Goal: Information Seeking & Learning: Find specific fact

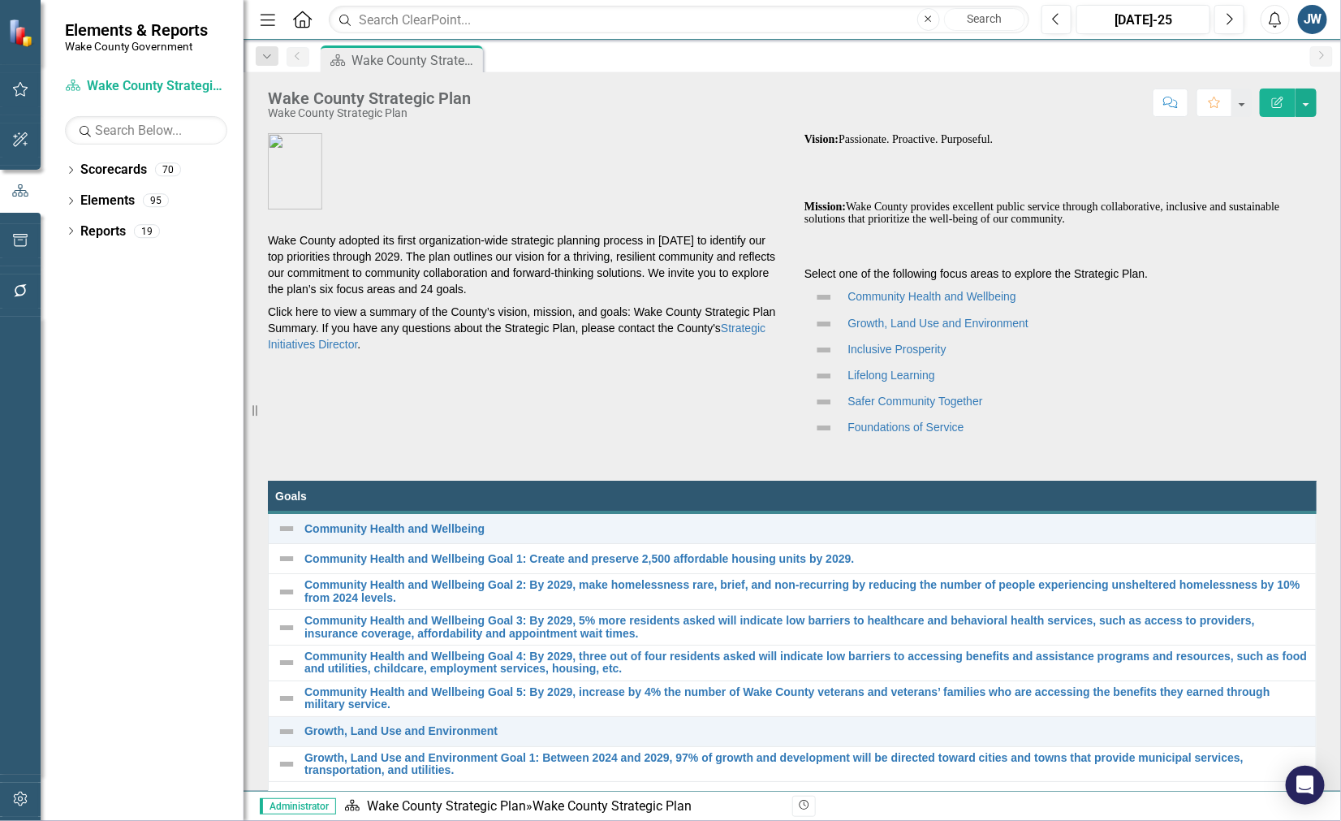
click at [1100, 335] on p "Growth, Land Use and Environment" at bounding box center [1061, 325] width 512 height 23
click at [71, 199] on icon "Dropdown" at bounding box center [70, 202] width 11 height 9
click at [75, 168] on icon "Dropdown" at bounding box center [70, 171] width 11 height 9
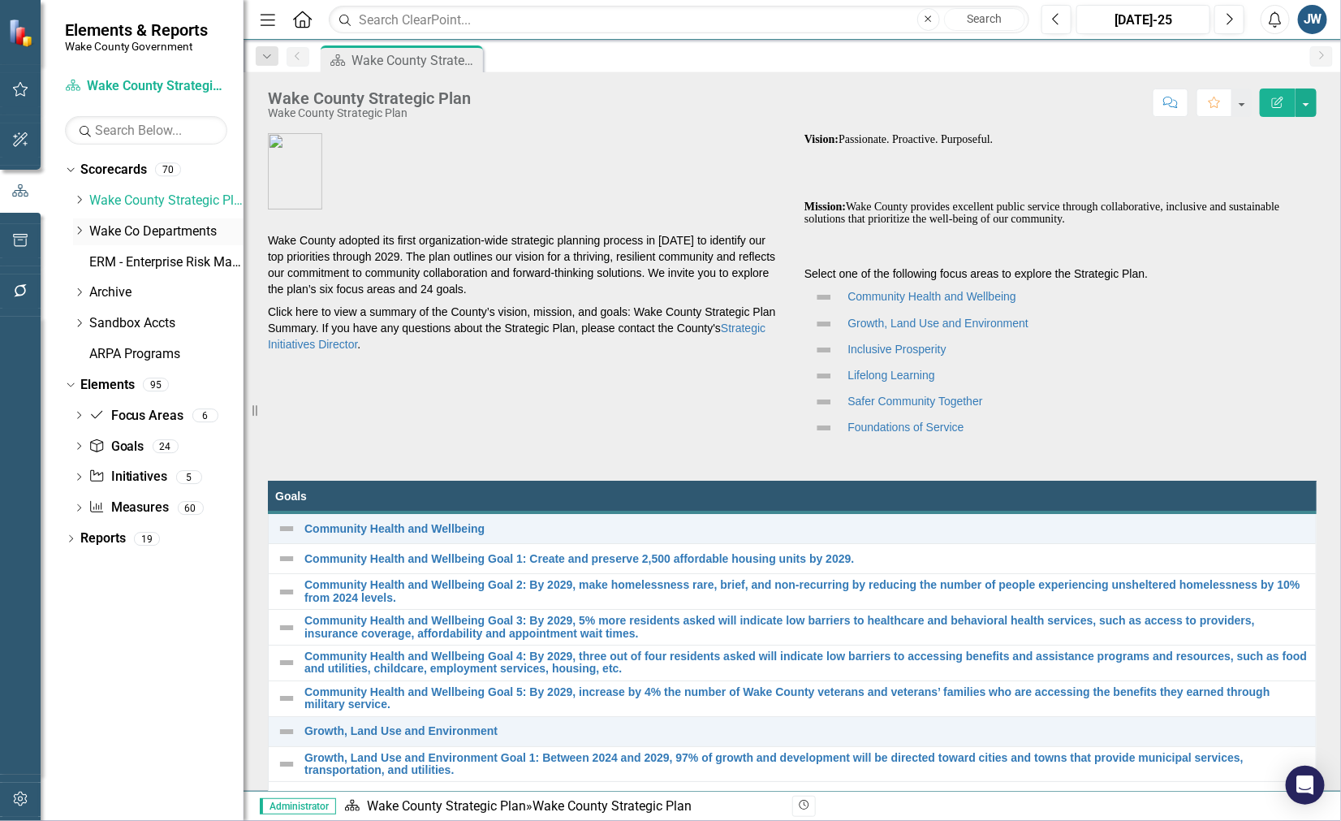
click at [73, 229] on icon "Dropdown" at bounding box center [79, 231] width 12 height 10
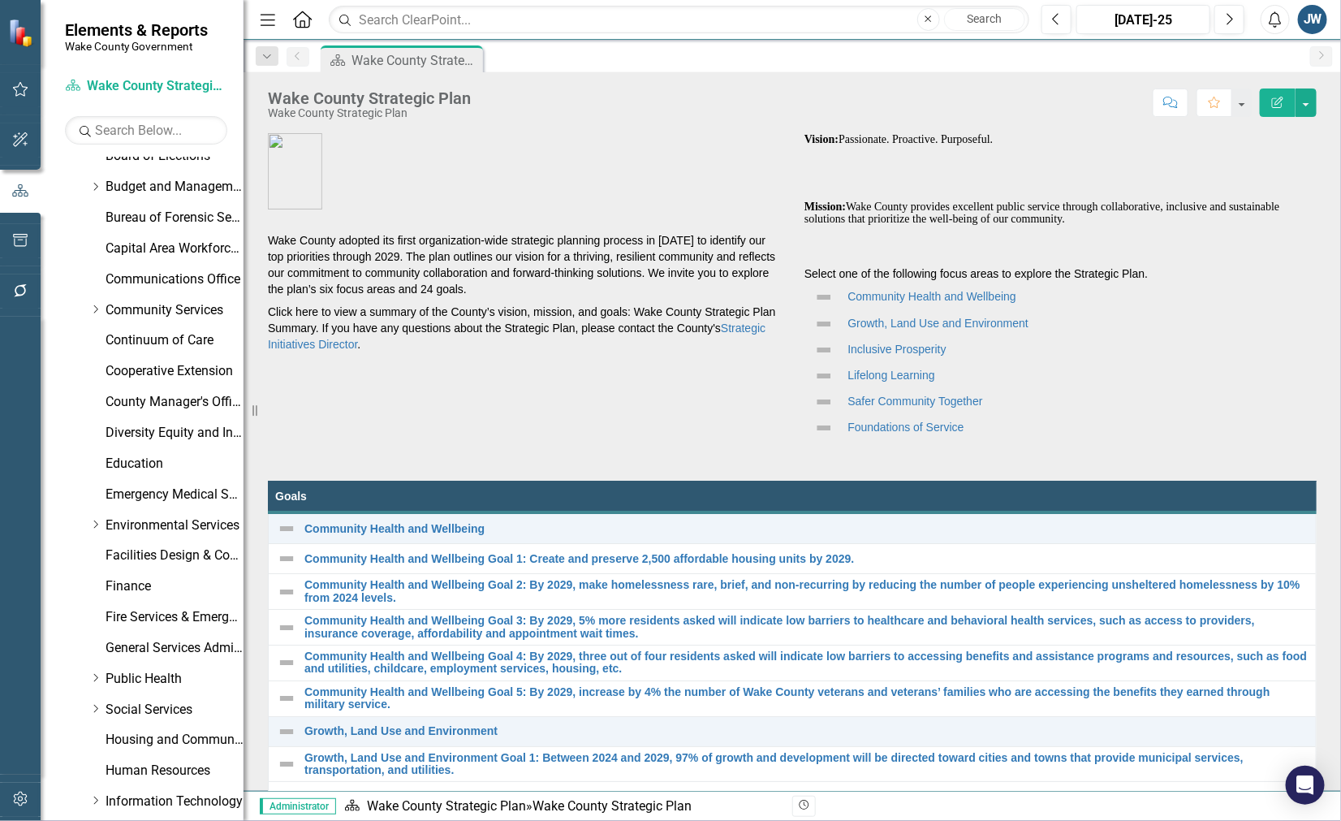
scroll to position [101, 0]
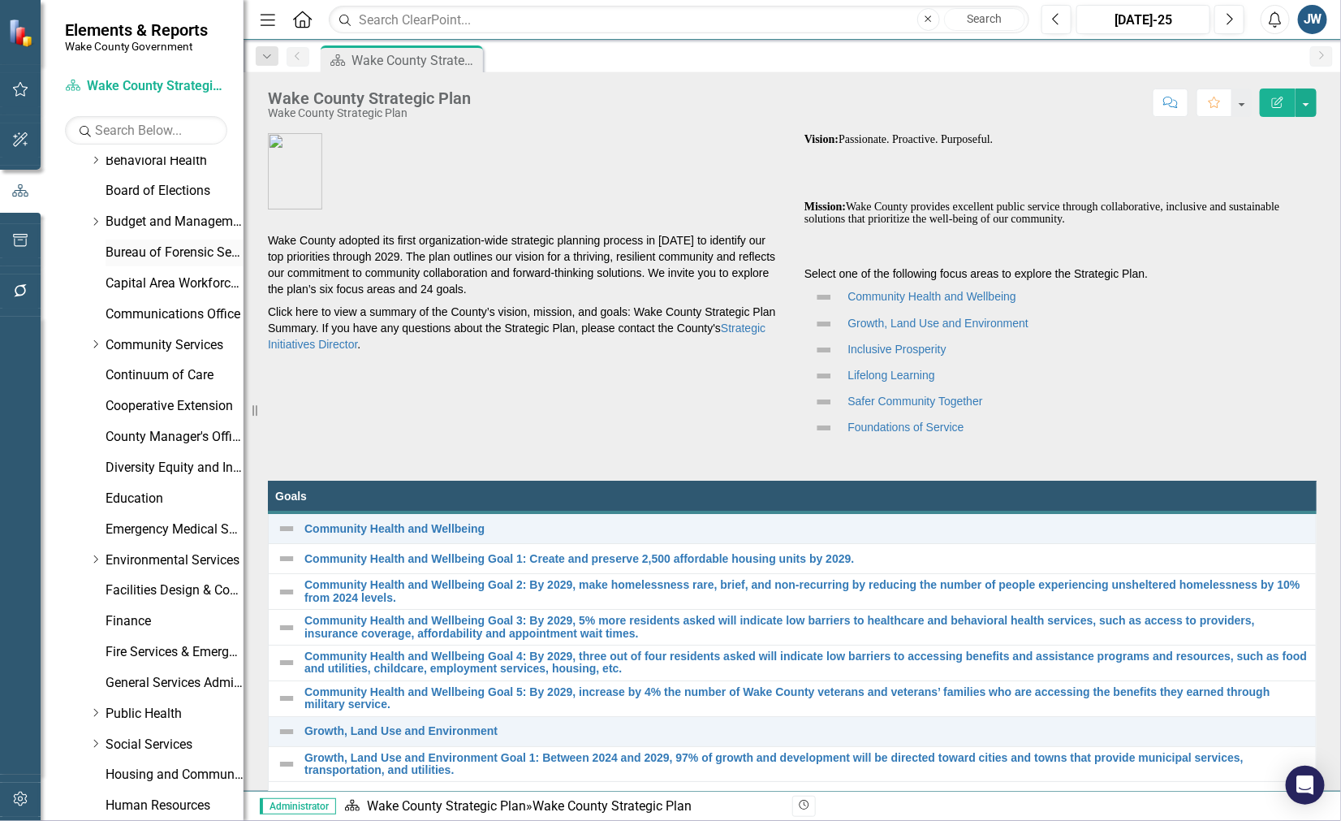
click at [115, 250] on link "Bureau of Forensic Services" at bounding box center [175, 253] width 138 height 19
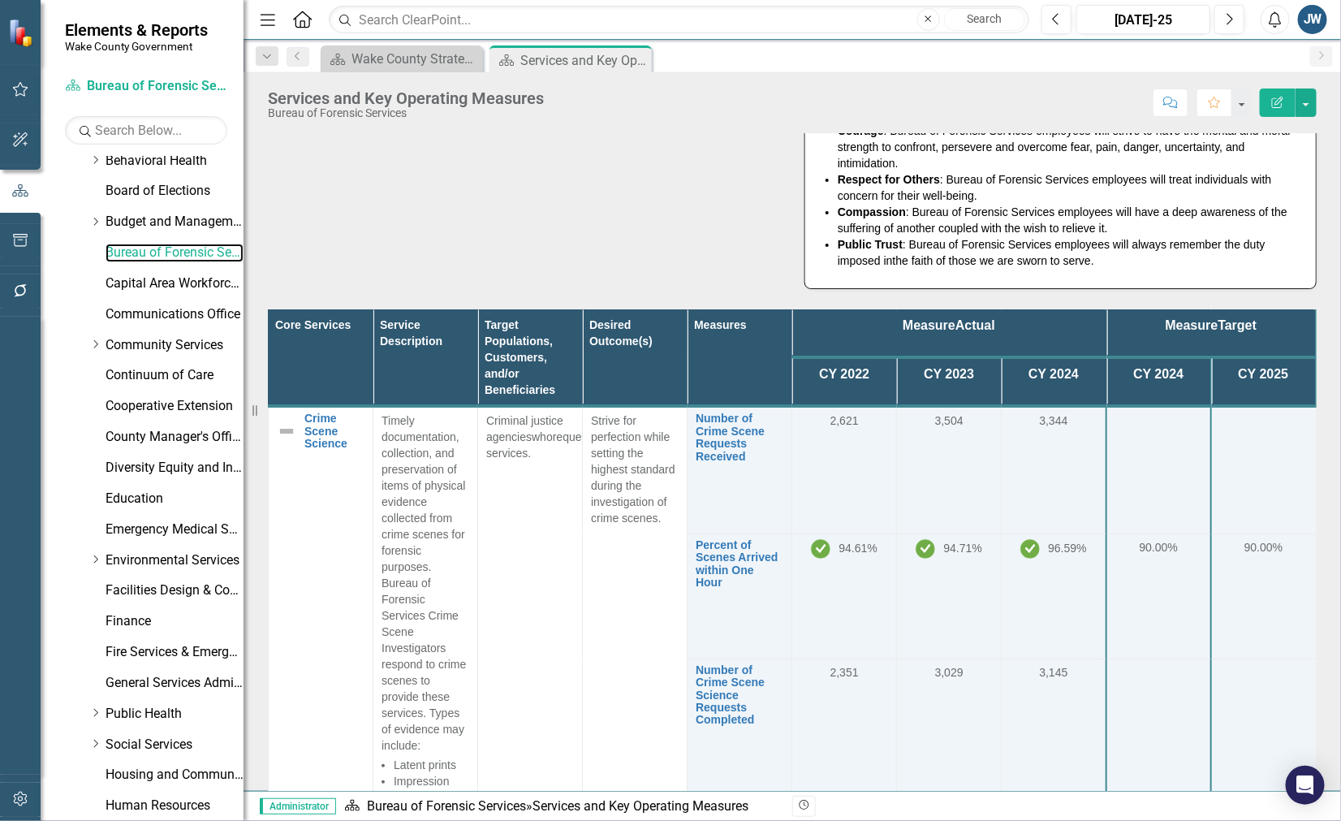
scroll to position [406, 0]
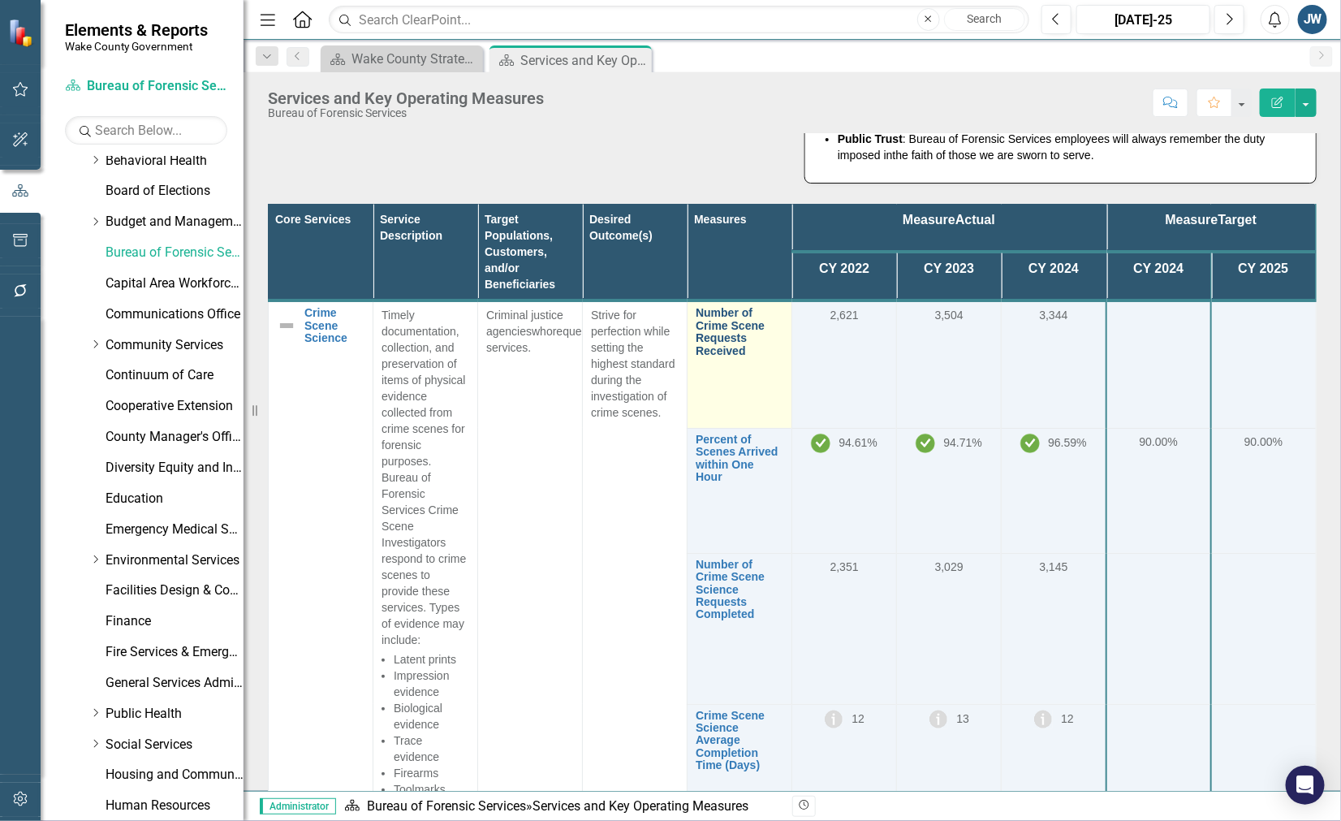
click at [705, 343] on link "Number of Crime Scene Requests Received" at bounding box center [740, 332] width 88 height 50
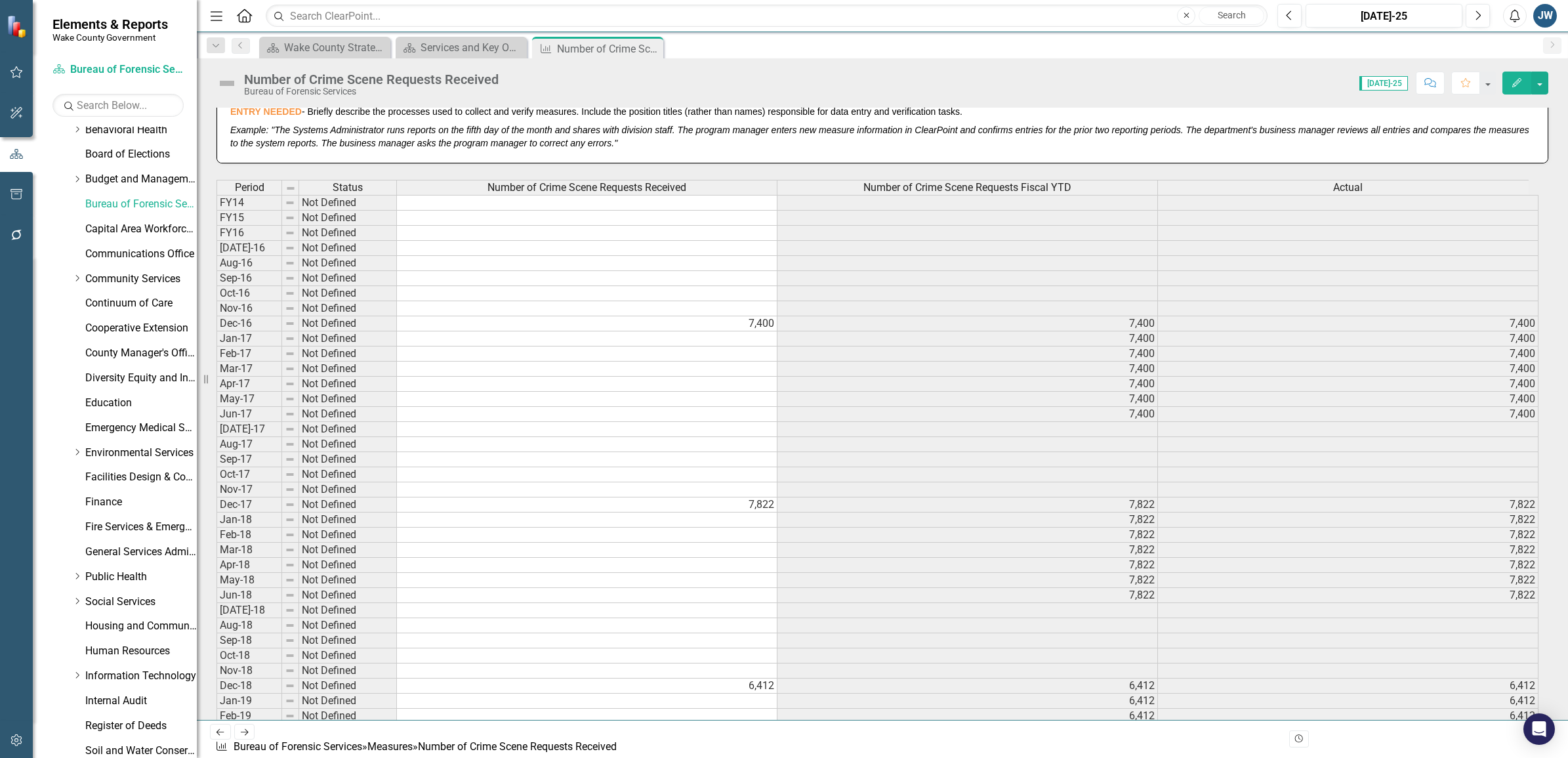
scroll to position [443, 0]
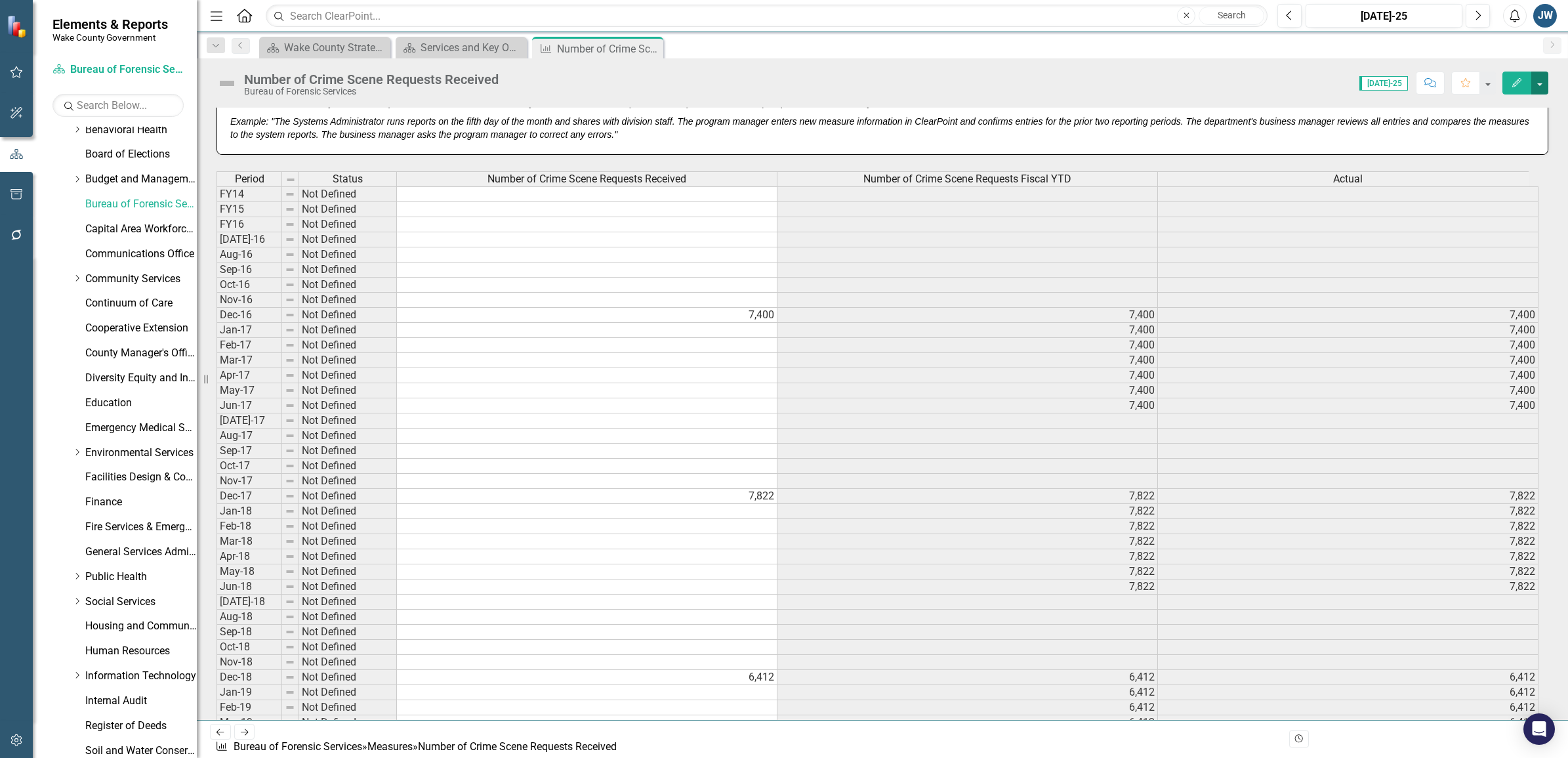
click at [1083, 82] on button "button" at bounding box center [1539, 83] width 17 height 23
click at [1083, 108] on link "Edit Edit Measure" at bounding box center [1483, 108] width 128 height 24
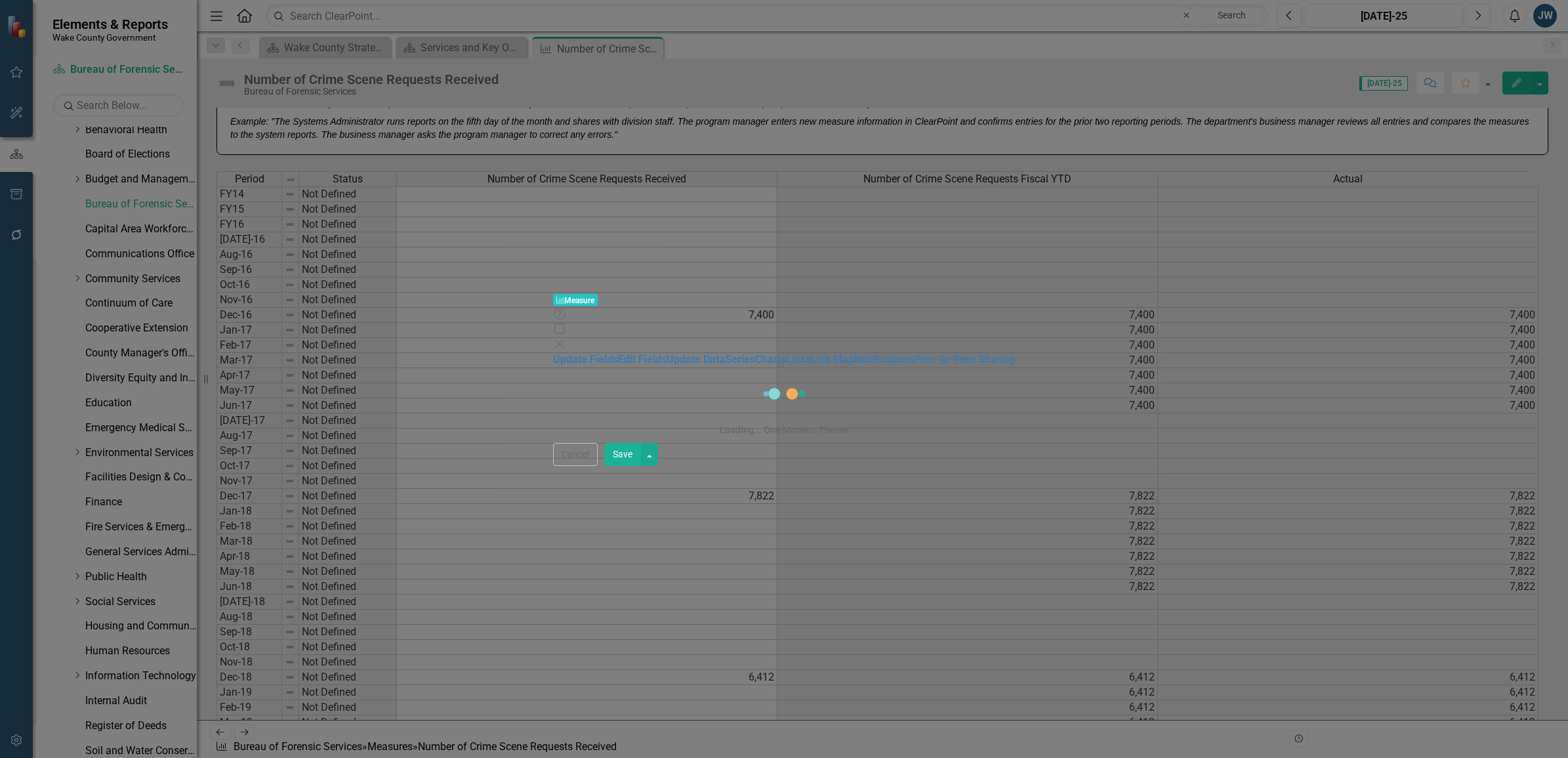
click at [158, 118] on div "Measure Measure Help Maximize Close Update Fields Edit Fields Update Data Serie…" at bounding box center [784, 379] width 1568 height 758
click at [191, 128] on div "Measure Measure Help Maximize Close Update Fields Edit Fields Update Data Serie…" at bounding box center [784, 379] width 1568 height 758
click at [191, 127] on div "Measure Measure Help Maximize Close Update Fields Edit Fields Update Data Serie…" at bounding box center [784, 379] width 1568 height 758
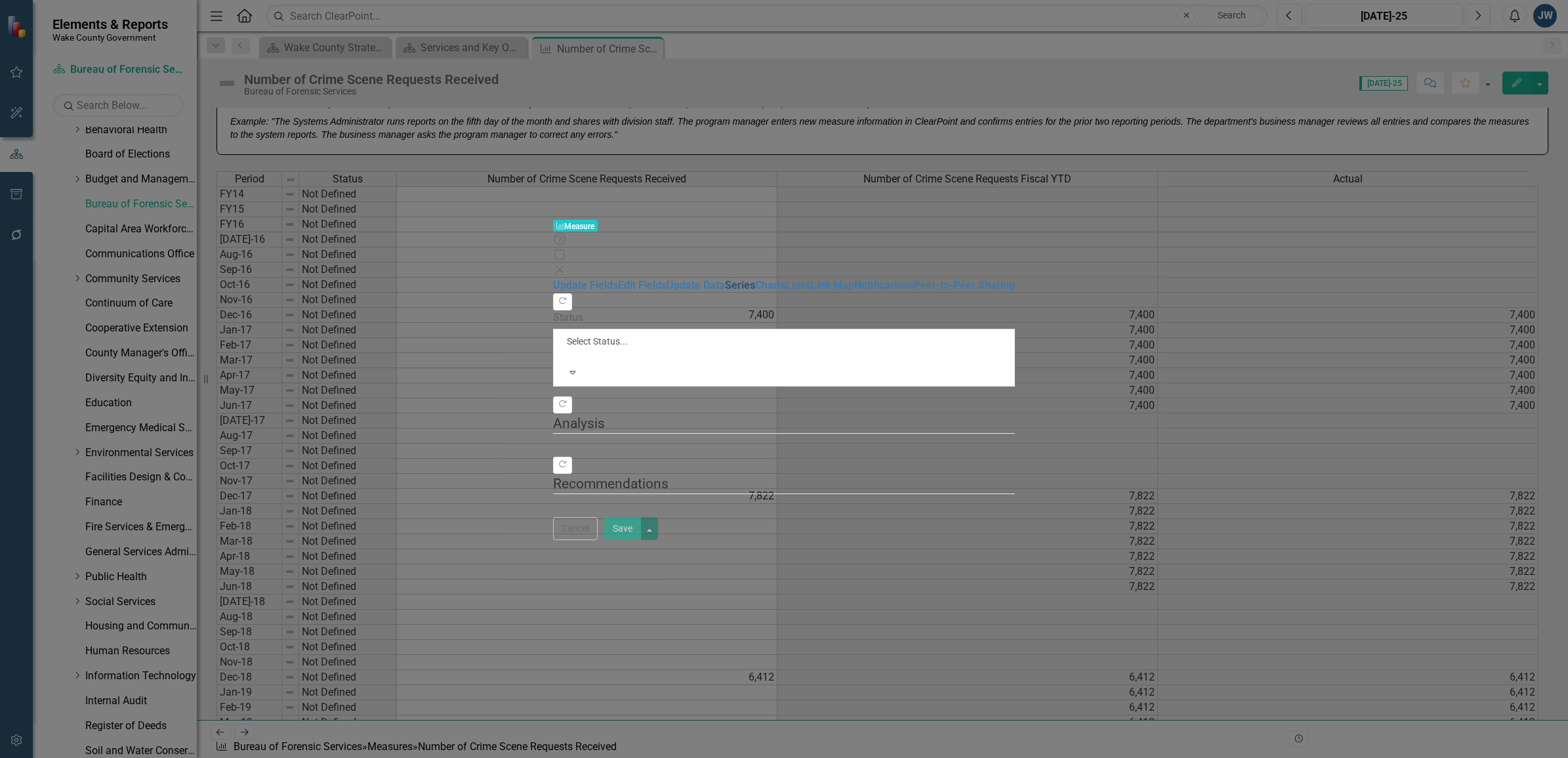
click at [725, 279] on link "Series" at bounding box center [739, 284] width 30 height 12
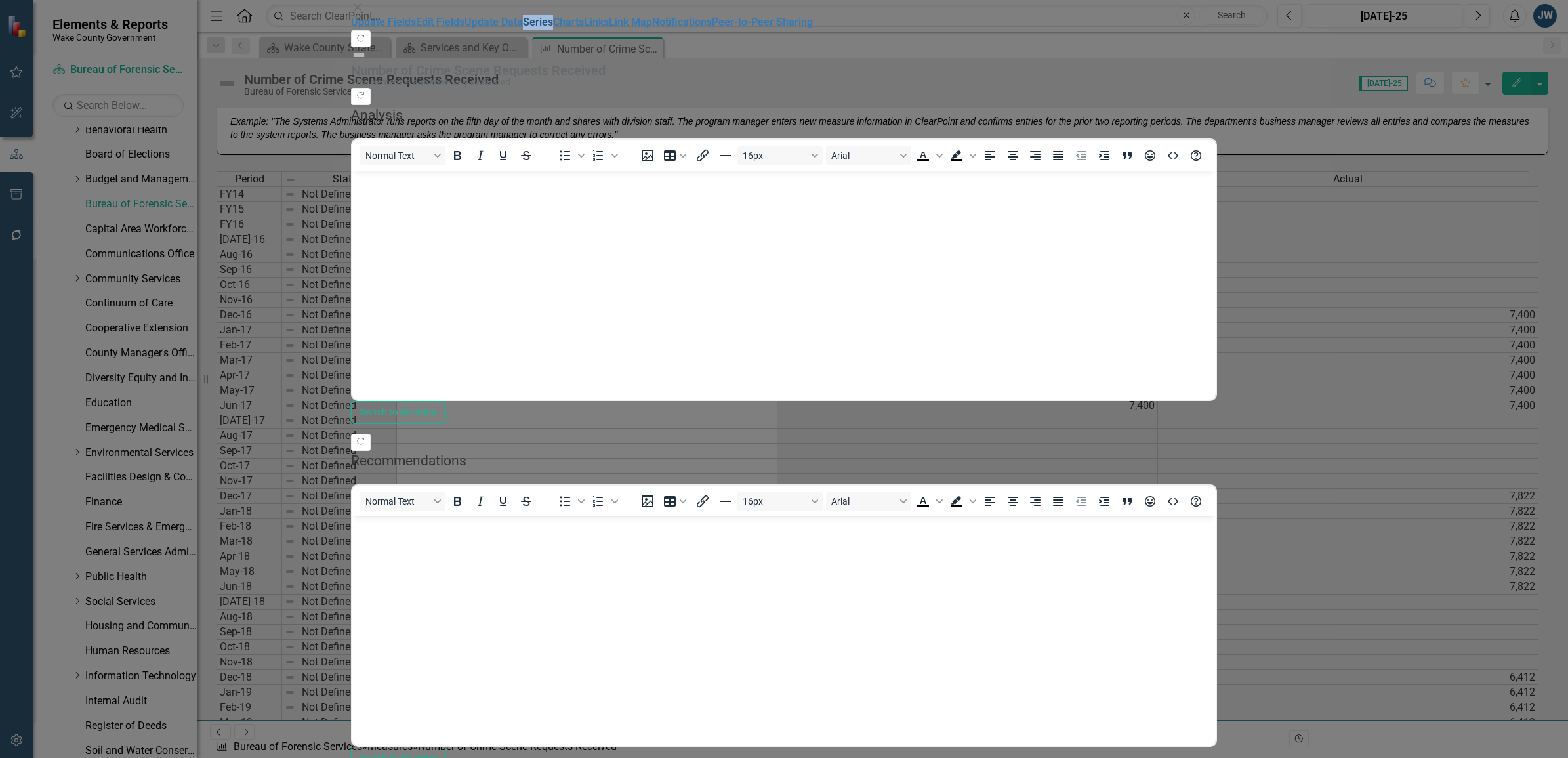
scroll to position [0, 0]
click at [523, 28] on link "Series" at bounding box center [537, 21] width 30 height 12
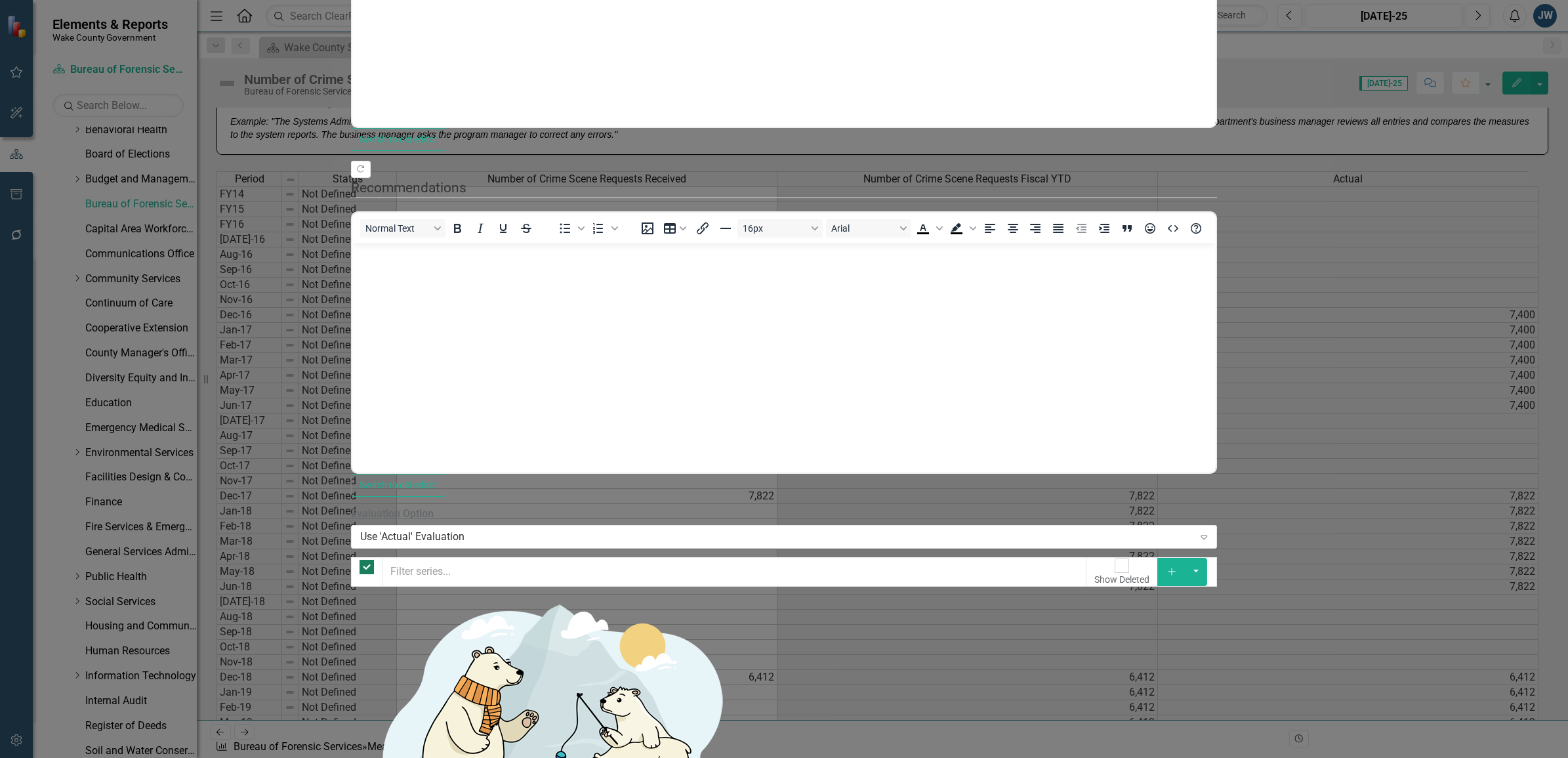
checkbox input "false"
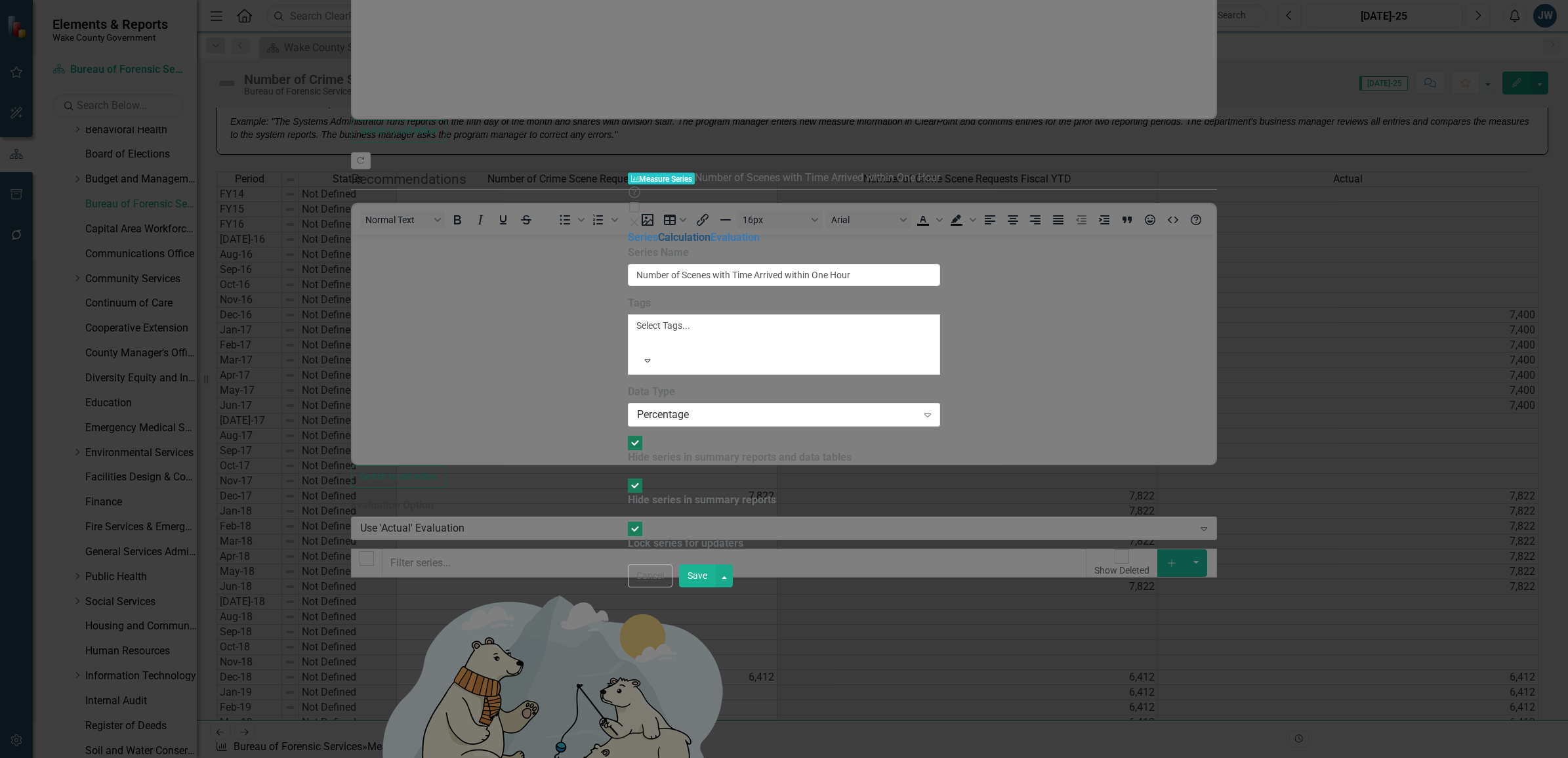
click at [658, 231] on link "Calculation" at bounding box center [683, 237] width 53 height 12
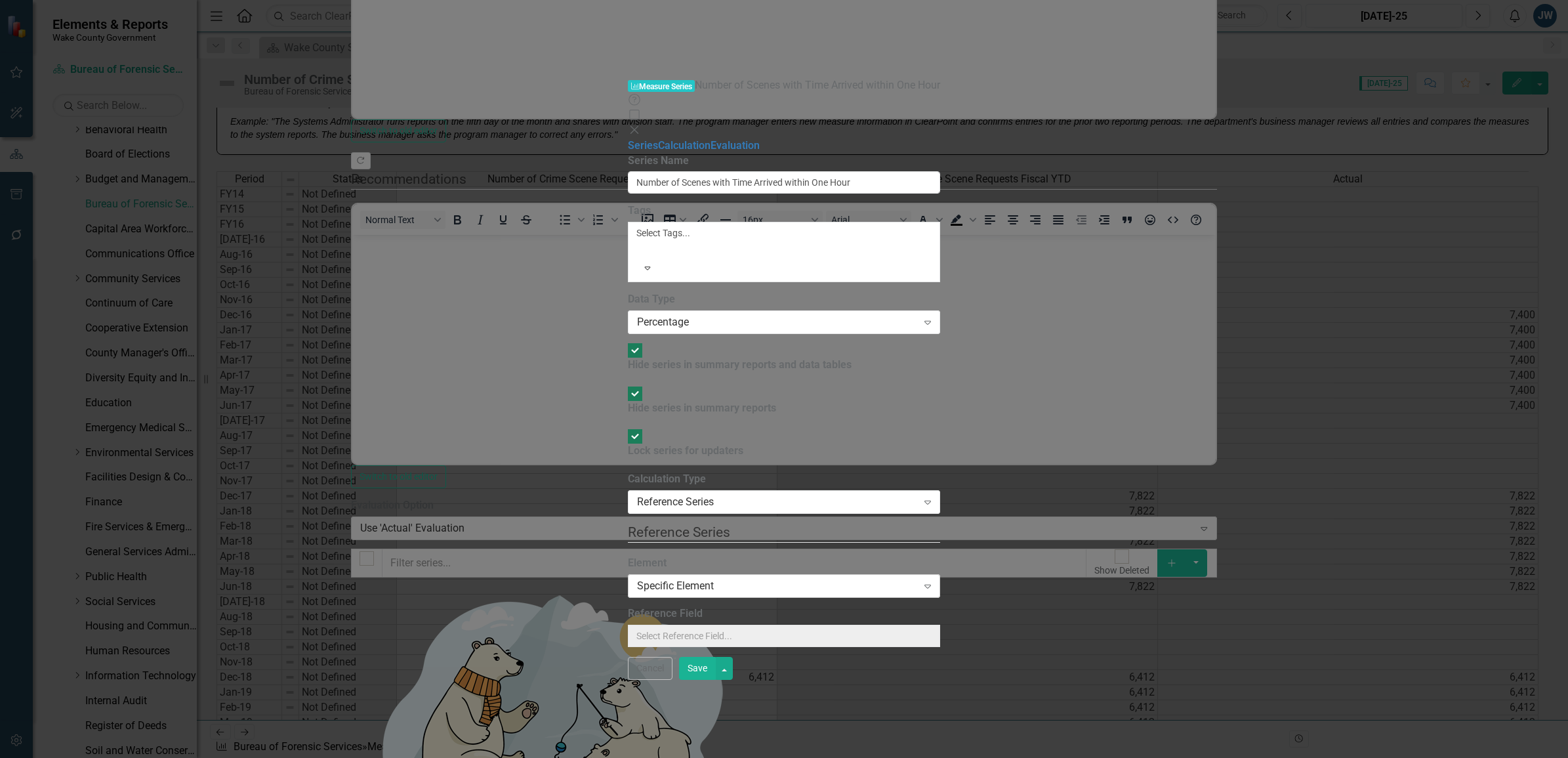
click at [777, 578] on div "Specific Element" at bounding box center [776, 585] width 280 height 15
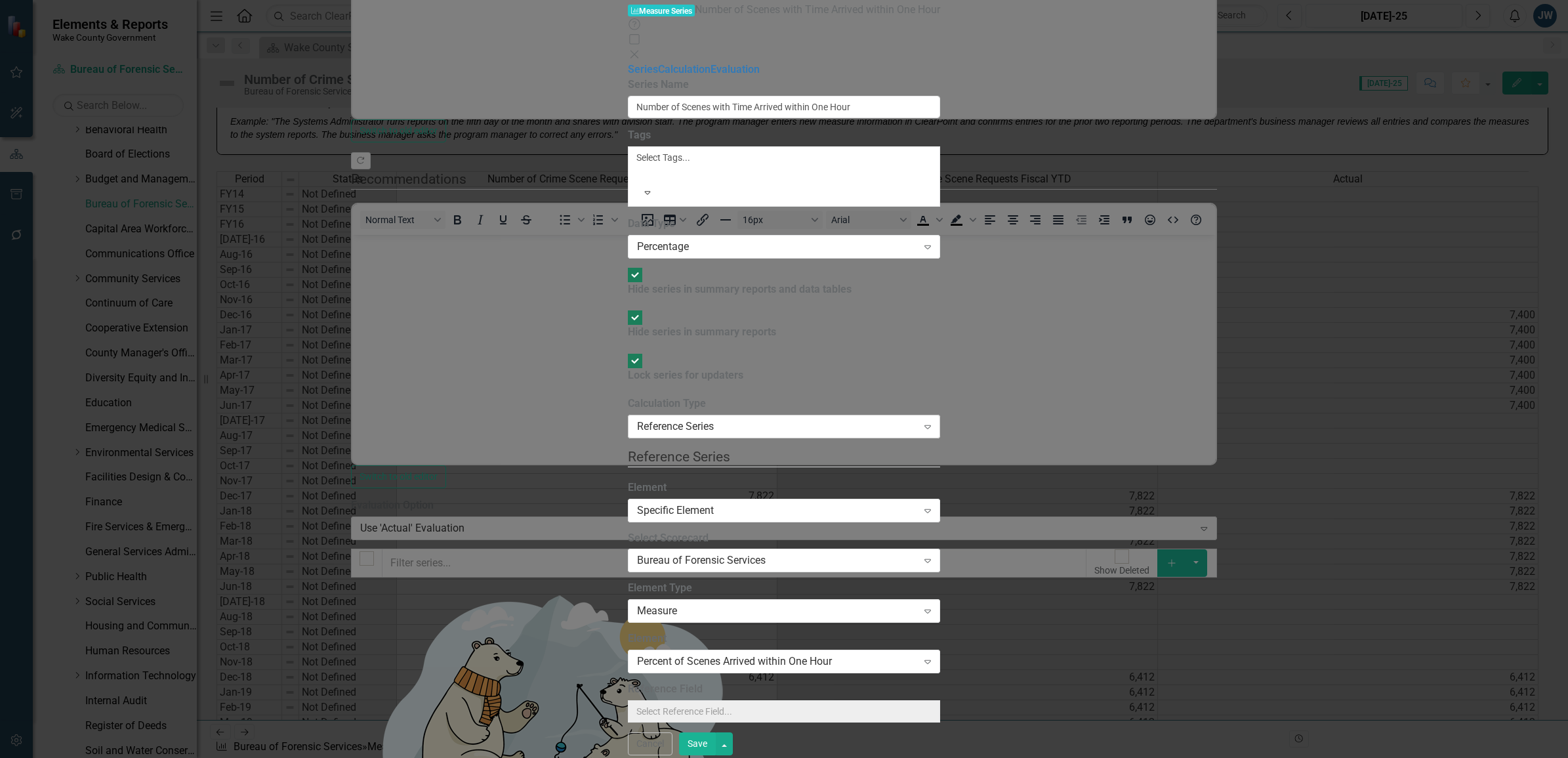
click at [686, 419] on div "Reference Series" at bounding box center [776, 426] width 280 height 15
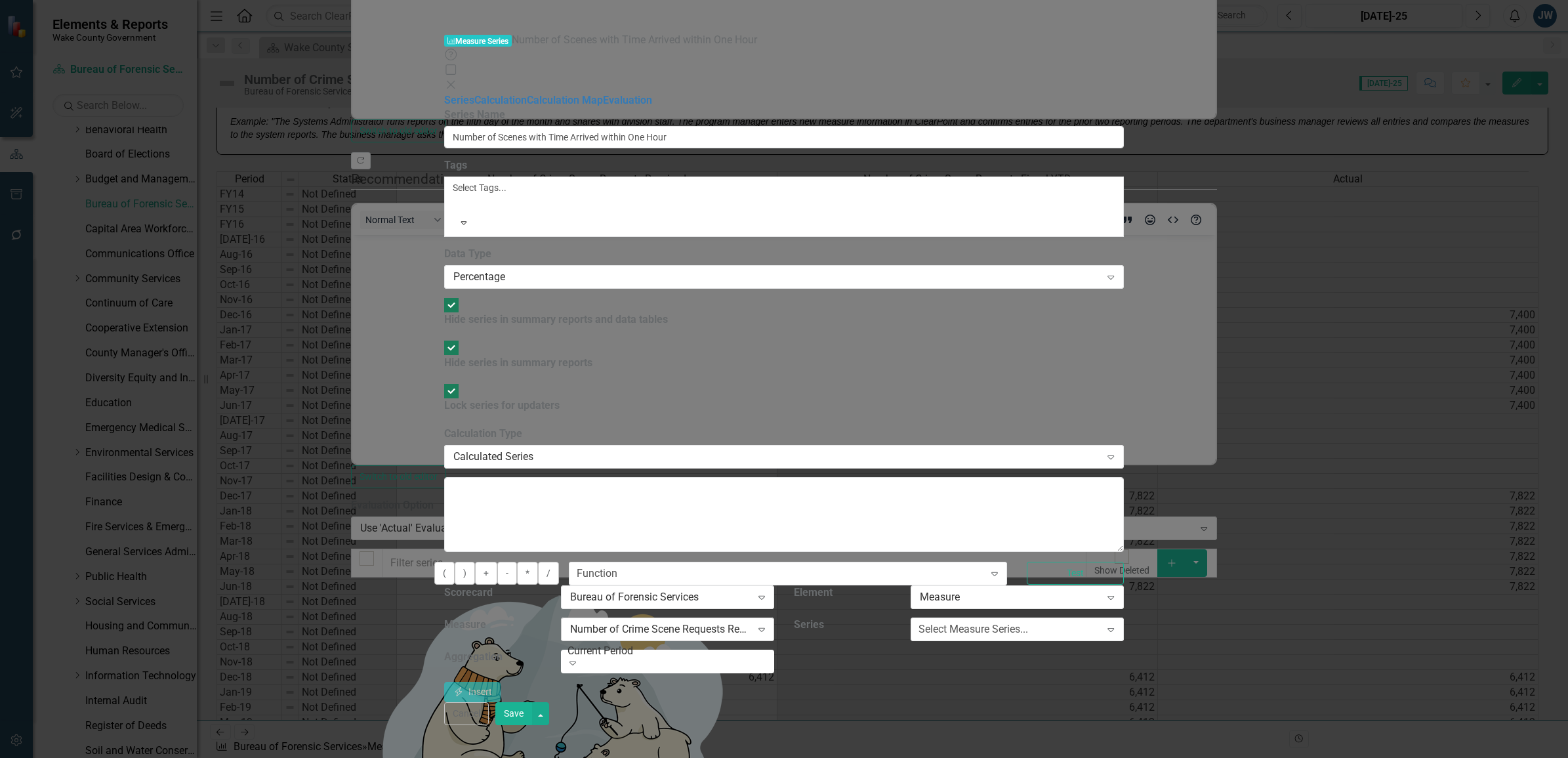
click at [751, 622] on div "Number of Crime Scene Requests Received" at bounding box center [661, 630] width 181 height 15
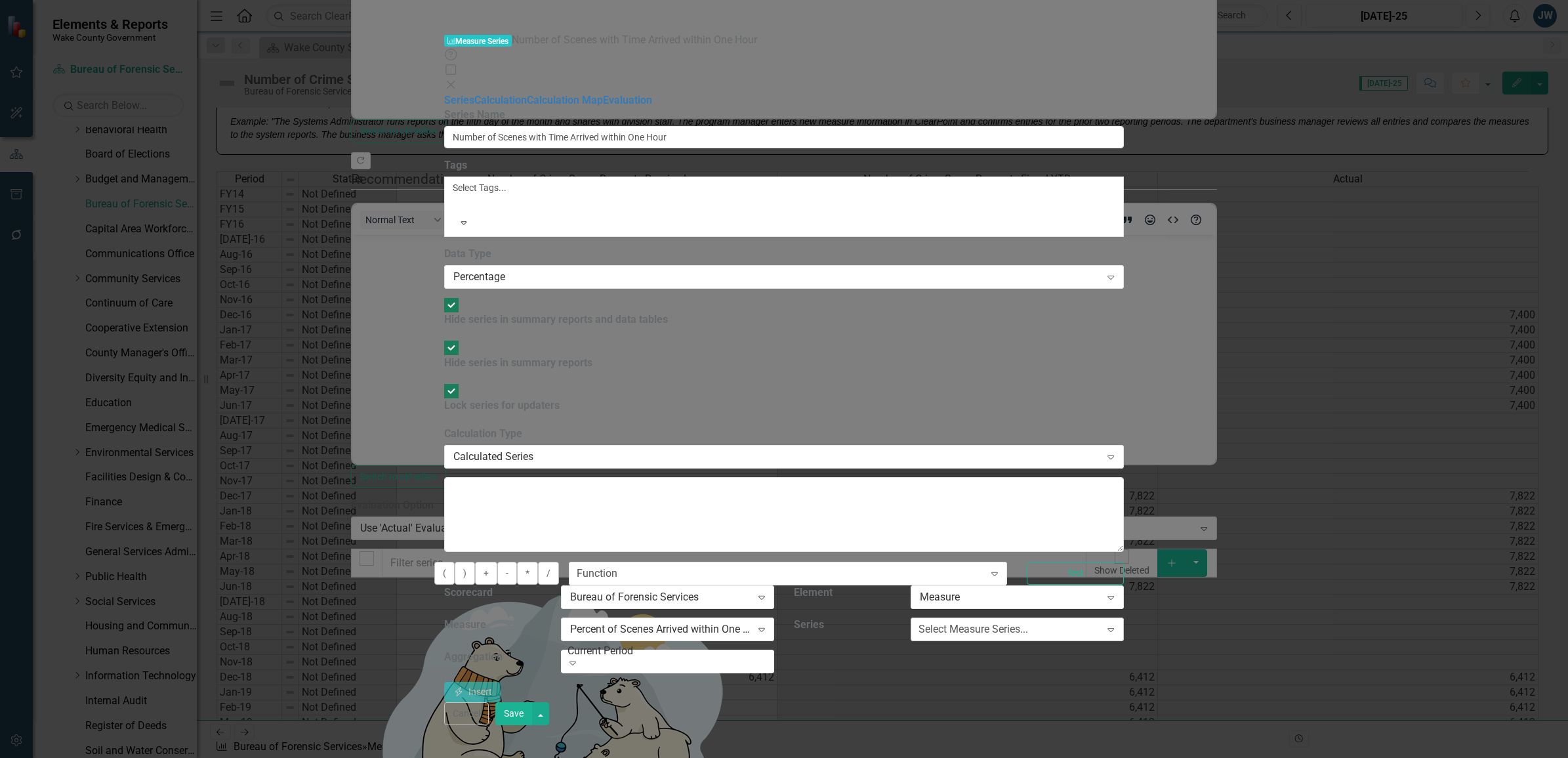
click at [1028, 622] on div "Select Measure Series..." at bounding box center [973, 630] width 110 height 15
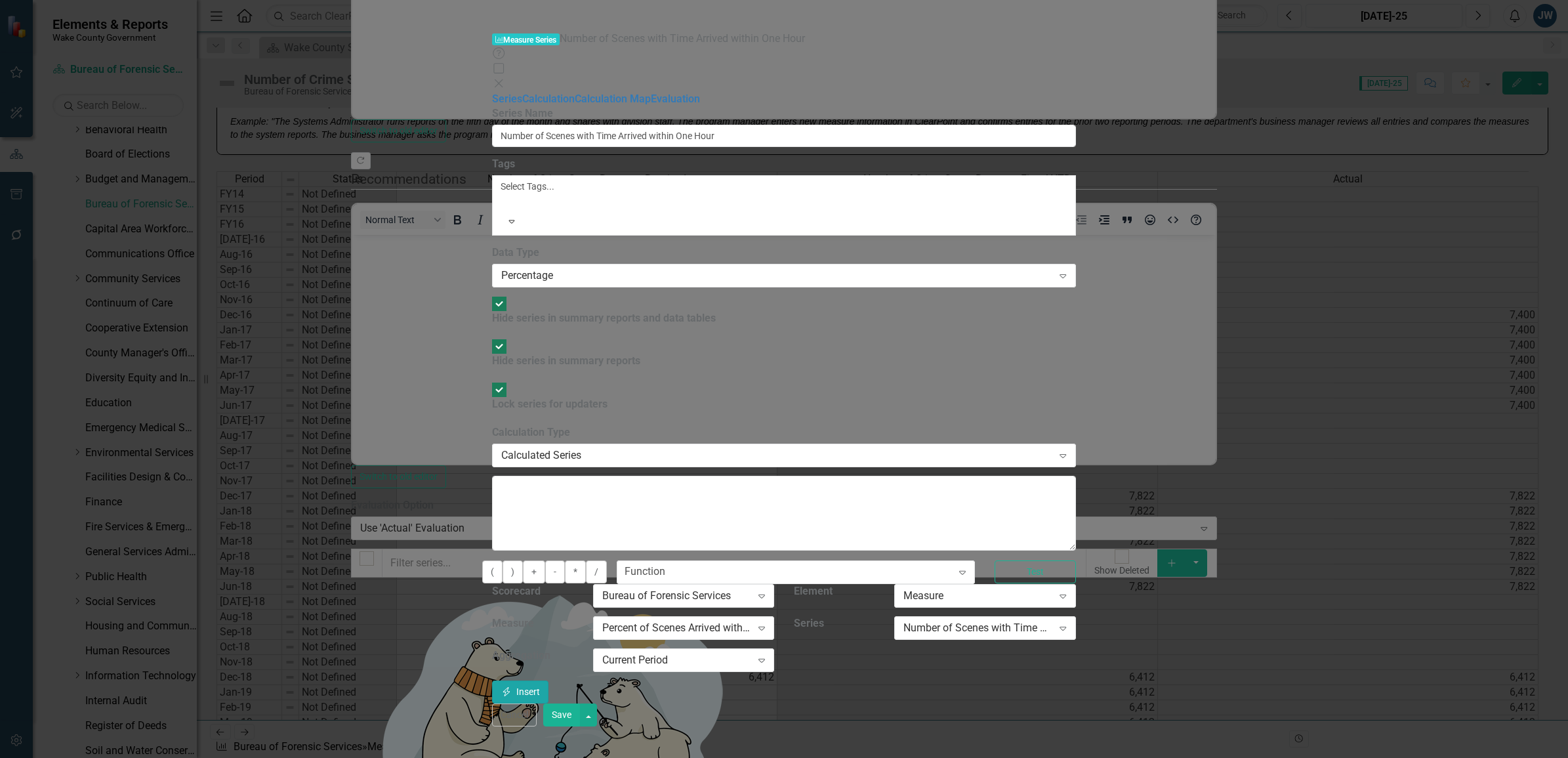
click at [549, 663] on button "Insert Insert" at bounding box center [520, 692] width 57 height 23
click at [580, 663] on button "Save" at bounding box center [561, 714] width 36 height 23
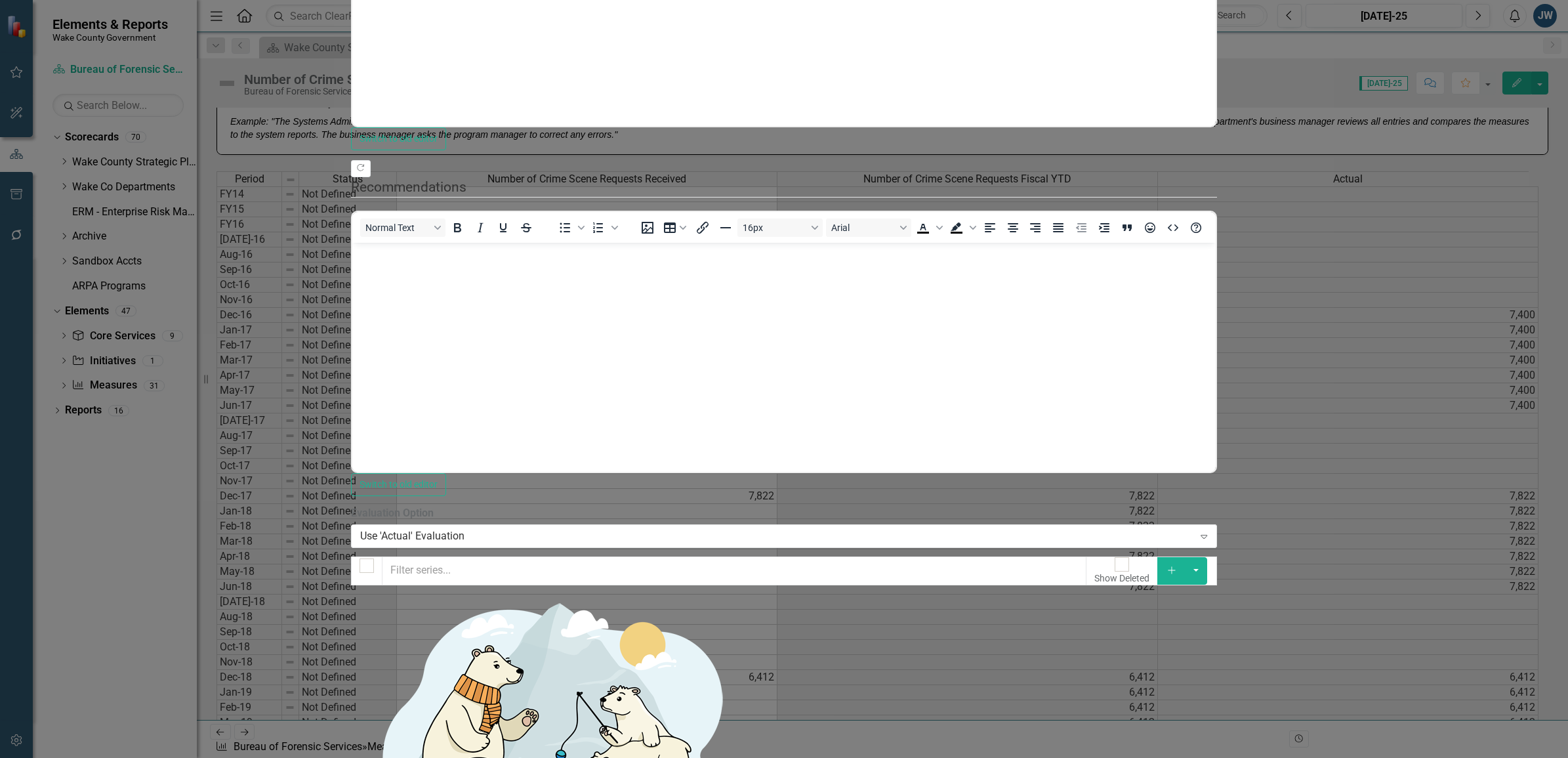
drag, startPoint x: 1522, startPoint y: 738, endPoint x: 1515, endPoint y: 731, distance: 9.9
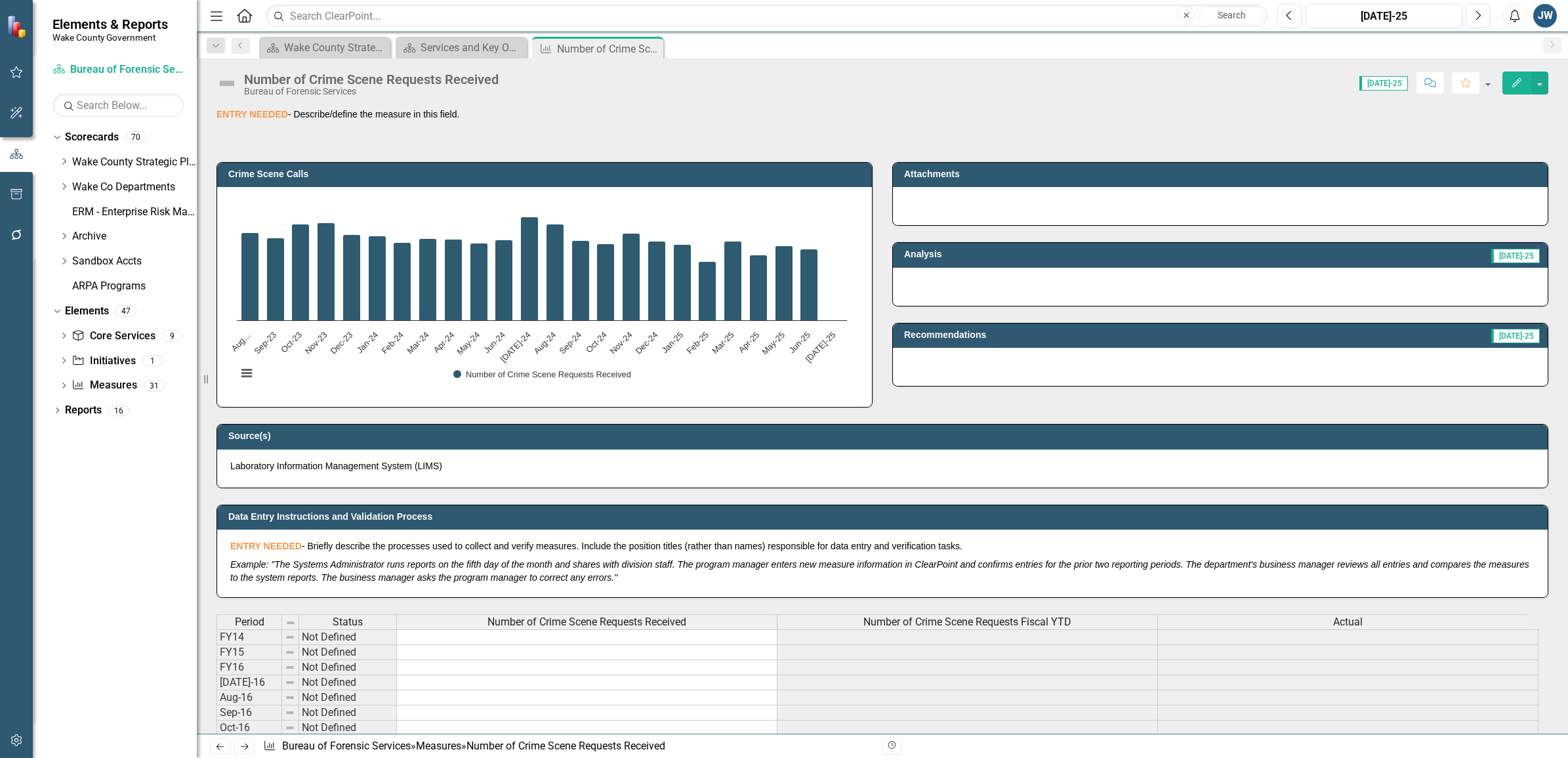
scroll to position [443, 0]
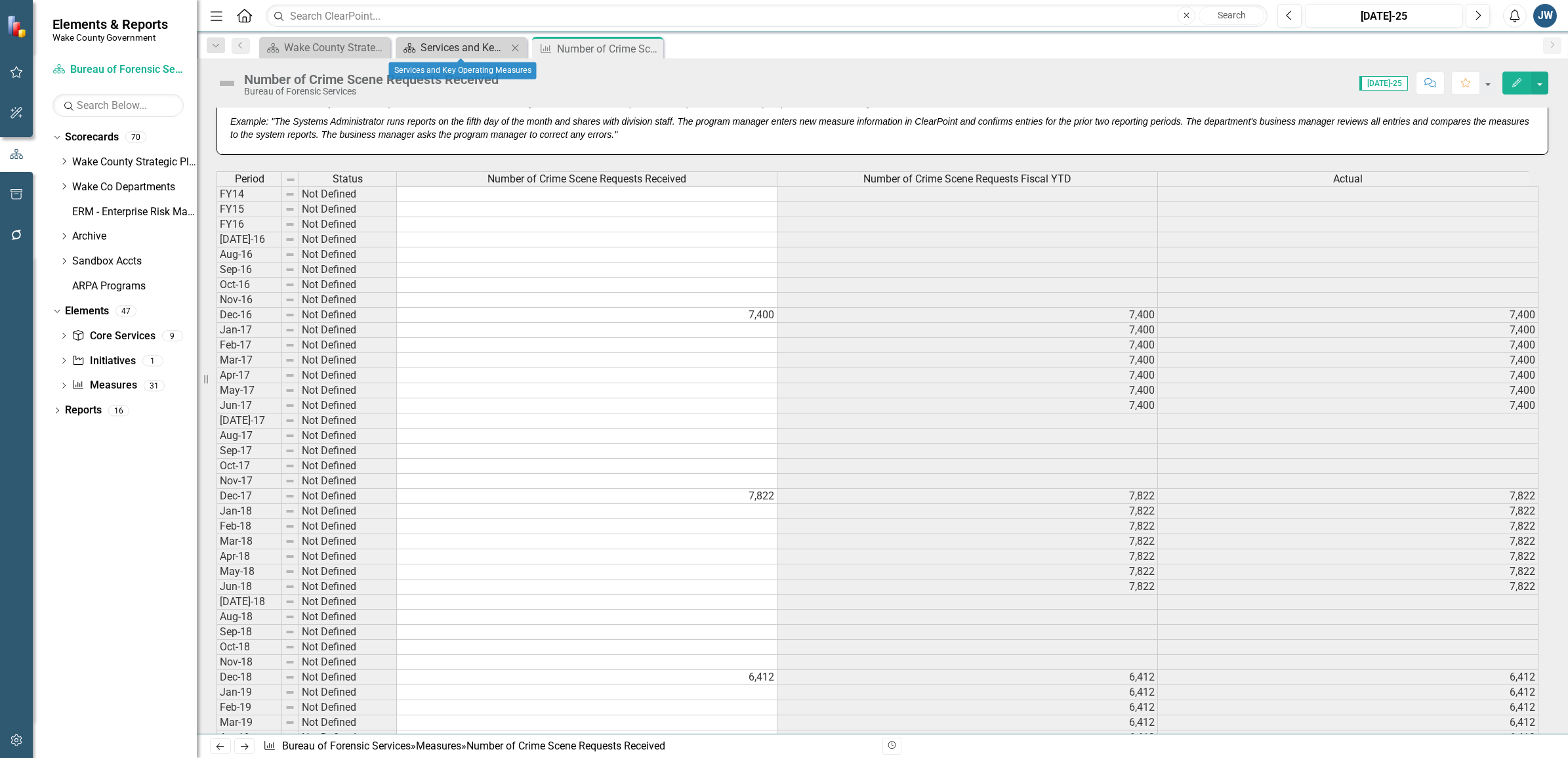
click at [446, 53] on div "Services and Key Operating Measures" at bounding box center [463, 48] width 86 height 16
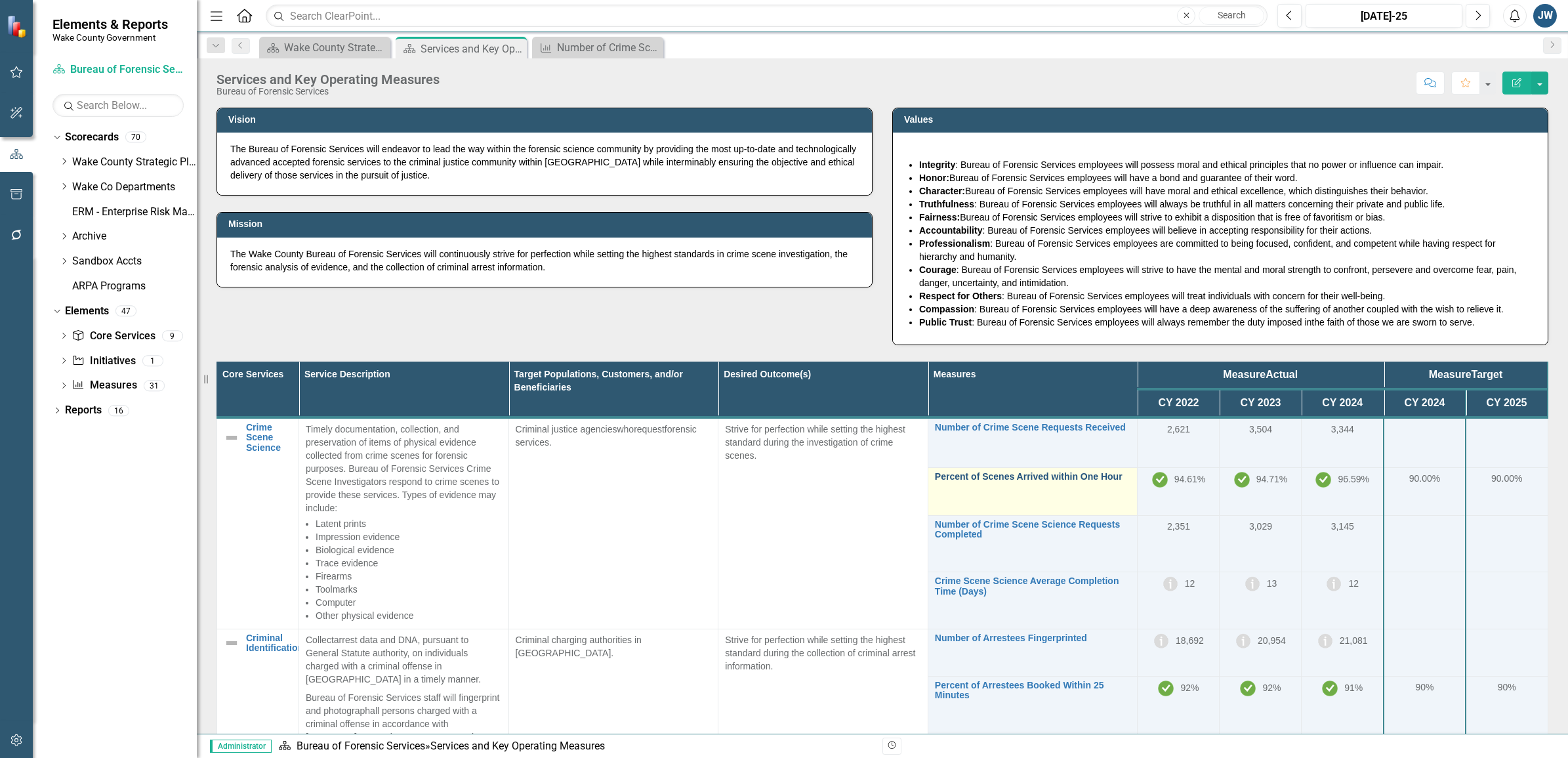
click at [935, 477] on link "Percent of Scenes Arrived within One Hour" at bounding box center [1032, 477] width 196 height 10
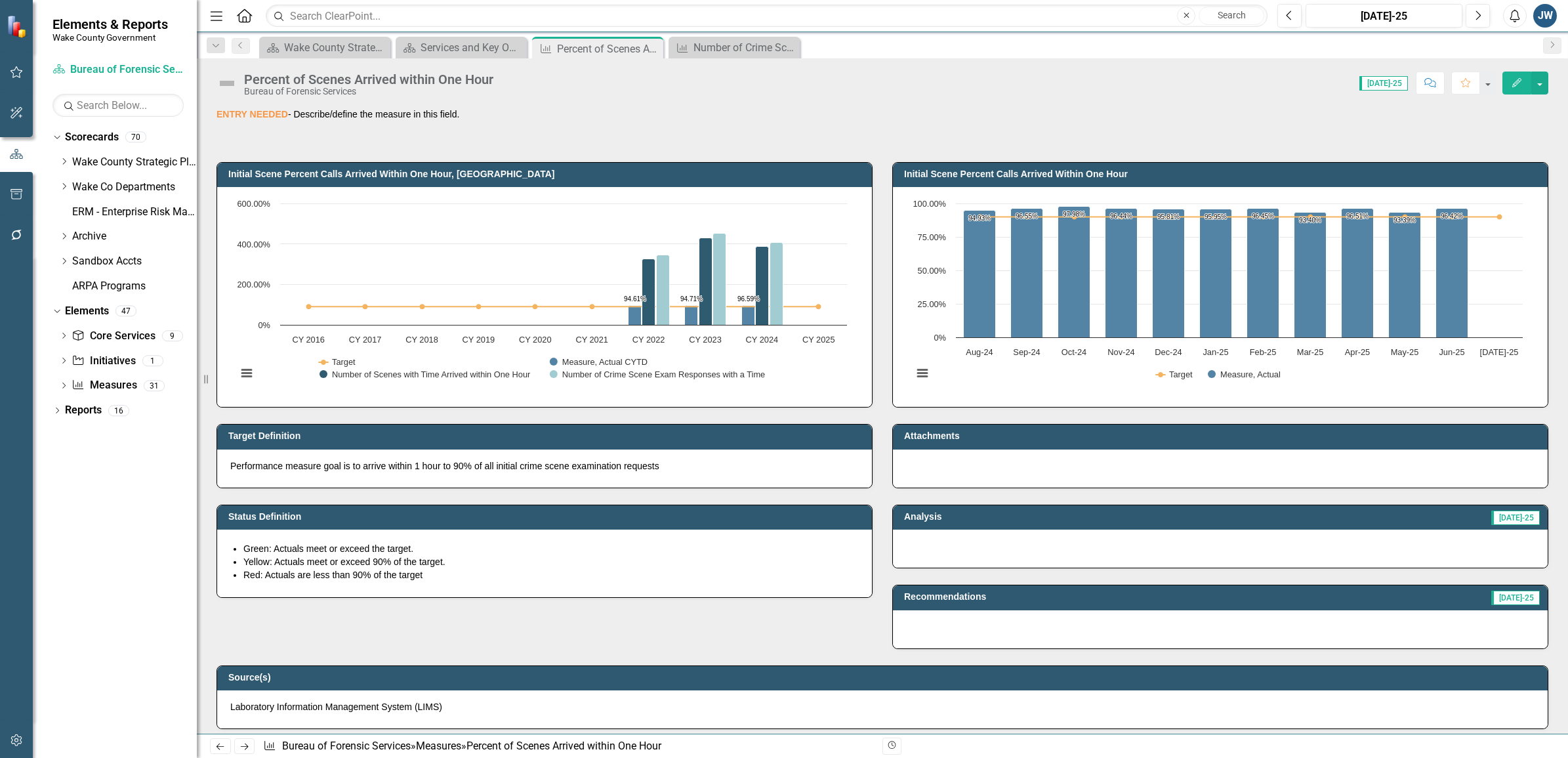
scroll to position [574, 0]
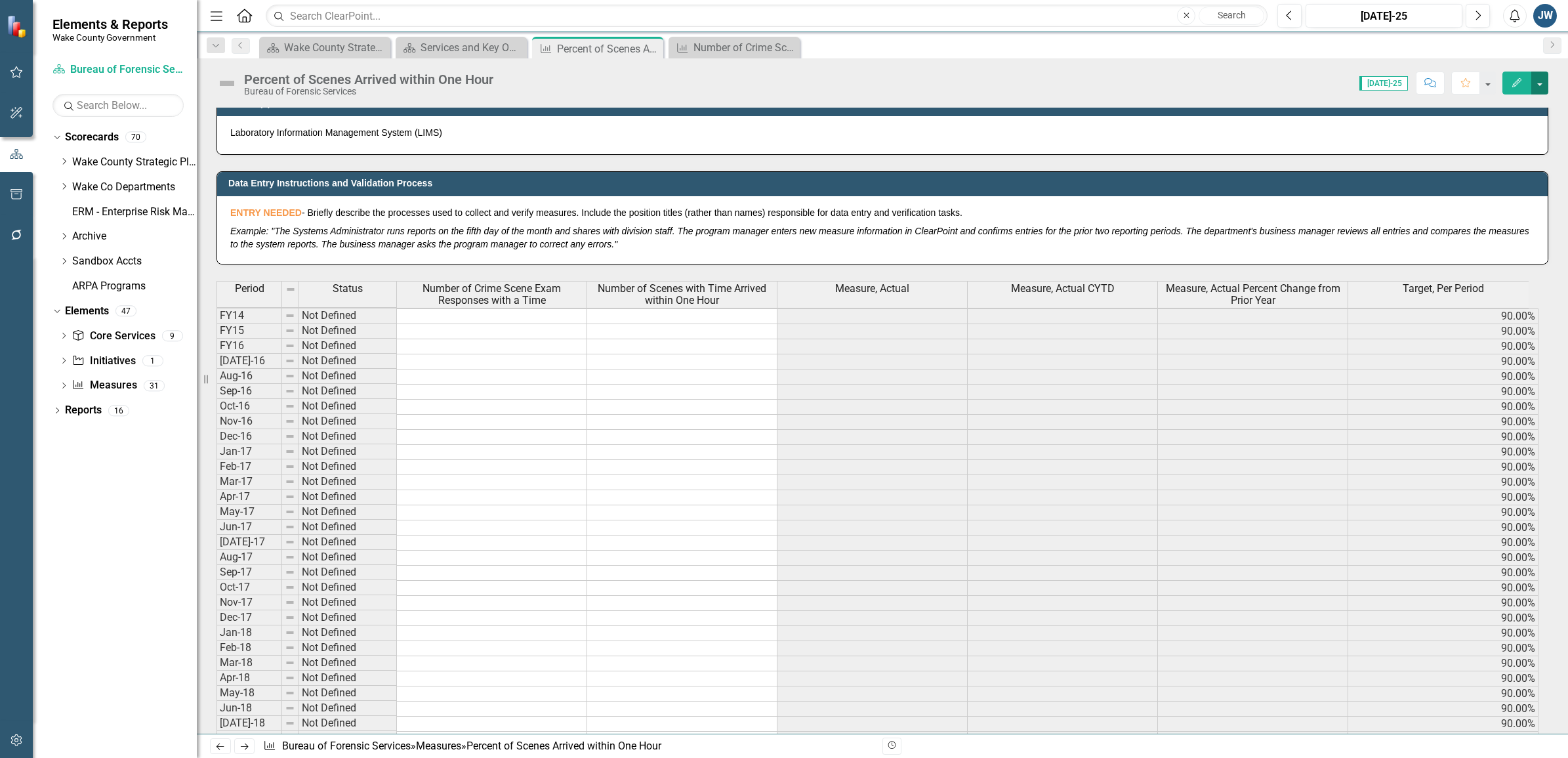
click at [1536, 81] on button "button" at bounding box center [1539, 83] width 17 height 23
click at [1539, 81] on button "button" at bounding box center [1539, 83] width 17 height 23
click at [1209, 79] on div "Score: 0.00 Jul-25 Completed Comment Favorite Edit" at bounding box center [1024, 83] width 1049 height 23
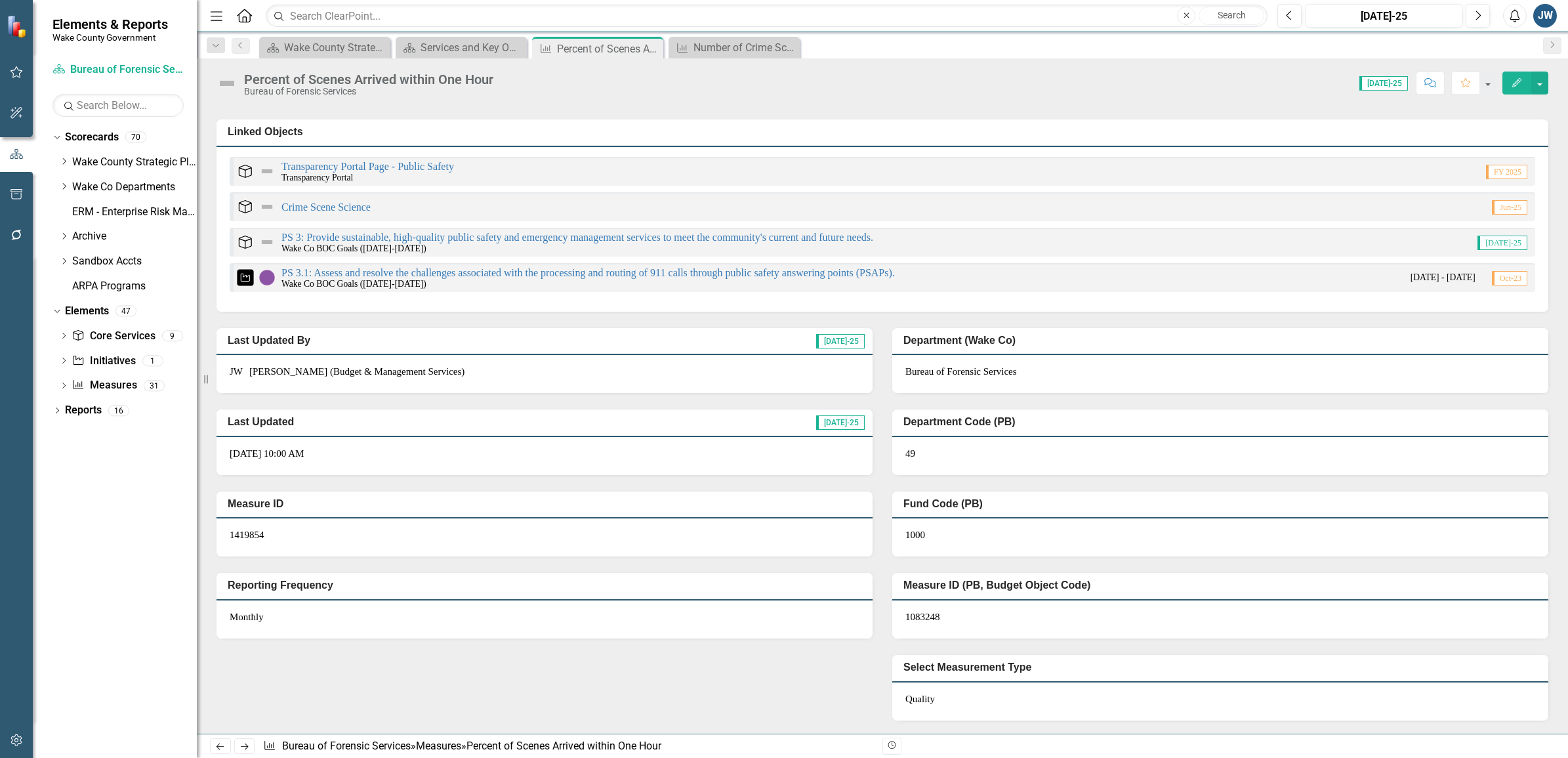
scroll to position [2645, 0]
click at [1541, 80] on button "button" at bounding box center [1539, 83] width 17 height 23
drag, startPoint x: 952, startPoint y: 615, endPoint x: 897, endPoint y: 617, distance: 55.0
click at [897, 617] on div "1083248" at bounding box center [1220, 619] width 656 height 38
drag, startPoint x: 287, startPoint y: 537, endPoint x: 224, endPoint y: 548, distance: 64.0
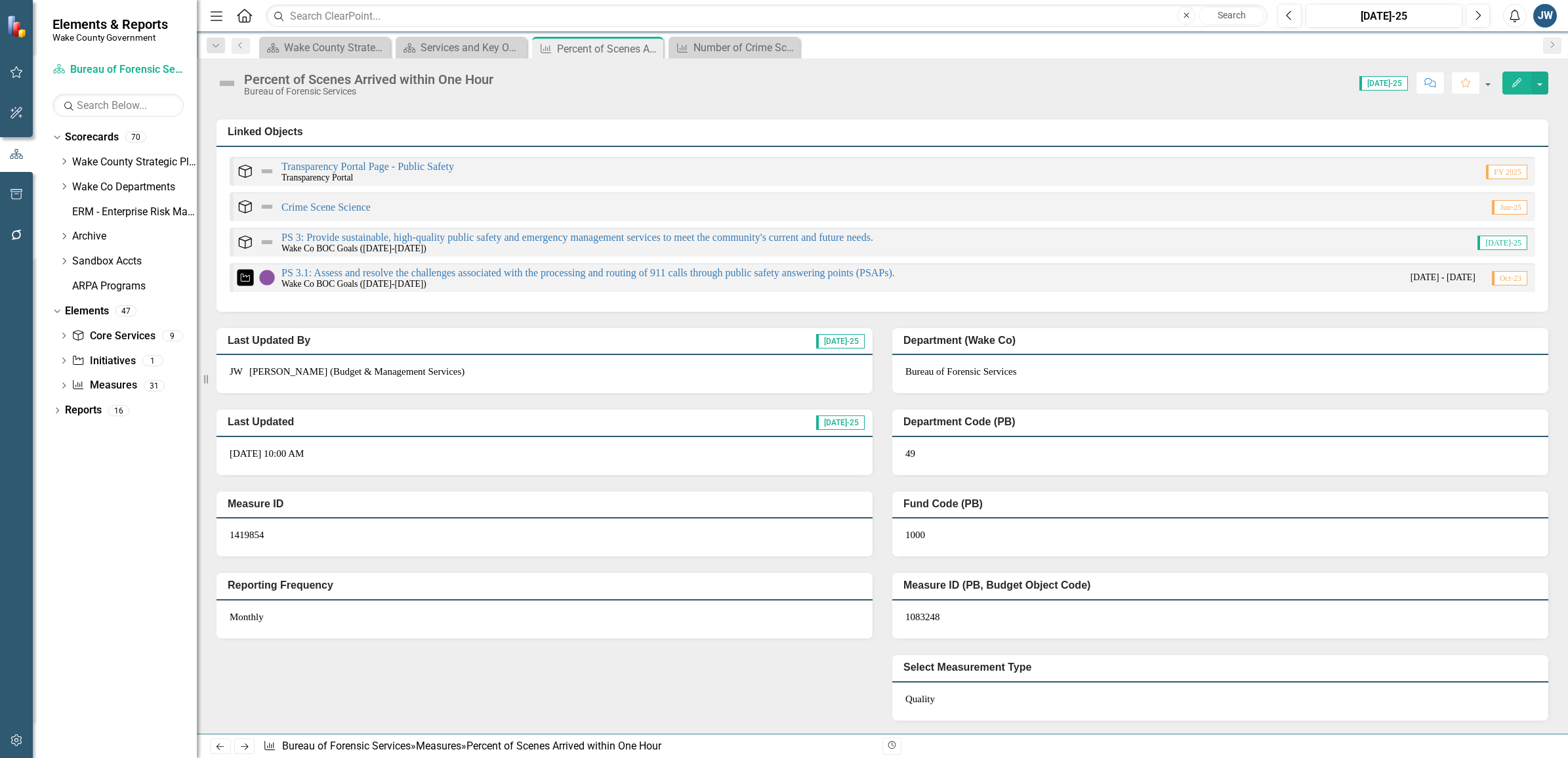
click at [224, 548] on div "1419854" at bounding box center [544, 537] width 656 height 38
drag, startPoint x: 229, startPoint y: 539, endPoint x: 273, endPoint y: 540, distance: 44.0
click at [269, 540] on div "1419854" at bounding box center [544, 537] width 656 height 38
click at [1541, 78] on button "button" at bounding box center [1539, 83] width 17 height 23
click at [1476, 107] on link "Edit Edit Measure" at bounding box center [1483, 108] width 128 height 24
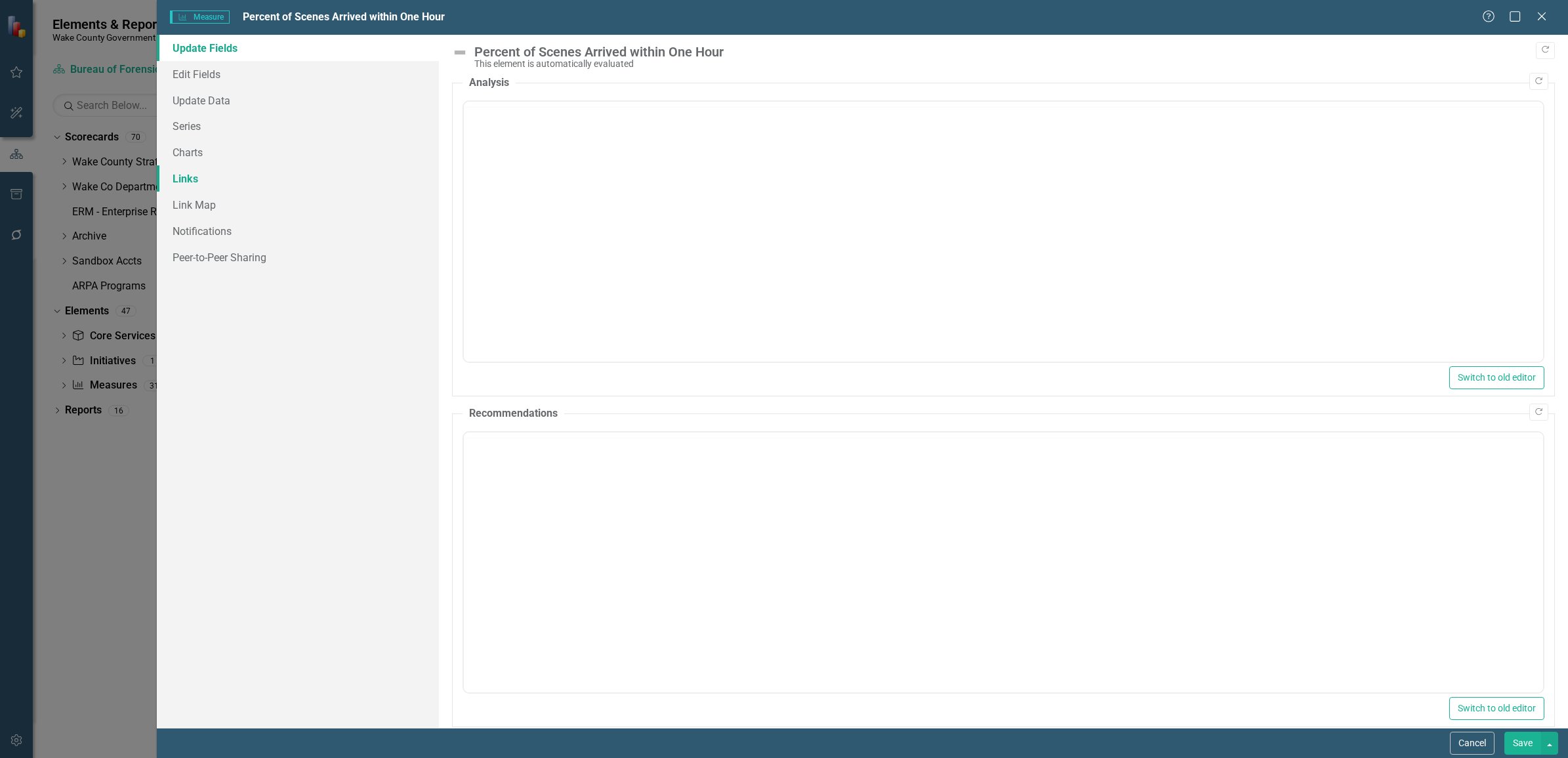
click at [187, 177] on link "Links" at bounding box center [297, 179] width 282 height 26
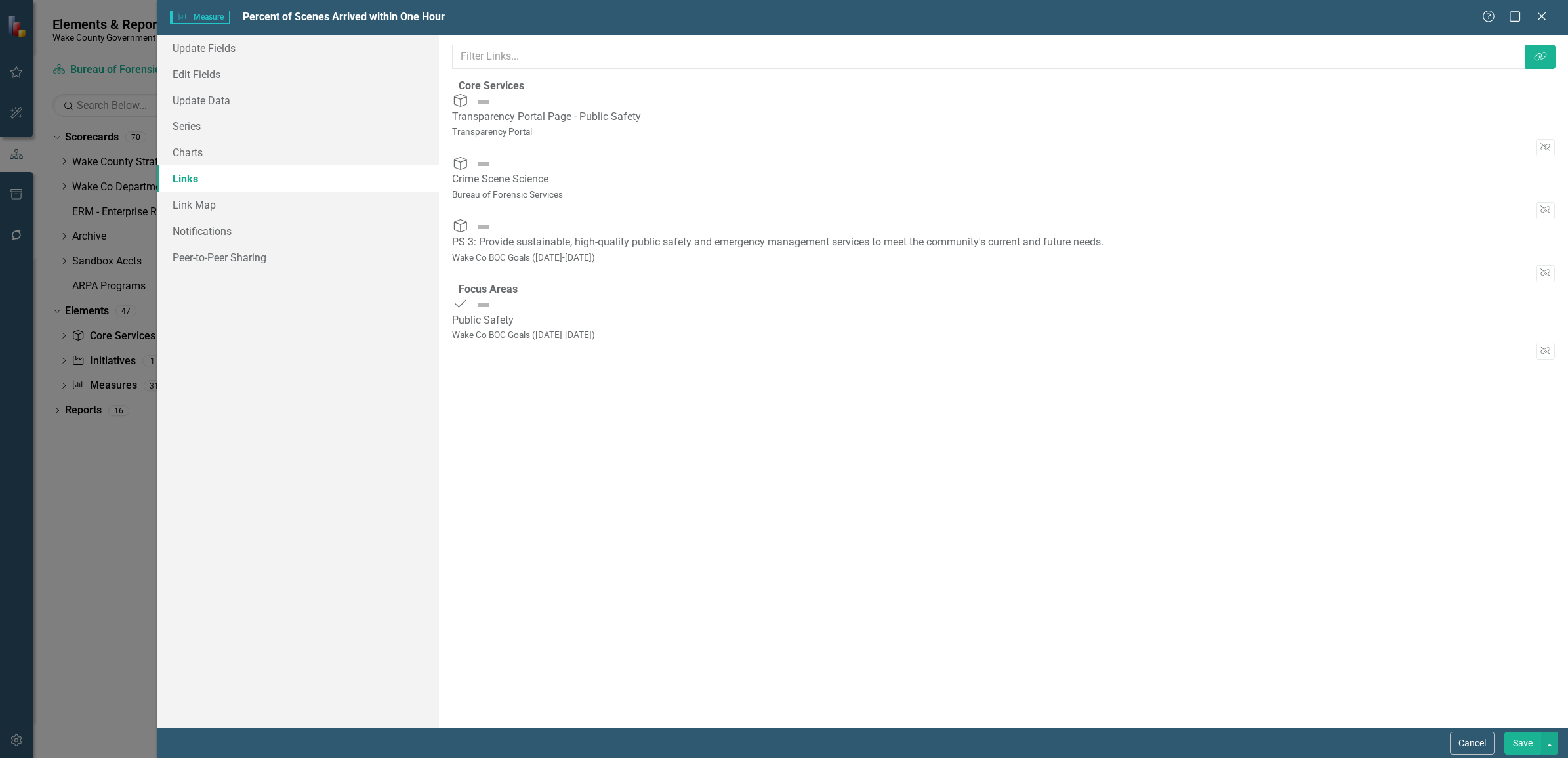
scroll to position [0, 0]
click at [189, 121] on link "Series" at bounding box center [297, 126] width 282 height 26
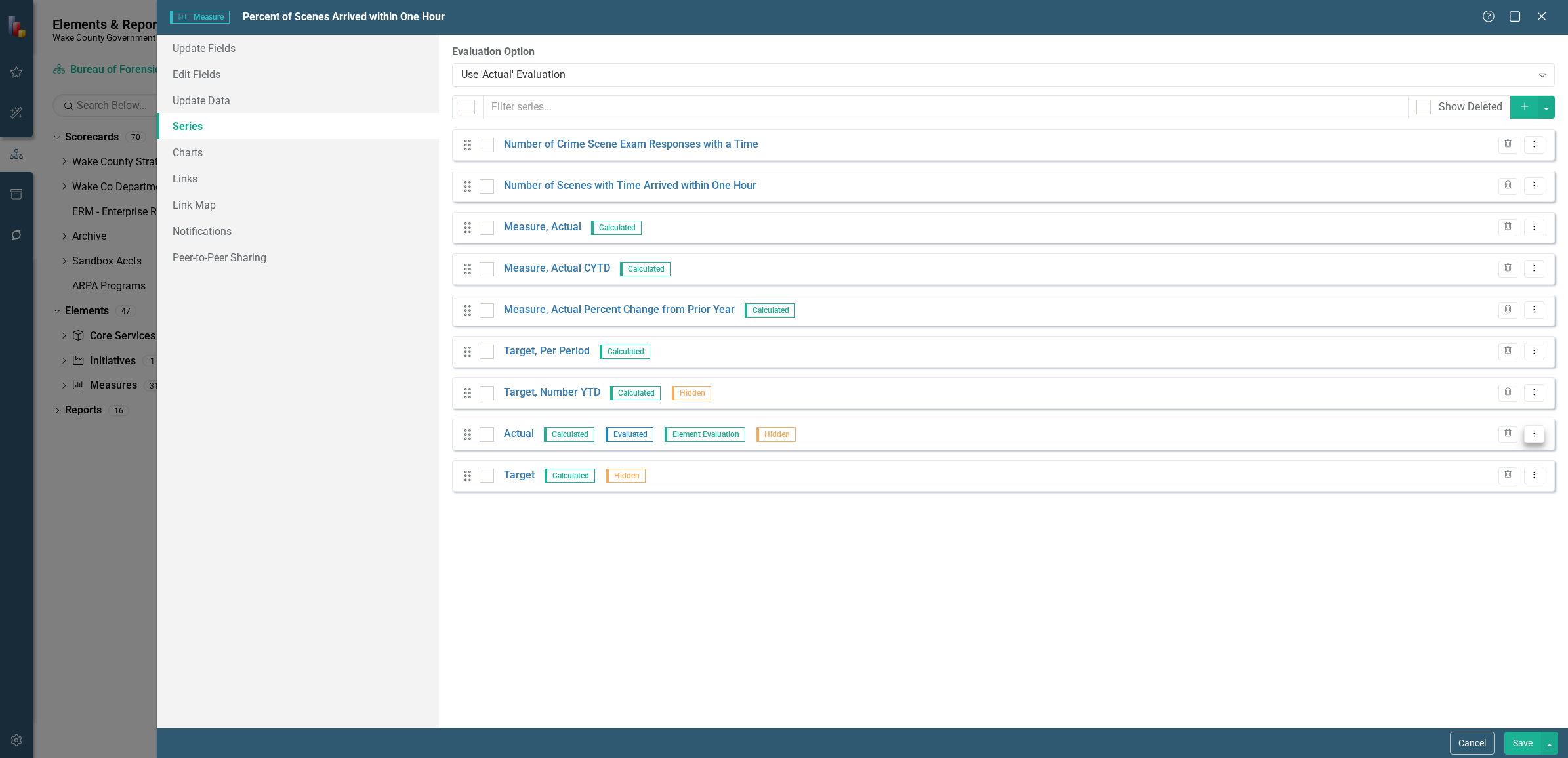
click at [1533, 433] on icon "Dropdown Menu" at bounding box center [1534, 433] width 11 height 9
click at [1464, 457] on link "Edit Edit Measure Series" at bounding box center [1469, 457] width 149 height 24
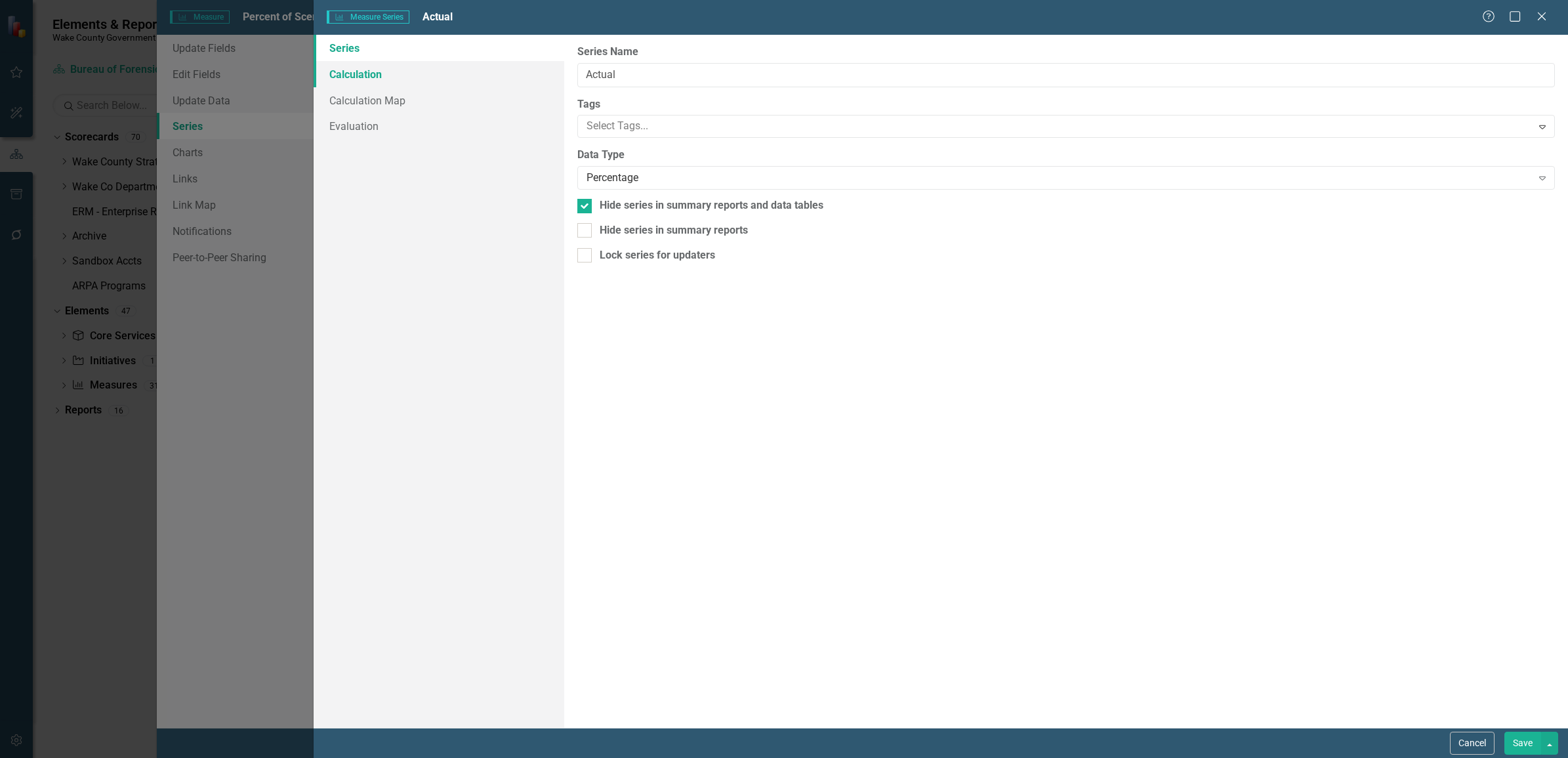
click at [364, 78] on link "Calculation" at bounding box center [439, 74] width 250 height 26
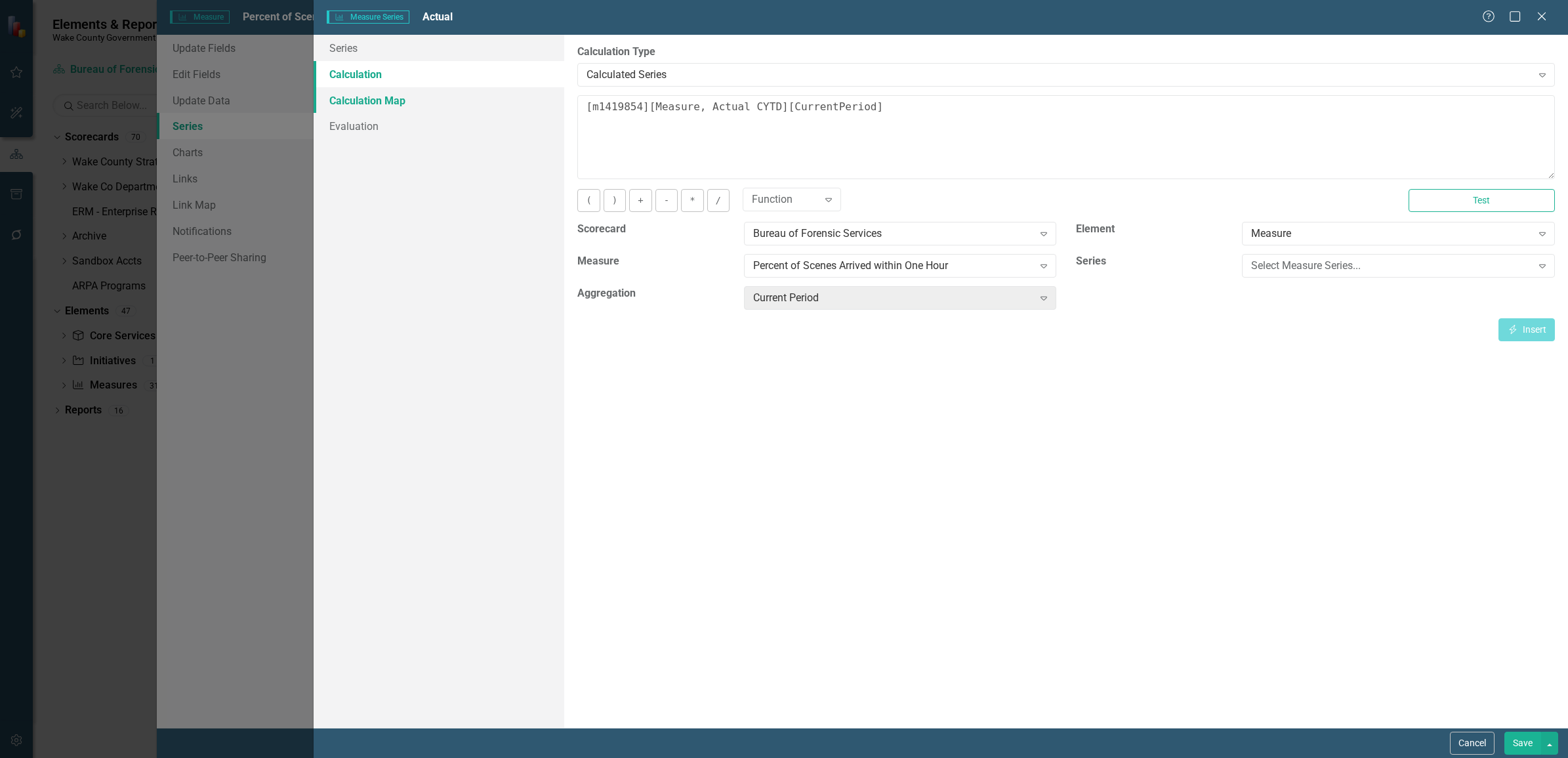
click at [368, 100] on link "Calculation Map" at bounding box center [439, 100] width 250 height 26
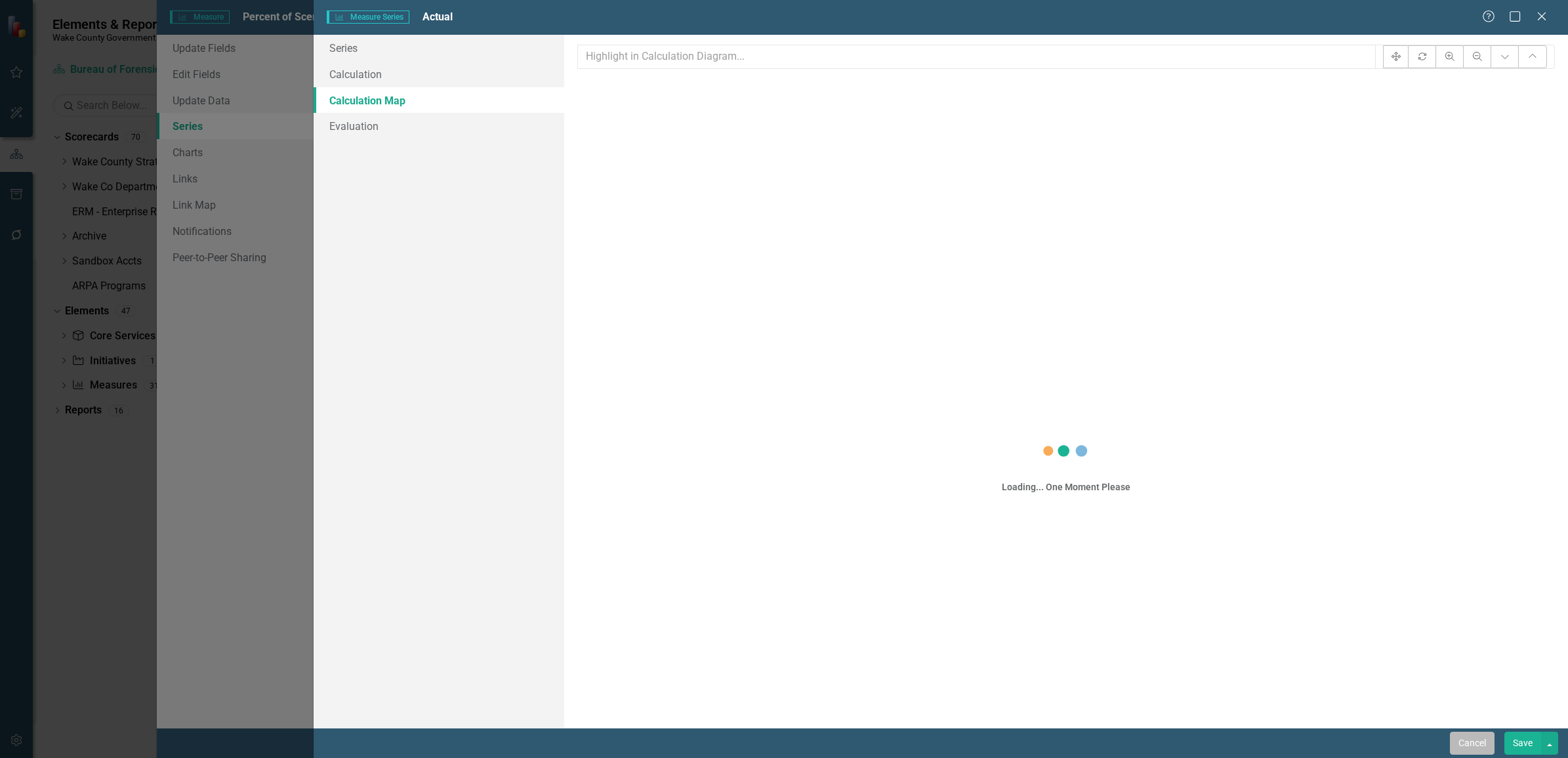
click at [1464, 743] on button "Cancel" at bounding box center [1471, 743] width 44 height 23
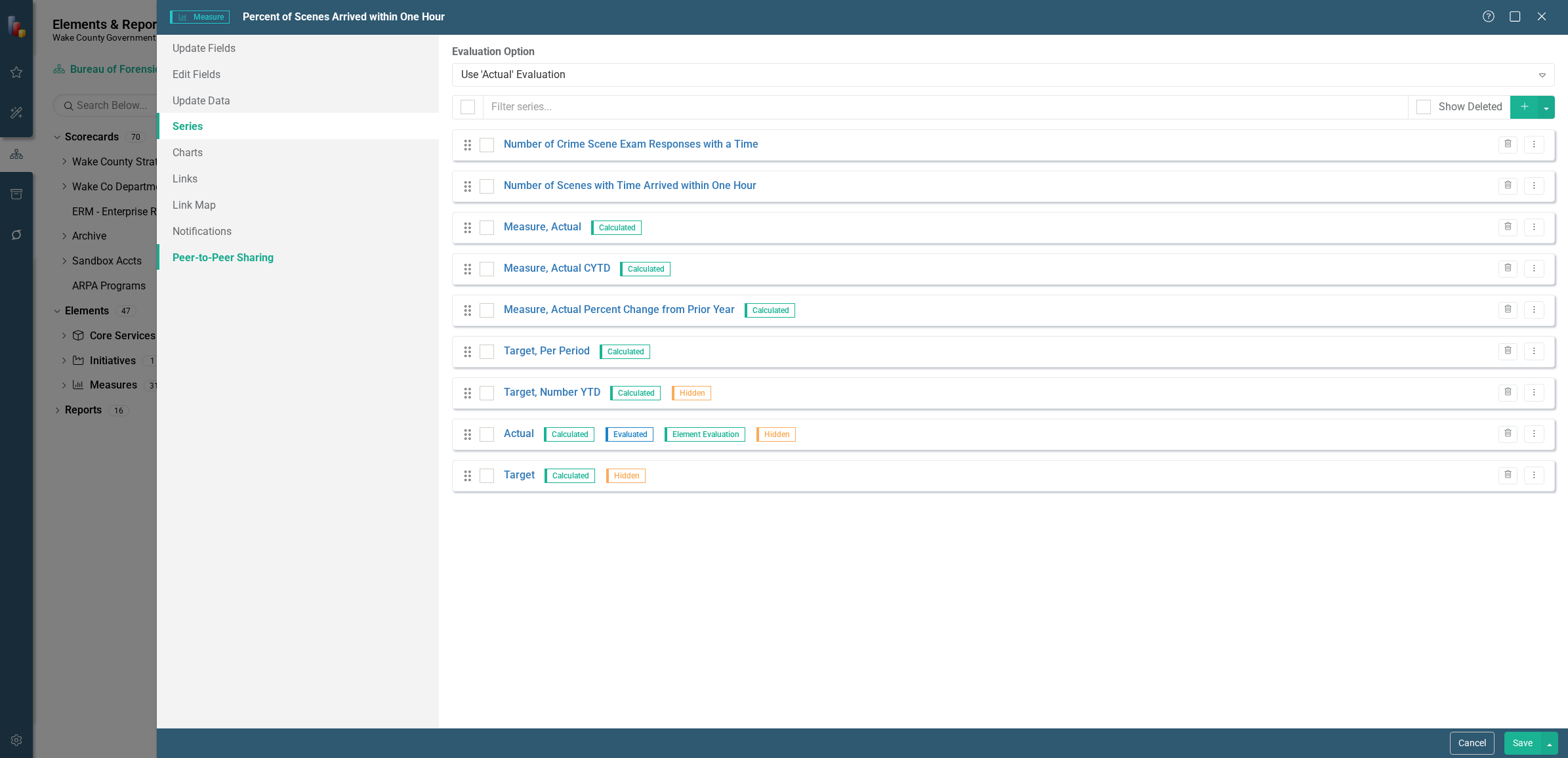
click at [200, 256] on link "Peer-to-Peer Sharing" at bounding box center [297, 257] width 282 height 26
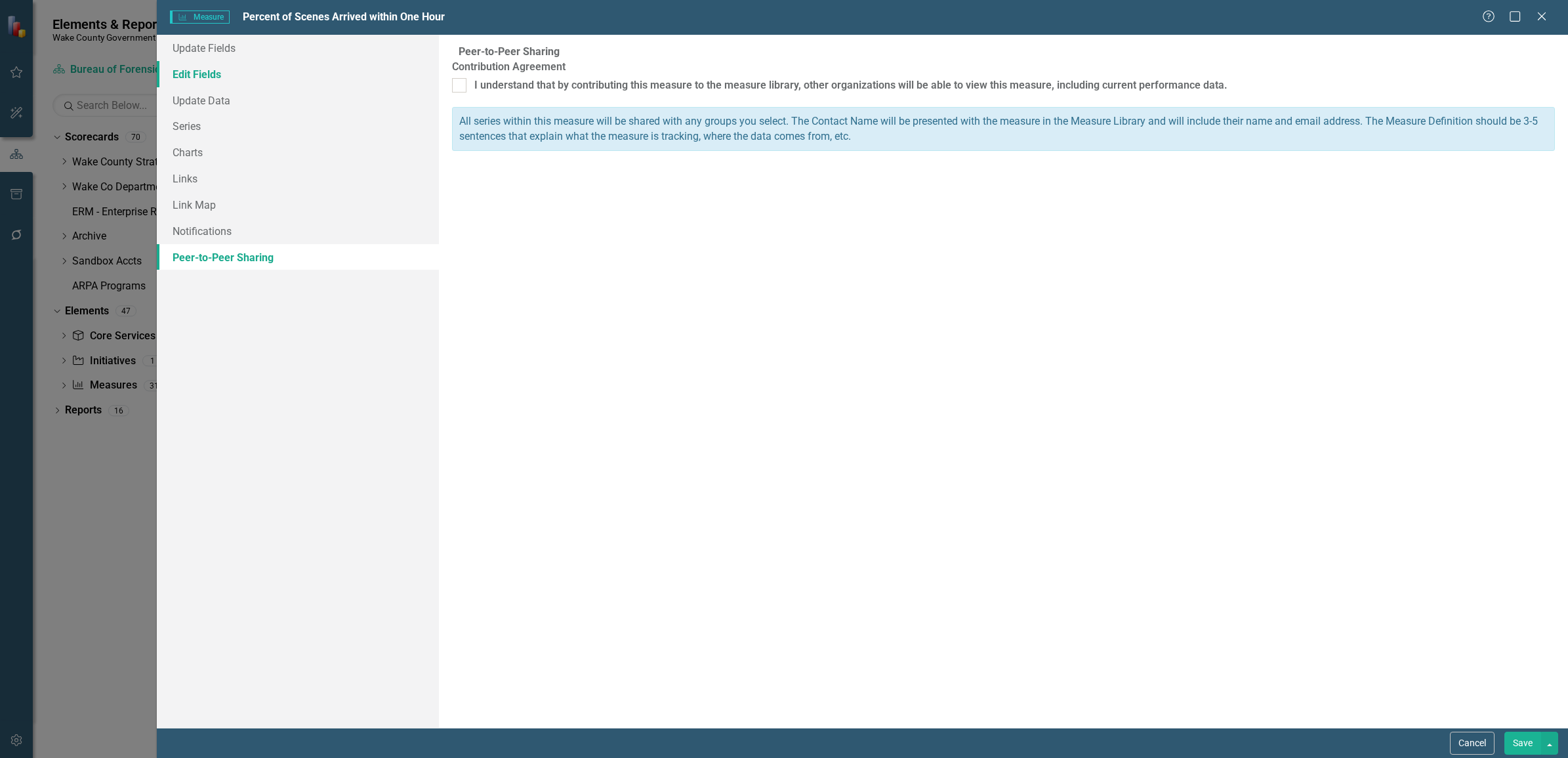
click at [237, 74] on link "Edit Fields" at bounding box center [297, 74] width 282 height 26
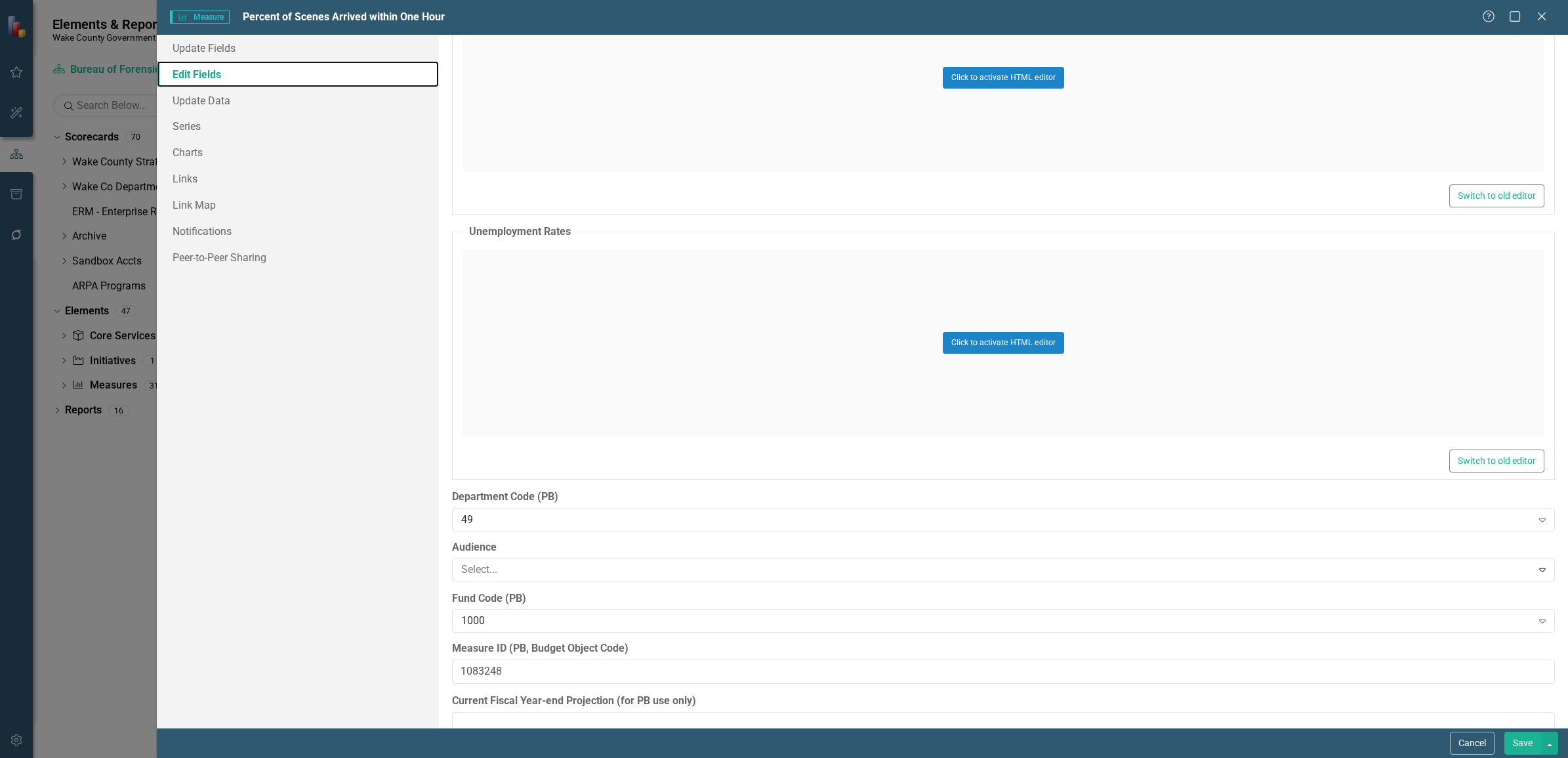
scroll to position [3130, 0]
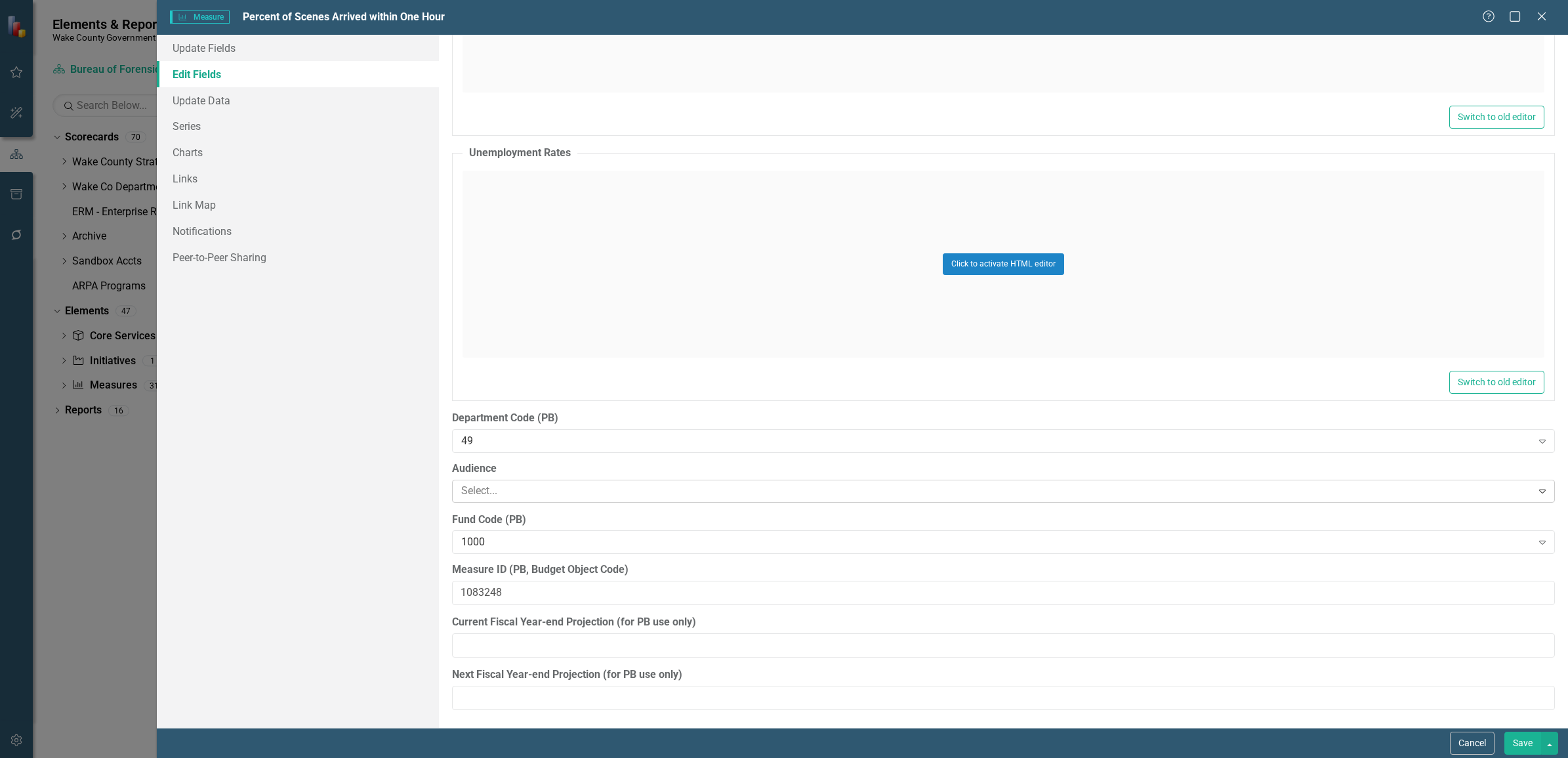
click at [705, 494] on div at bounding box center [993, 491] width 1075 height 18
click at [364, 460] on div "Update Fields Edit Fields Update Data Series Charts Links Link Map Notification…" at bounding box center [297, 381] width 282 height 693
click at [1538, 20] on icon at bounding box center [1541, 16] width 10 height 10
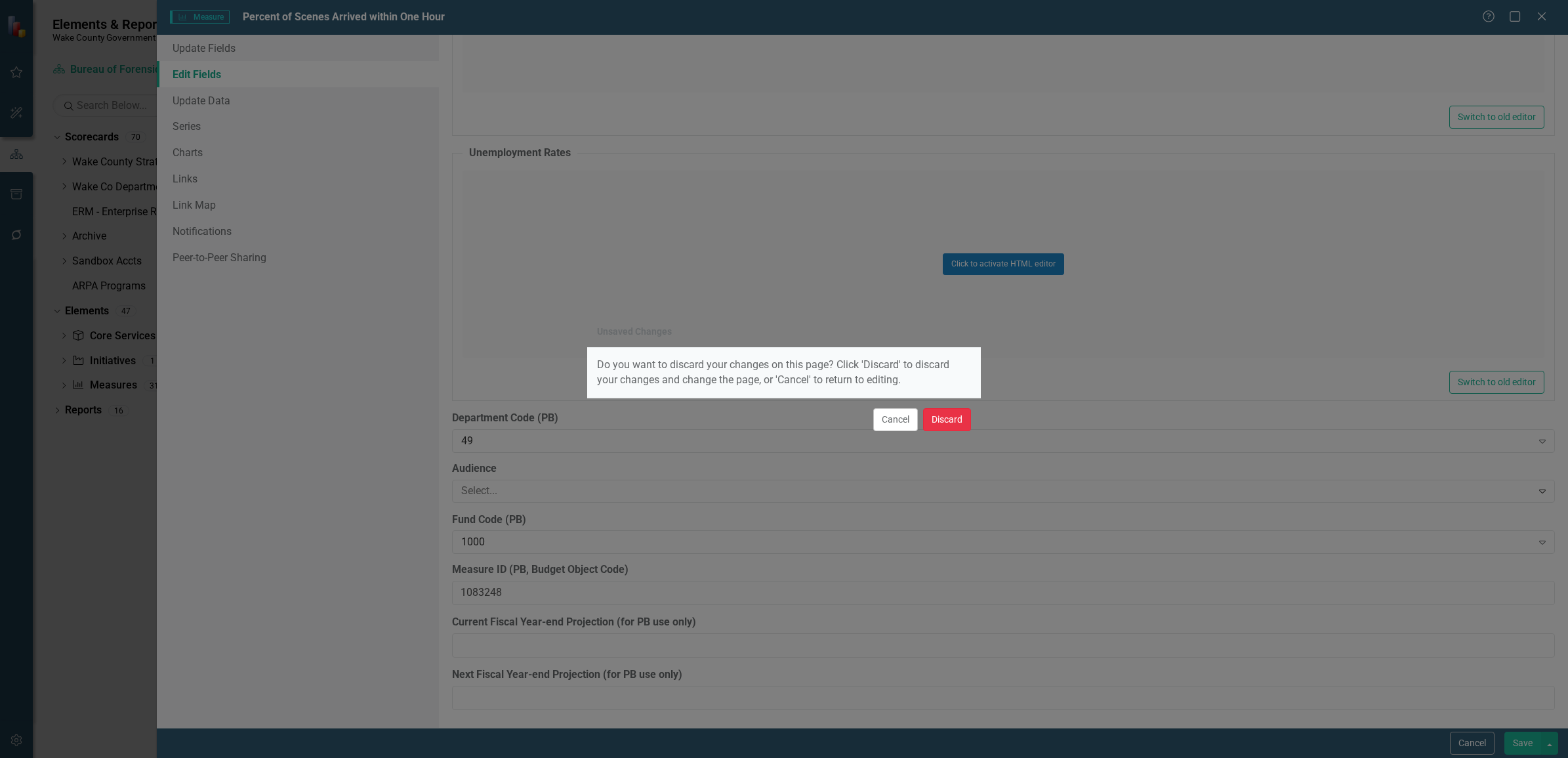
click at [936, 420] on button "Discard" at bounding box center [946, 419] width 48 height 23
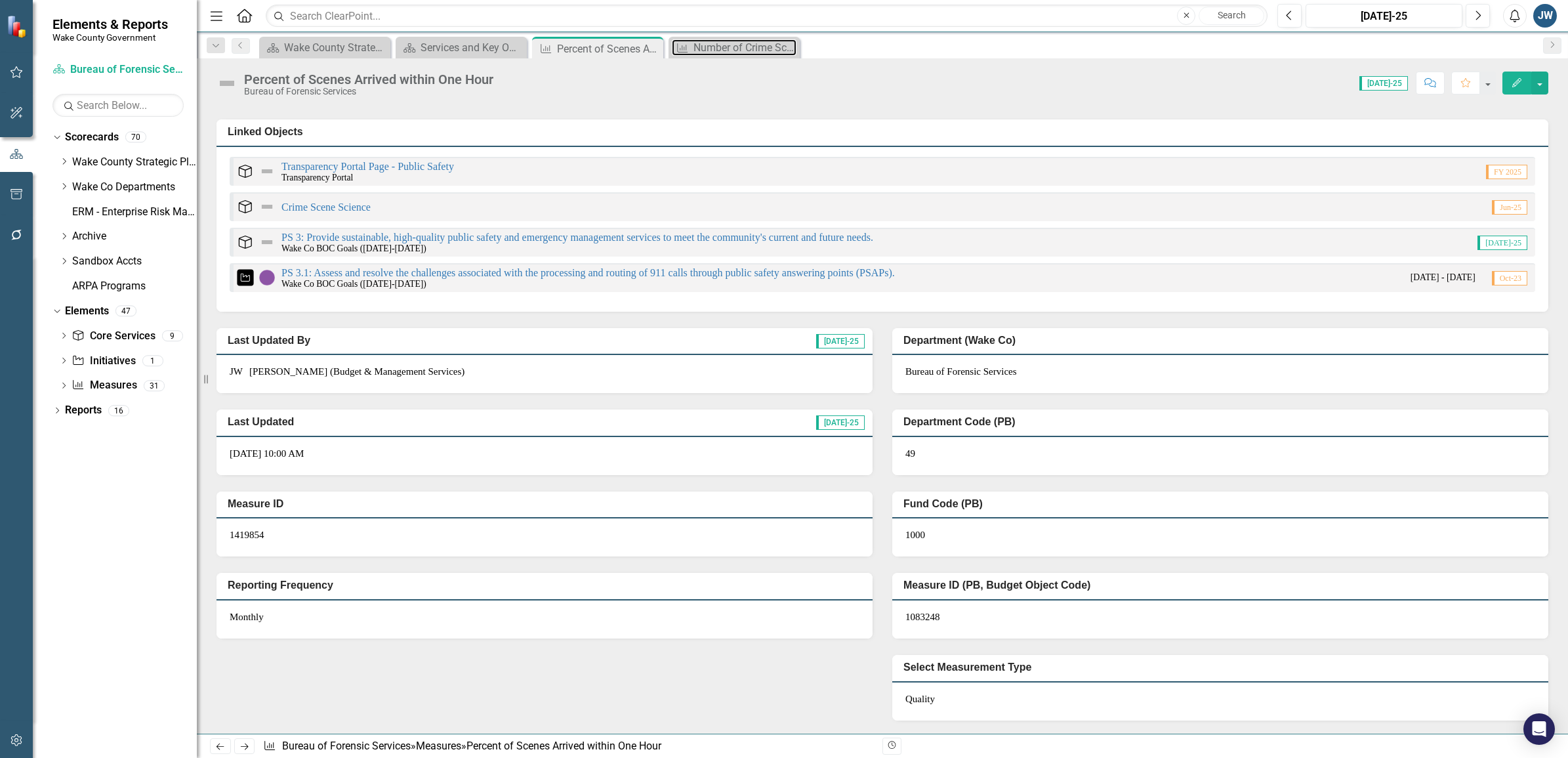
click at [723, 46] on div "Number of Crime Scene Requests Received" at bounding box center [744, 48] width 103 height 16
click at [721, 44] on div "Number of Crime Scene Requests Received" at bounding box center [736, 48] width 86 height 16
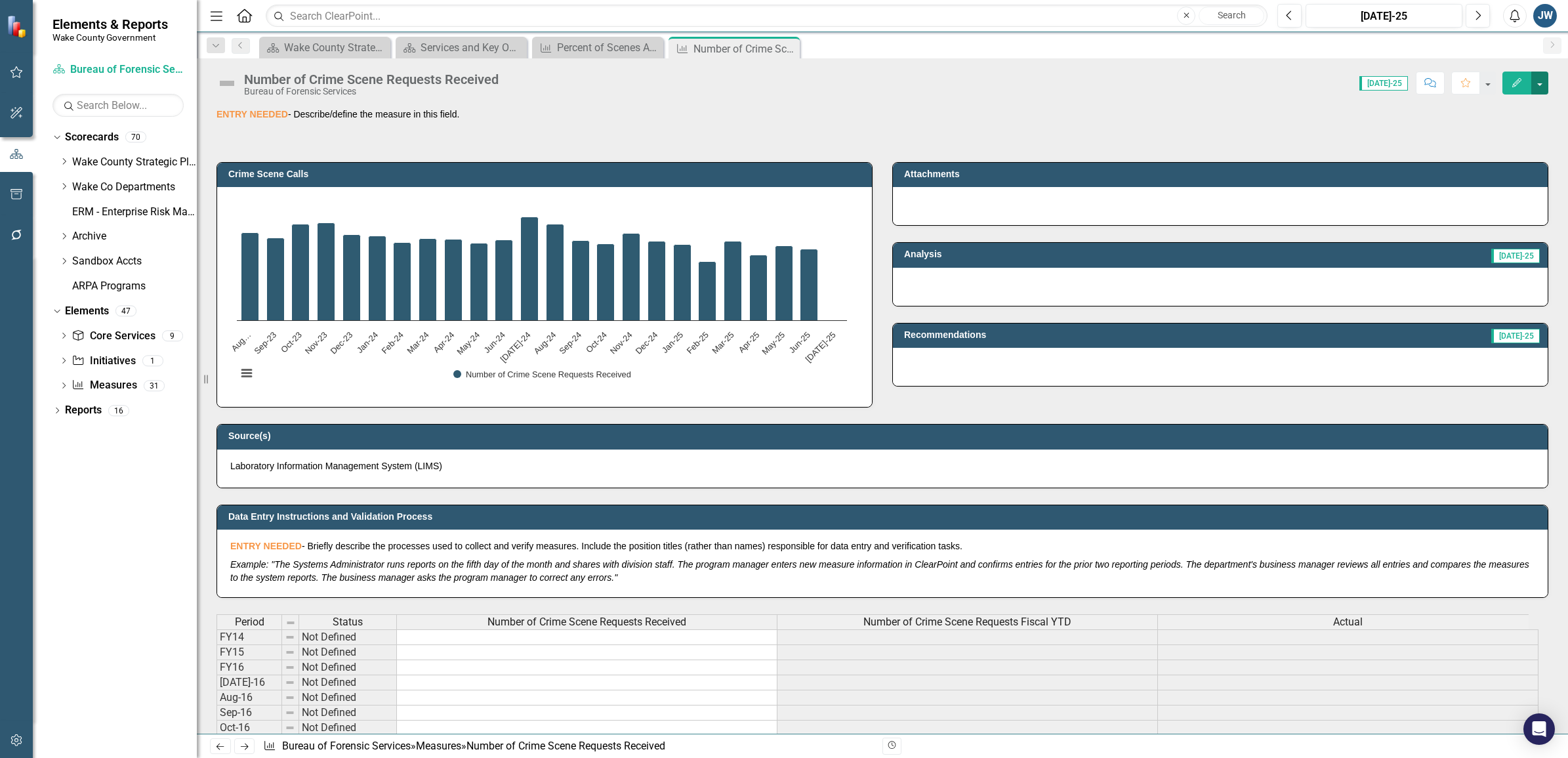
click at [1542, 83] on button "button" at bounding box center [1539, 83] width 17 height 23
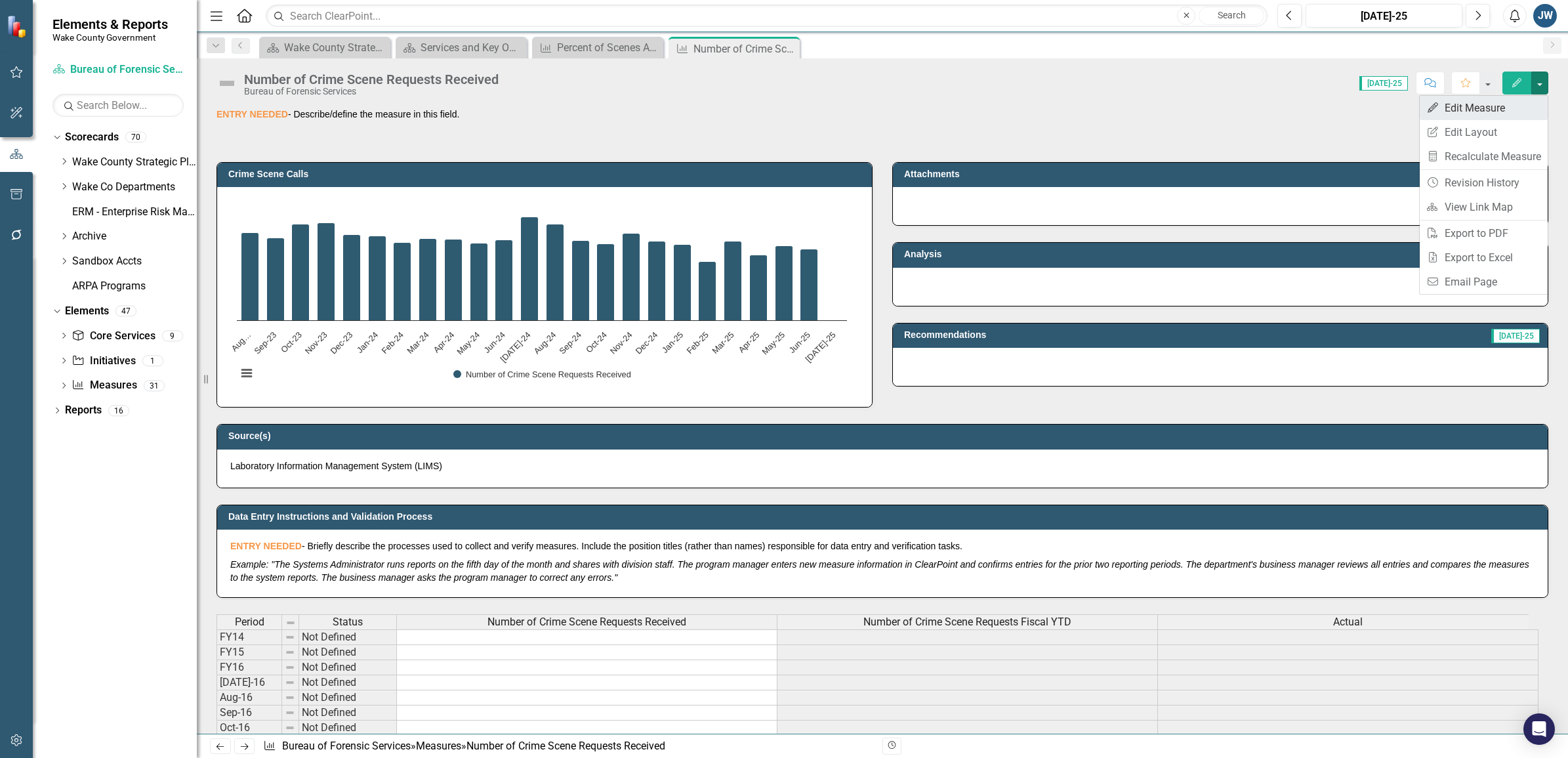
click at [1496, 112] on link "Edit Edit Measure" at bounding box center [1483, 108] width 128 height 24
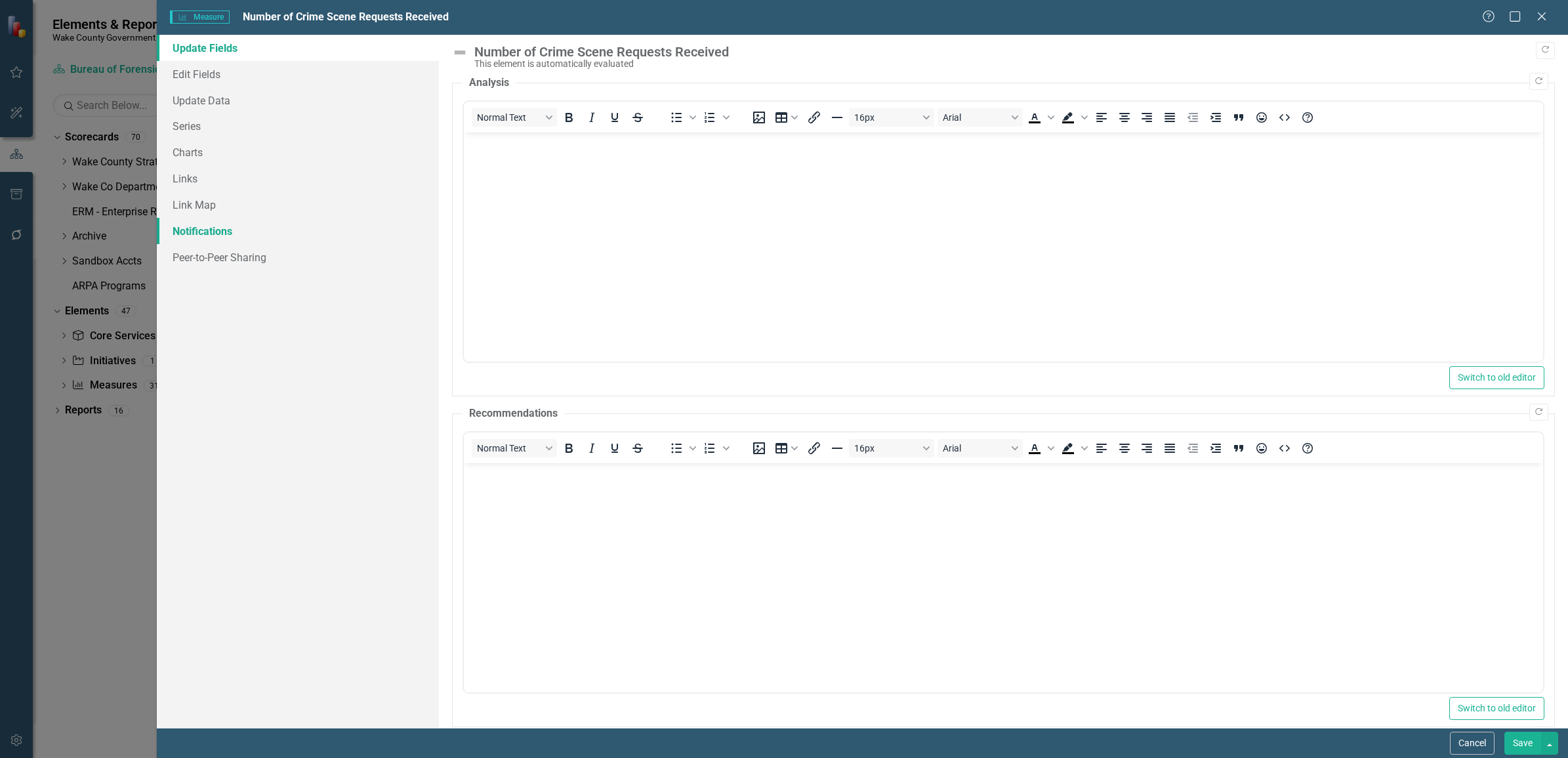
click at [212, 231] on link "Notifications" at bounding box center [297, 231] width 282 height 26
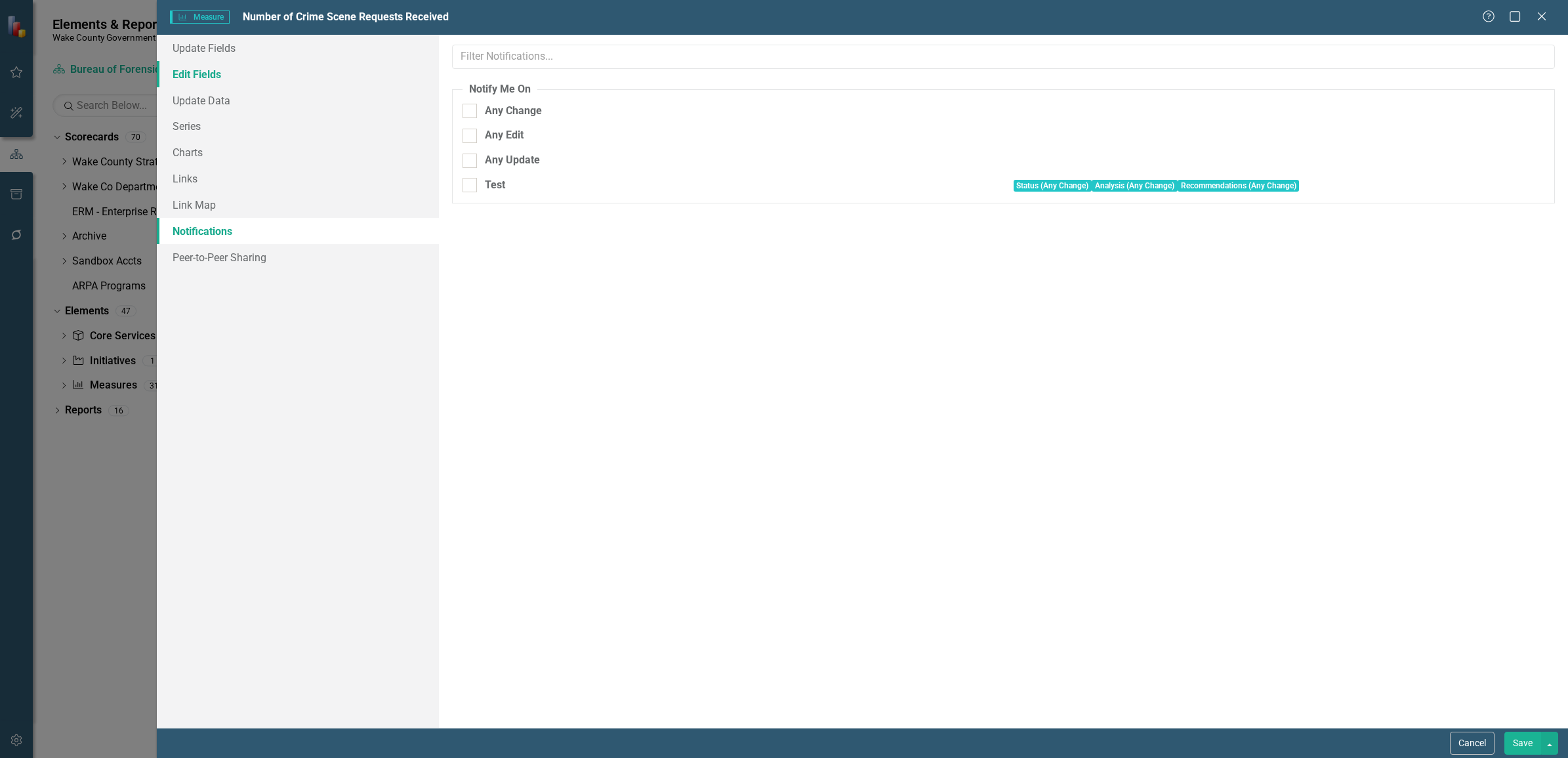
click at [211, 74] on link "Edit Fields" at bounding box center [297, 74] width 282 height 26
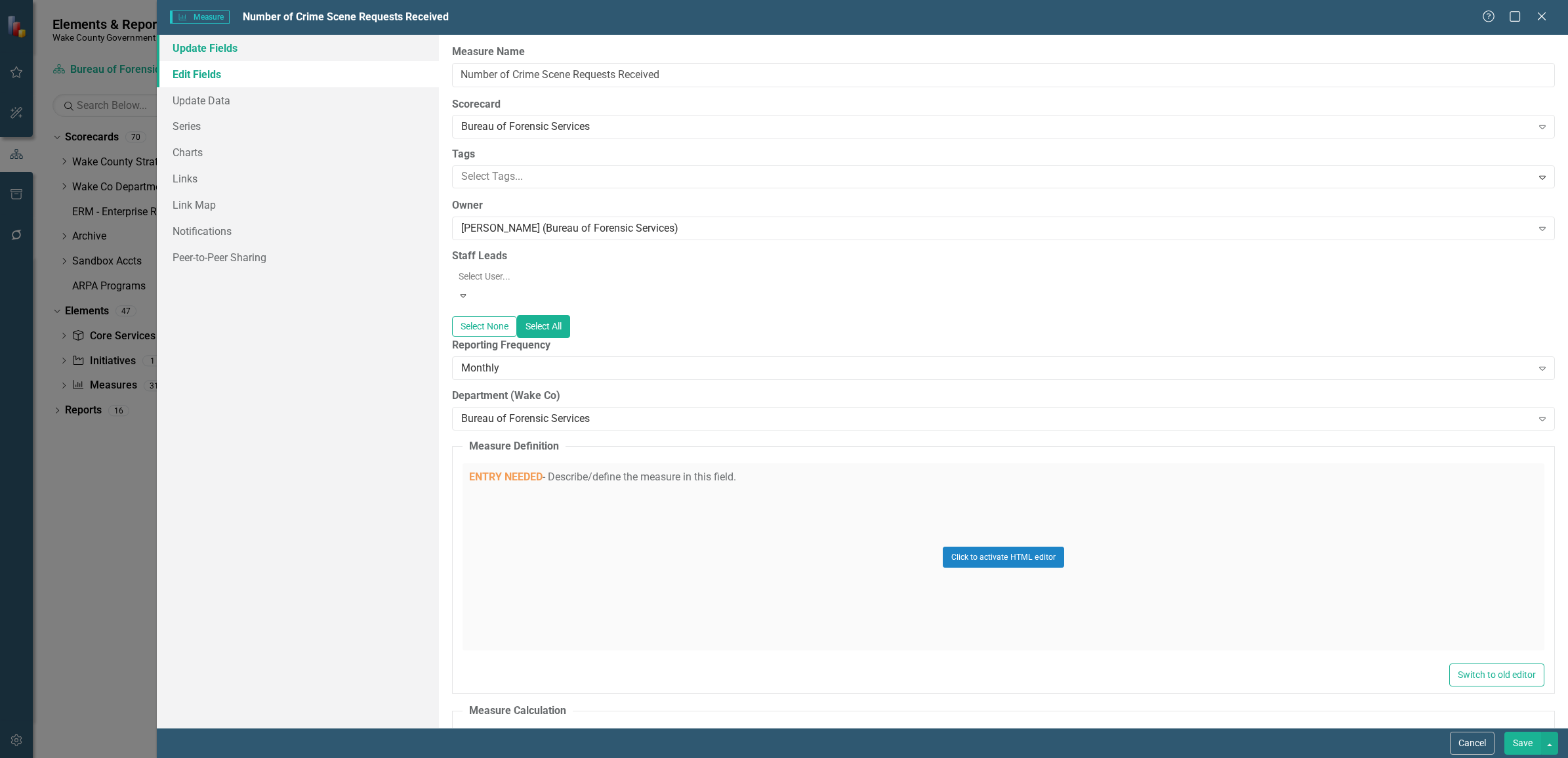
click at [226, 44] on link "Update Fields" at bounding box center [297, 48] width 282 height 26
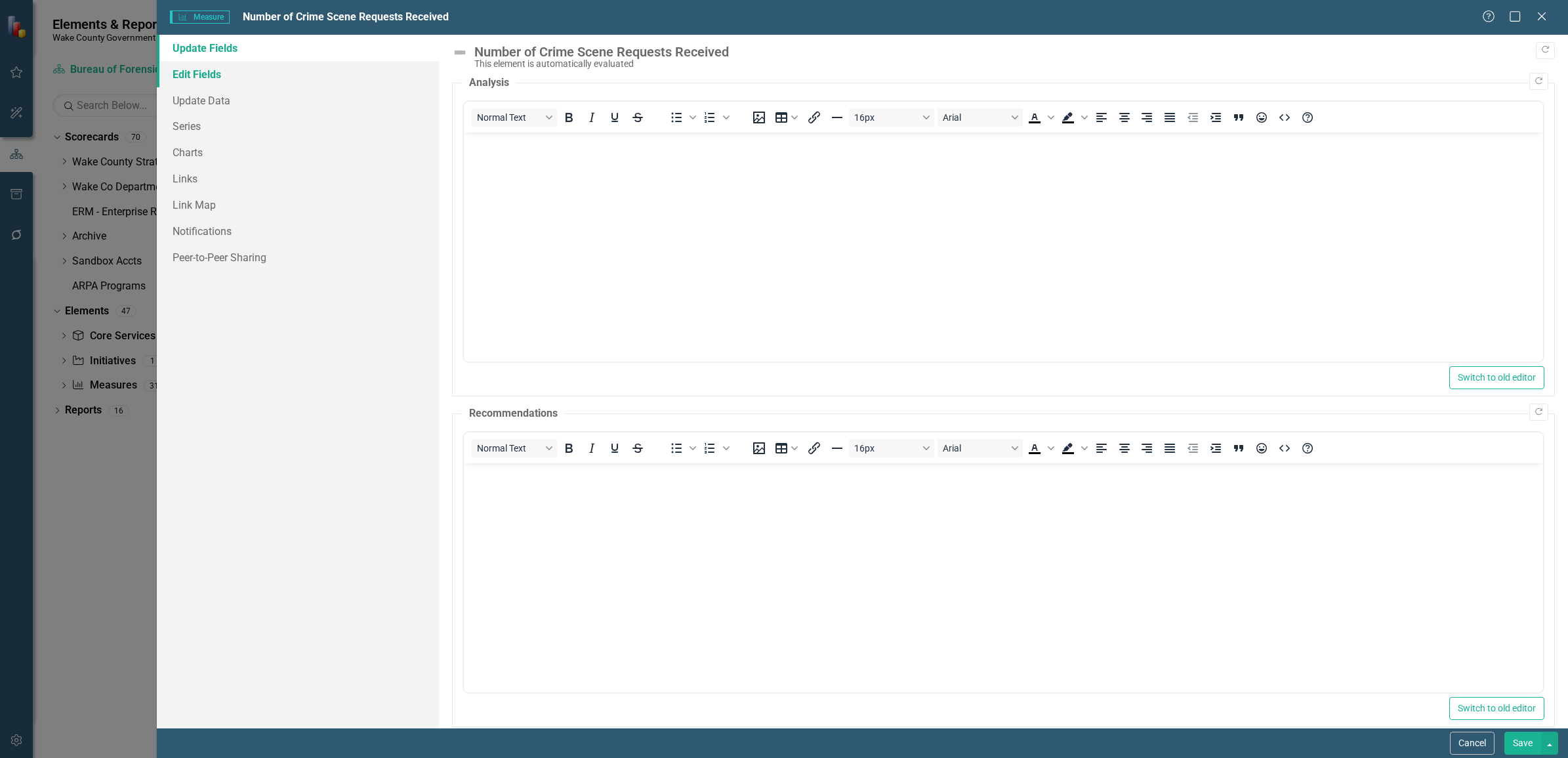
click at [204, 73] on link "Edit Fields" at bounding box center [297, 74] width 282 height 26
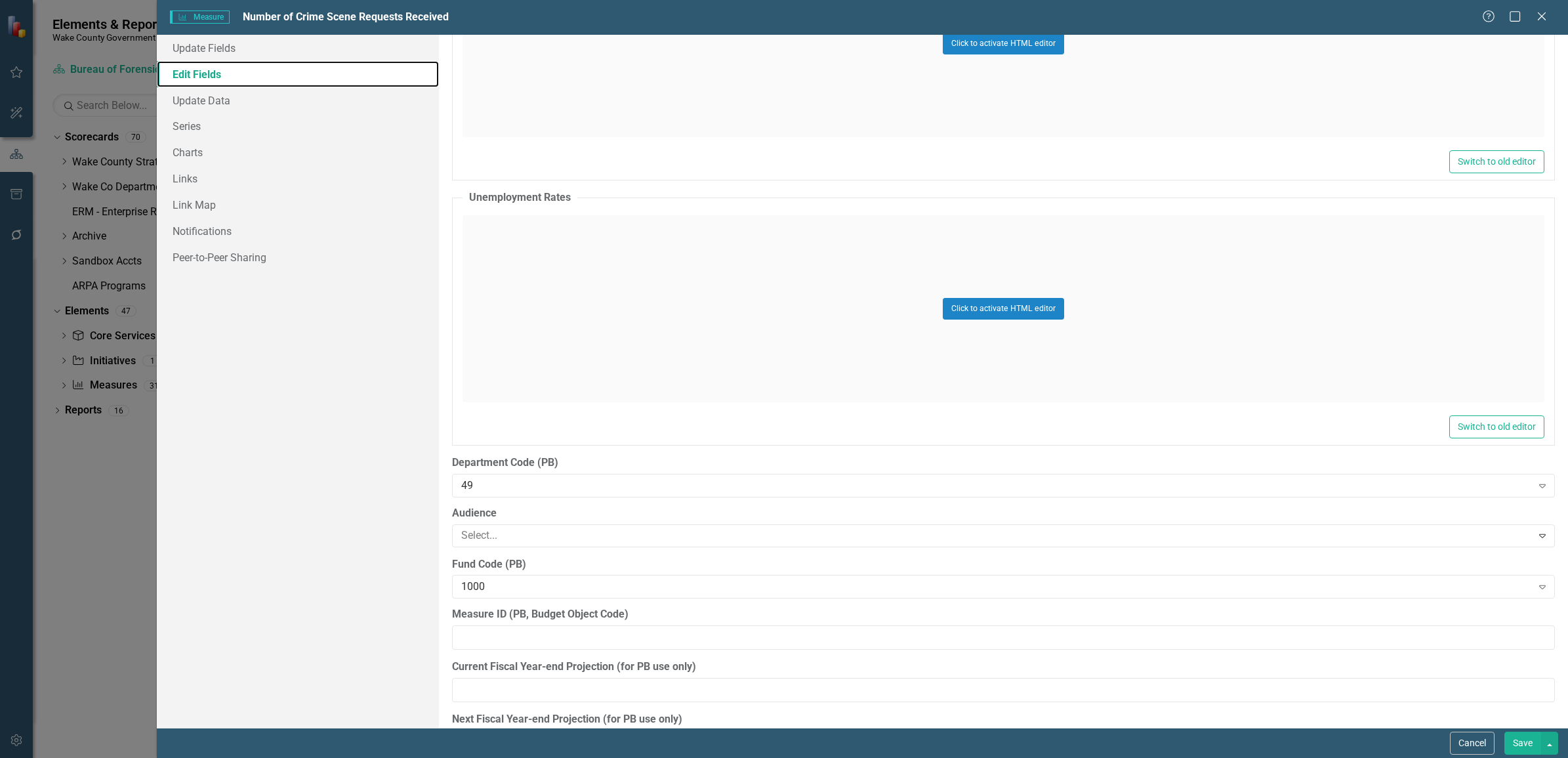
scroll to position [3130, 0]
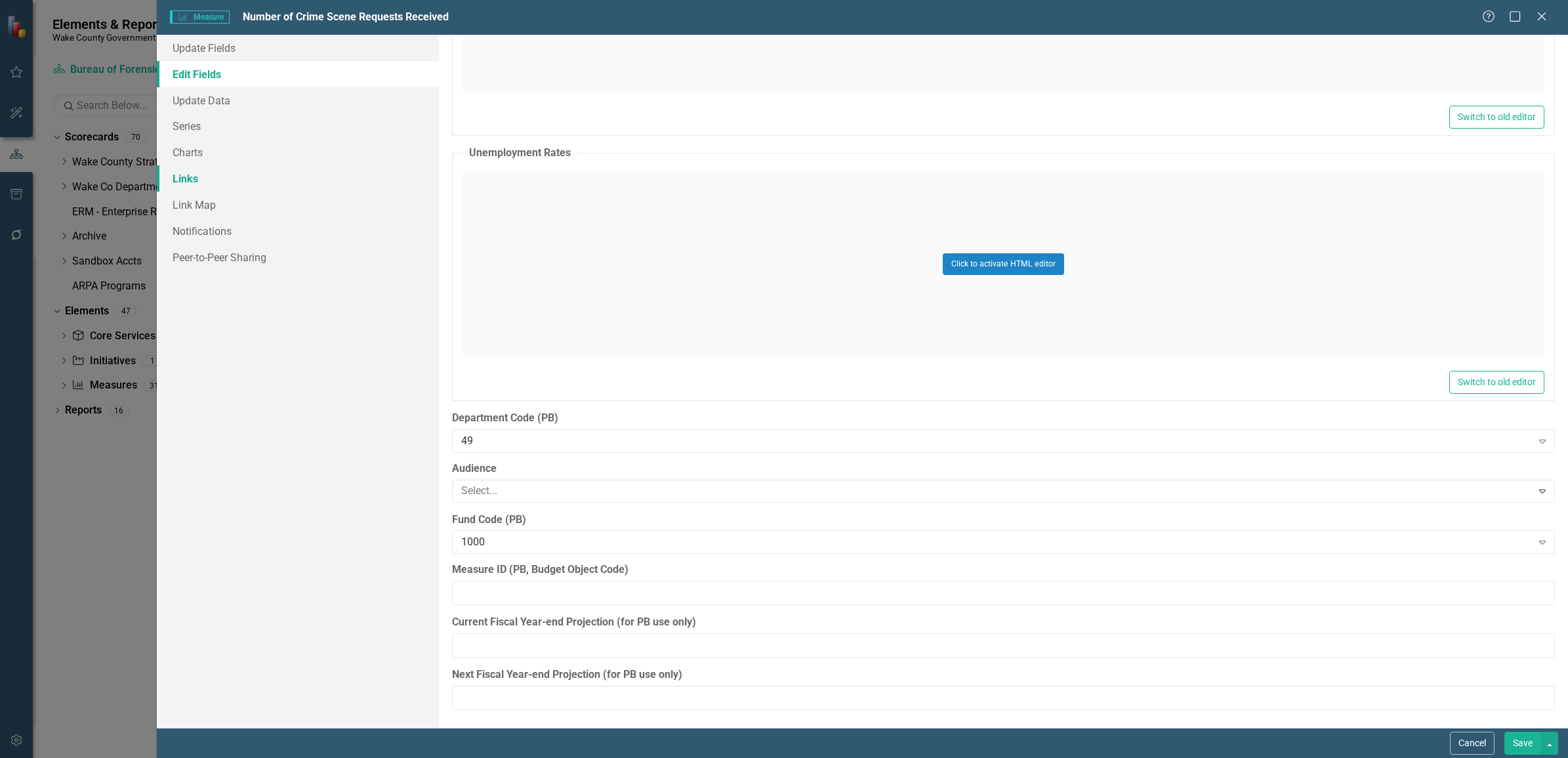
click at [197, 173] on link "Links" at bounding box center [297, 179] width 282 height 26
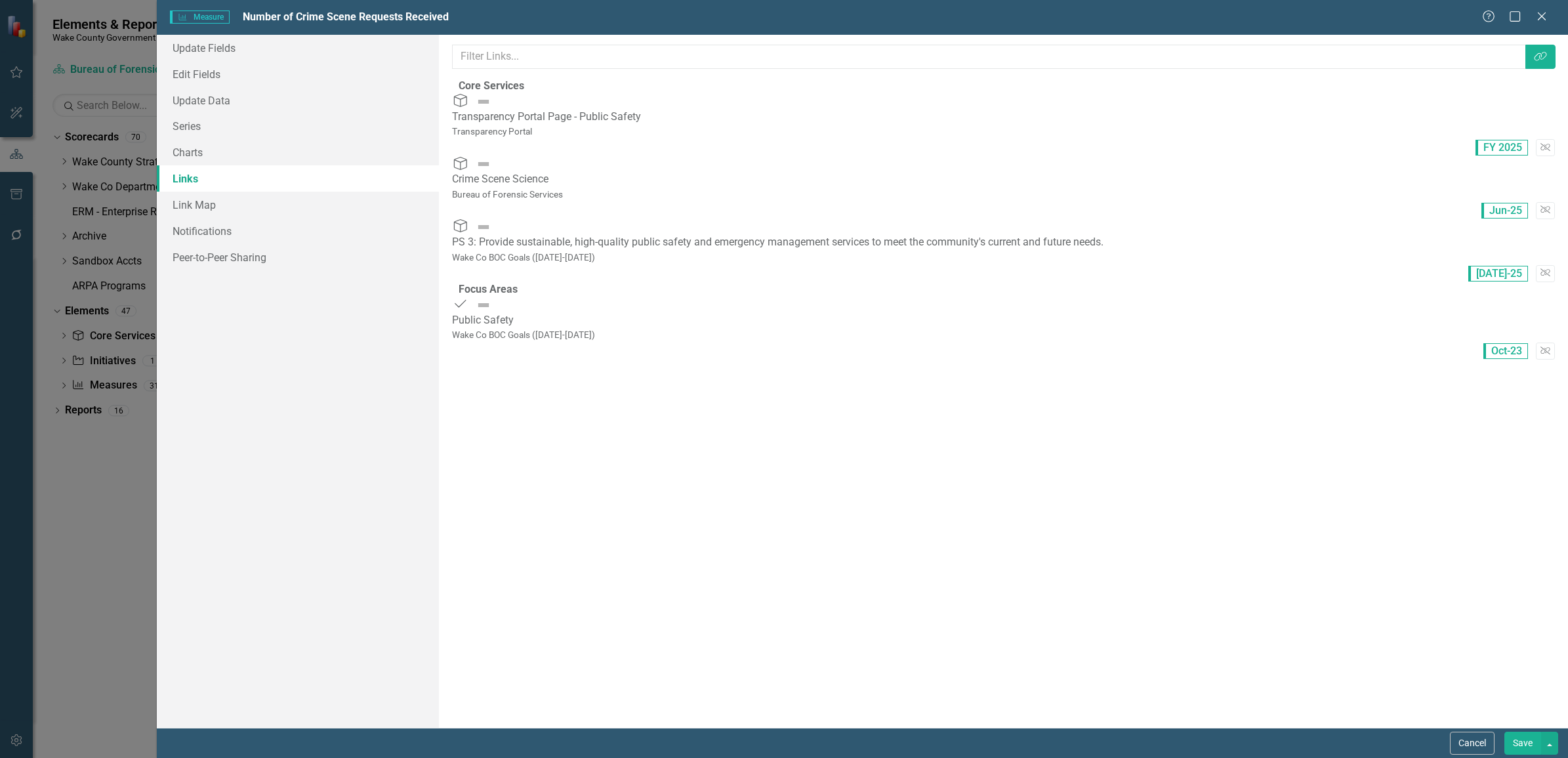
click at [581, 112] on div "Transparency Portal Page - Public Safety" at bounding box center [546, 117] width 189 height 15
click at [554, 112] on div "Transparency Portal Page - Public Safety" at bounding box center [546, 117] width 189 height 15
click at [469, 107] on icon "Core Services" at bounding box center [460, 100] width 17 height 13
click at [559, 116] on div "Transparency Portal Page - Public Safety" at bounding box center [546, 117] width 189 height 15
click at [469, 107] on icon "Core Services" at bounding box center [460, 100] width 17 height 13
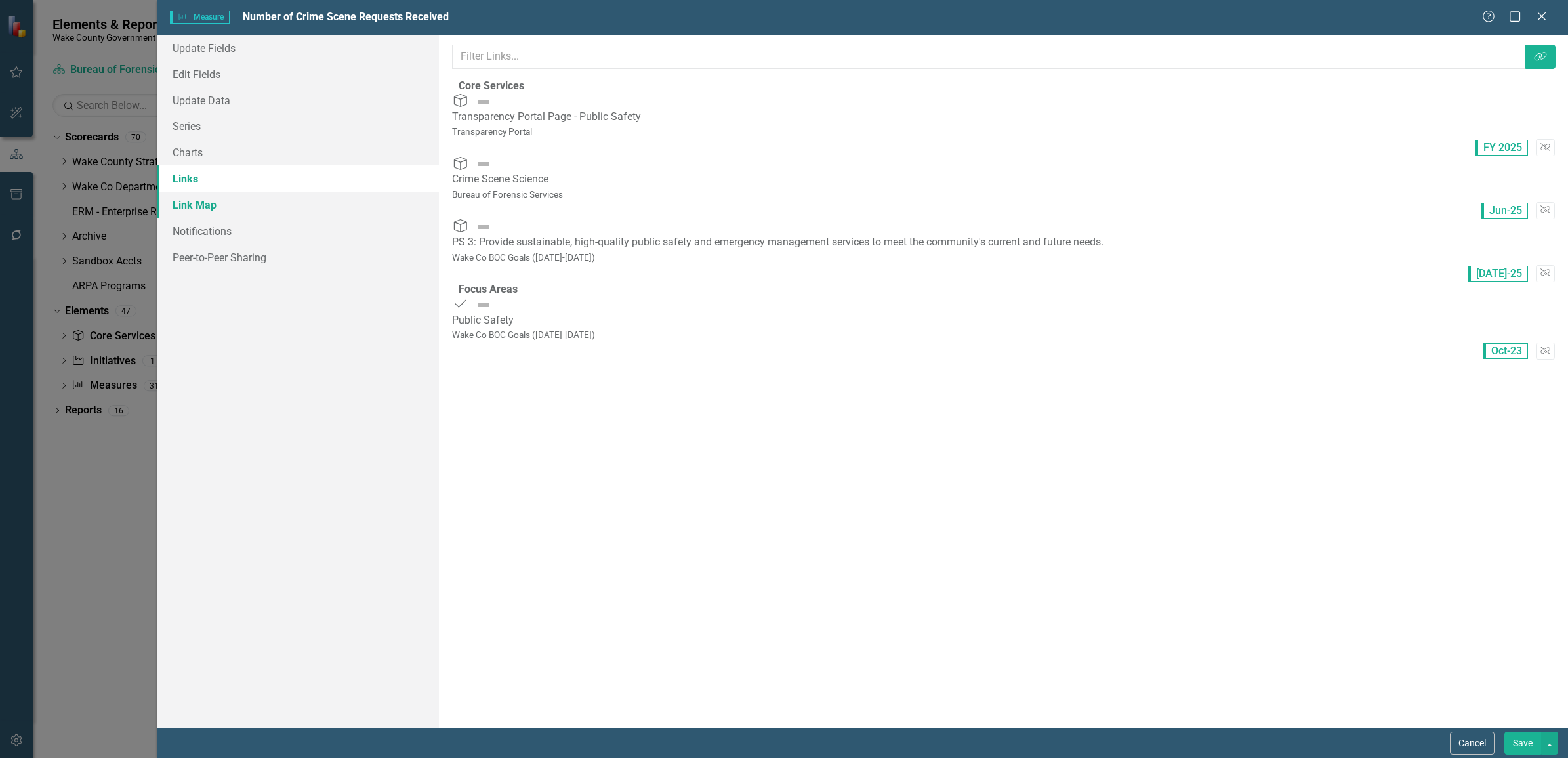
click at [192, 208] on link "Link Map" at bounding box center [297, 204] width 282 height 26
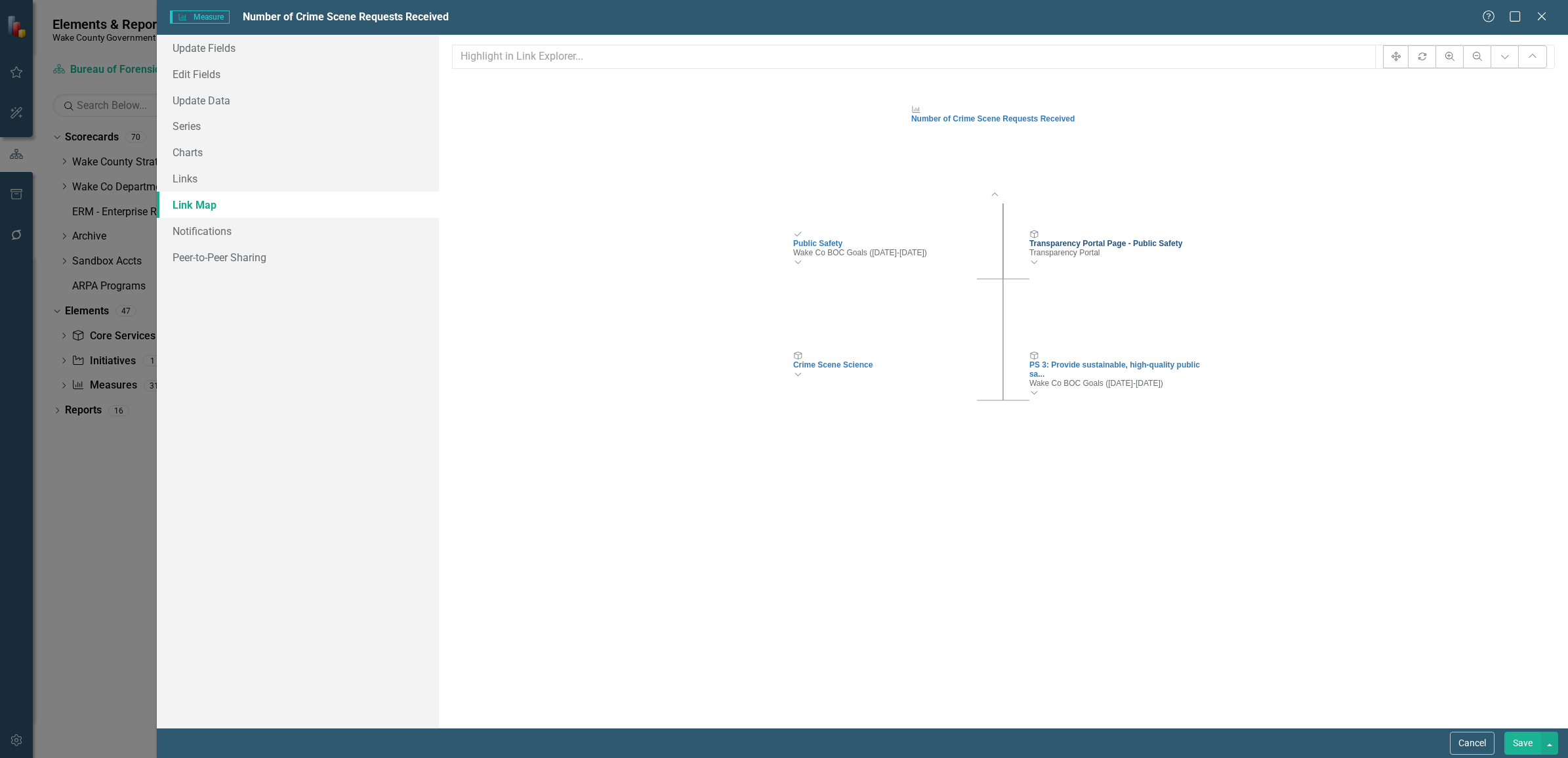
drag, startPoint x: 1152, startPoint y: 267, endPoint x: 1244, endPoint y: 156, distance: 144.2
click at [1244, 156] on icon "Measure Number of Crime Scene Requests Received Collapse Chart Focus Area Publi…" at bounding box center [1003, 424] width 1102 height 693
click at [232, 240] on link "Notifications" at bounding box center [297, 231] width 282 height 26
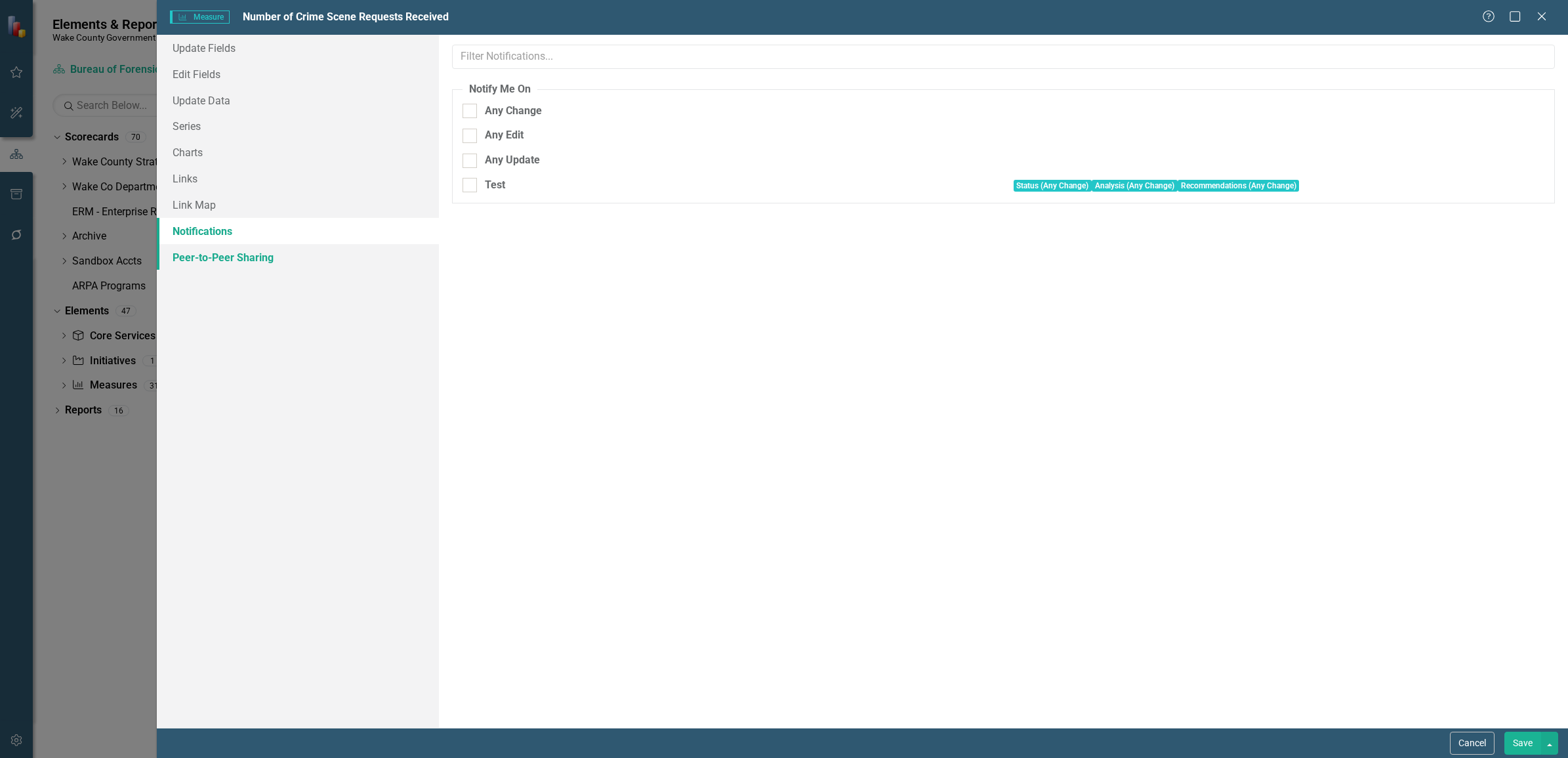
click at [237, 256] on link "Peer-to-Peer Sharing" at bounding box center [297, 257] width 282 height 26
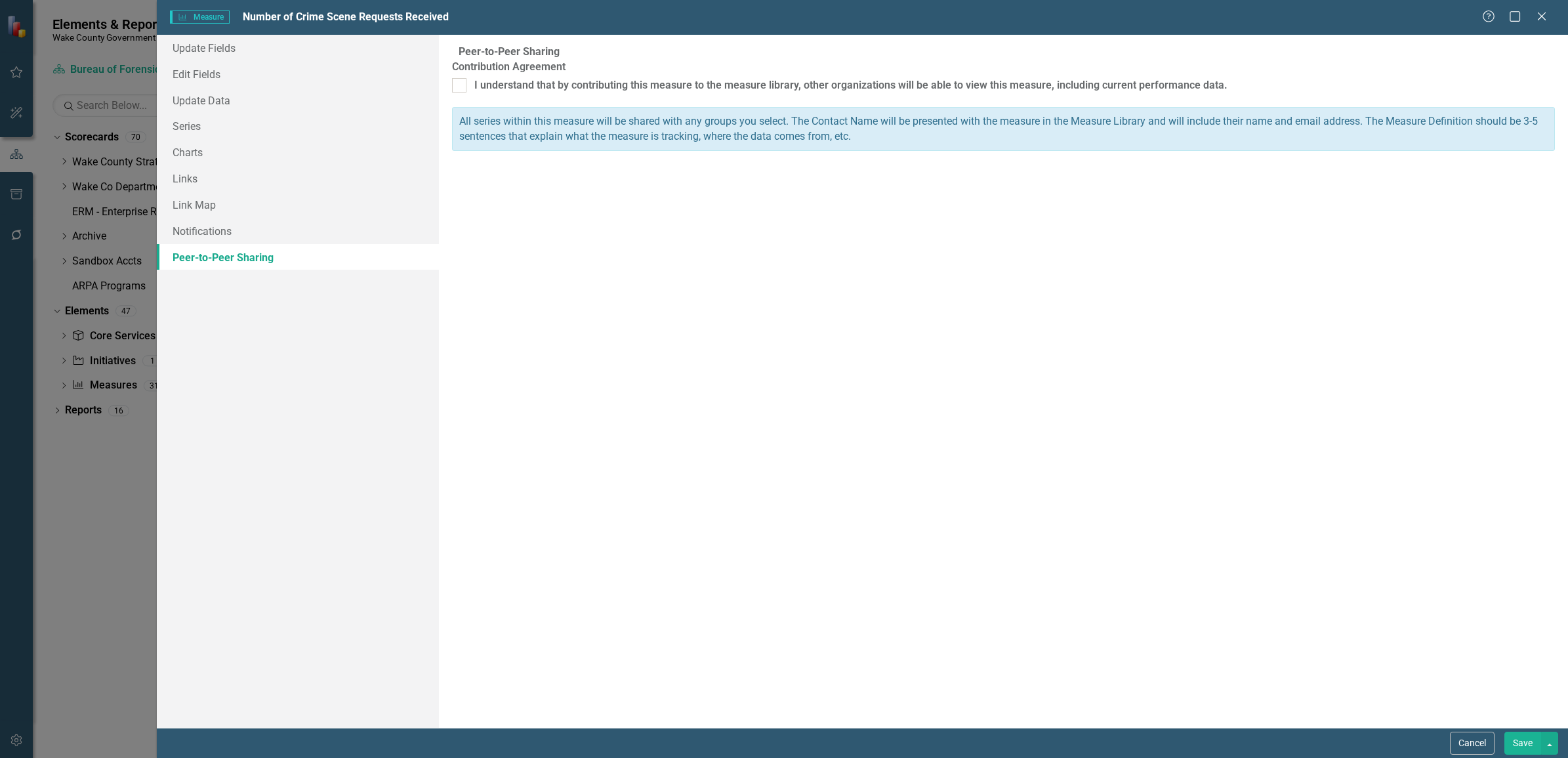
click at [198, 18] on span "Measure Measure" at bounding box center [200, 17] width 60 height 13
drag, startPoint x: 199, startPoint y: 16, endPoint x: 844, endPoint y: 240, distance: 682.8
click at [844, 240] on div "Since your organization has peer sharing (benchmarking) enabled, you can share …" at bounding box center [1003, 381] width 1129 height 693
click at [1512, 19] on icon "Maximize" at bounding box center [1515, 15] width 16 height 12
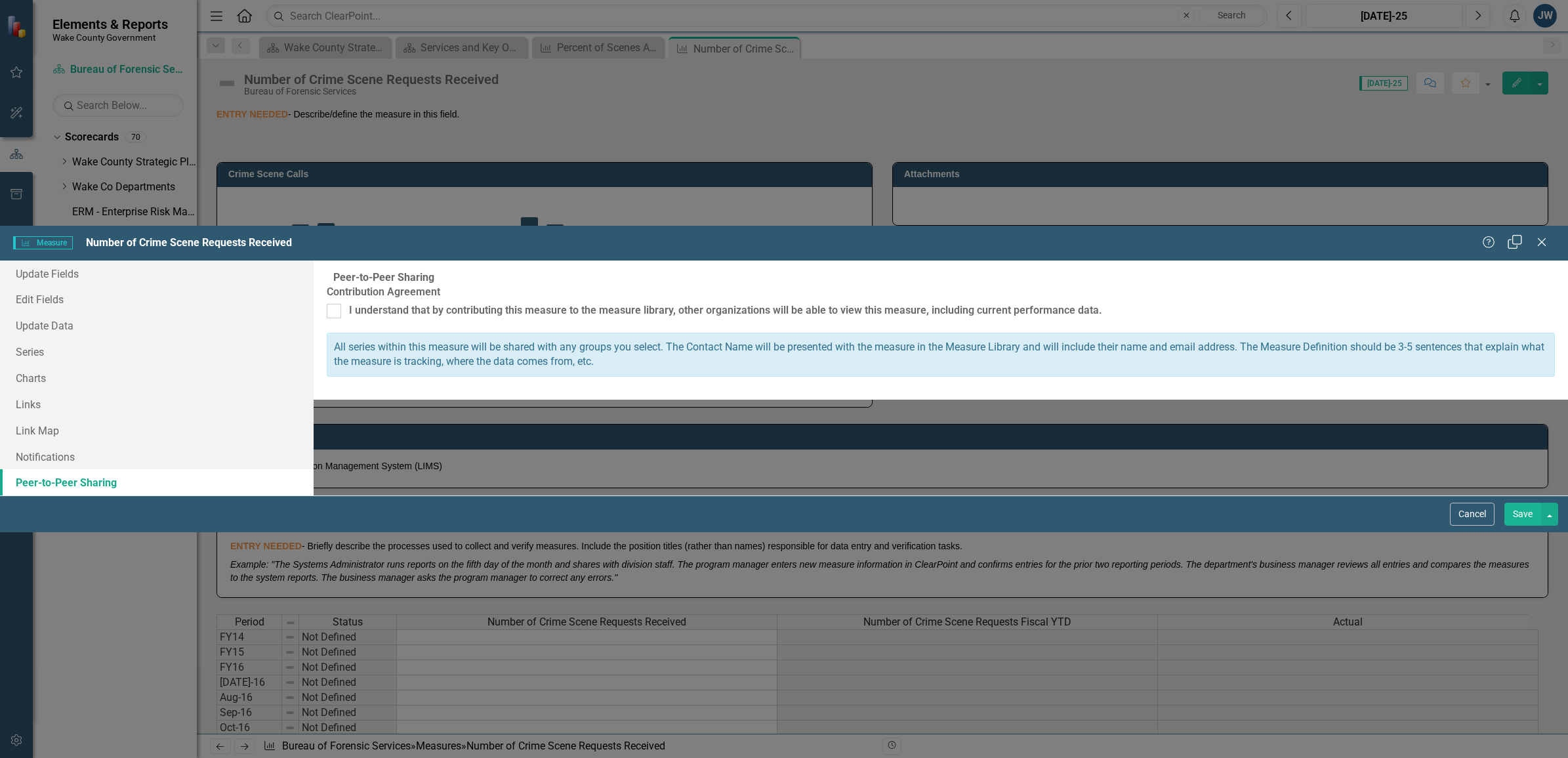
click at [1512, 235] on icon "Restore" at bounding box center [1515, 241] width 16 height 12
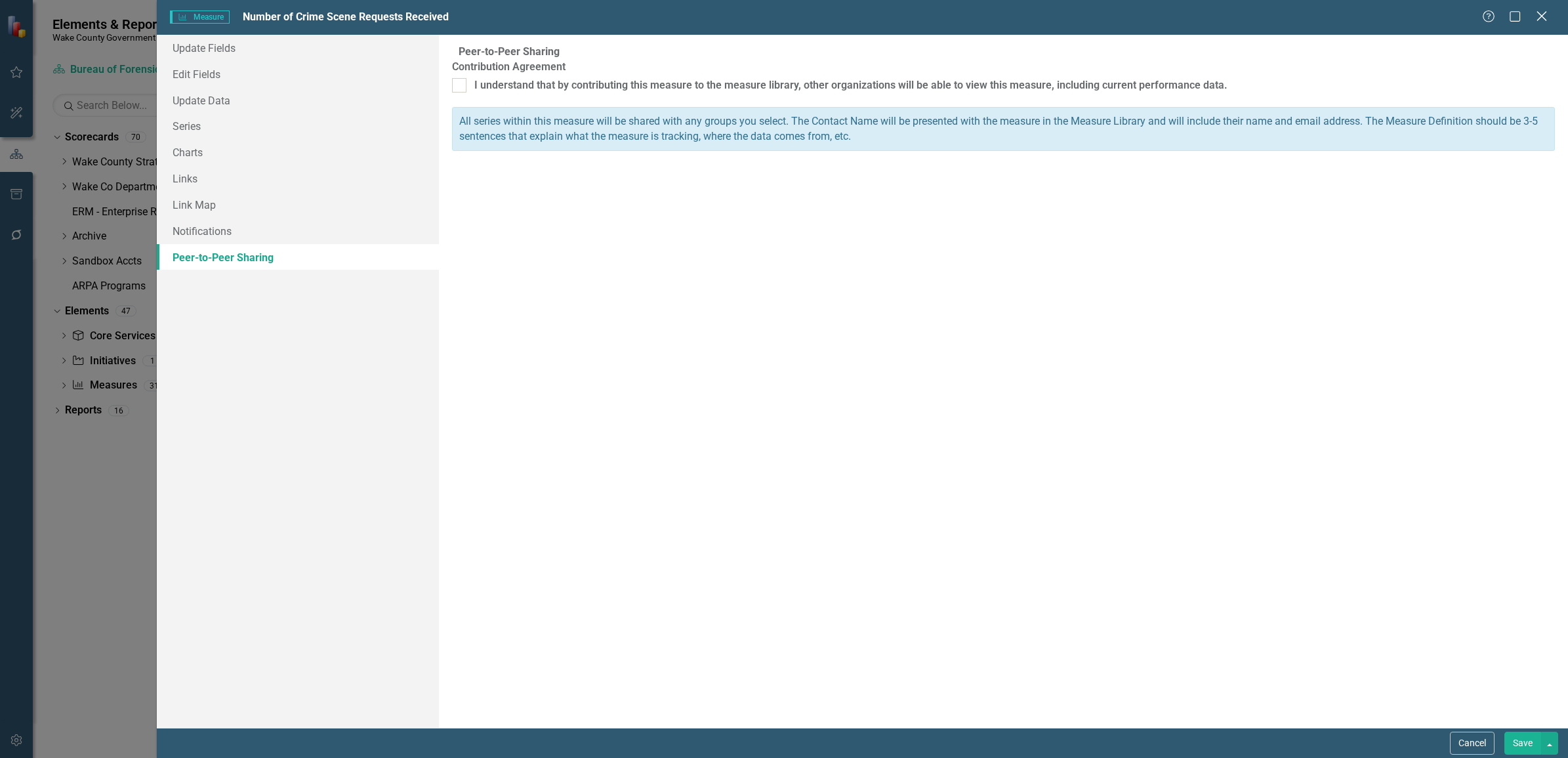
click at [1546, 17] on icon "Close" at bounding box center [1541, 15] width 16 height 12
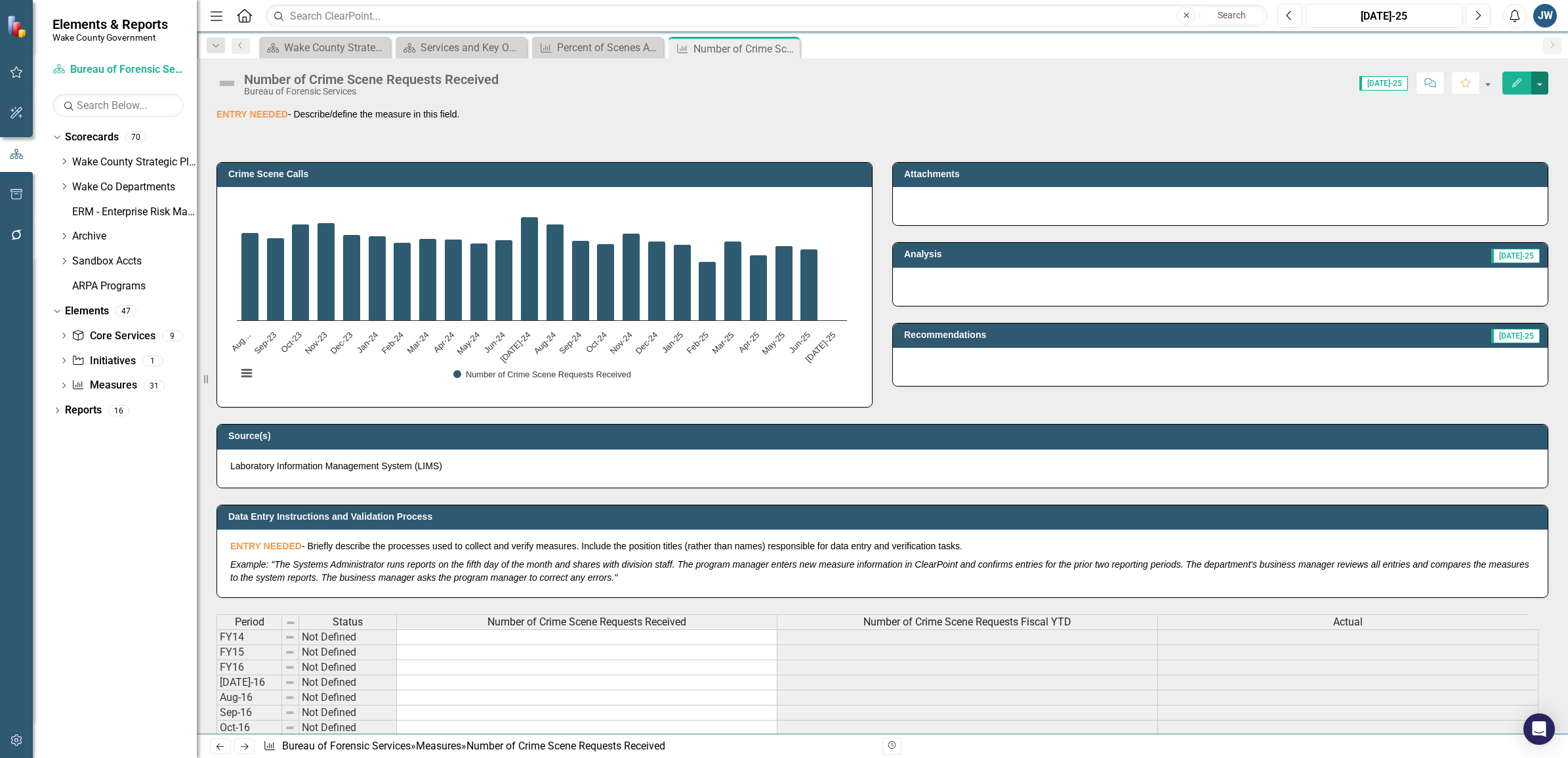
click at [1542, 83] on button "button" at bounding box center [1539, 83] width 17 height 23
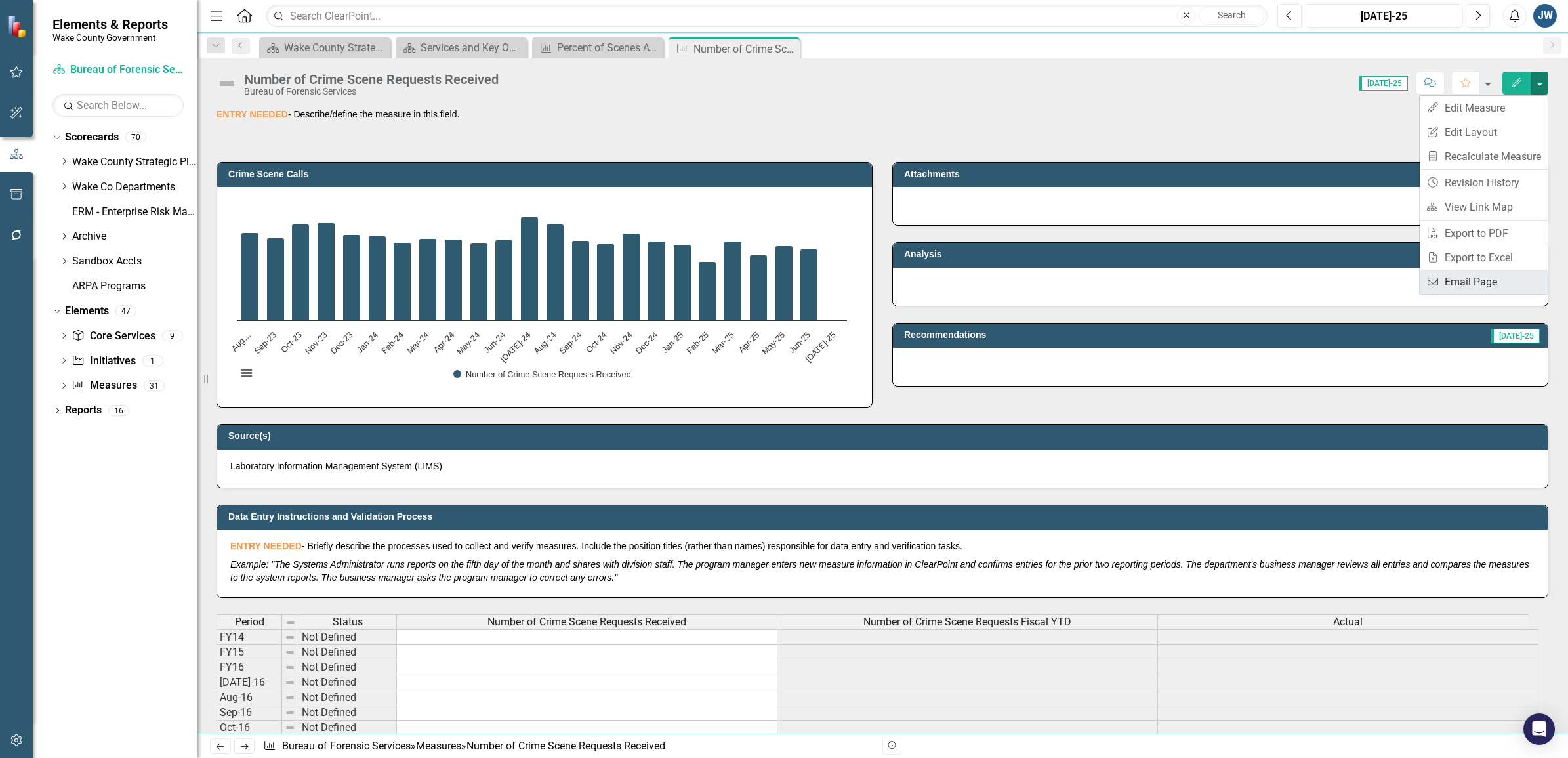
click at [1469, 280] on link "Email Email Page" at bounding box center [1483, 282] width 128 height 24
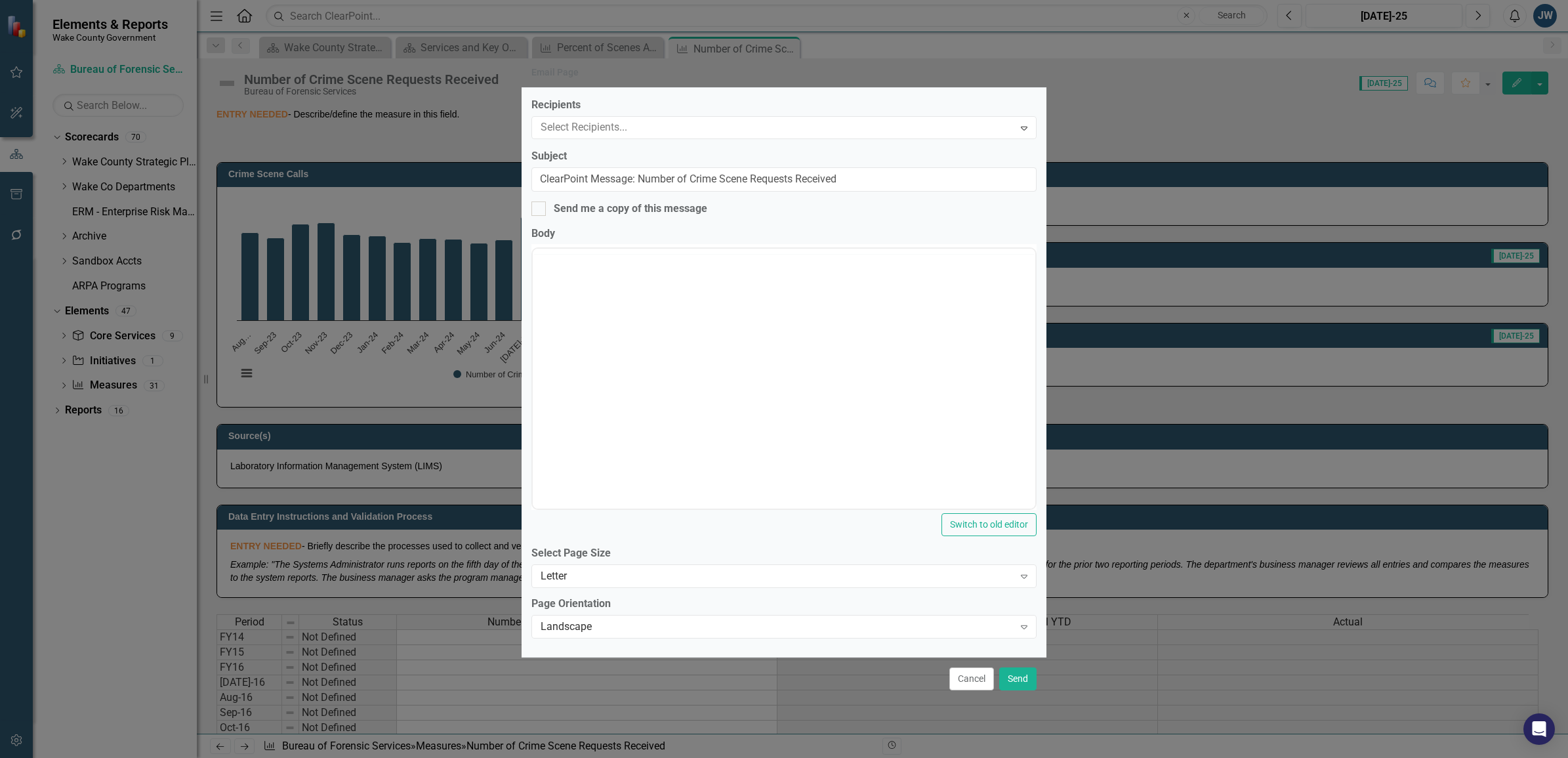
type input "ClearPoint Message: Number of Crime Scene Requests Received"
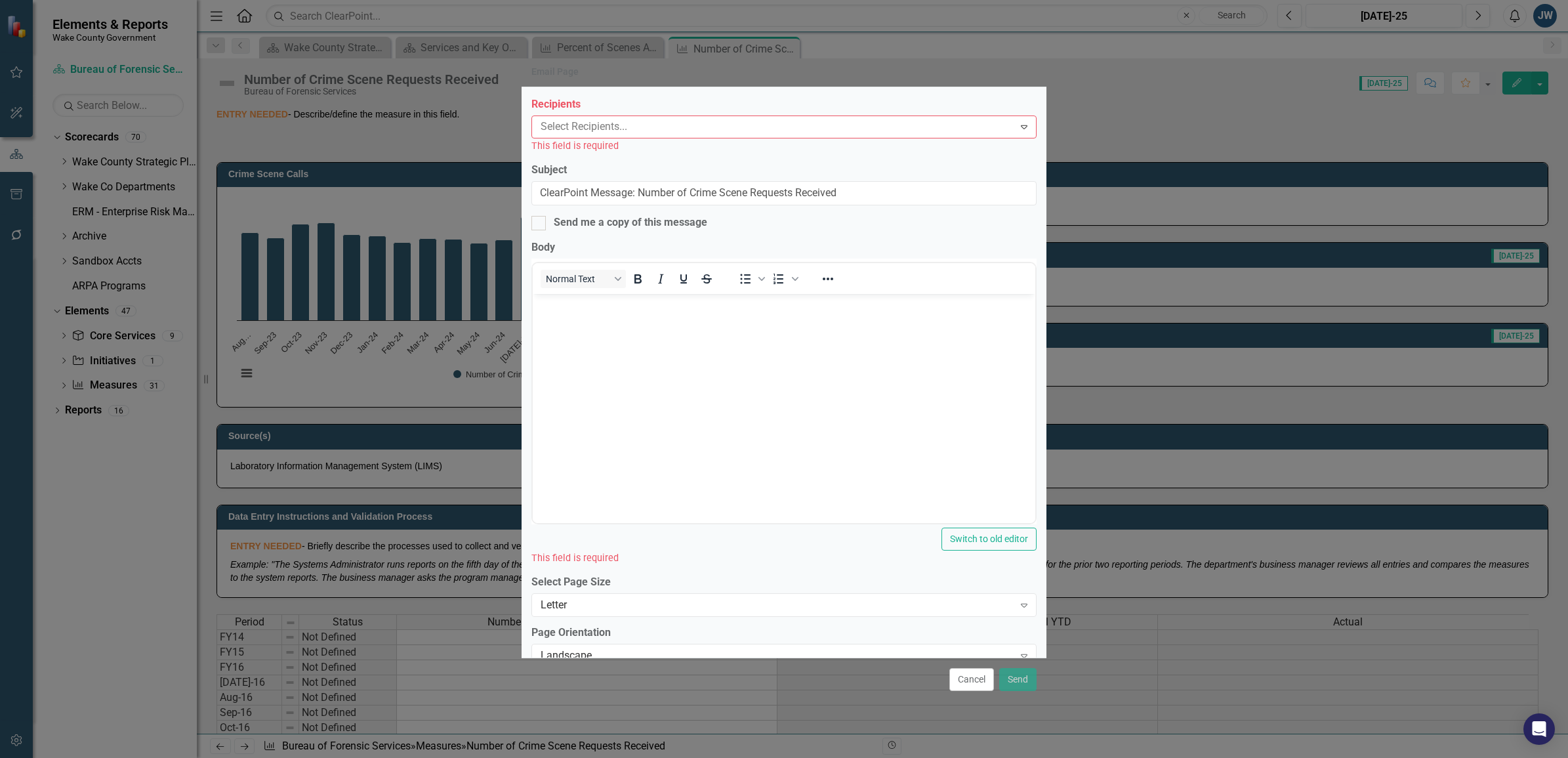
scroll to position [0, 0]
click at [969, 682] on button "Cancel" at bounding box center [971, 680] width 44 height 23
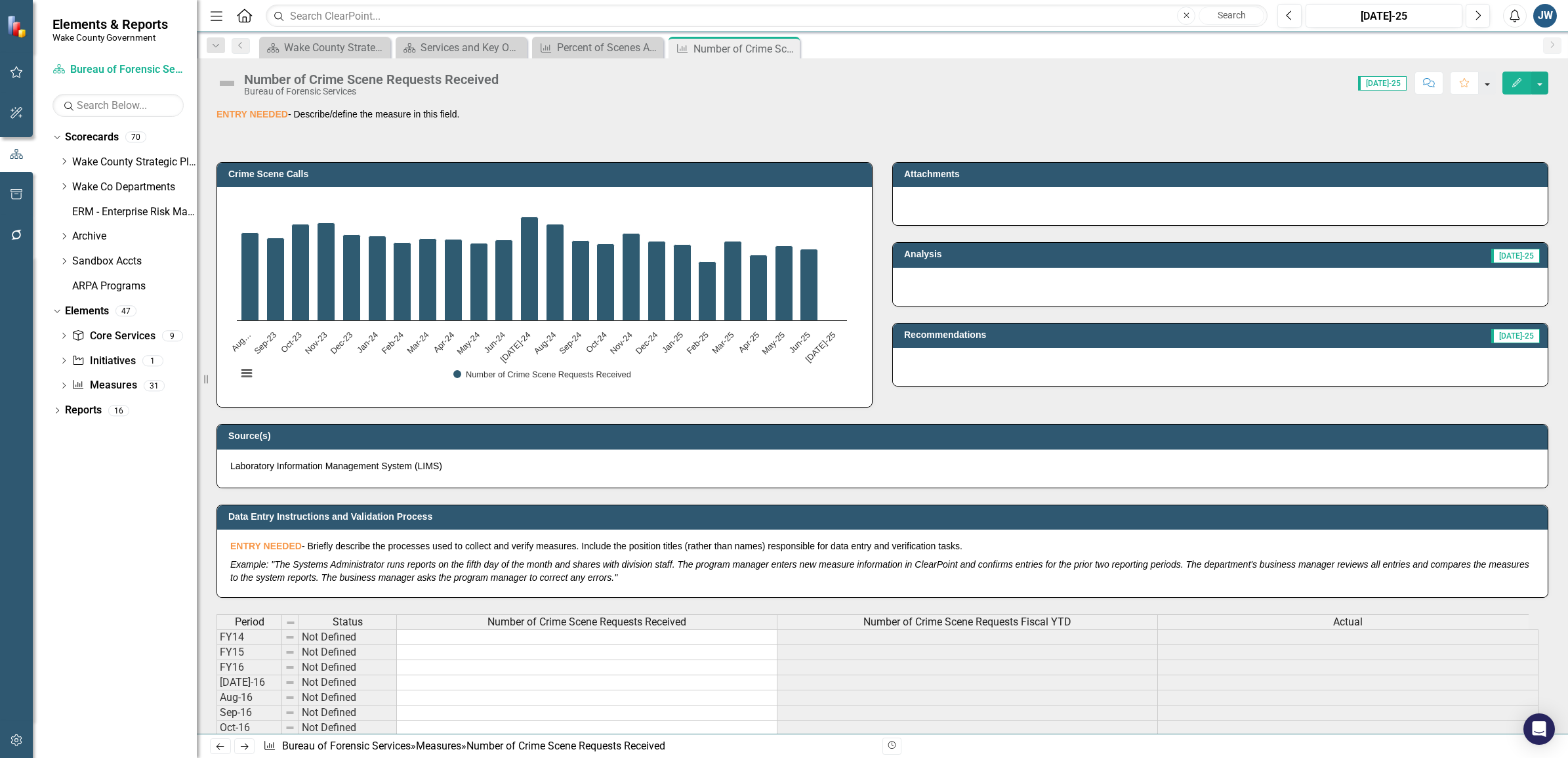
click at [1486, 89] on button "button" at bounding box center [1486, 83] width 17 height 23
click at [1536, 80] on button "button" at bounding box center [1539, 83] width 17 height 23
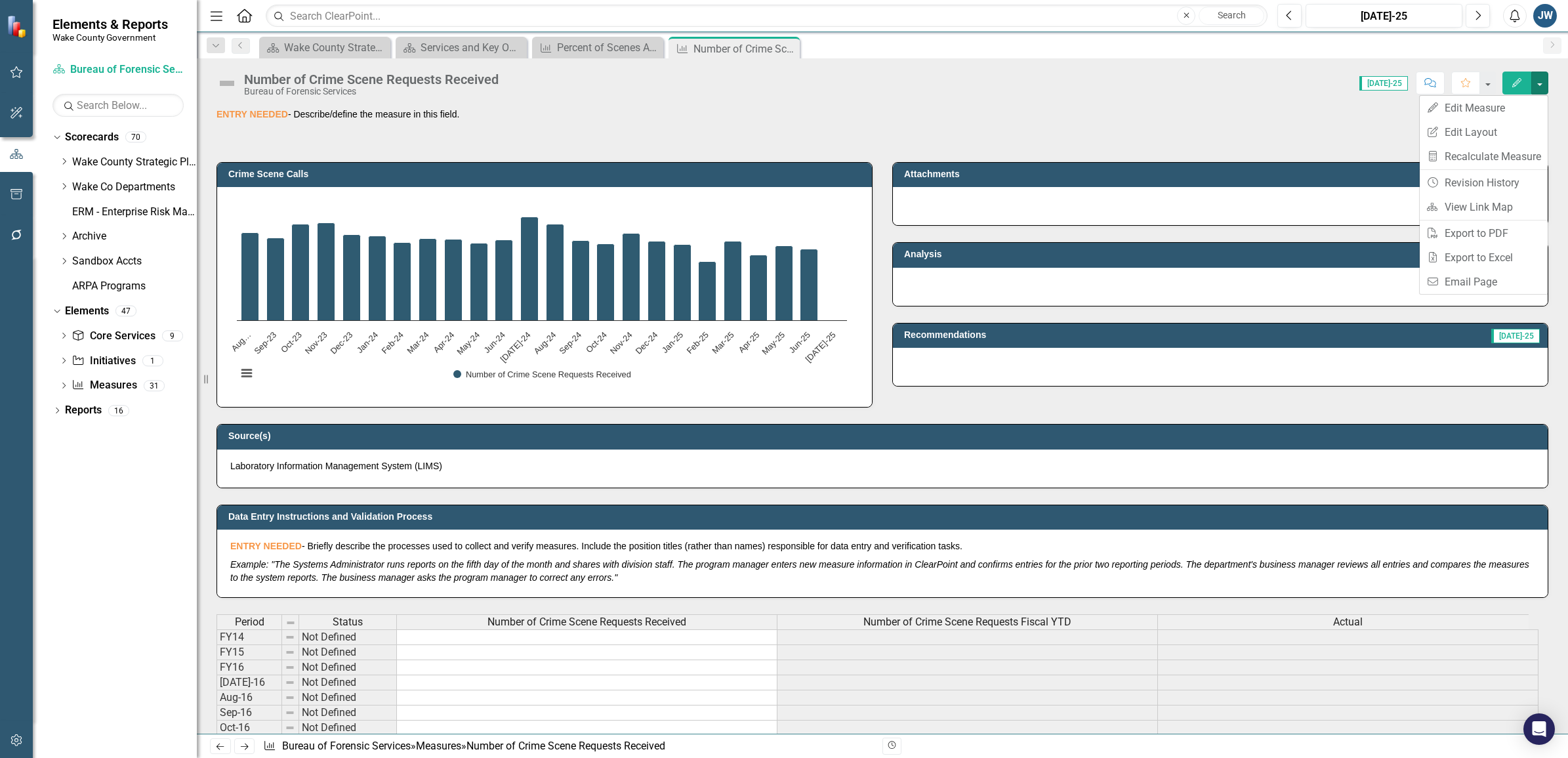
click at [860, 89] on div "Score: 0.00 Jul-25 Completed Comment Favorite Edit" at bounding box center [1026, 83] width 1043 height 23
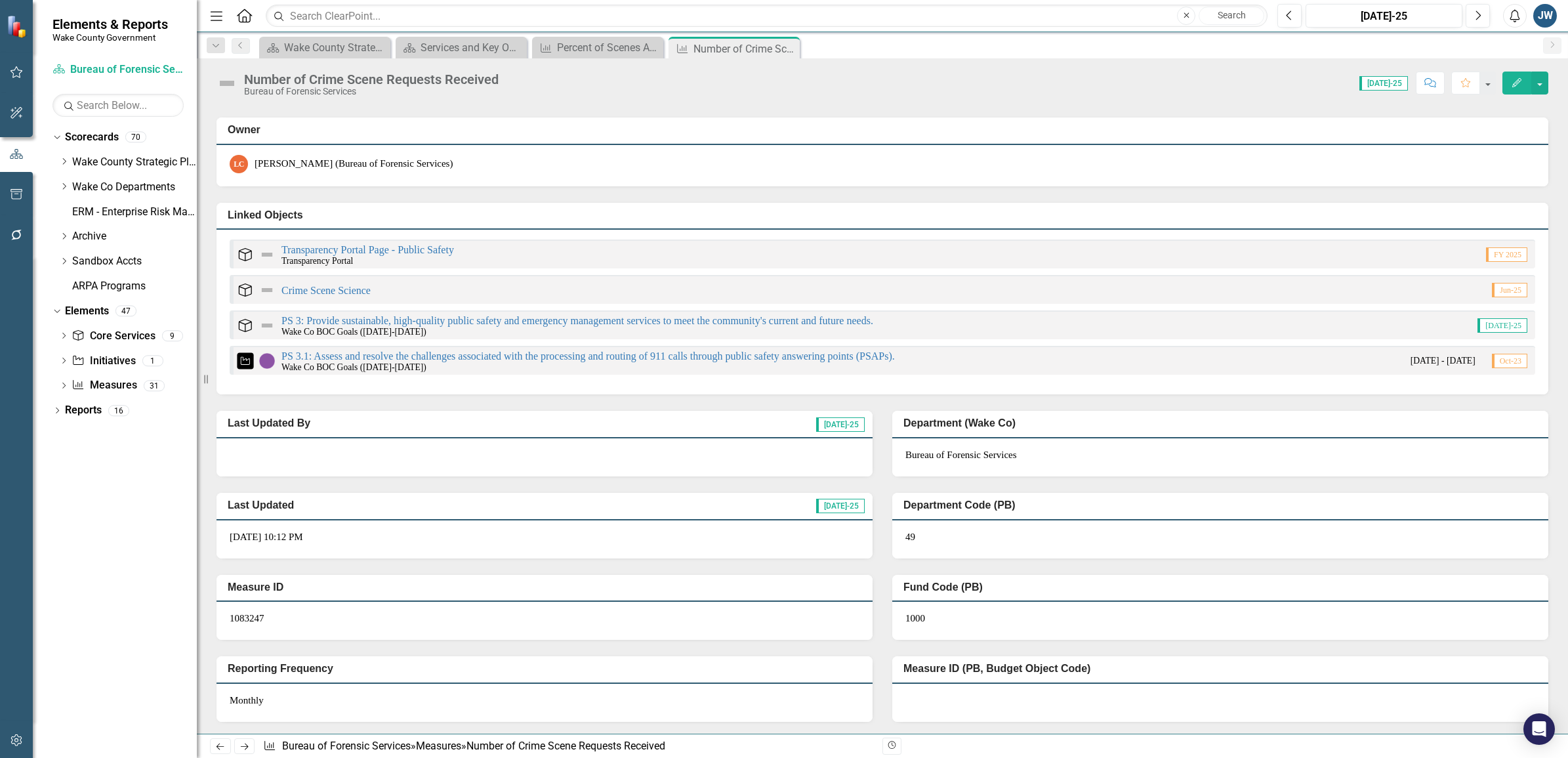
scroll to position [2392, 0]
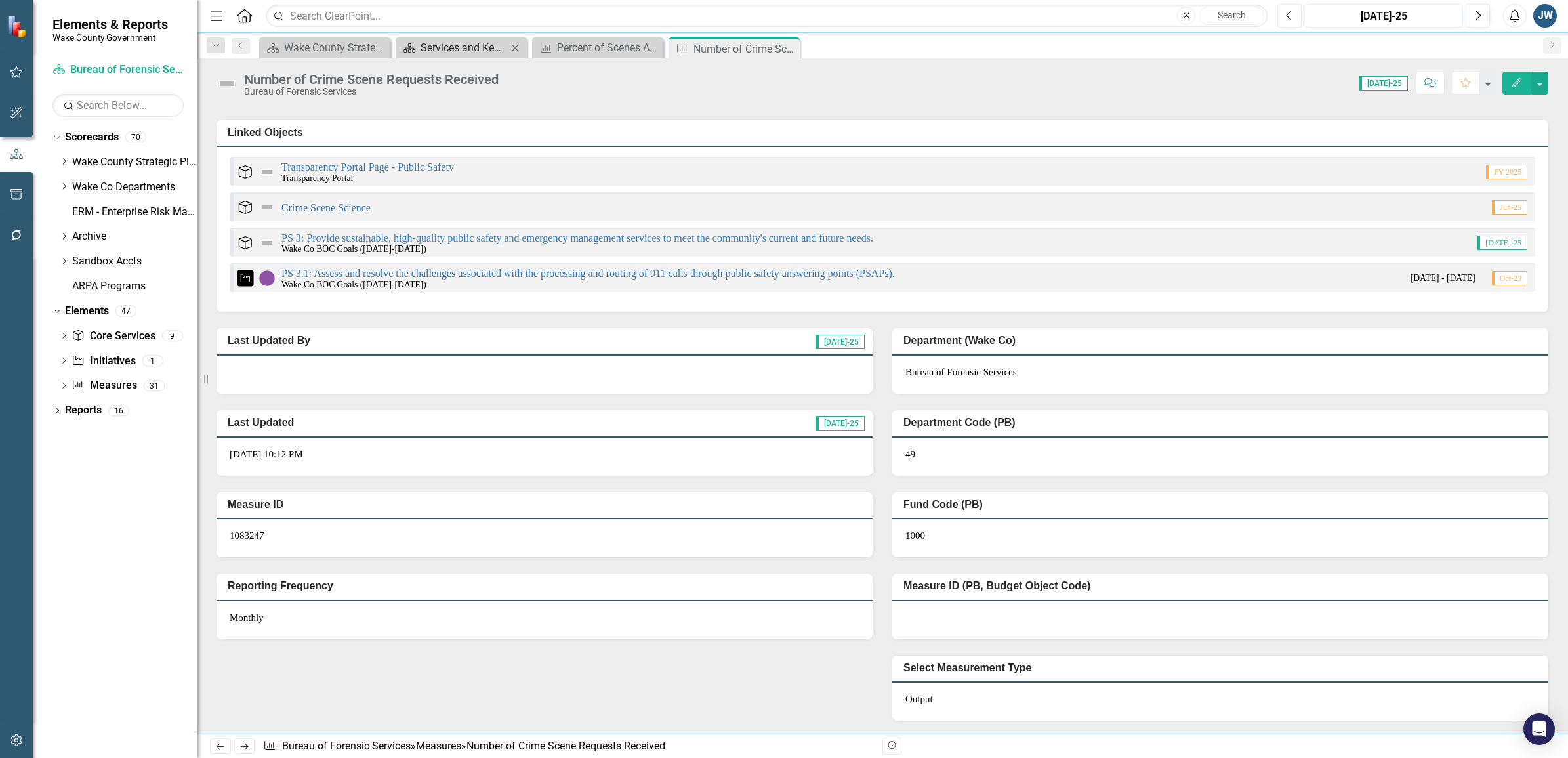
click at [431, 47] on div "Services and Key Operating Measures" at bounding box center [463, 48] width 86 height 16
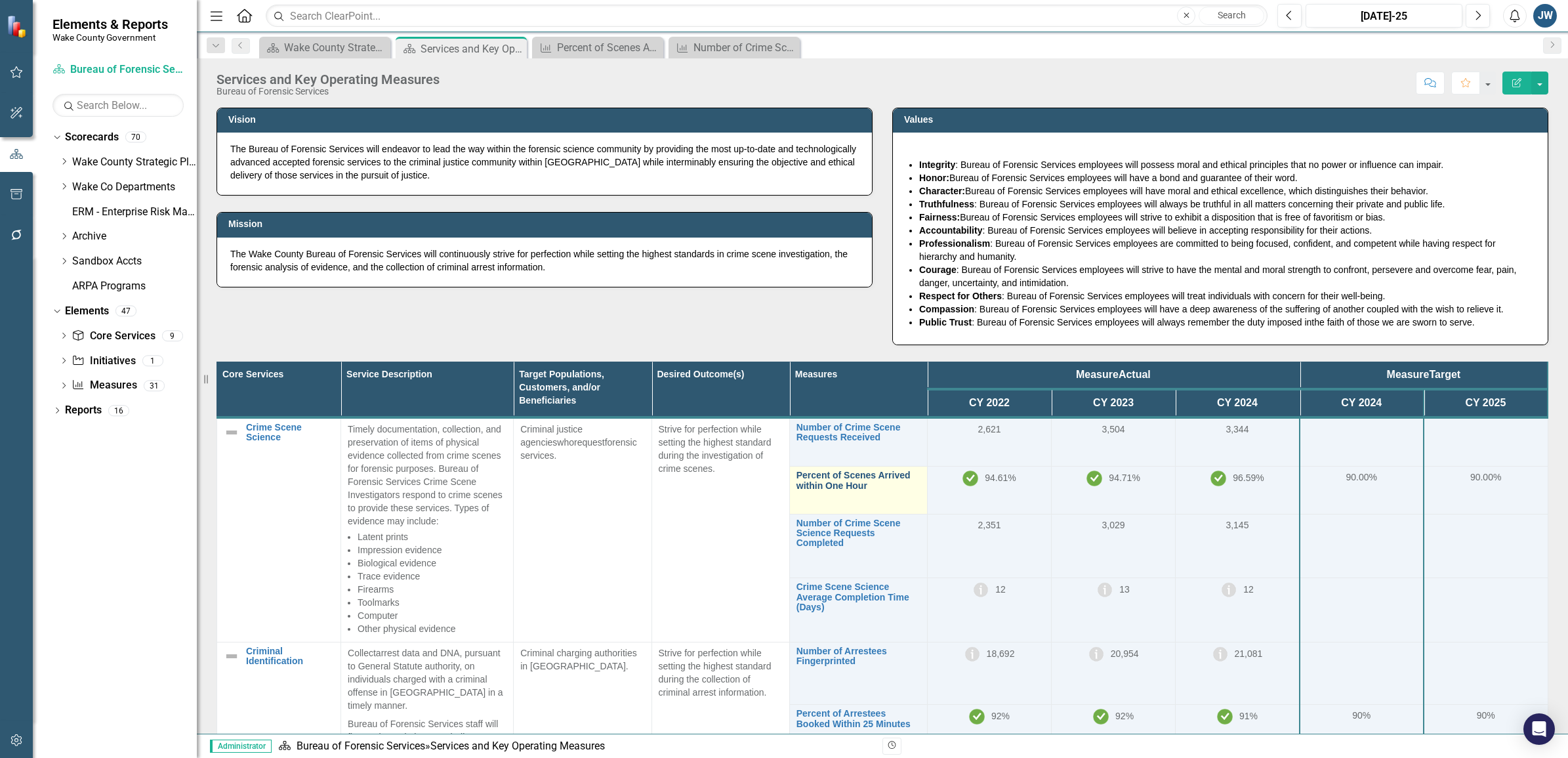
drag, startPoint x: 0, startPoint y: 0, endPoint x: 845, endPoint y: 476, distance: 969.8
click at [1541, 82] on button "button" at bounding box center [1539, 83] width 17 height 23
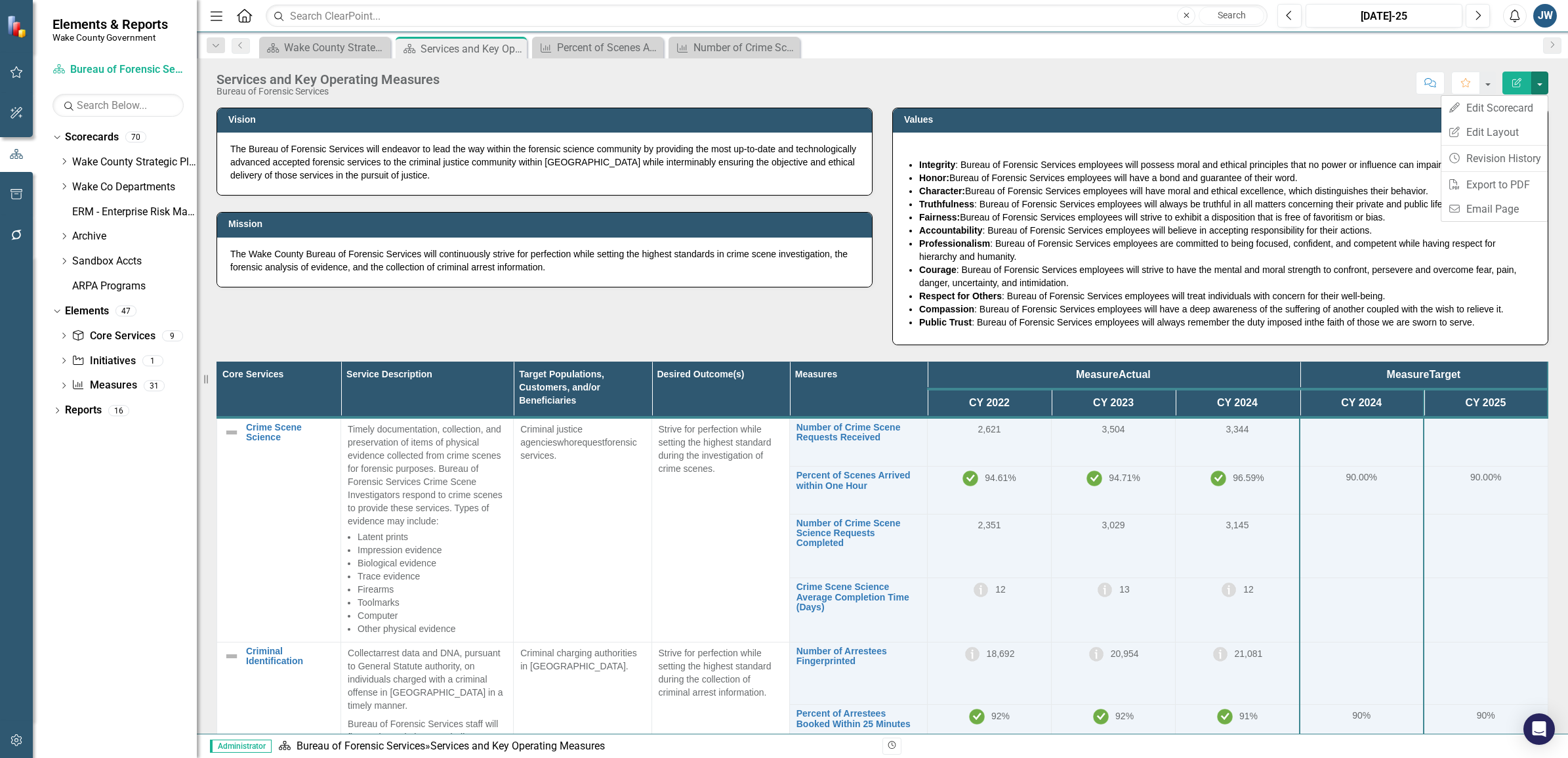
click at [793, 343] on div "Vision The Bureau of Forensic Services will endeavor to lead the way within the…" at bounding box center [882, 218] width 1352 height 254
click at [592, 48] on div "Percent of Scenes Arrived within One Hour" at bounding box center [599, 48] width 86 height 16
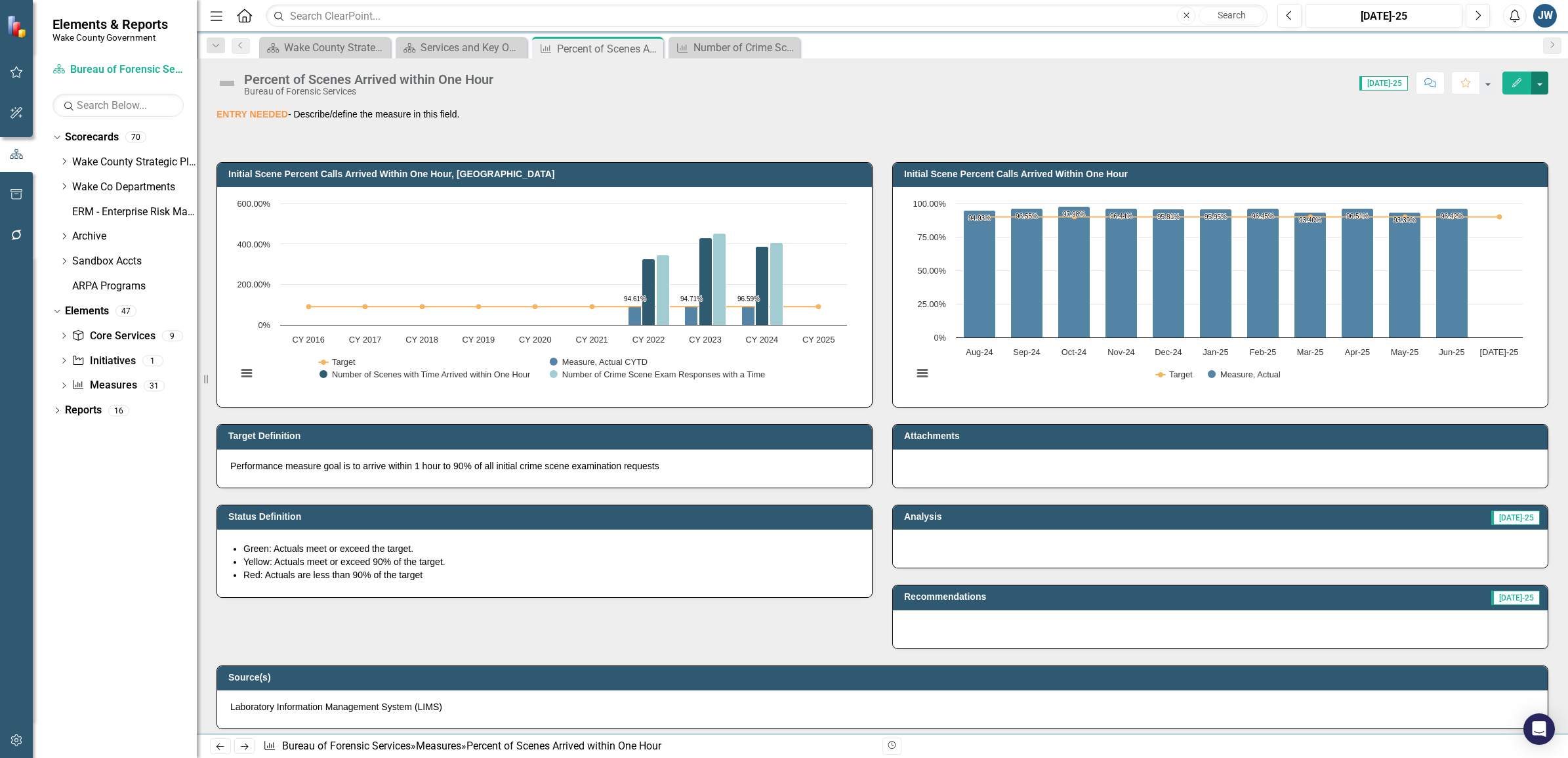
click at [1539, 84] on button "button" at bounding box center [1539, 83] width 17 height 23
click at [1074, 99] on div "Percent of Scenes Arrived within One Hour Bureau of Forensic Services Score: 0.…" at bounding box center [882, 396] width 1371 height 676
drag, startPoint x: 767, startPoint y: 105, endPoint x: 641, endPoint y: 103, distance: 126.0
click at [641, 103] on div "Percent of Scenes Arrived within One Hour Bureau of Forensic Services Score: 0.…" at bounding box center [882, 396] width 1371 height 676
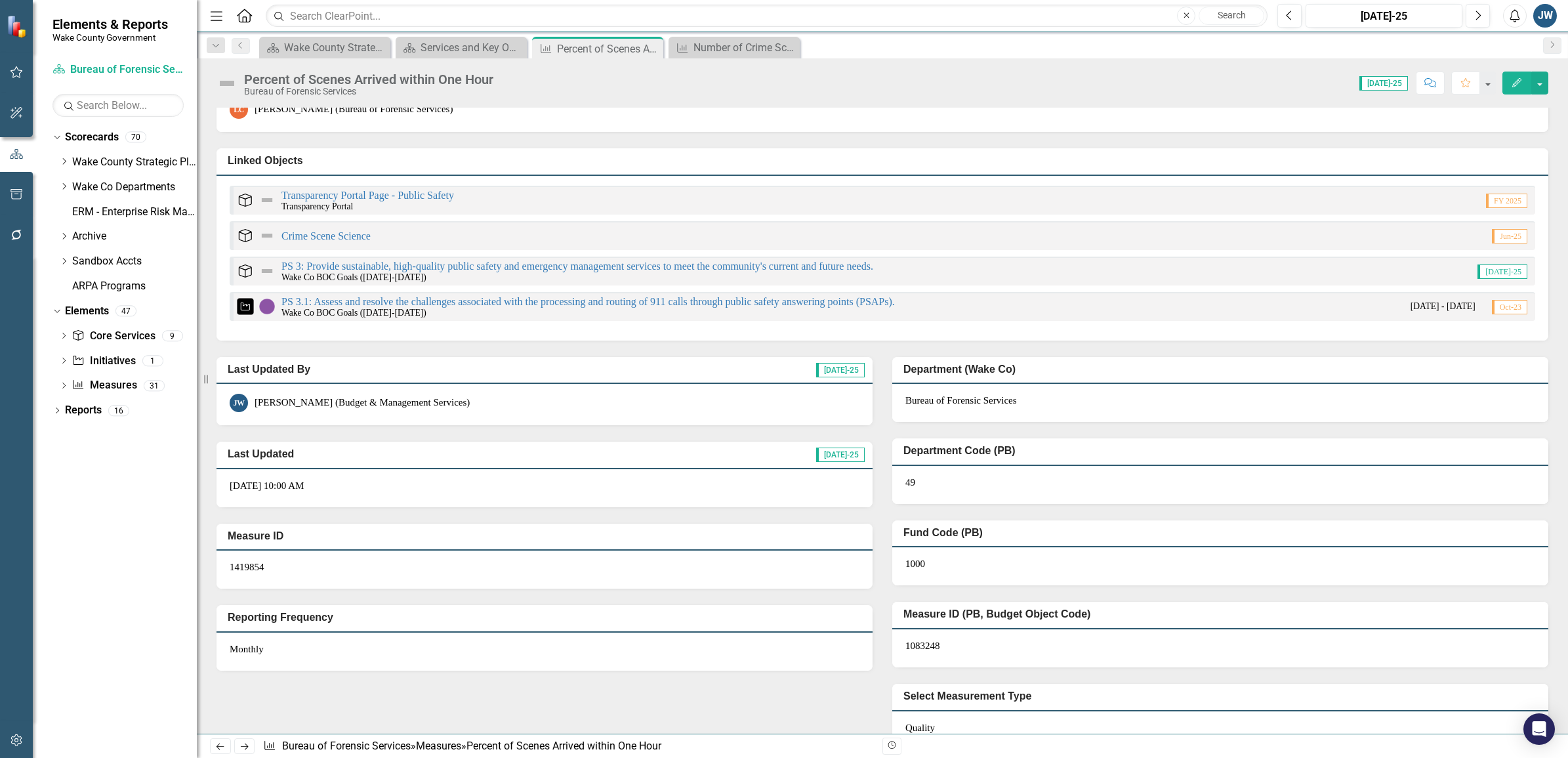
scroll to position [2644, 0]
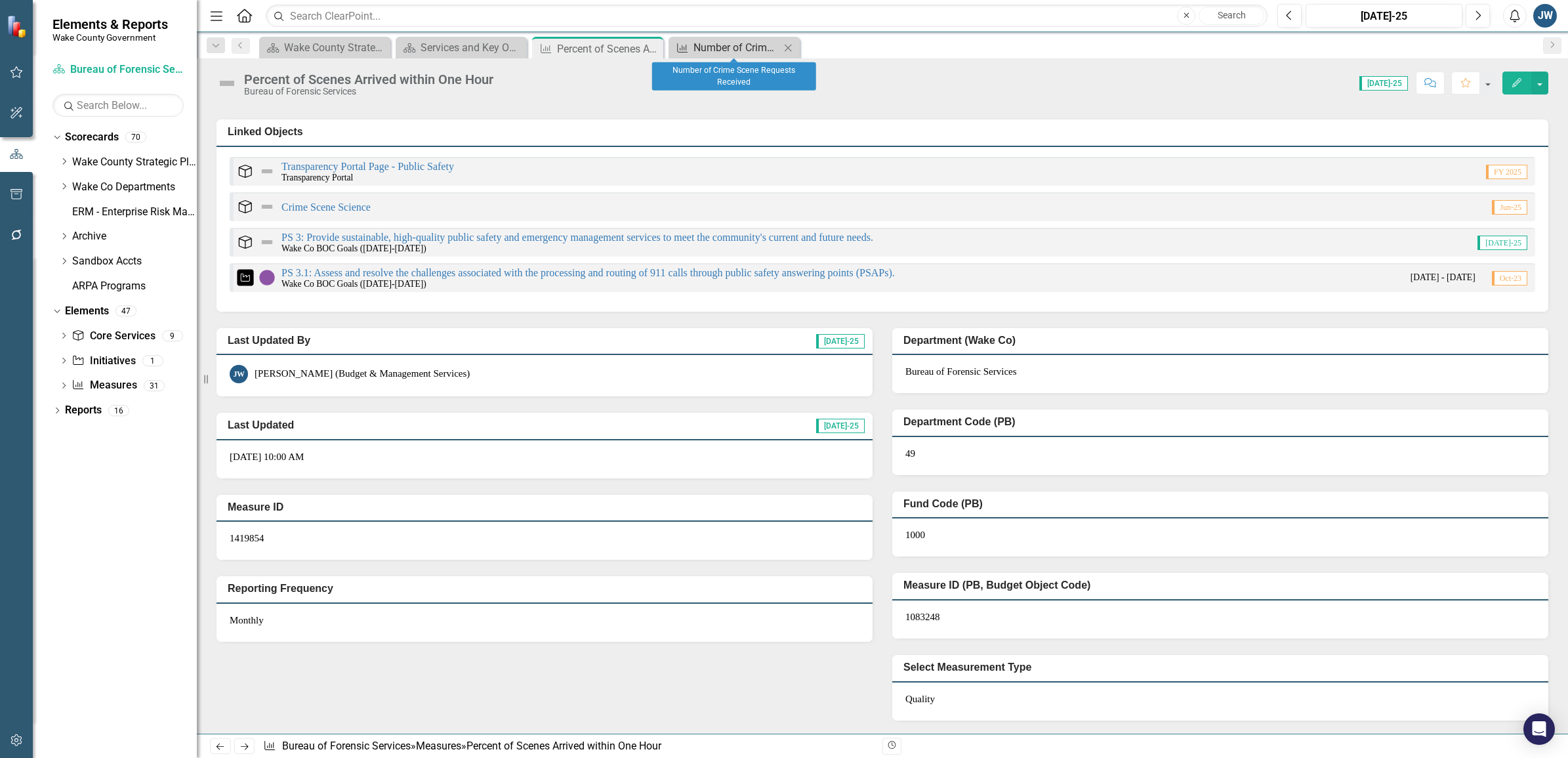
click at [693, 44] on link "Measure Number of Crime Scene Requests Received" at bounding box center [725, 48] width 108 height 16
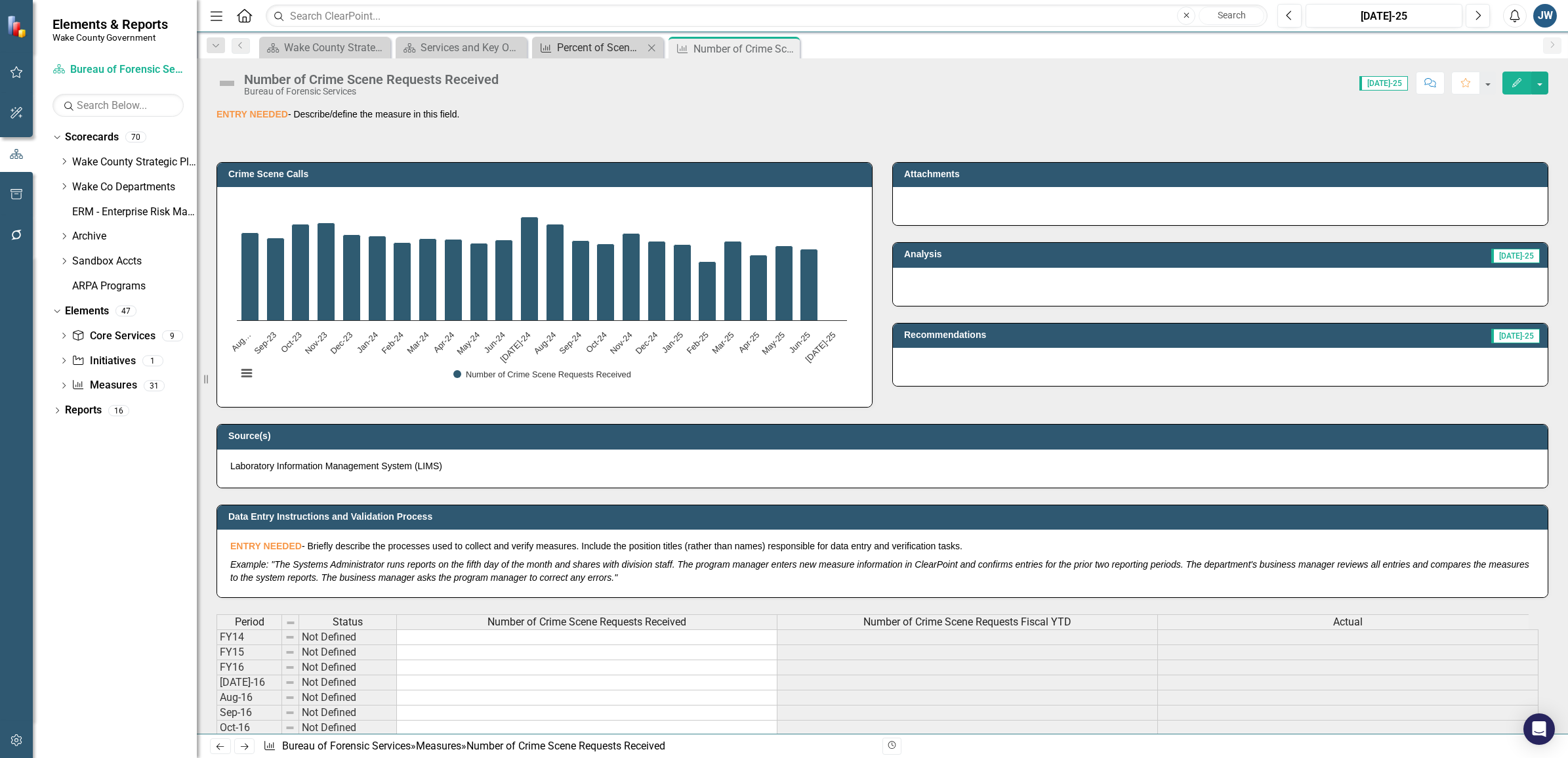
click at [587, 44] on div "Percent of Scenes Arrived within One Hour" at bounding box center [599, 48] width 86 height 16
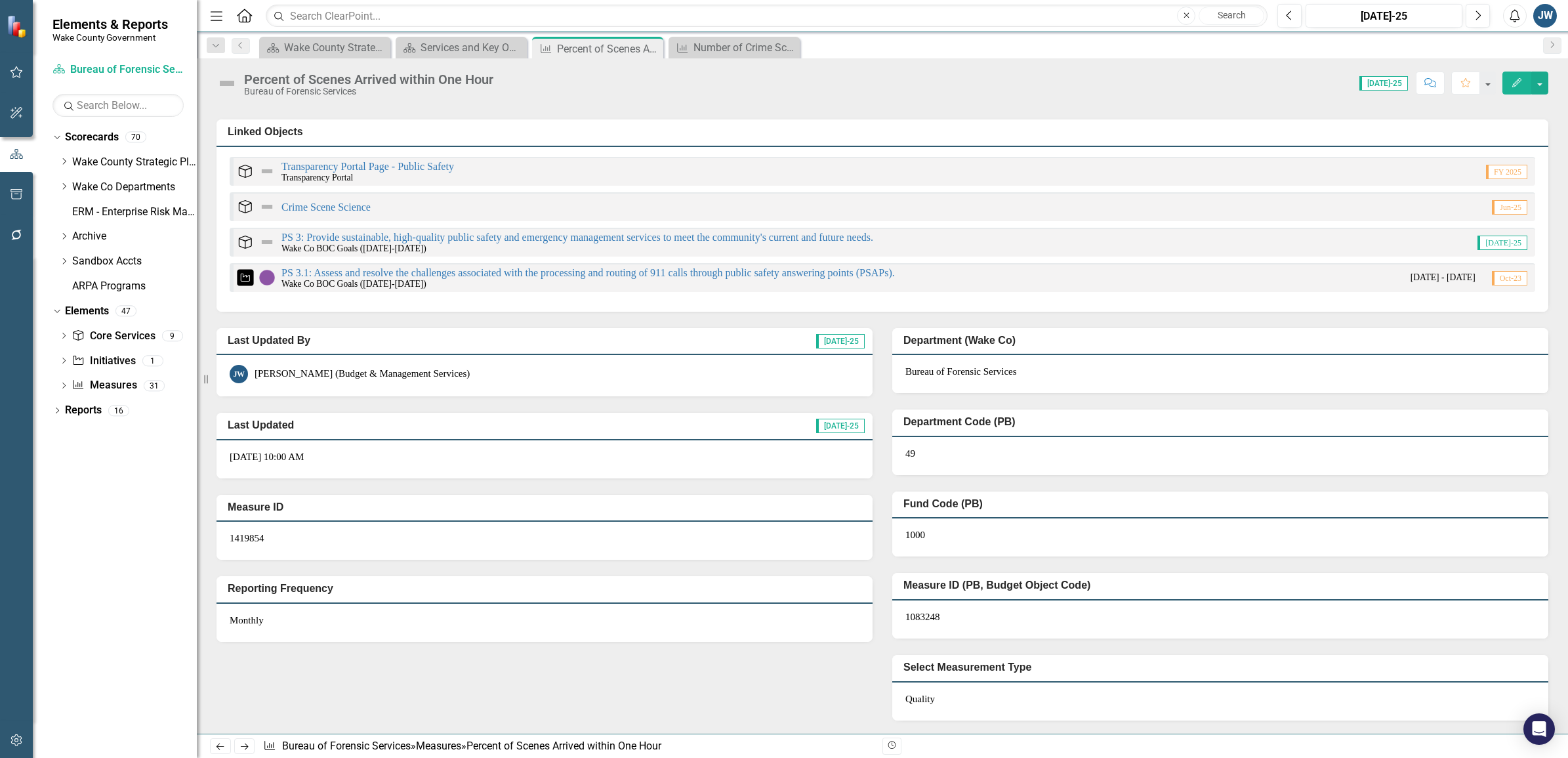
scroll to position [2562, 0]
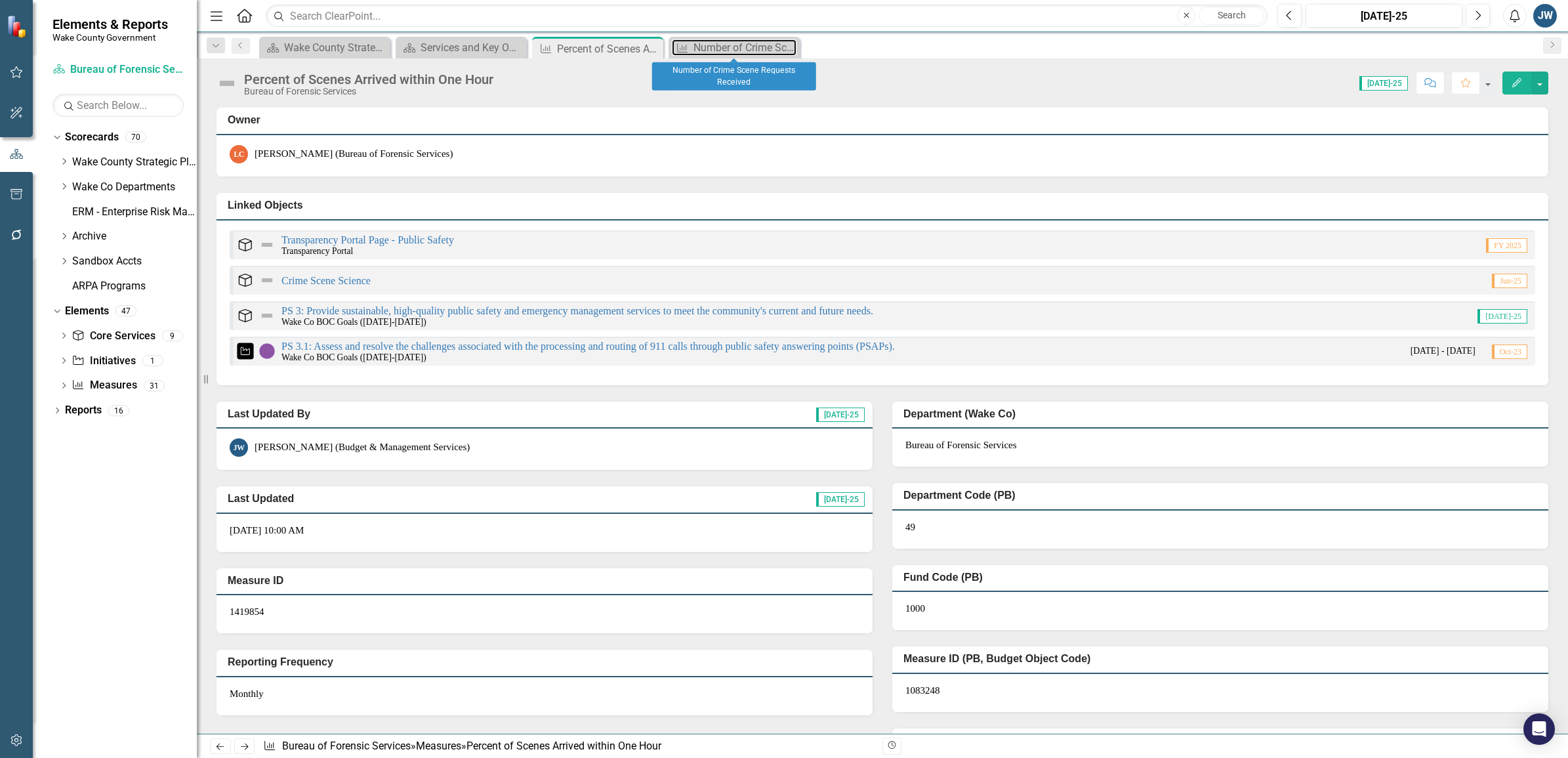
drag, startPoint x: 706, startPoint y: 46, endPoint x: 995, endPoint y: 756, distance: 766.6
click at [706, 46] on div "Number of Crime Scene Requests Received" at bounding box center [744, 48] width 103 height 16
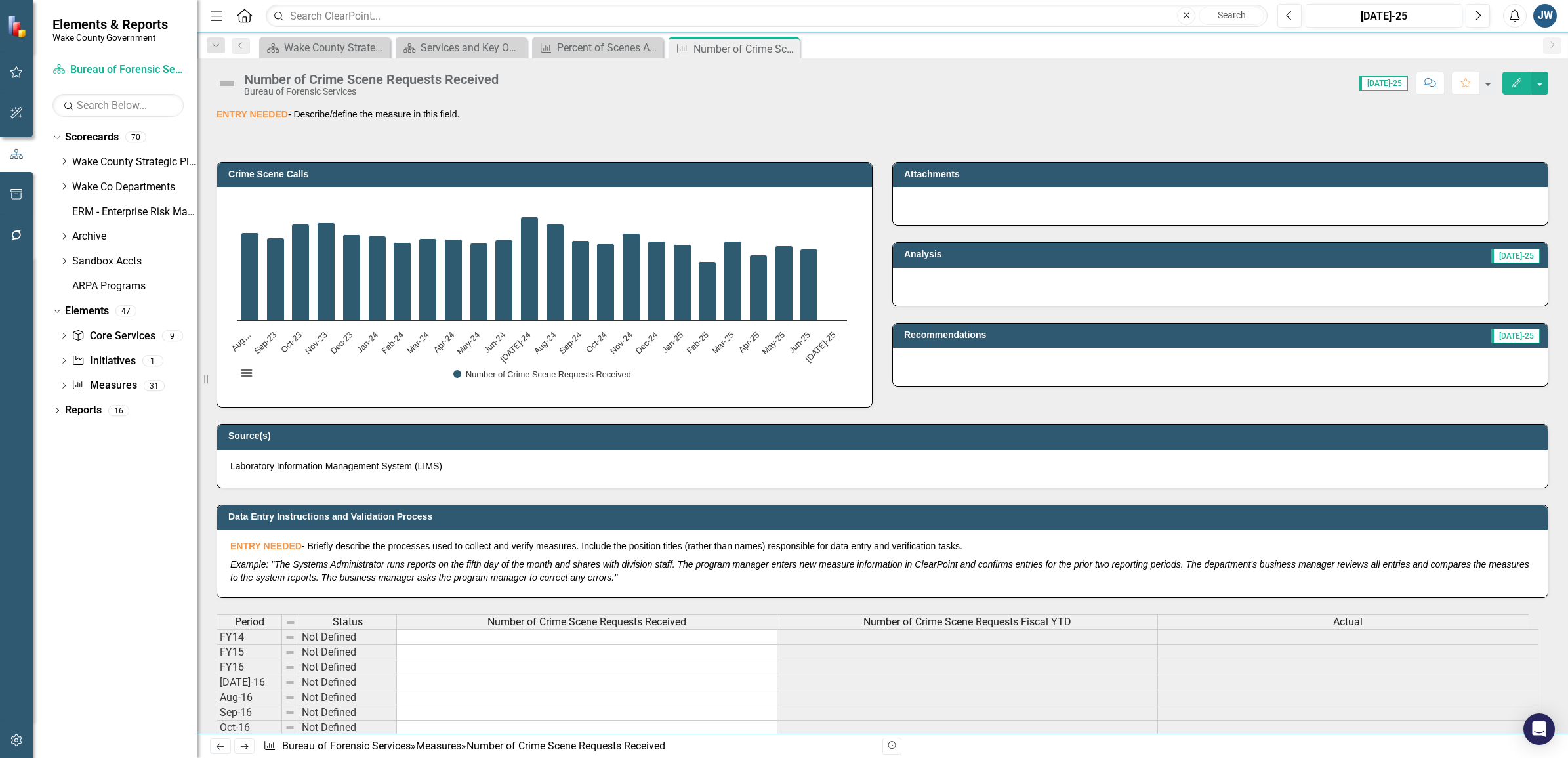
click at [969, 106] on div "Number of Crime Scene Requests Received Bureau of Forensic Services Score: 0.00…" at bounding box center [882, 396] width 1371 height 676
click at [57, 384] on div "Dropdown Core Service Core Services 9 Crime Scene Science Criminal Identificati…" at bounding box center [124, 363] width 145 height 75
click at [64, 384] on icon "Dropdown" at bounding box center [63, 386] width 9 height 7
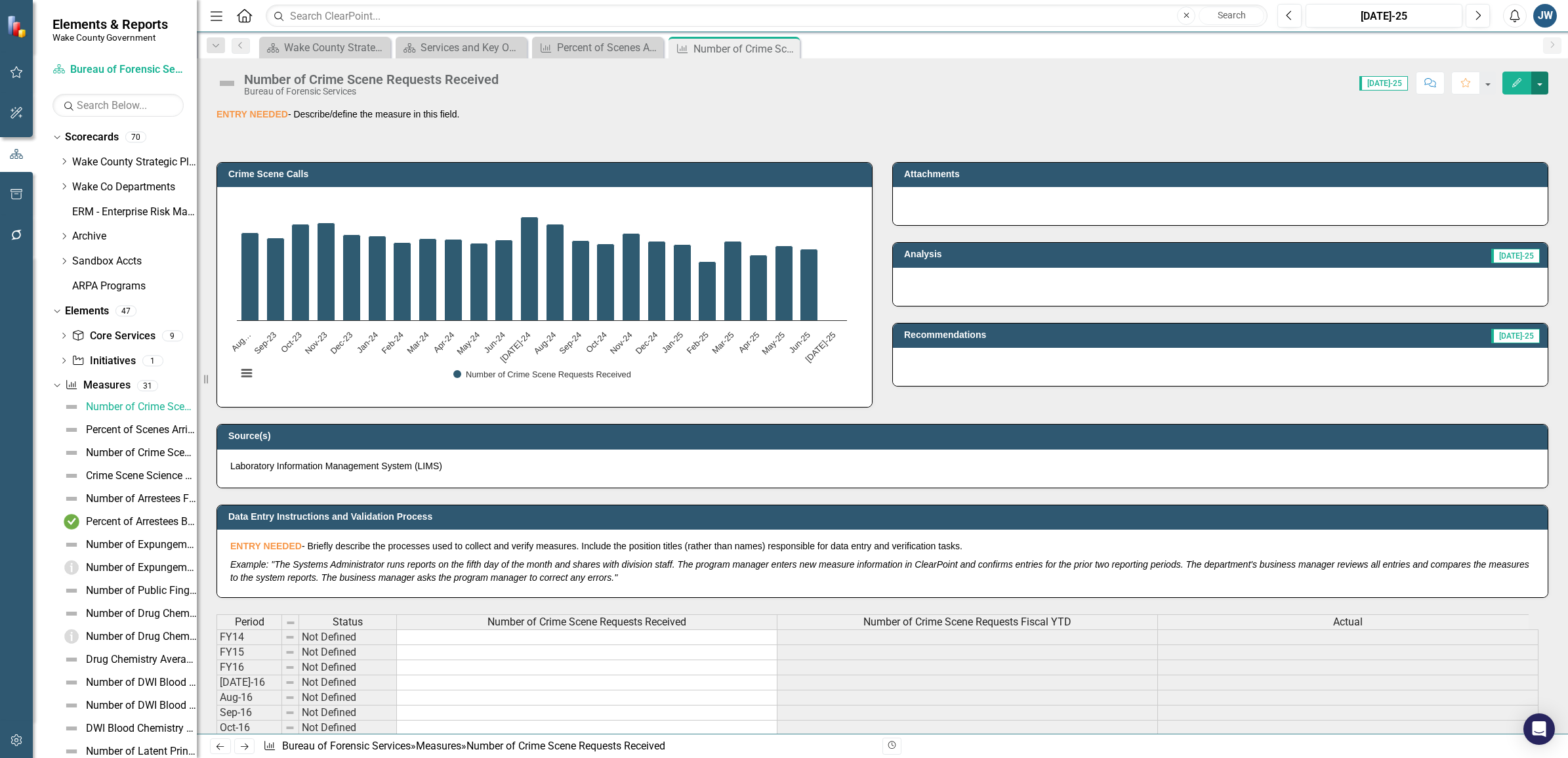
click at [1536, 84] on button "button" at bounding box center [1539, 83] width 17 height 23
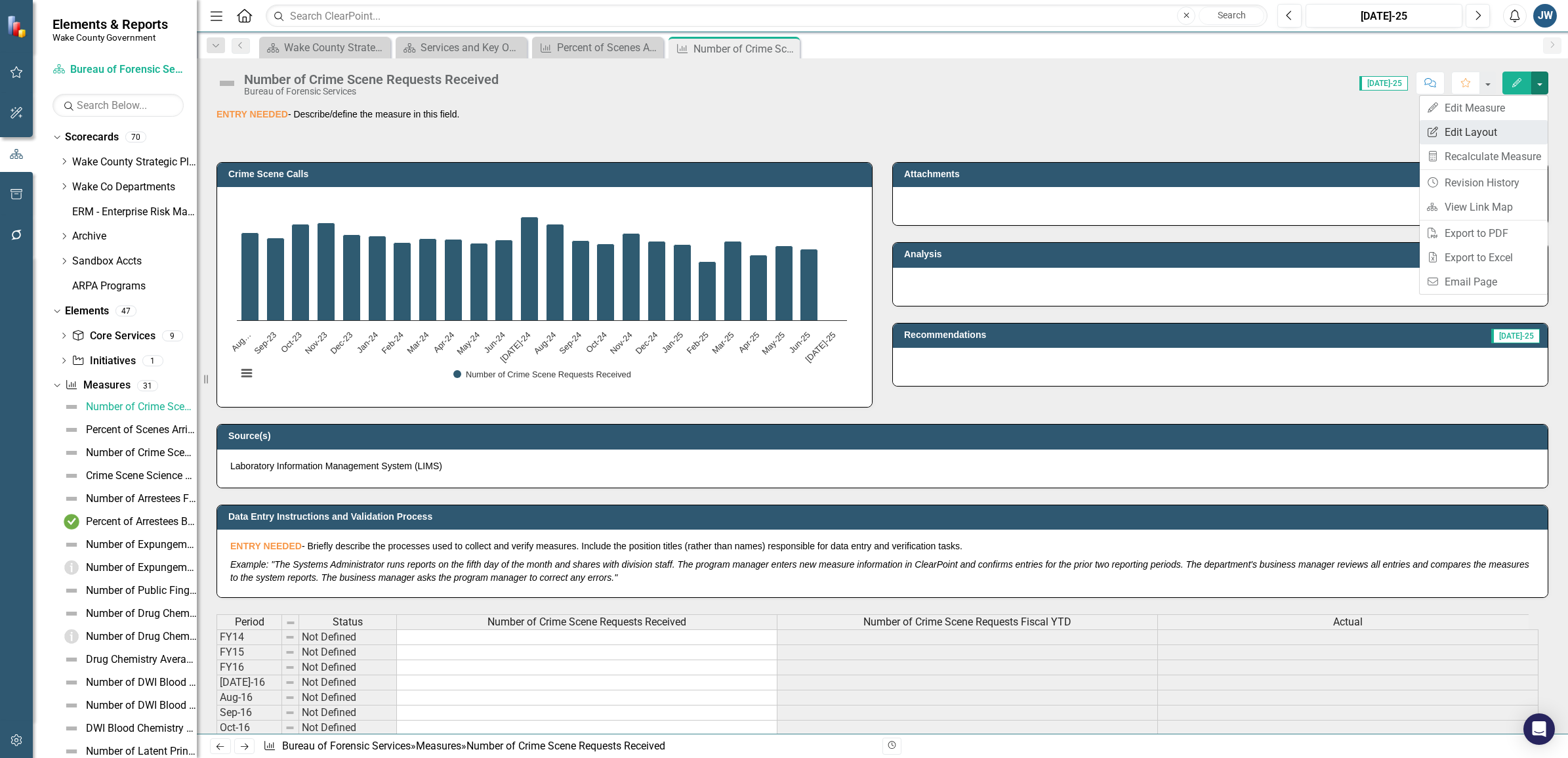
click at [1445, 133] on link "Edit Report Edit Layout" at bounding box center [1483, 133] width 128 height 24
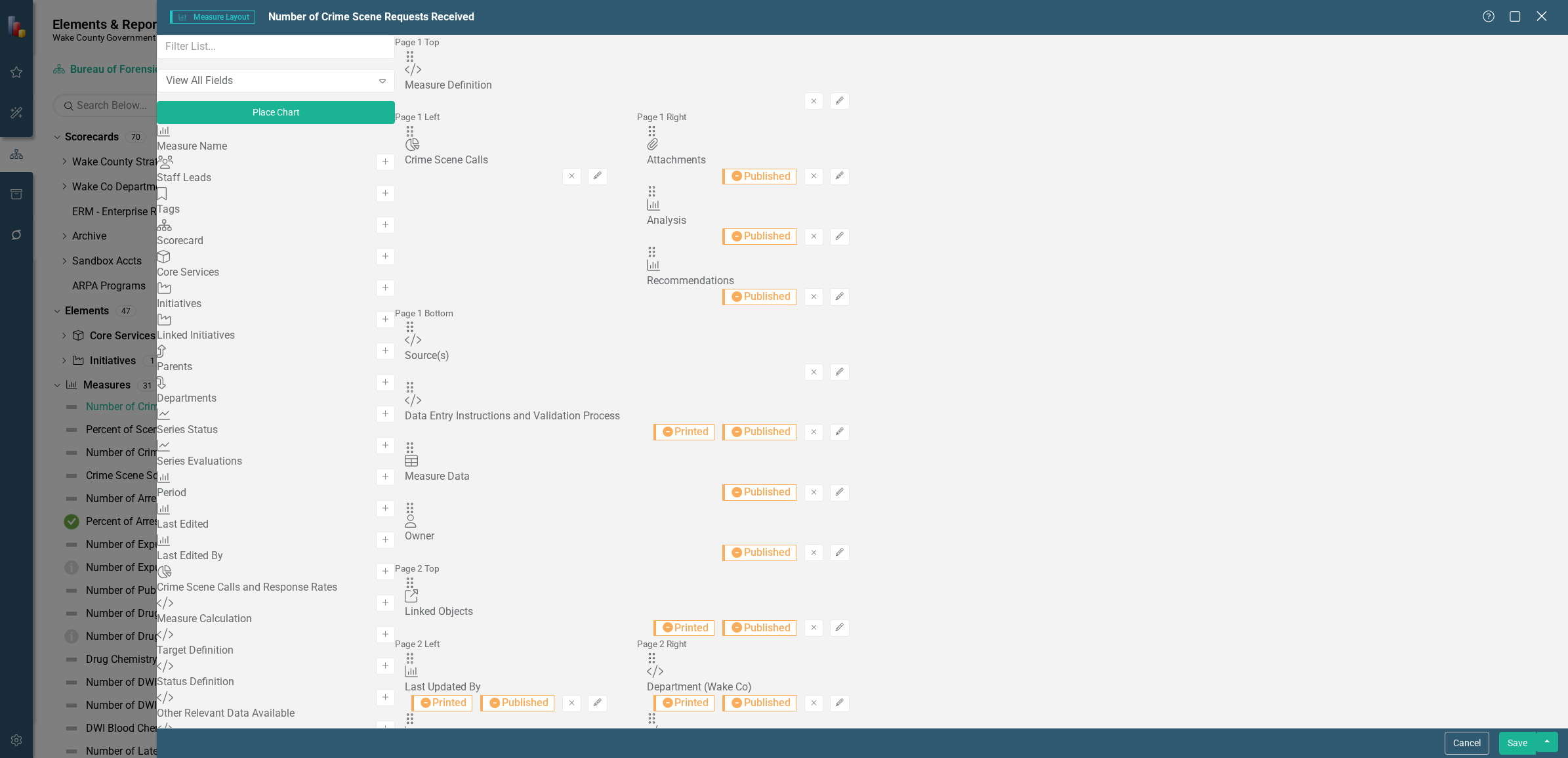
click at [1543, 19] on icon "Close" at bounding box center [1541, 15] width 16 height 12
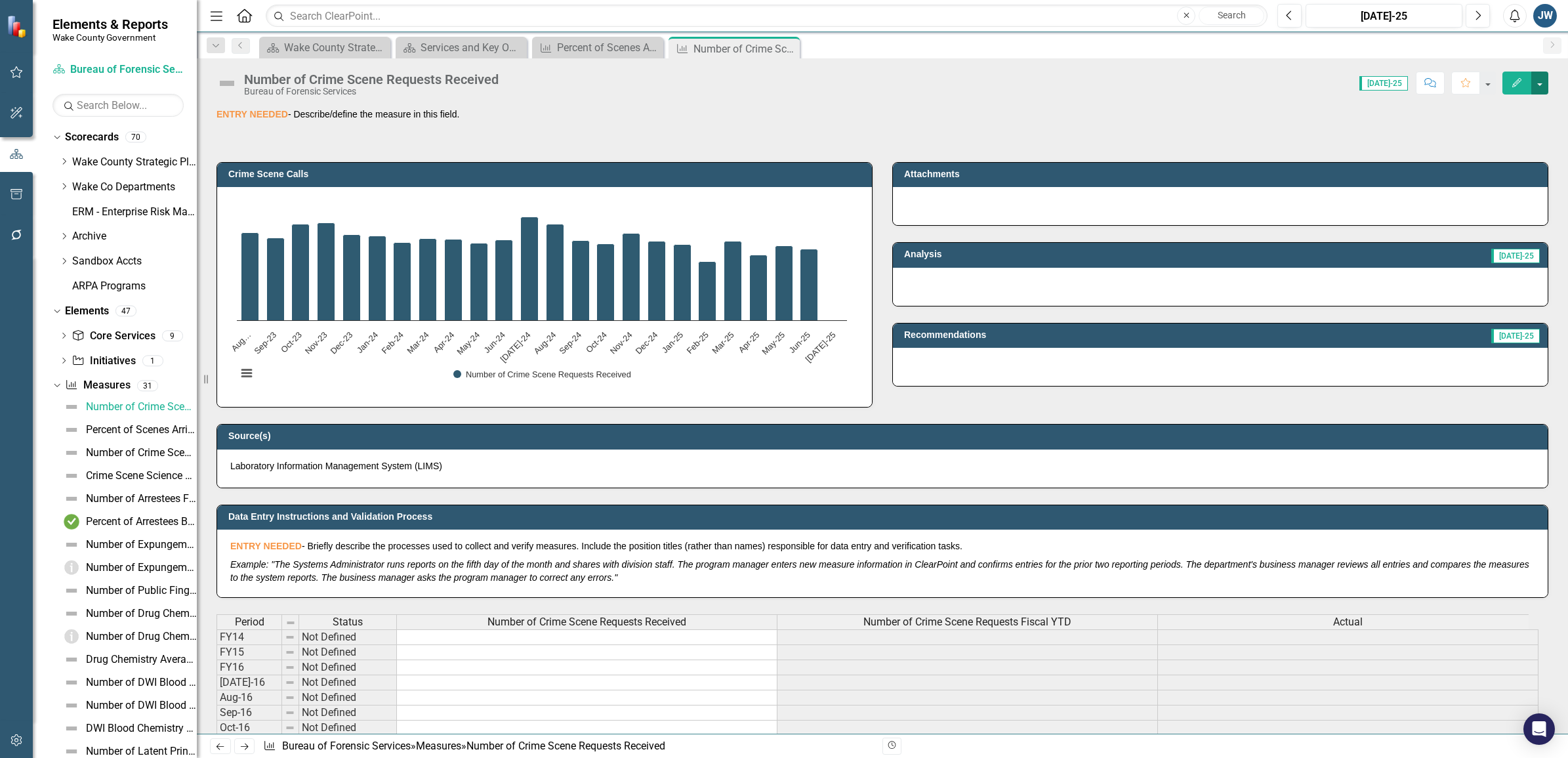
click at [1541, 86] on button "button" at bounding box center [1539, 83] width 17 height 23
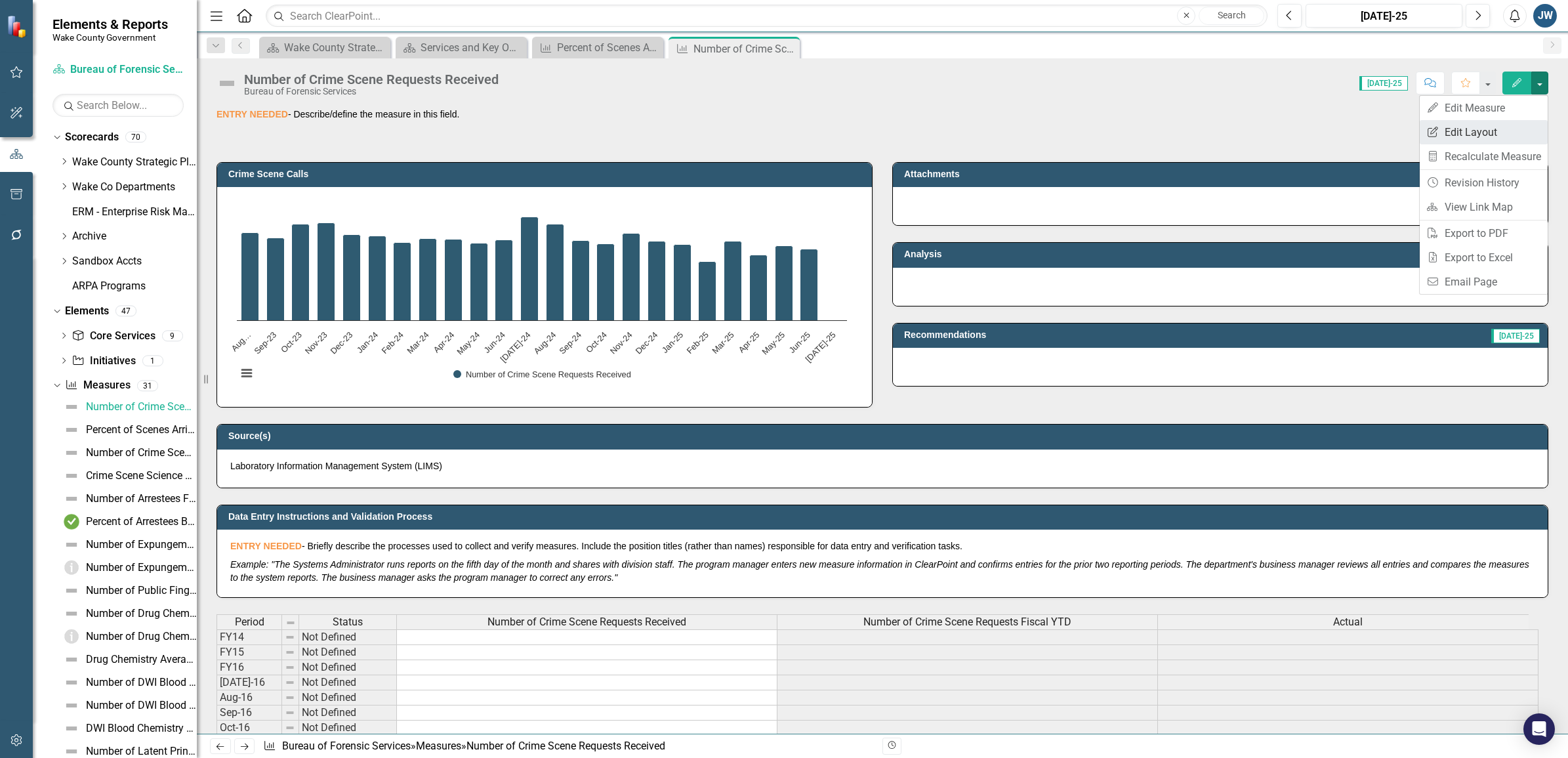
click at [1486, 135] on link "Edit Report Edit Layout" at bounding box center [1483, 133] width 128 height 24
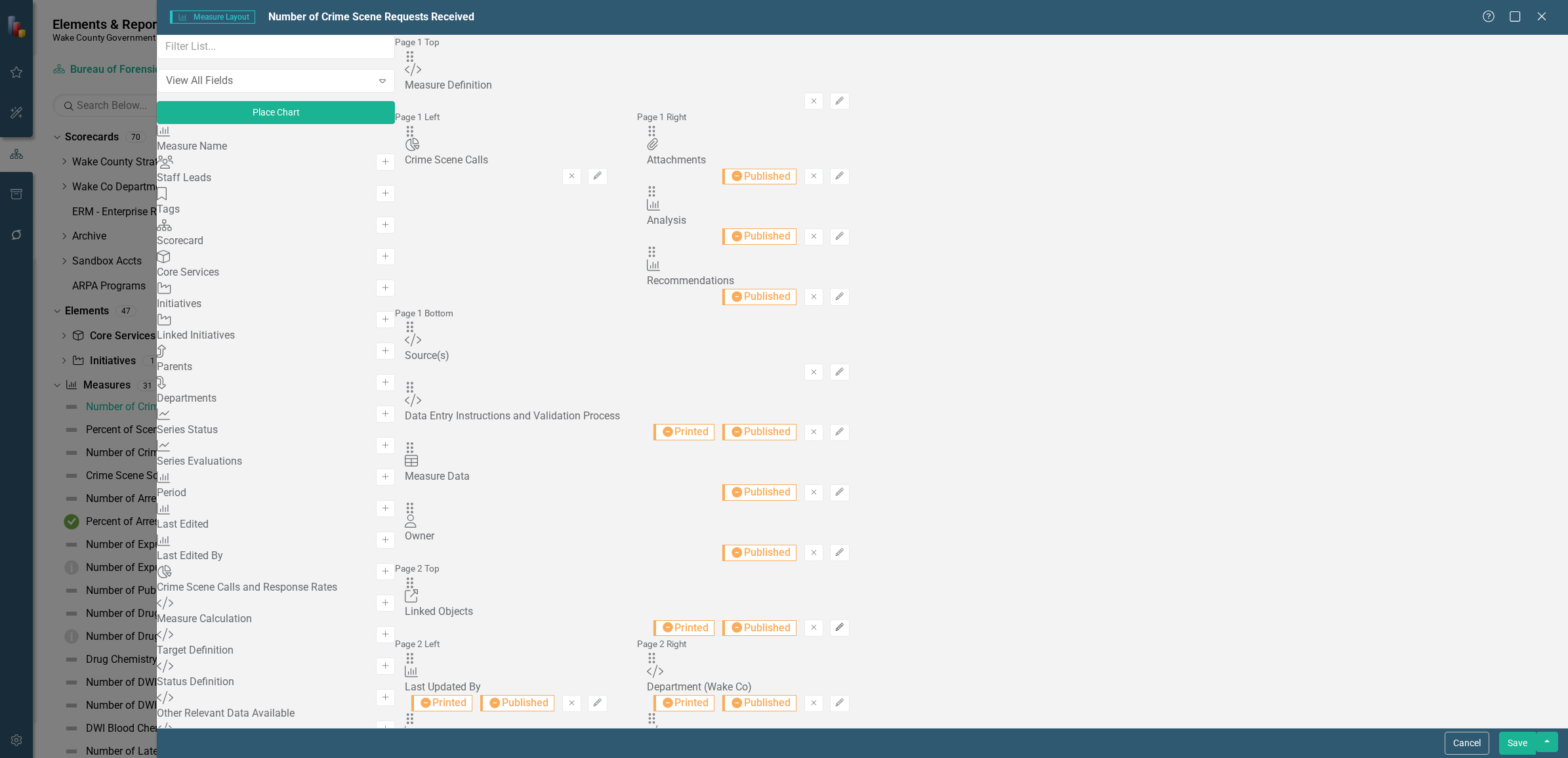
click at [849, 620] on button "Edit" at bounding box center [839, 628] width 19 height 17
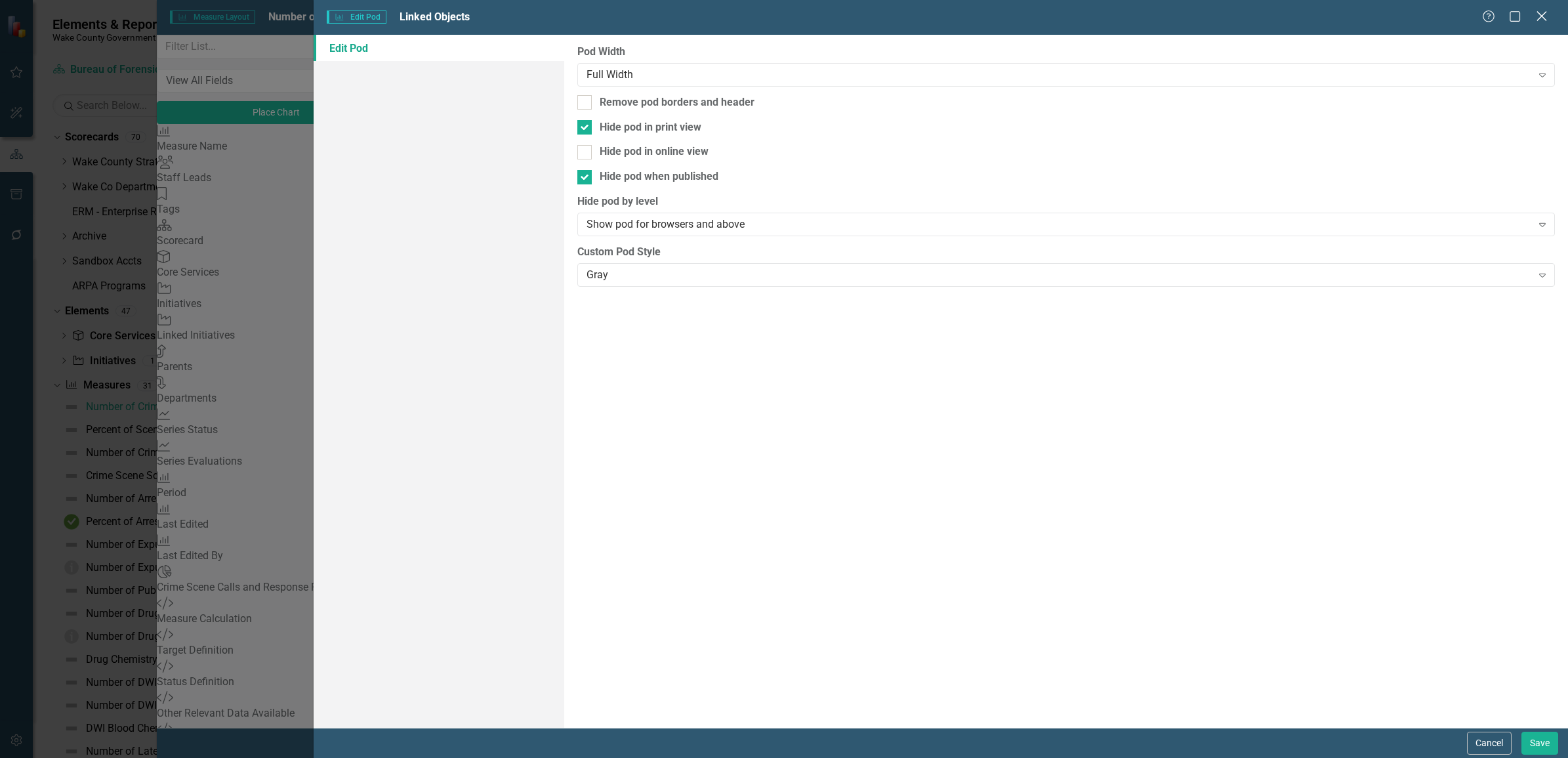
click at [1546, 18] on icon "Close" at bounding box center [1541, 15] width 16 height 12
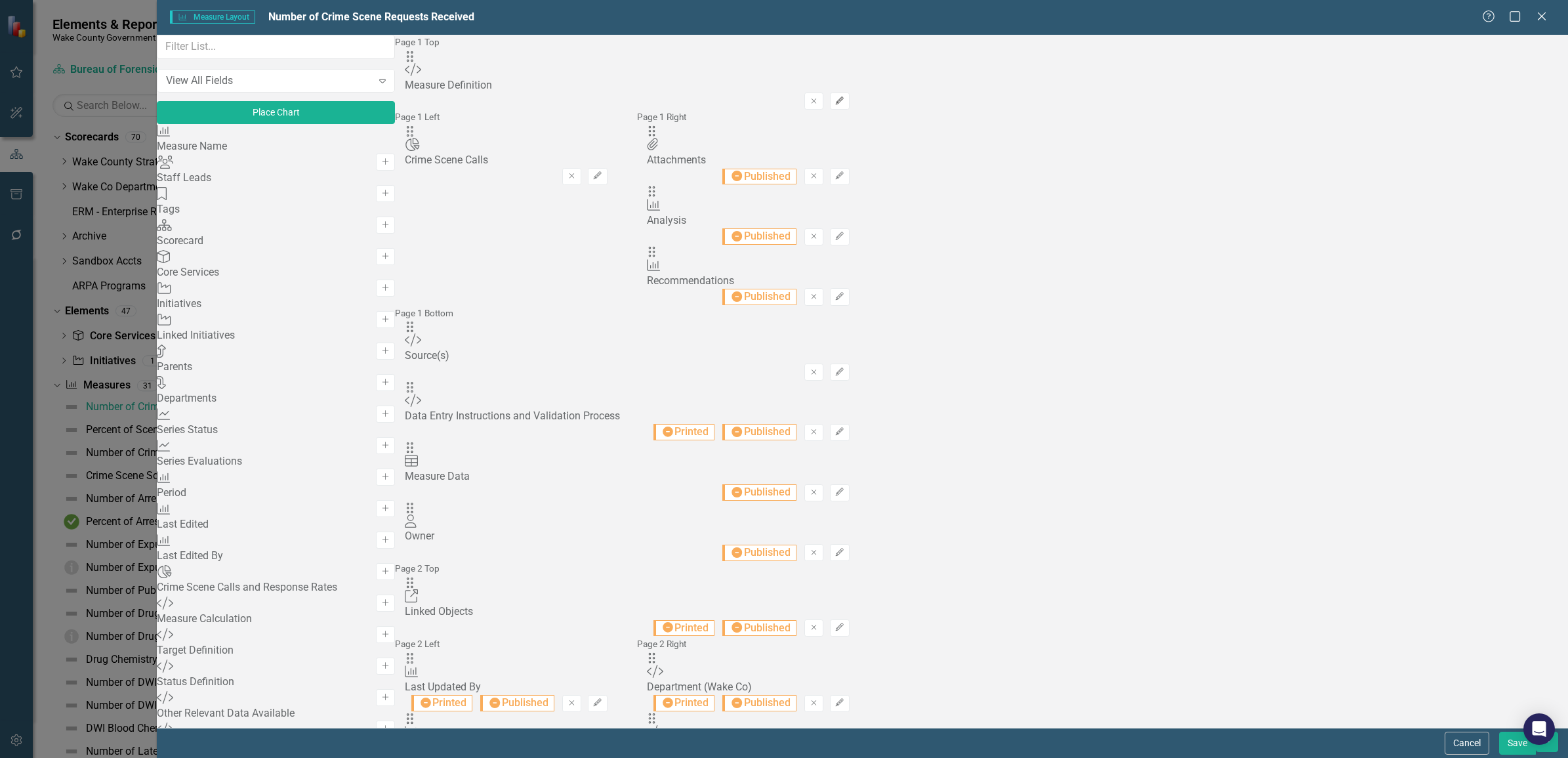
click at [844, 97] on icon "Edit" at bounding box center [839, 101] width 10 height 8
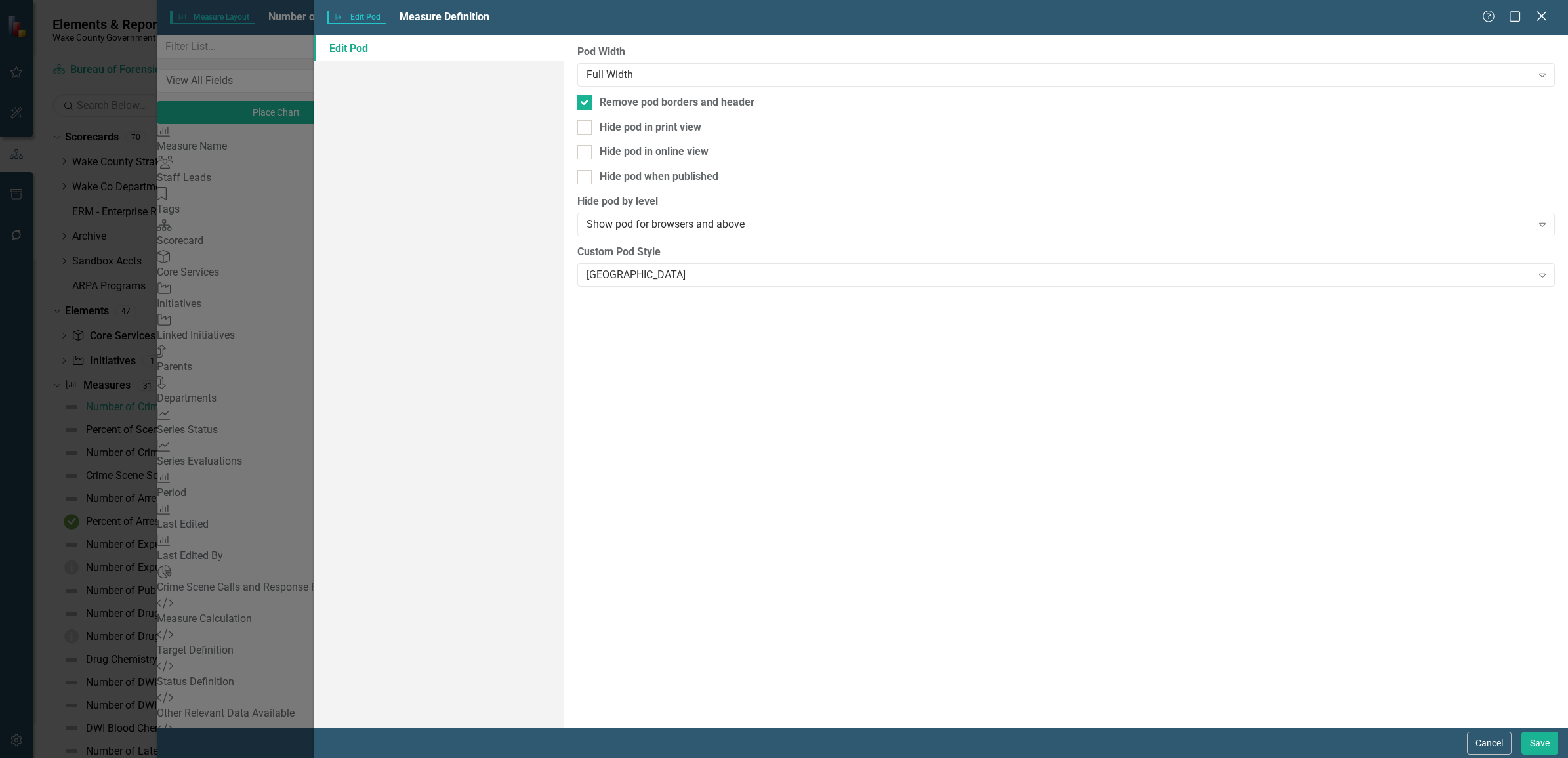
click at [1541, 17] on icon at bounding box center [1541, 16] width 10 height 10
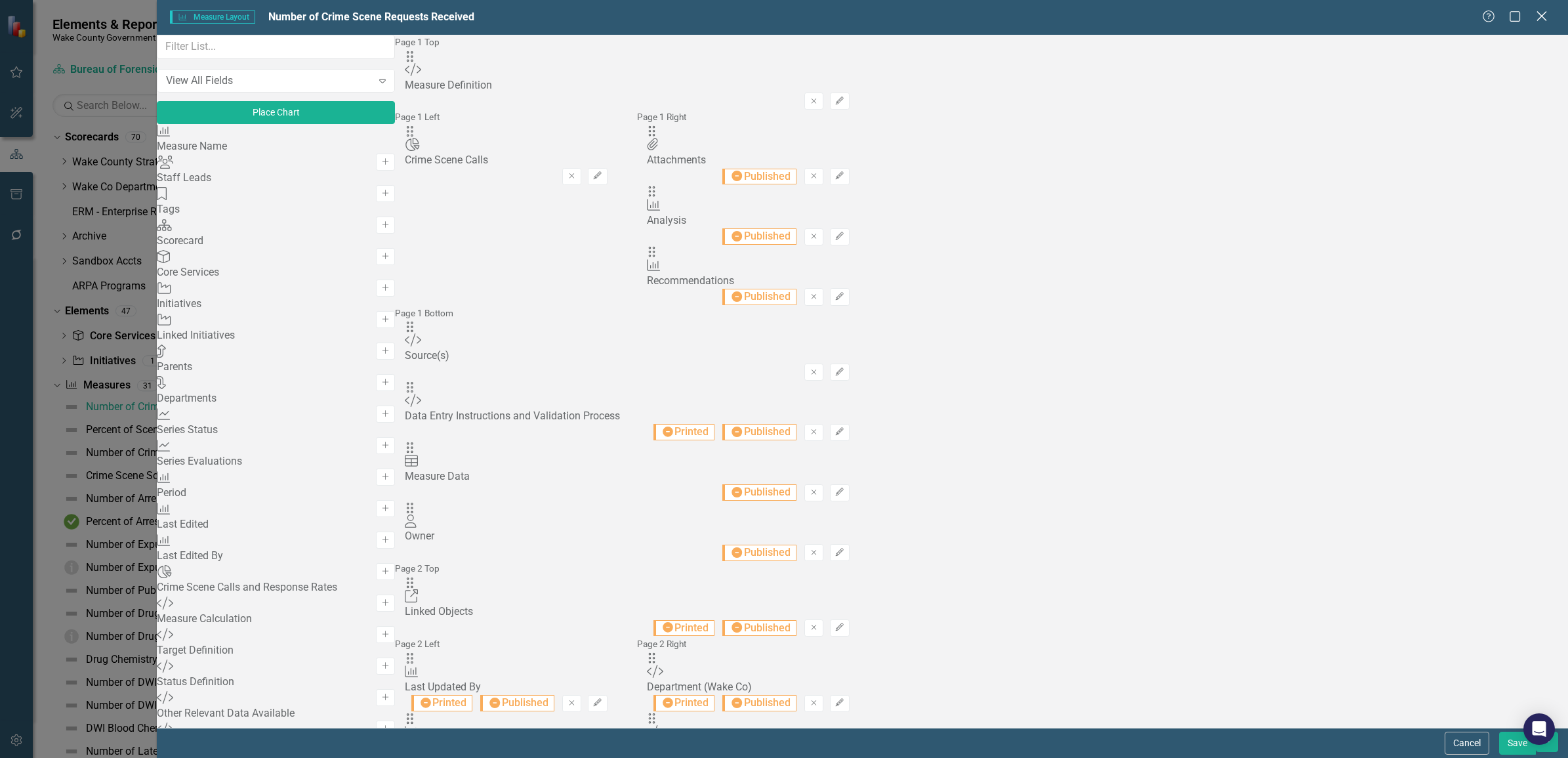
click at [1536, 18] on icon "Close" at bounding box center [1541, 15] width 16 height 12
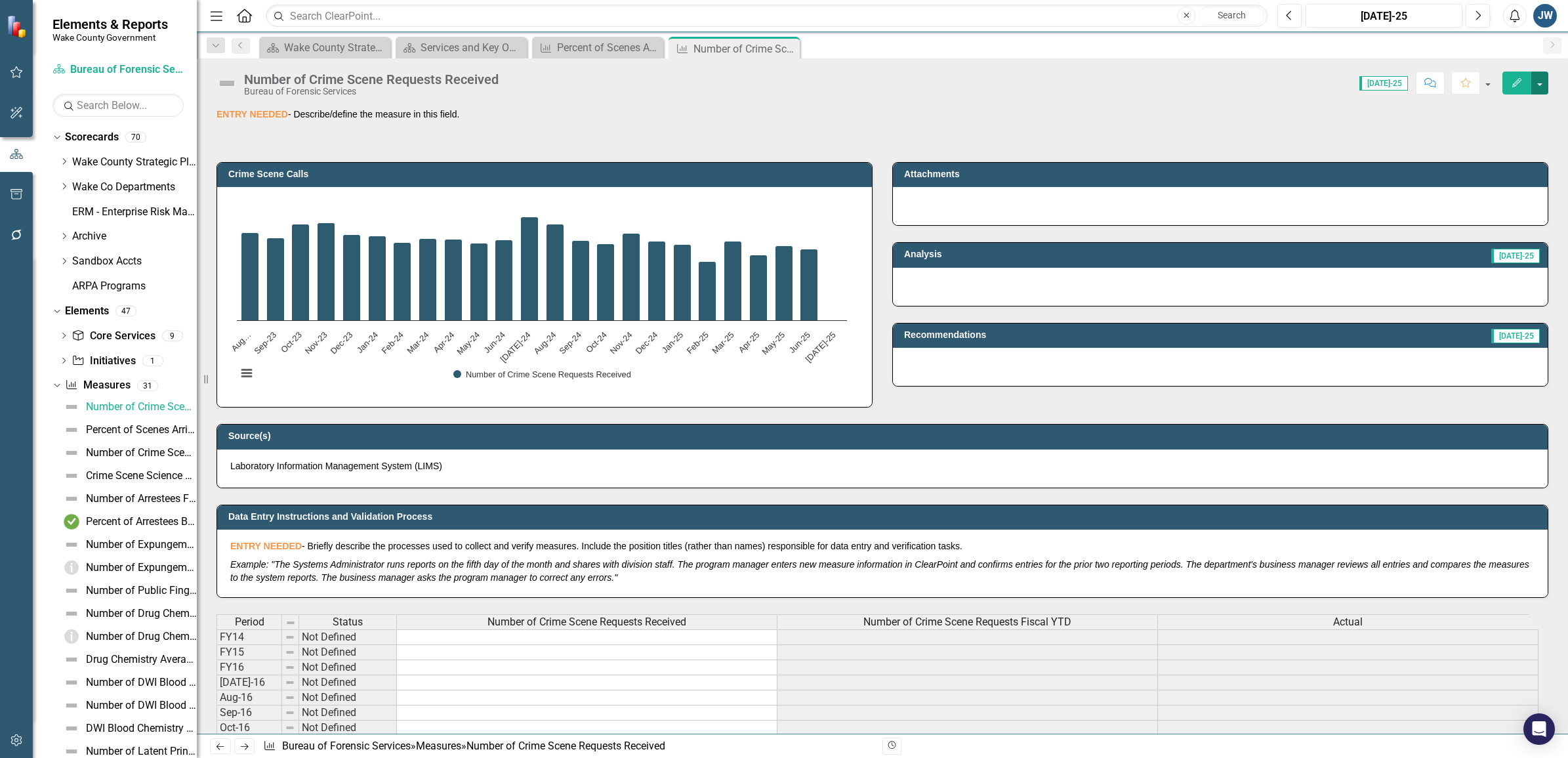
click at [1543, 79] on button "button" at bounding box center [1539, 83] width 17 height 23
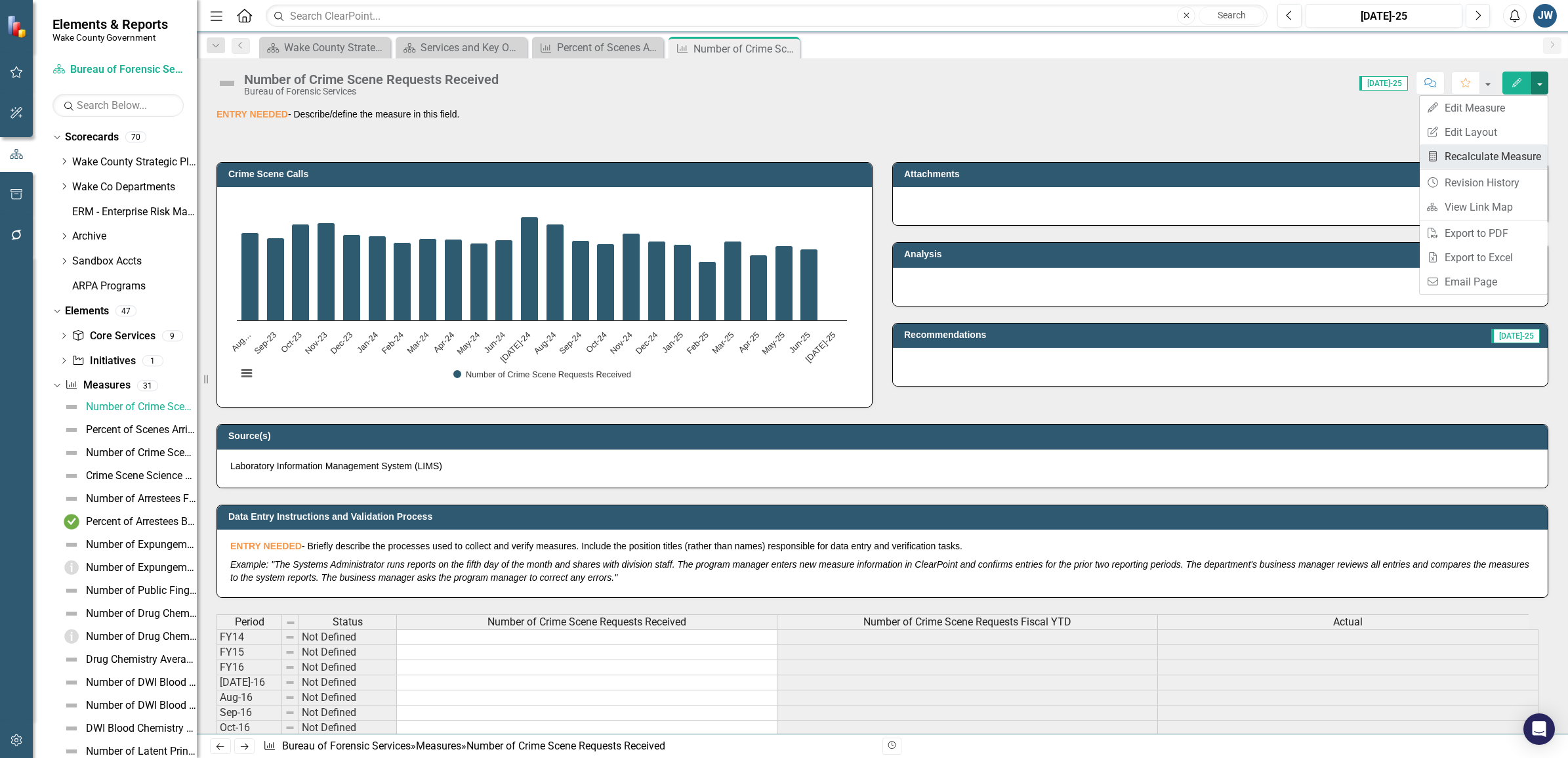
click at [1514, 149] on link "Recalculate Measure Recalculate Measure" at bounding box center [1483, 157] width 128 height 24
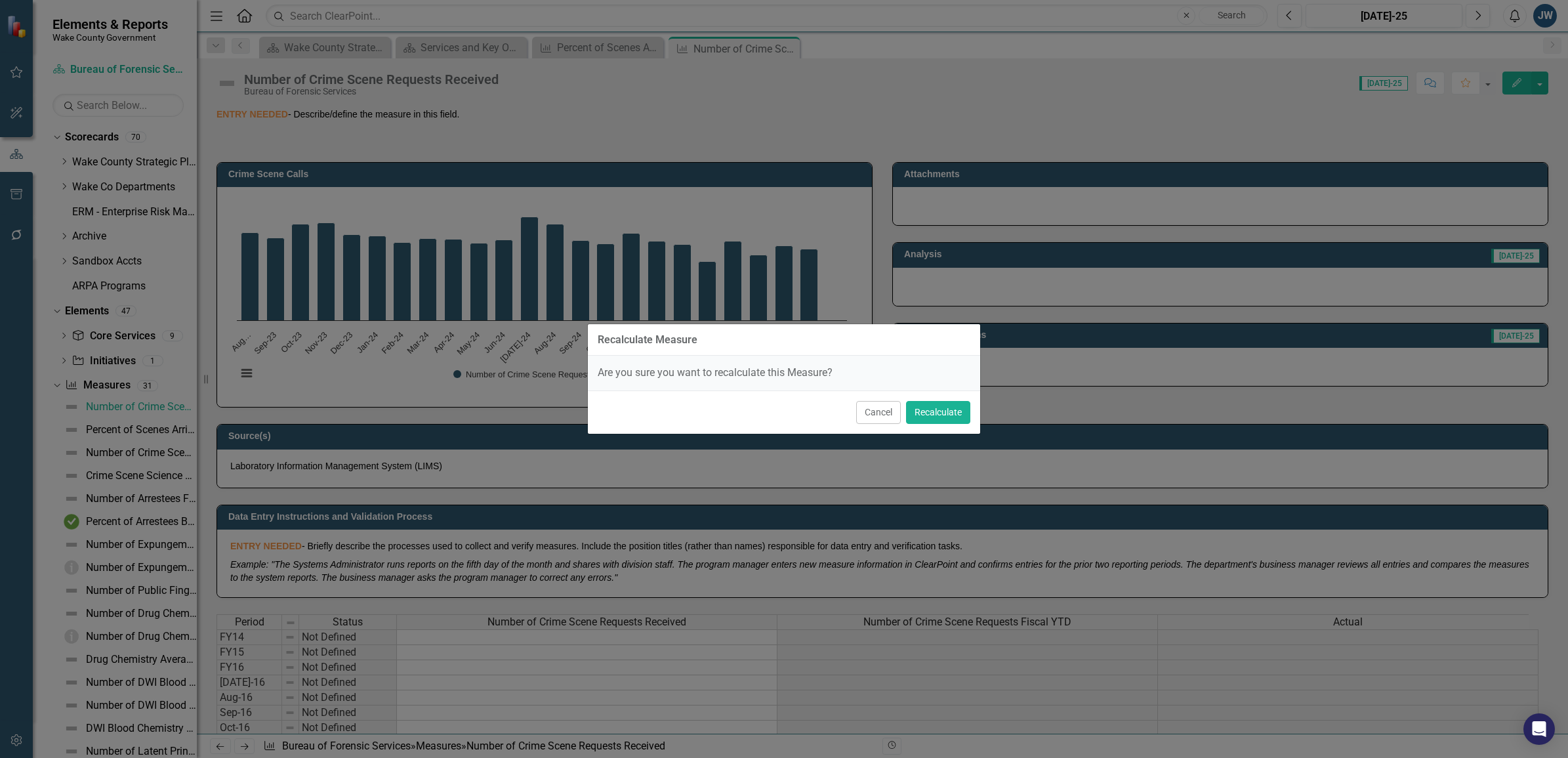
click at [864, 415] on button "Cancel" at bounding box center [878, 412] width 44 height 23
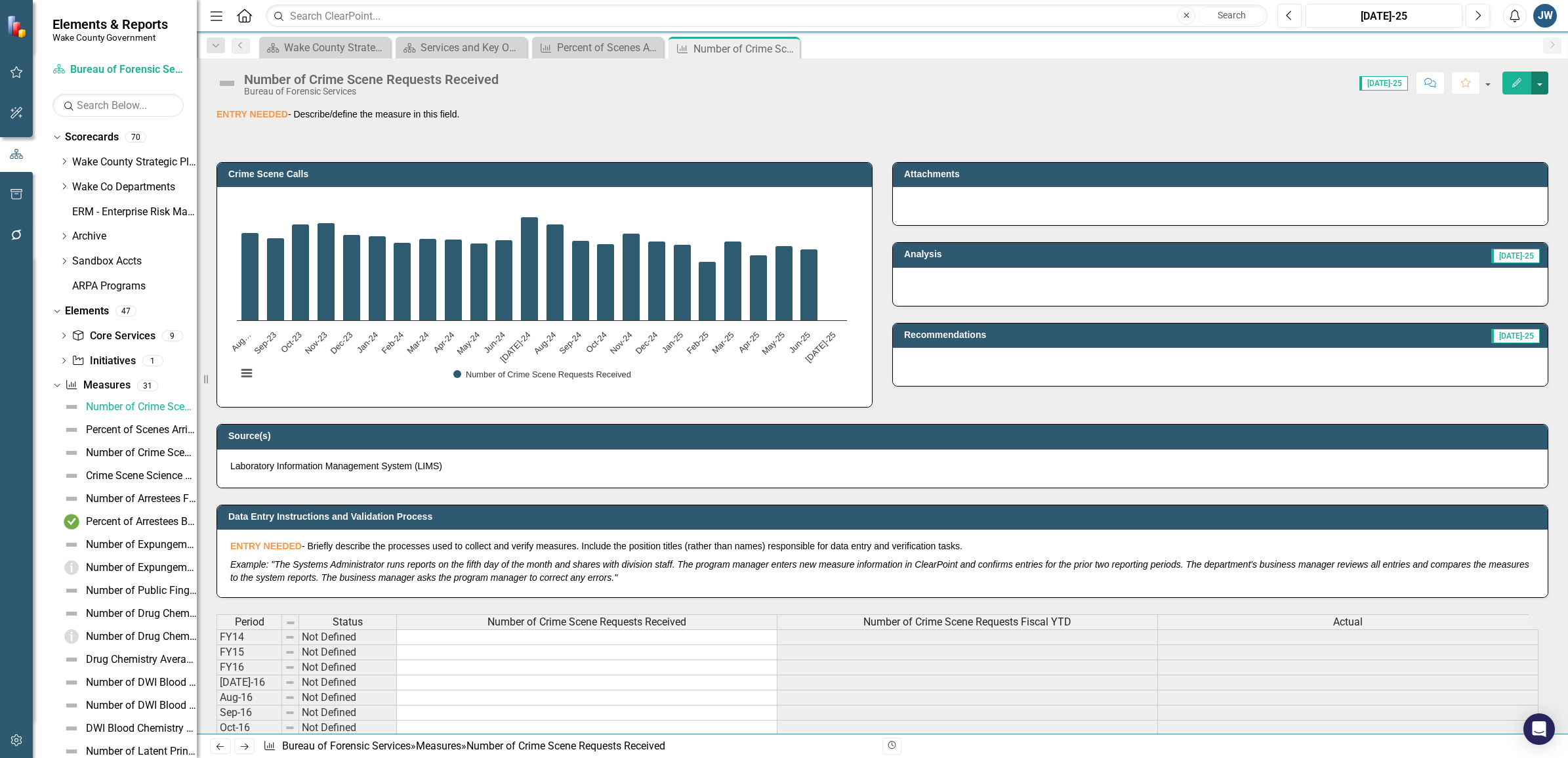
click at [1542, 76] on button "button" at bounding box center [1539, 83] width 17 height 23
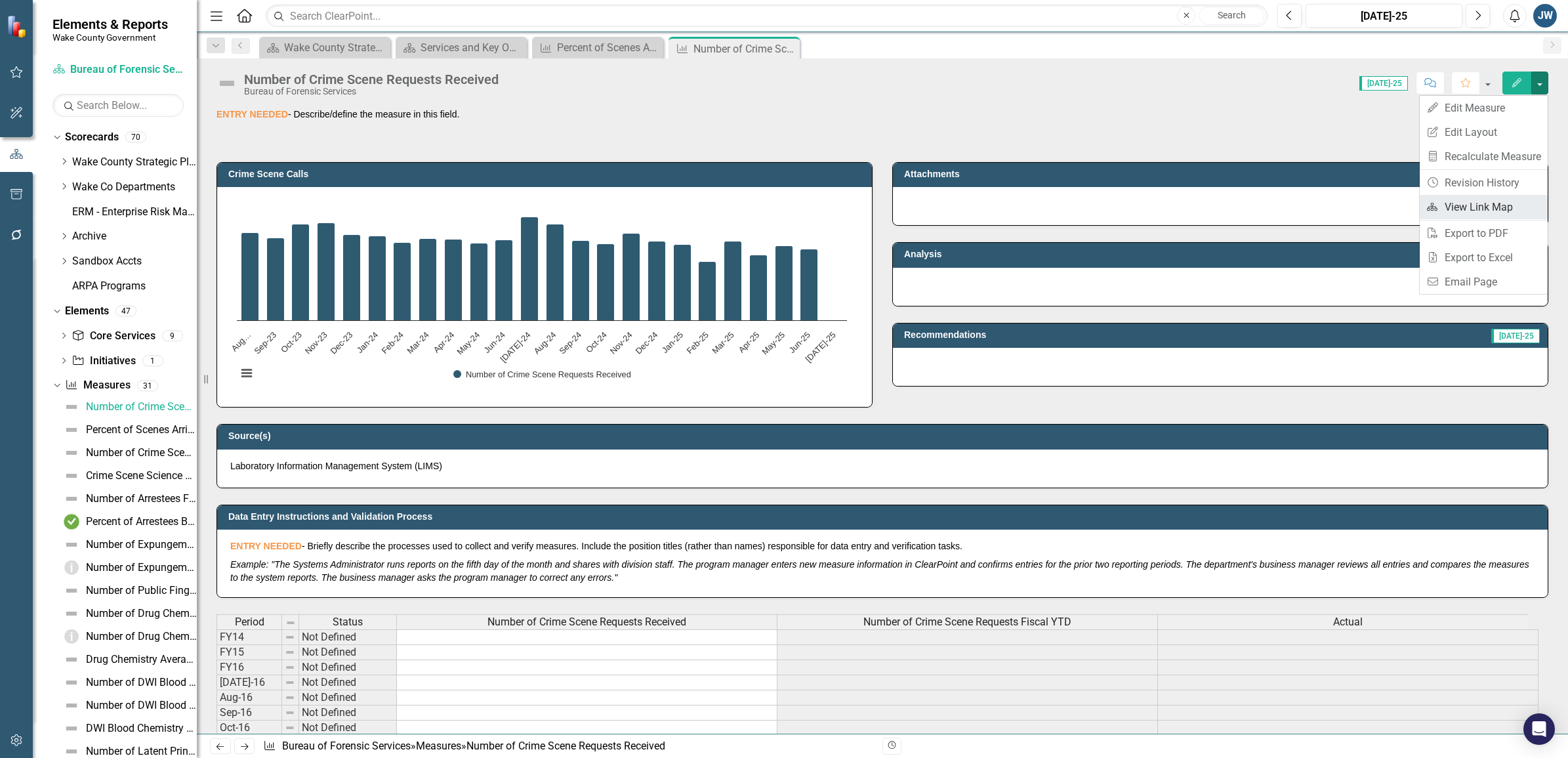
click at [1499, 204] on link "Link Map View Link Map" at bounding box center [1483, 207] width 128 height 24
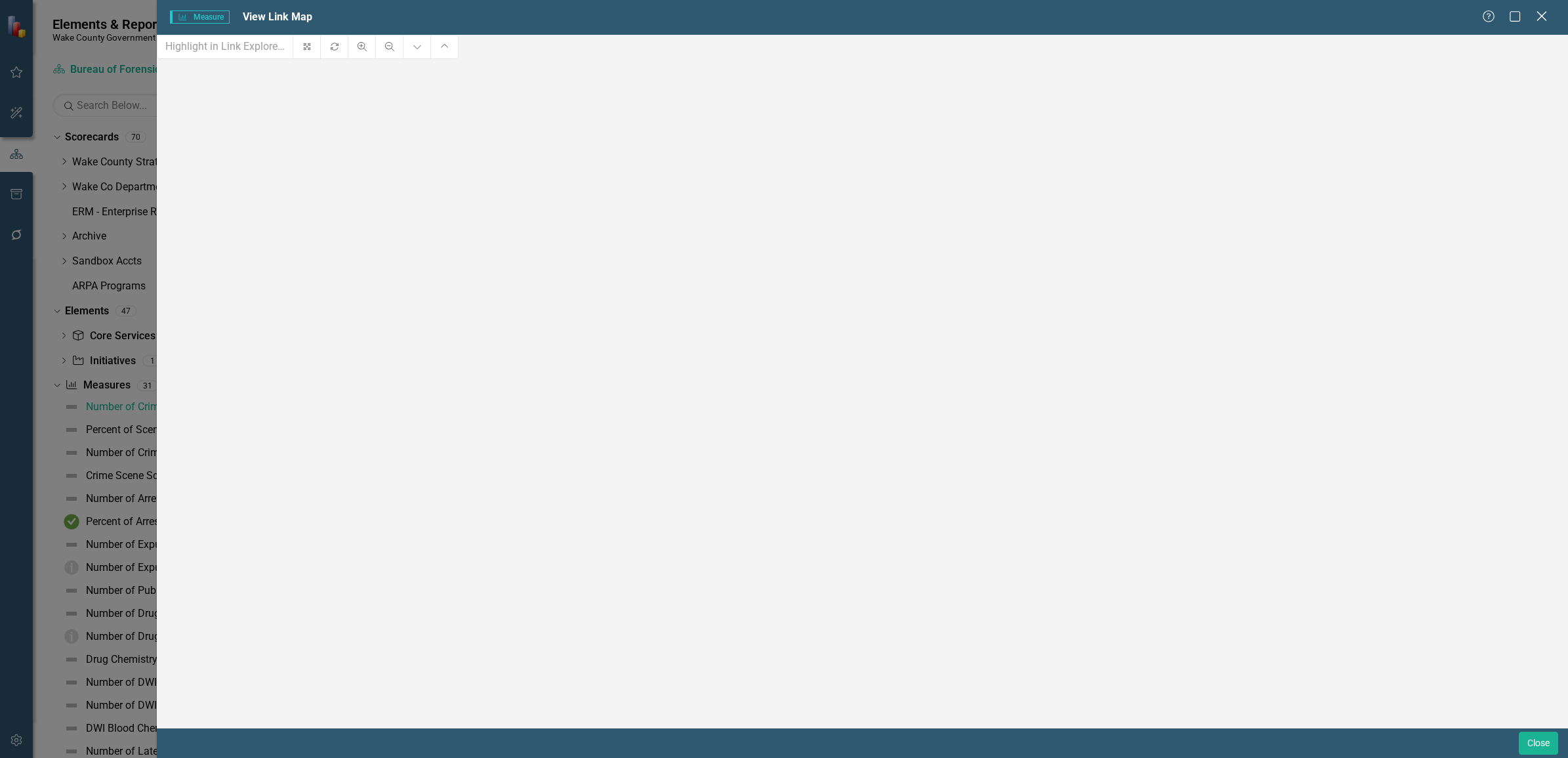
click at [1540, 16] on icon "Close" at bounding box center [1541, 15] width 16 height 12
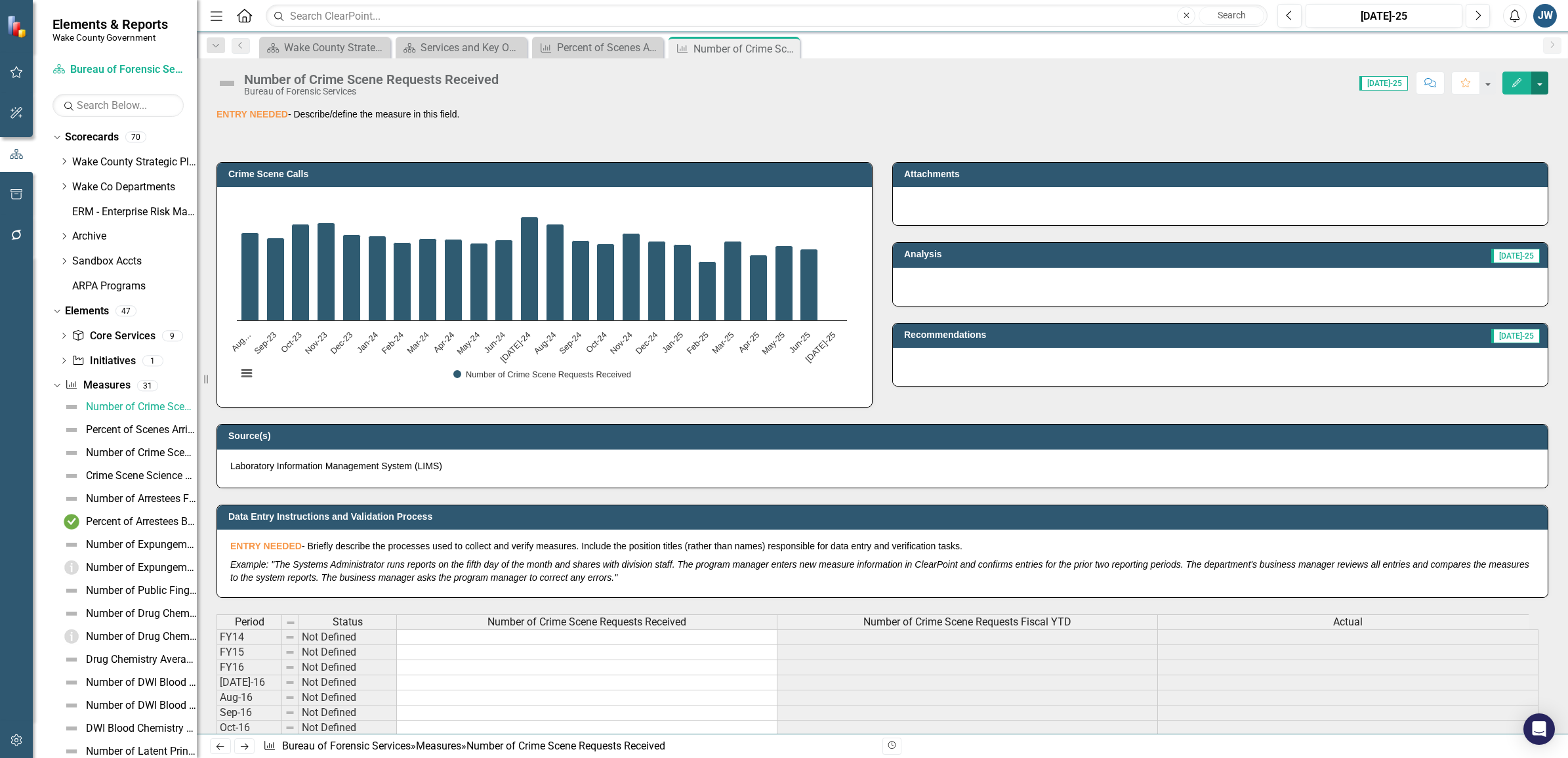
click at [1545, 86] on button "button" at bounding box center [1539, 83] width 17 height 23
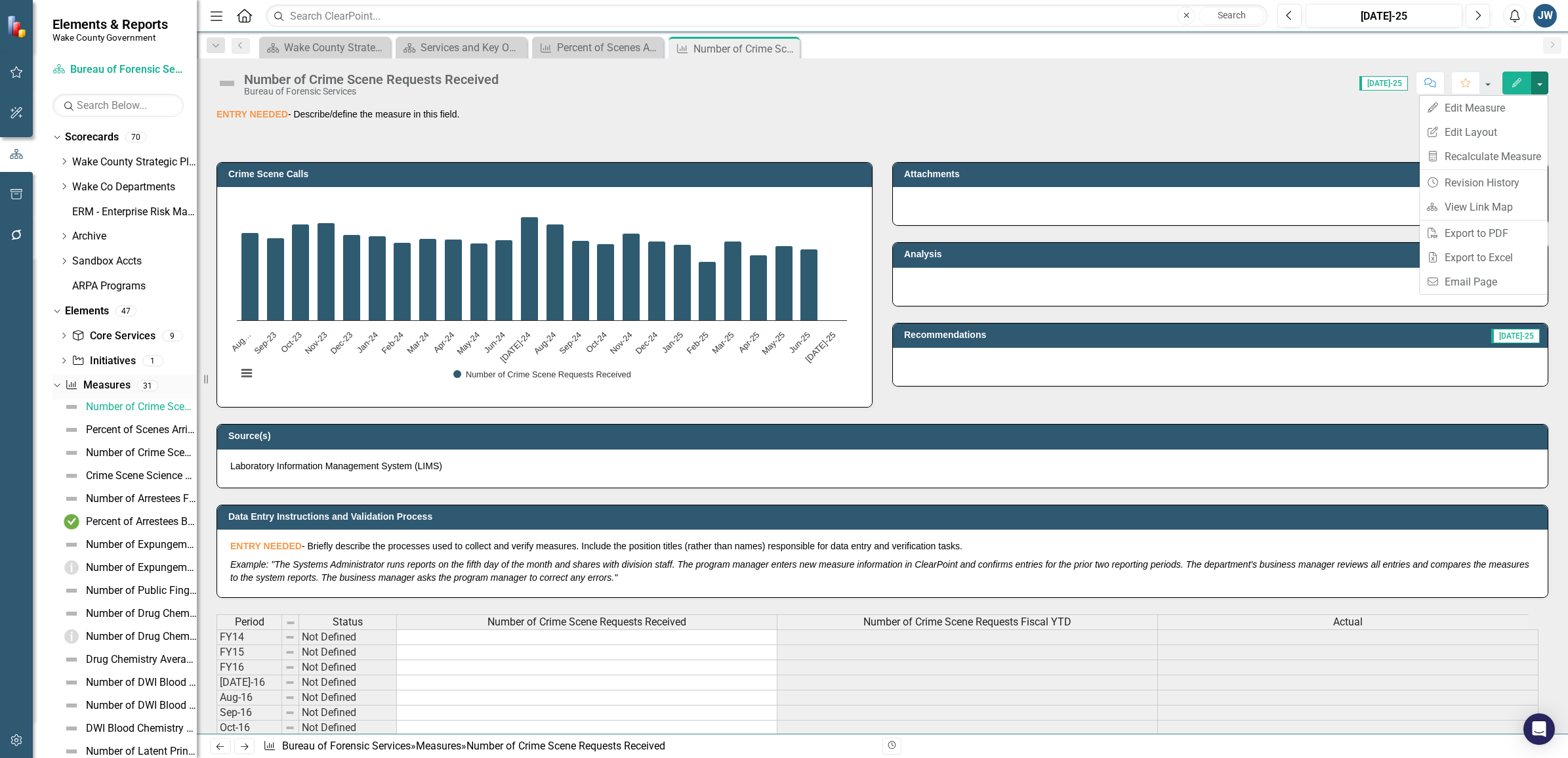
drag, startPoint x: 110, startPoint y: 381, endPoint x: 129, endPoint y: 385, distance: 19.4
click at [110, 381] on link "Measure Measures" at bounding box center [97, 385] width 65 height 15
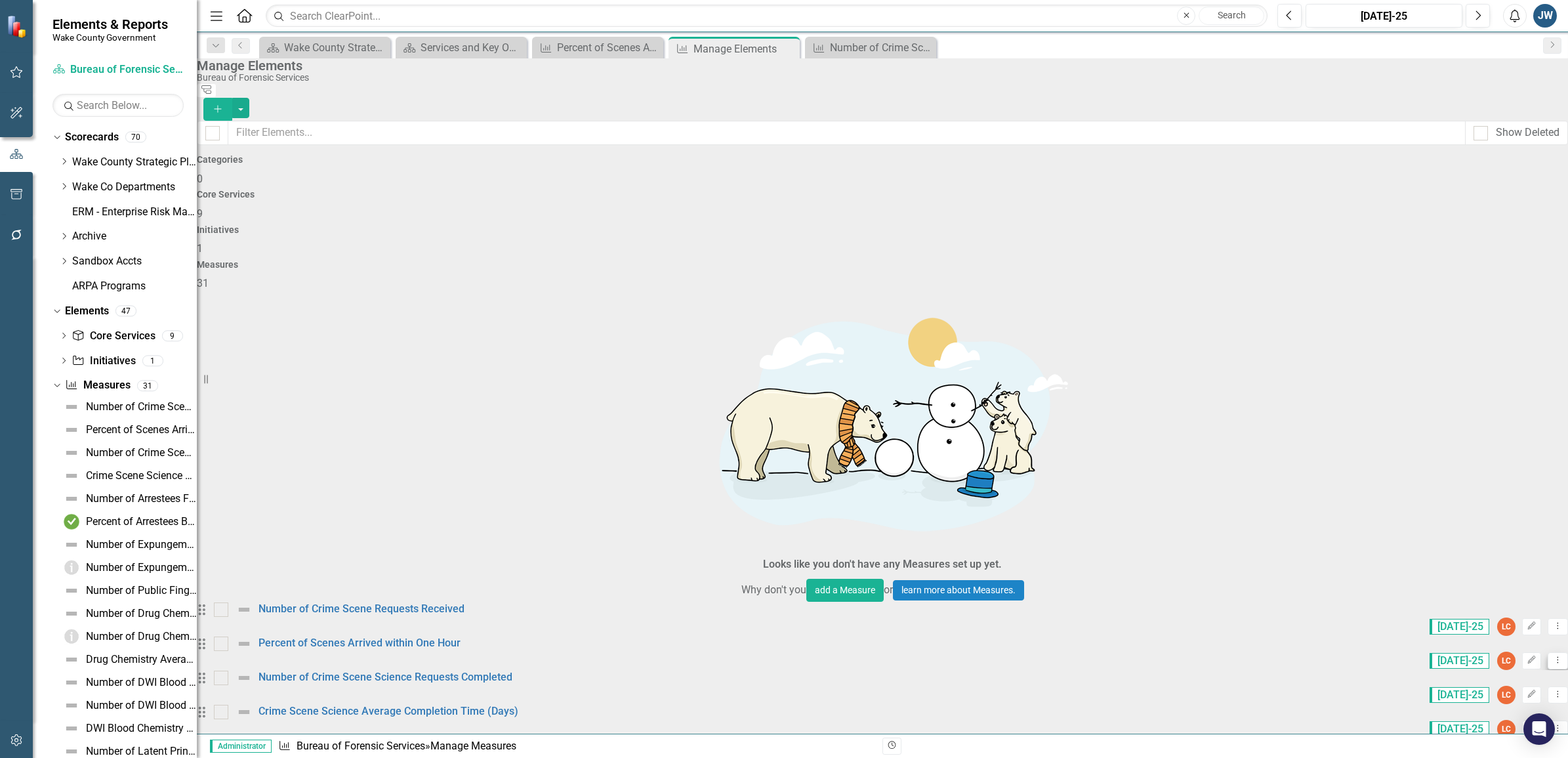
click at [1552, 655] on icon "Dropdown Menu" at bounding box center [1557, 659] width 11 height 9
click at [1526, 656] on icon "Edit" at bounding box center [1531, 660] width 10 height 8
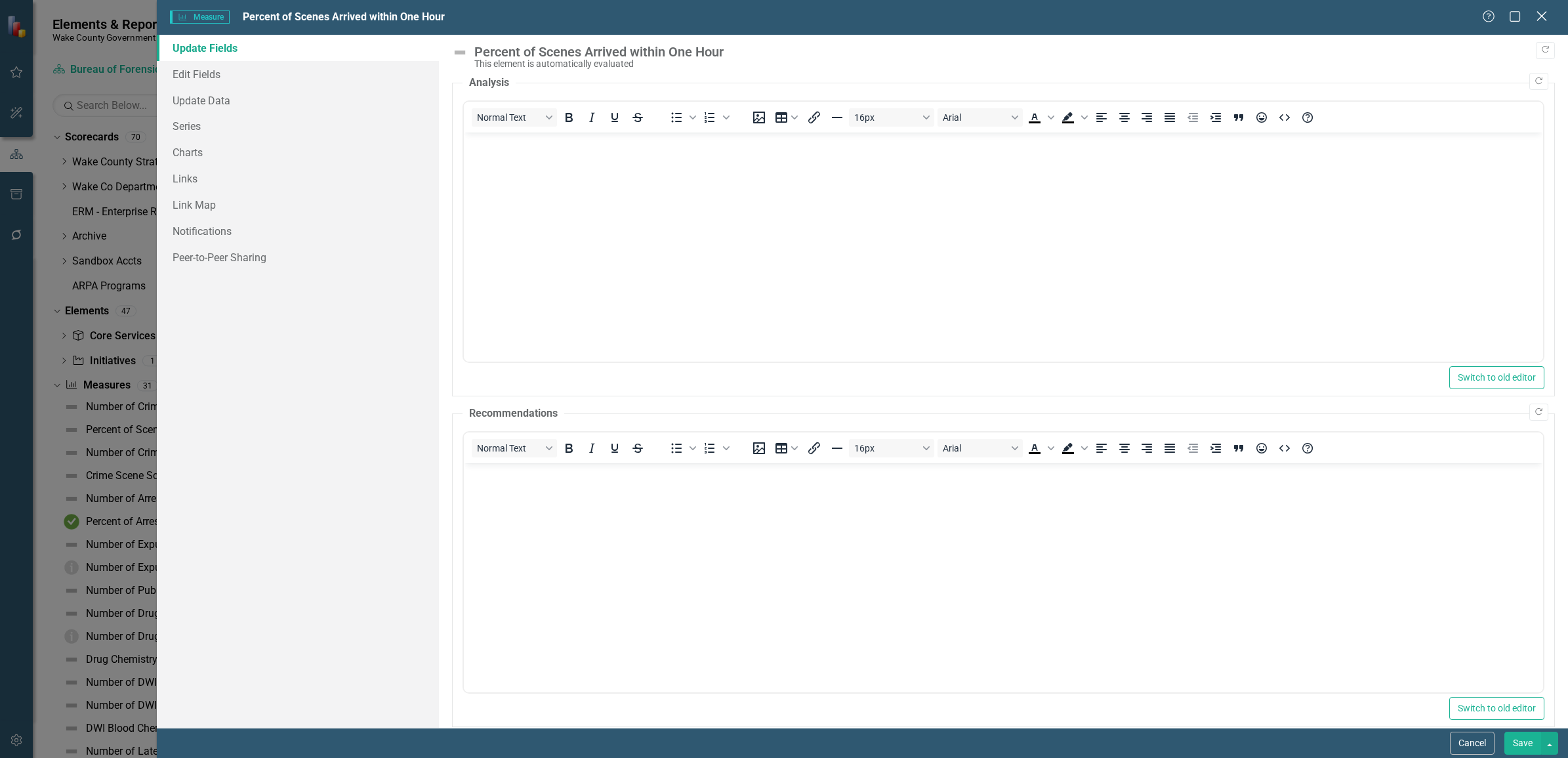
click at [1543, 18] on icon at bounding box center [1541, 16] width 10 height 10
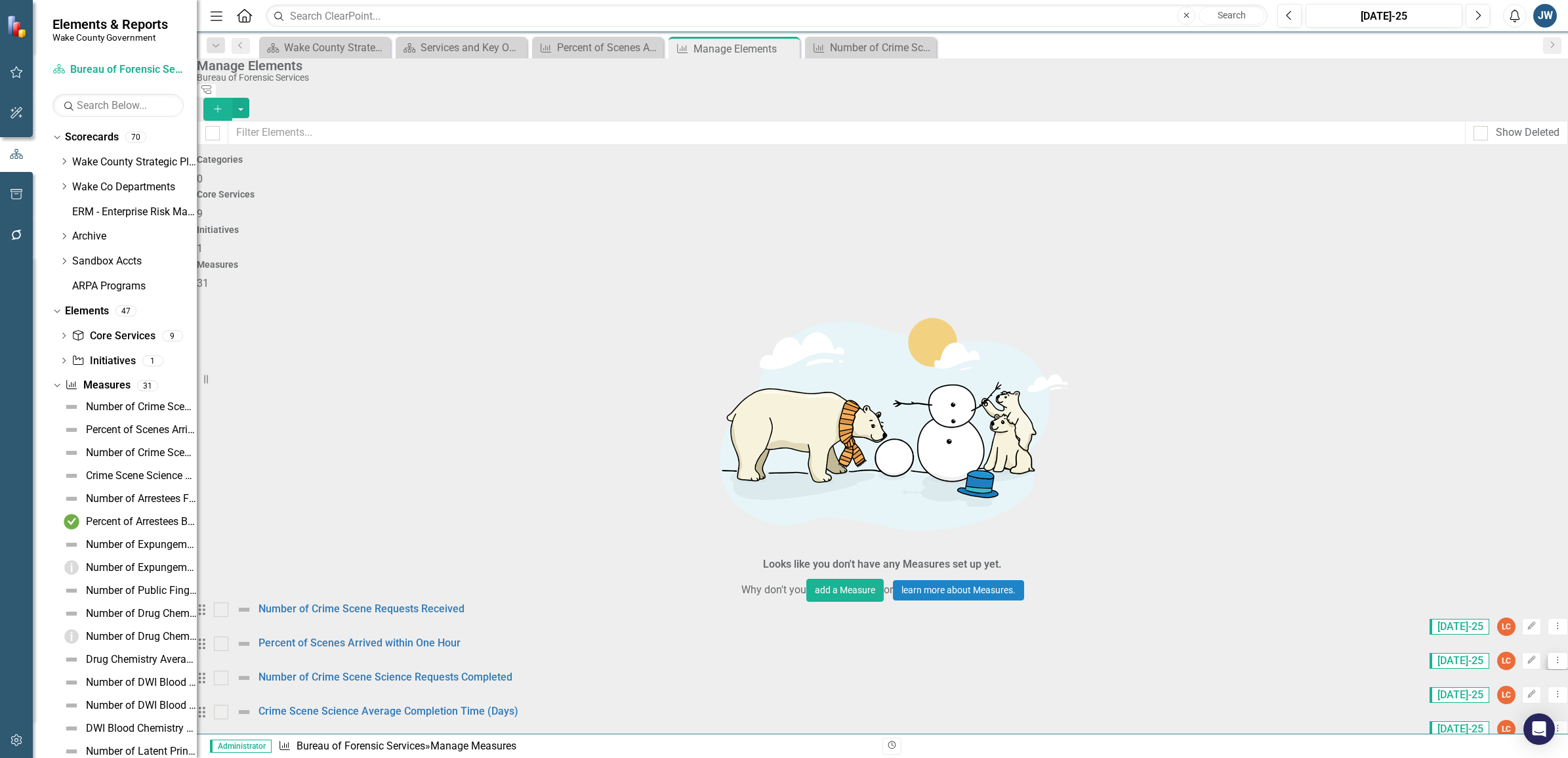
click at [1547, 652] on button "Dropdown Menu" at bounding box center [1557, 661] width 20 height 18
click at [1307, 636] on div "Drag Percent of Scenes Arrived within One Hour Jul-25 LC Edit Dropdown Menu" at bounding box center [882, 653] width 1371 height 34
click at [250, 98] on button "button" at bounding box center [240, 107] width 17 height 20
click at [1325, 61] on div "Manage Elements Bureau of Forensic Services Tree Explorer Add" at bounding box center [882, 89] width 1371 height 62
click at [1303, 73] on div "Manage Elements" at bounding box center [879, 65] width 1364 height 15
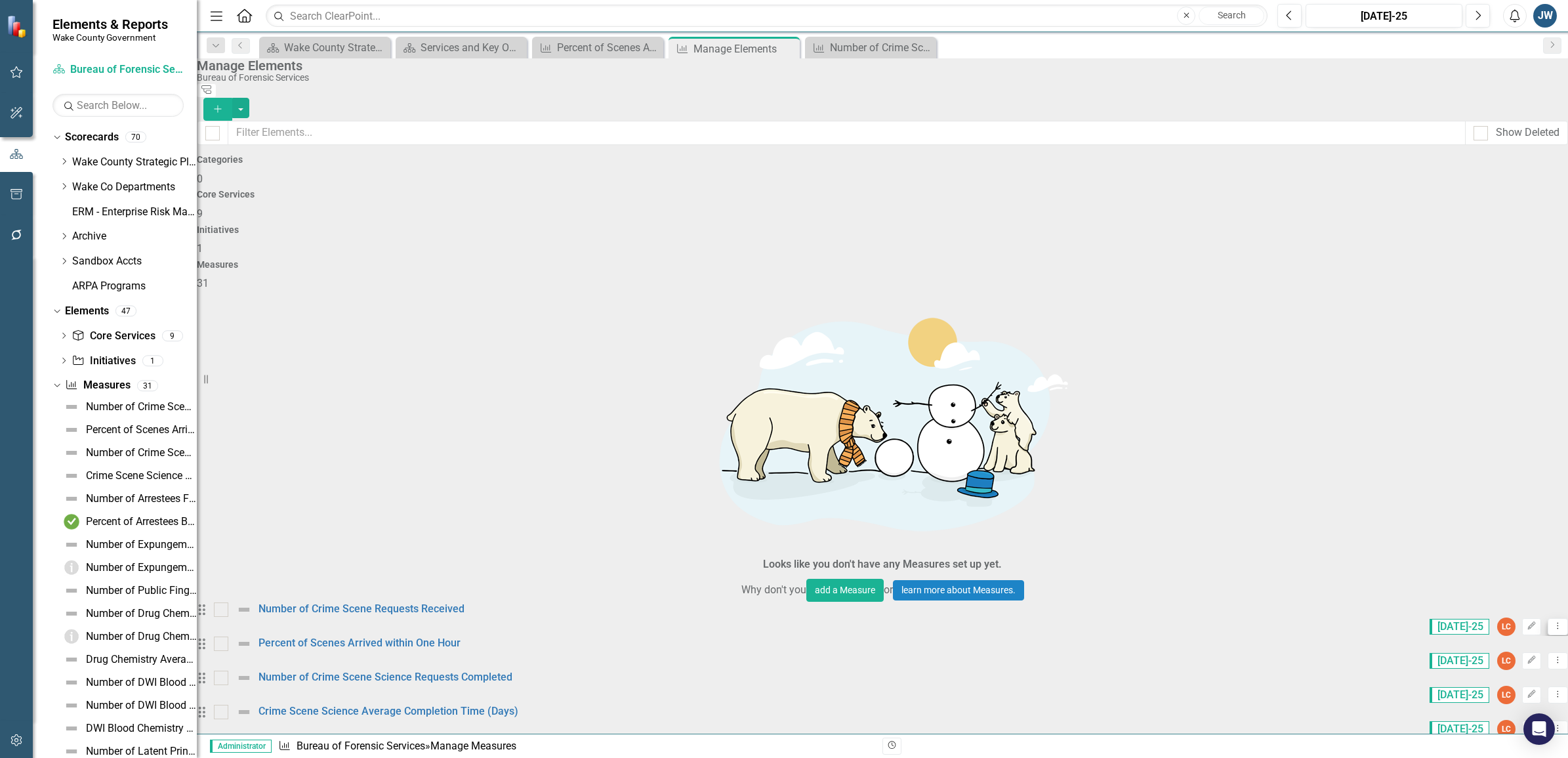
click at [1552, 621] on icon "Dropdown Menu" at bounding box center [1557, 625] width 11 height 9
click at [388, 602] on link "Number of Crime Scene Requests Received" at bounding box center [361, 608] width 206 height 12
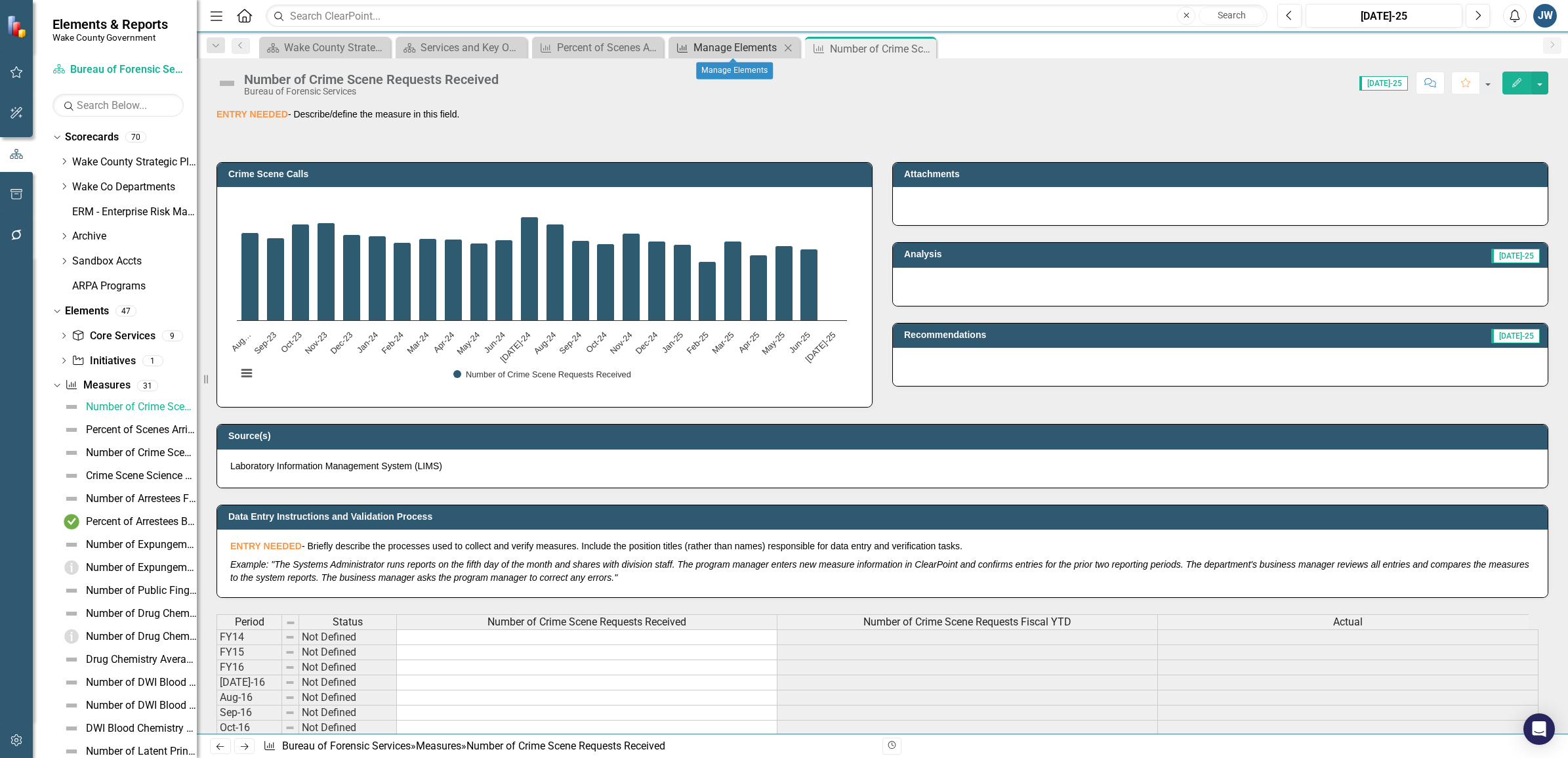
click at [713, 49] on div "Manage Elements" at bounding box center [736, 48] width 86 height 16
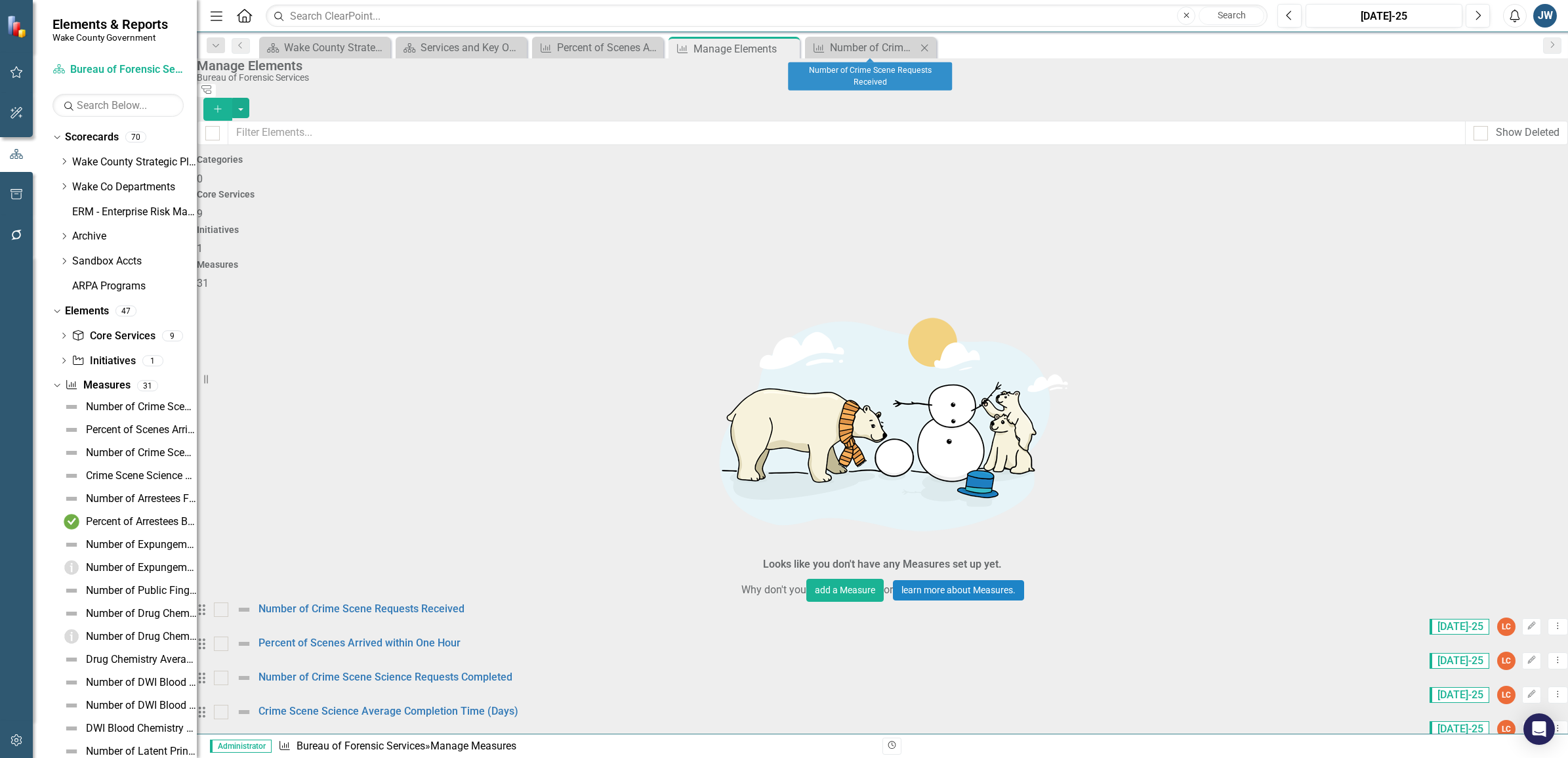
click at [923, 48] on icon at bounding box center [924, 47] width 7 height 7
click at [229, 602] on div at bounding box center [221, 609] width 15 height 15
click at [222, 602] on input "checkbox" at bounding box center [218, 606] width 9 height 9
click at [1552, 621] on icon "Dropdown Menu" at bounding box center [1557, 625] width 11 height 9
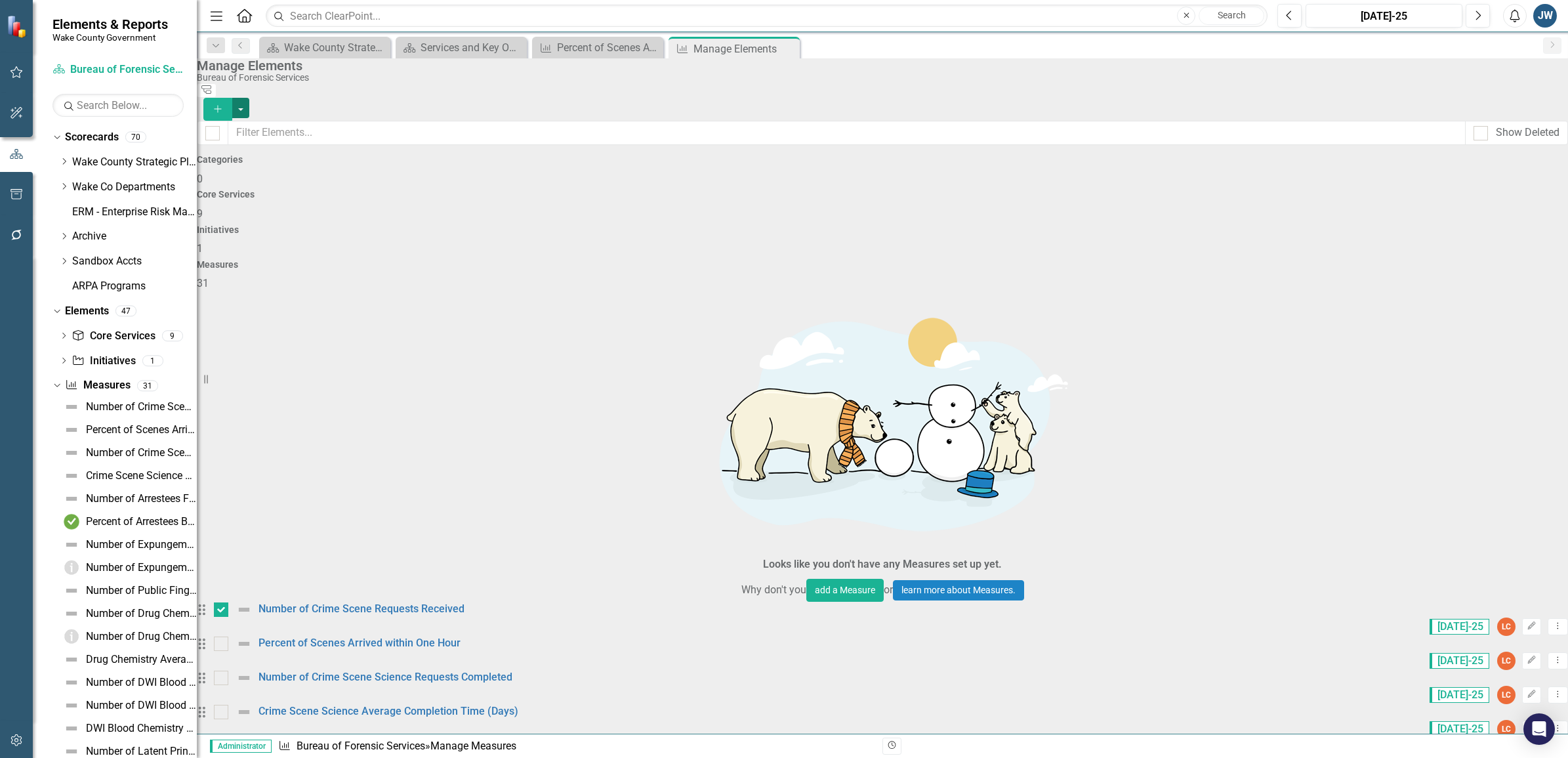
click at [250, 98] on button "button" at bounding box center [240, 107] width 17 height 20
drag, startPoint x: 230, startPoint y: 257, endPoint x: 276, endPoint y: 231, distance: 52.8
click at [276, 231] on div "Categories 0 Core Services 9 Initiatives 1 Measures 31" at bounding box center [882, 223] width 1371 height 137
click at [222, 602] on input "checkbox" at bounding box center [218, 606] width 9 height 9
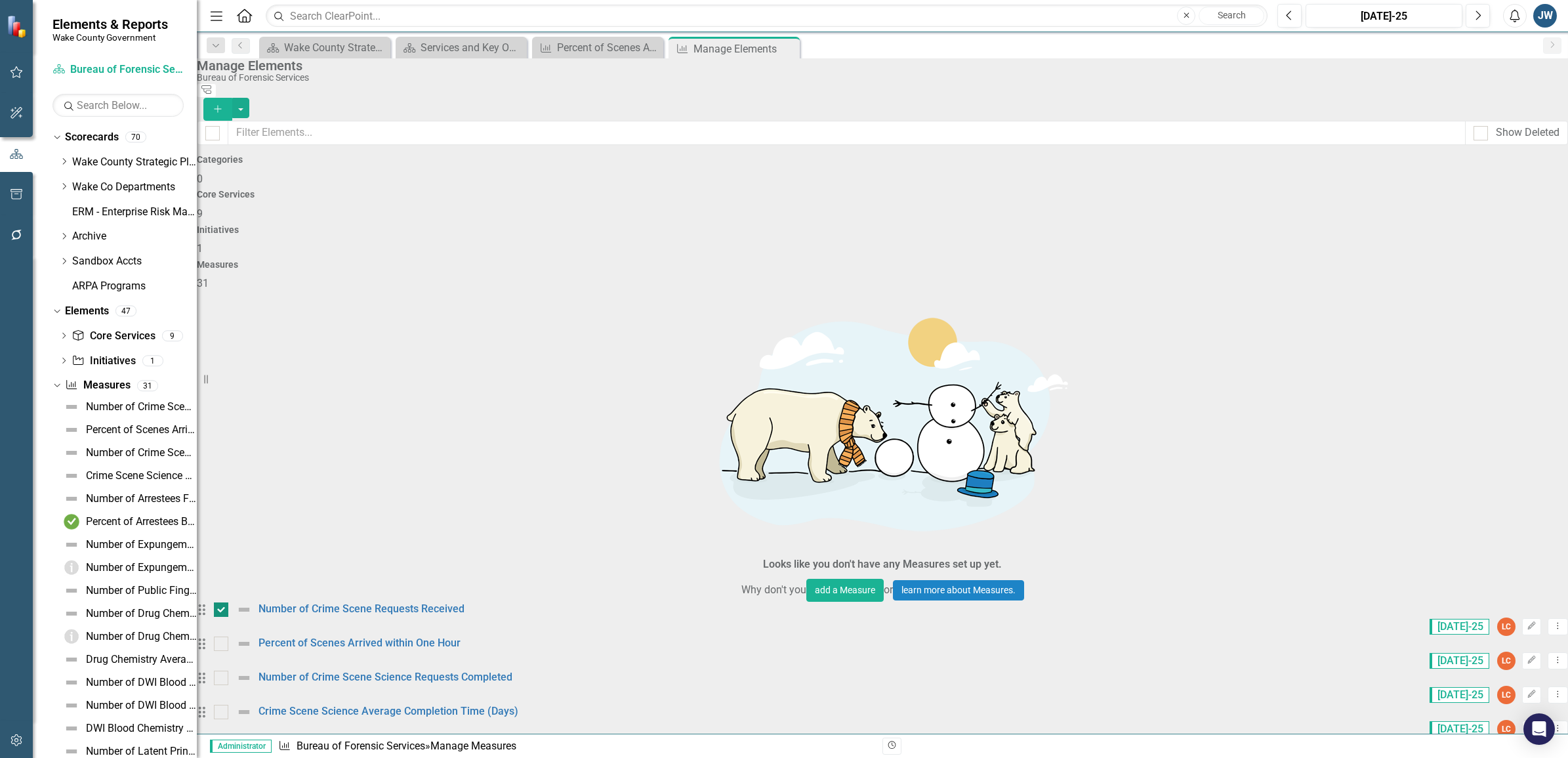
checkbox input "false"
click at [1552, 655] on icon "Dropdown Menu" at bounding box center [1557, 659] width 11 height 9
click at [1562, 181] on div "Categories 0 Core Services 9 Initiatives 1 Measures 31" at bounding box center [882, 223] width 1371 height 137
click at [1533, 731] on icon "Open Intercom Messenger" at bounding box center [1538, 729] width 15 height 17
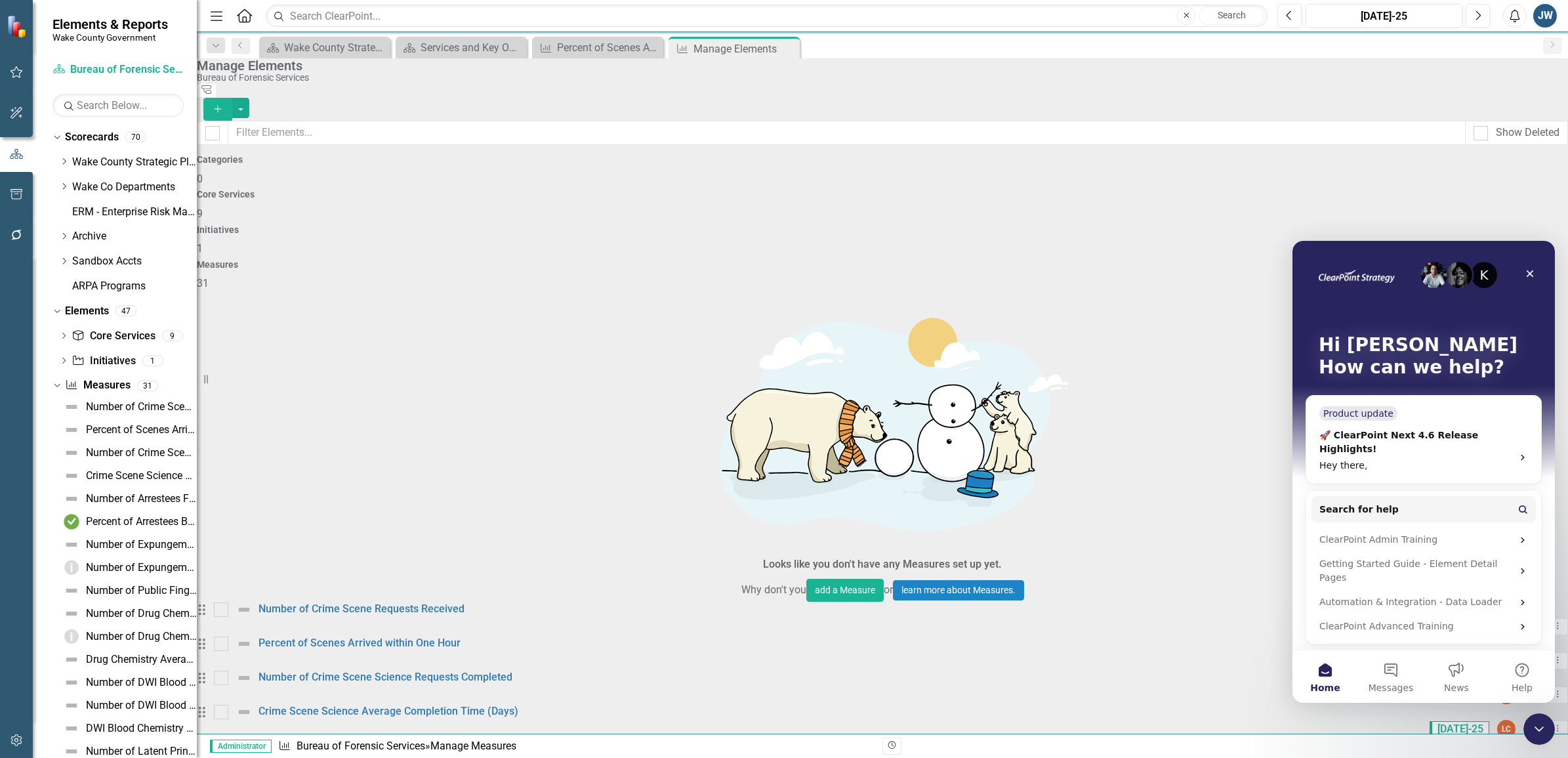
click at [1343, 435] on div "K Hi Julie 👋 How can we help?" at bounding box center [1423, 359] width 236 height 236
click at [1349, 503] on span "Search for help" at bounding box center [1359, 509] width 79 height 14
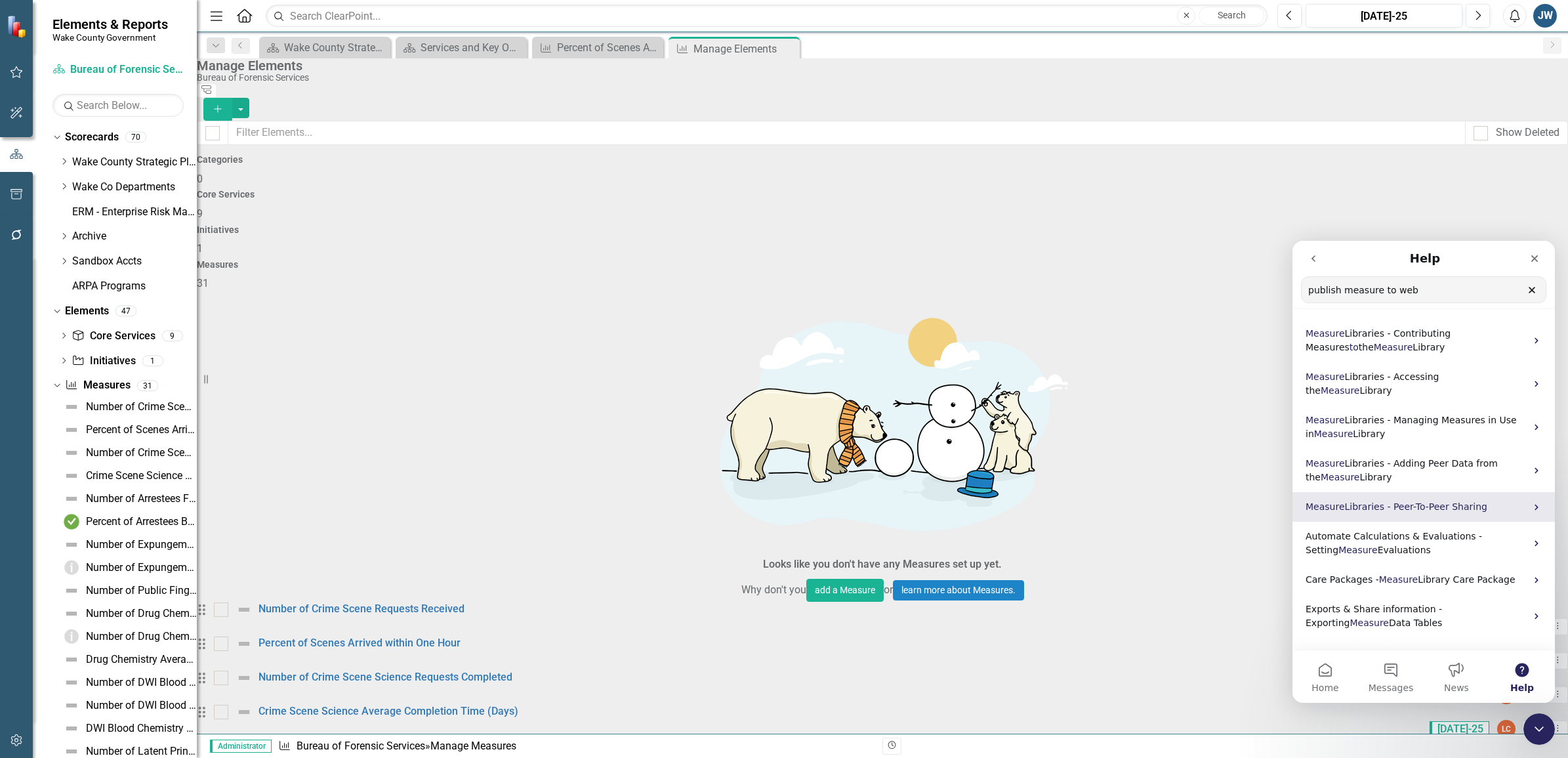
scroll to position [61, 0]
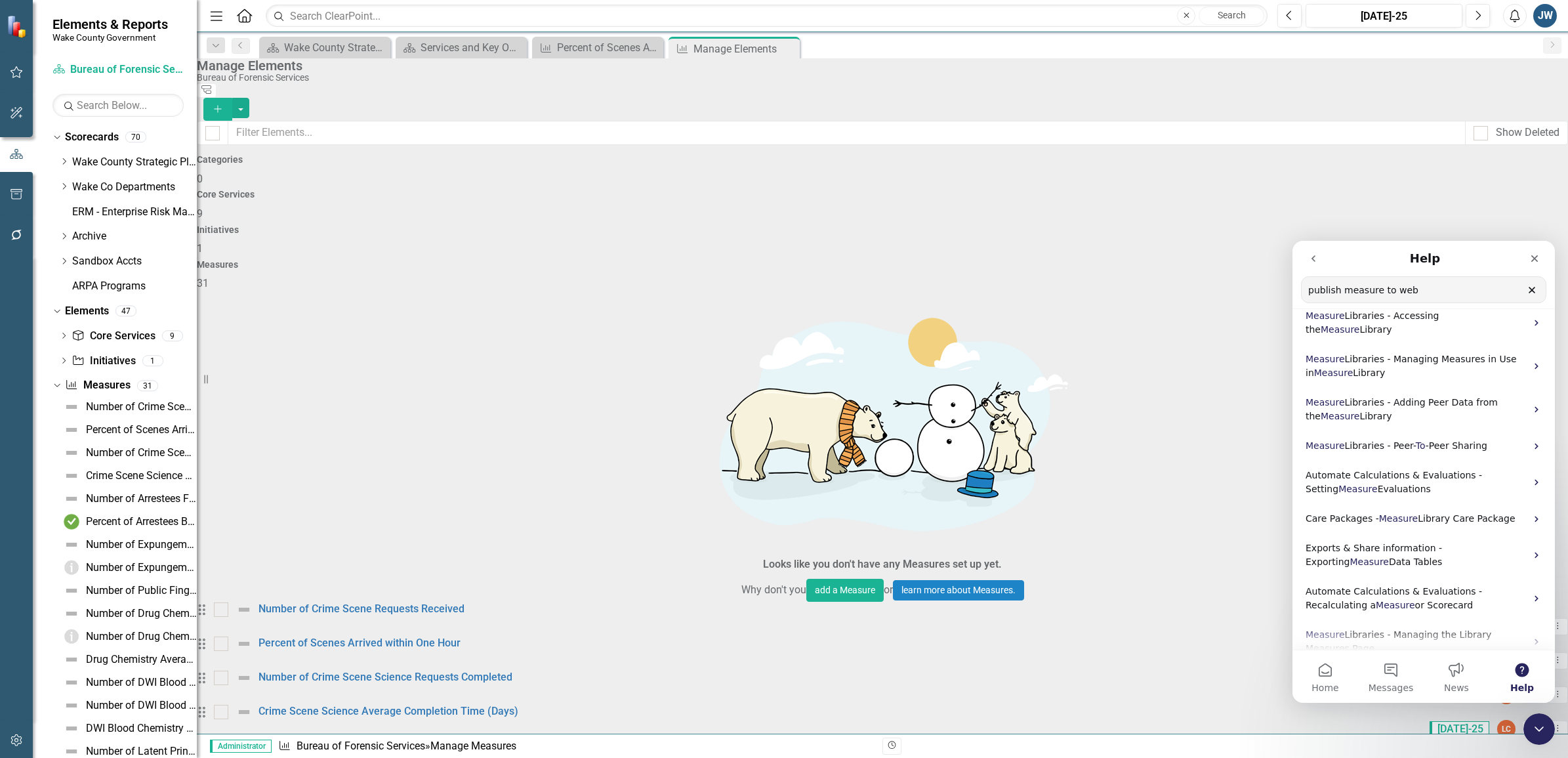
drag, startPoint x: 1440, startPoint y: 295, endPoint x: 1210, endPoint y: 255, distance: 233.5
click html "Help publish measure to web Search for help Measure Libraries - Contributing Me…"
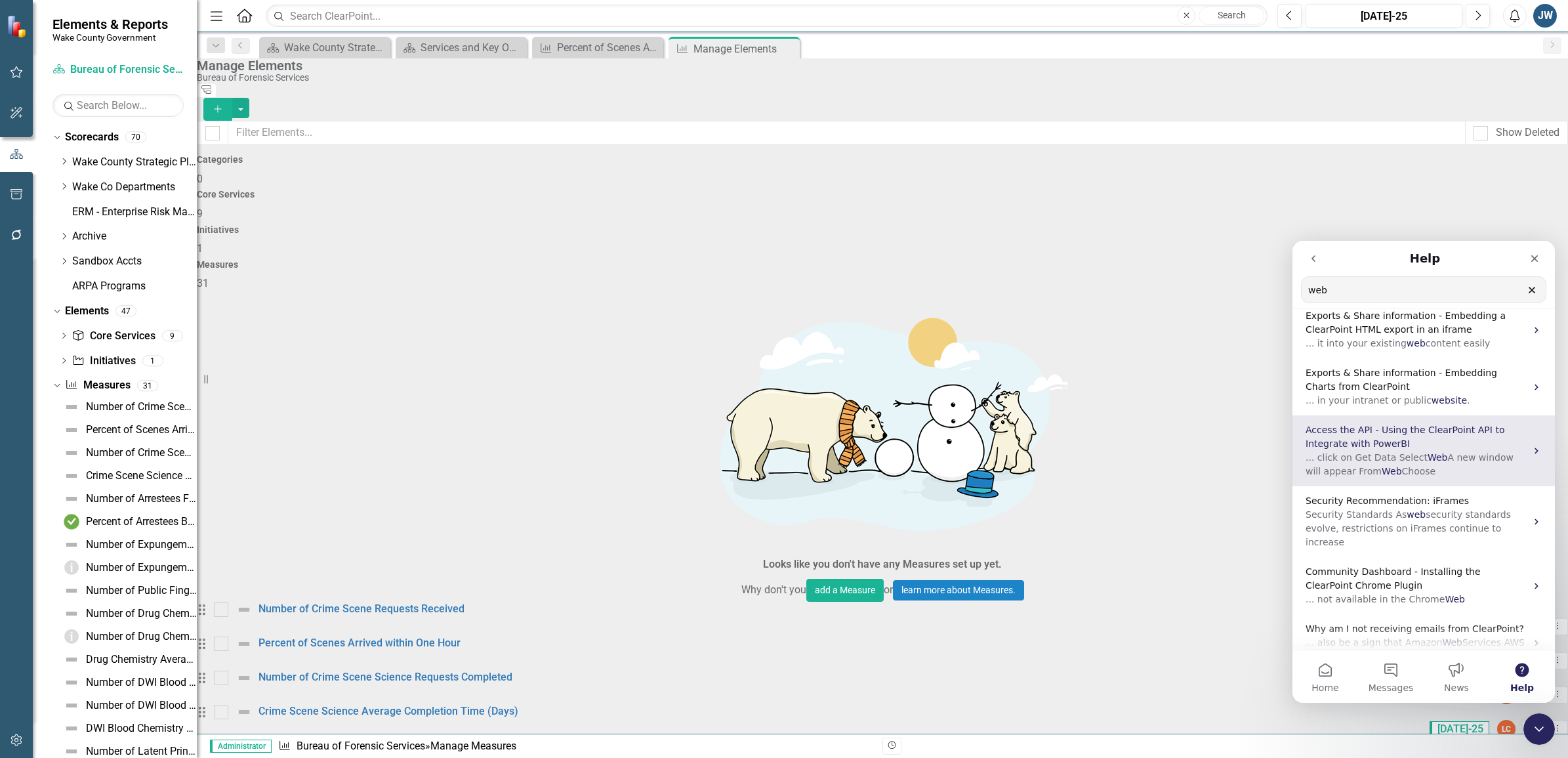
type input "web"
click at [1358, 435] on span "Access the API - Using the ClearPoint API to Integrate with PowerBI" at bounding box center [1405, 436] width 199 height 24
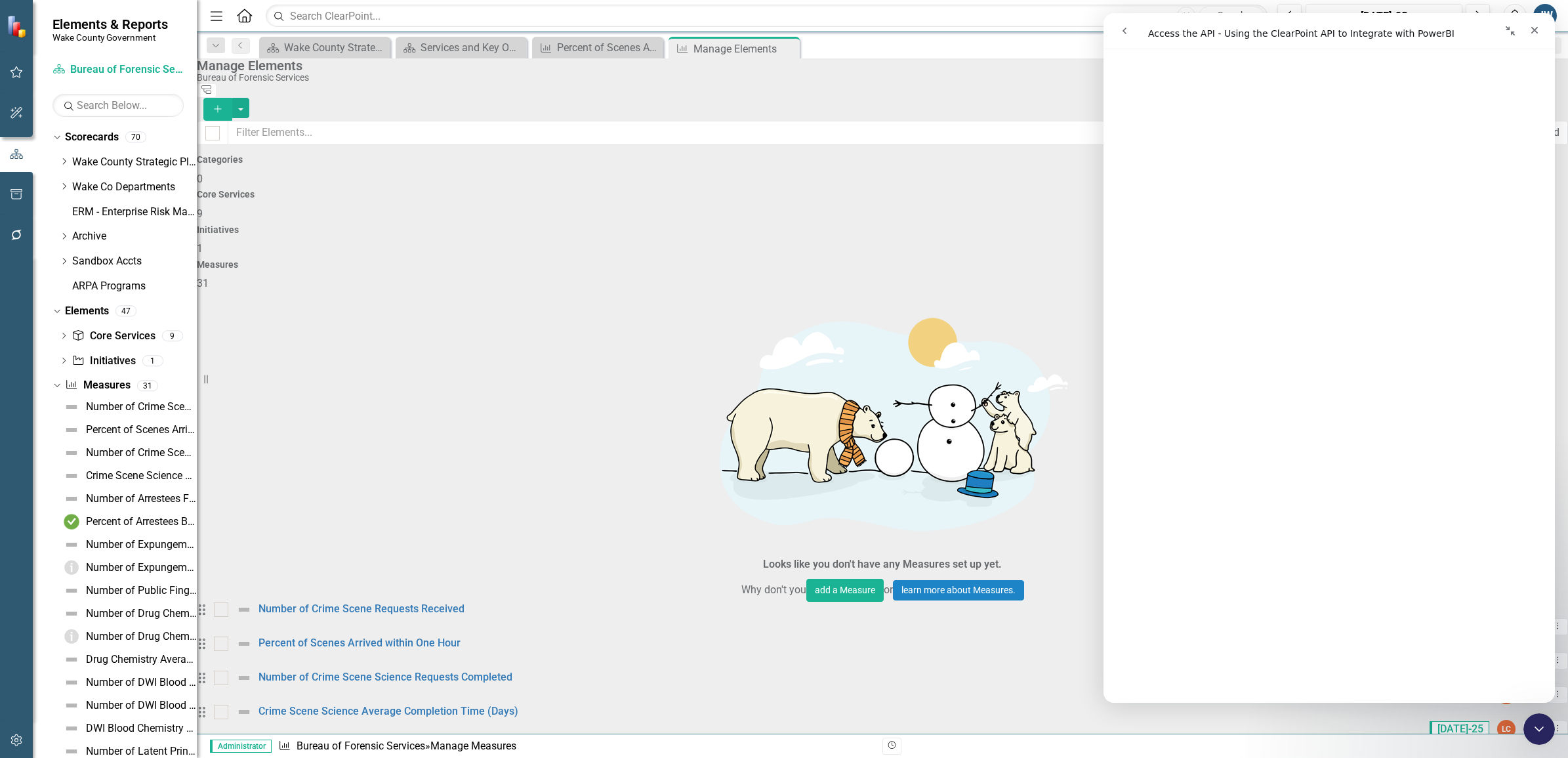
scroll to position [1967, 0]
click at [15, 739] on icon "button" at bounding box center [16, 739] width 14 height 11
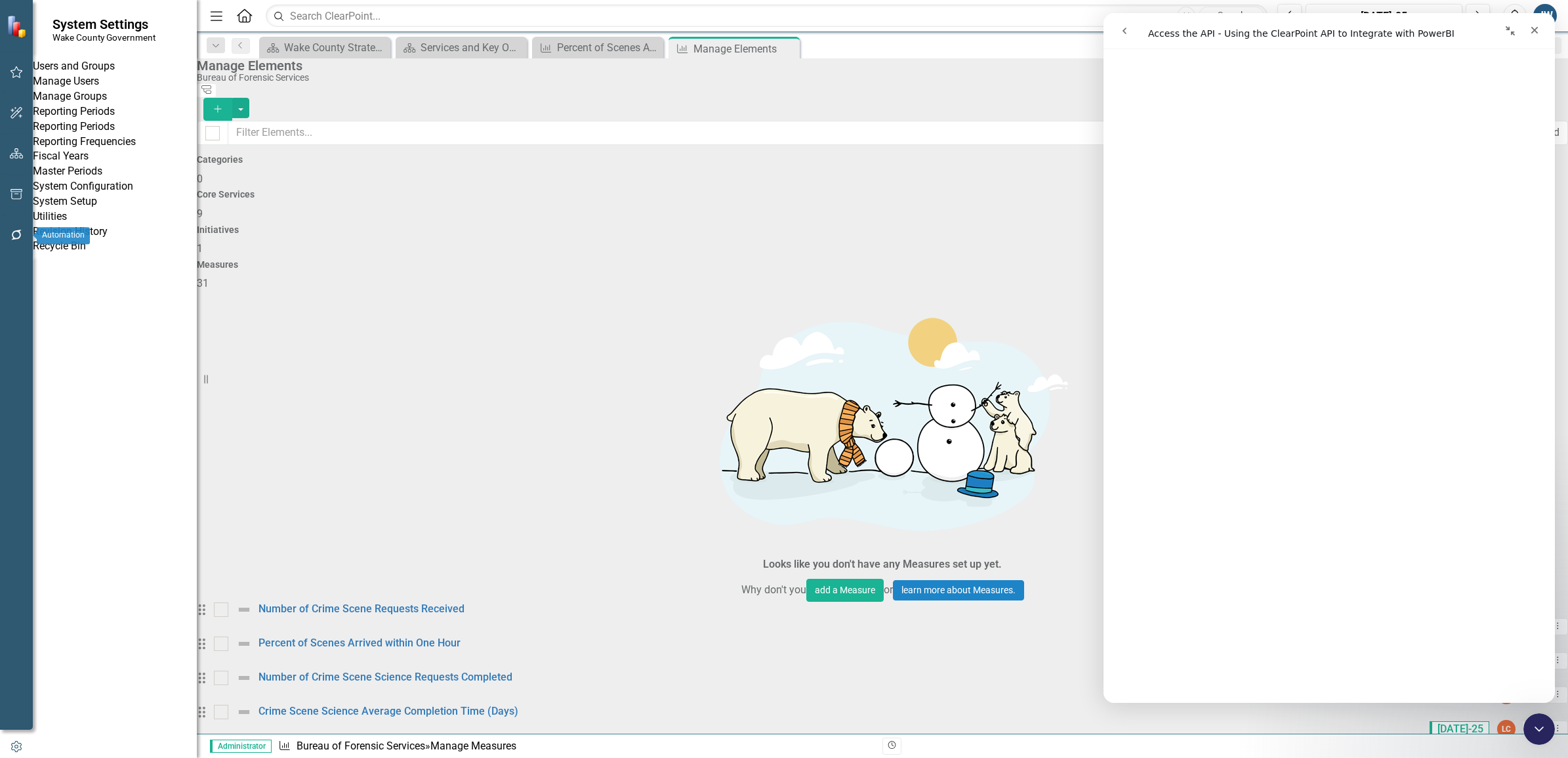
click at [15, 237] on icon "button" at bounding box center [16, 234] width 14 height 11
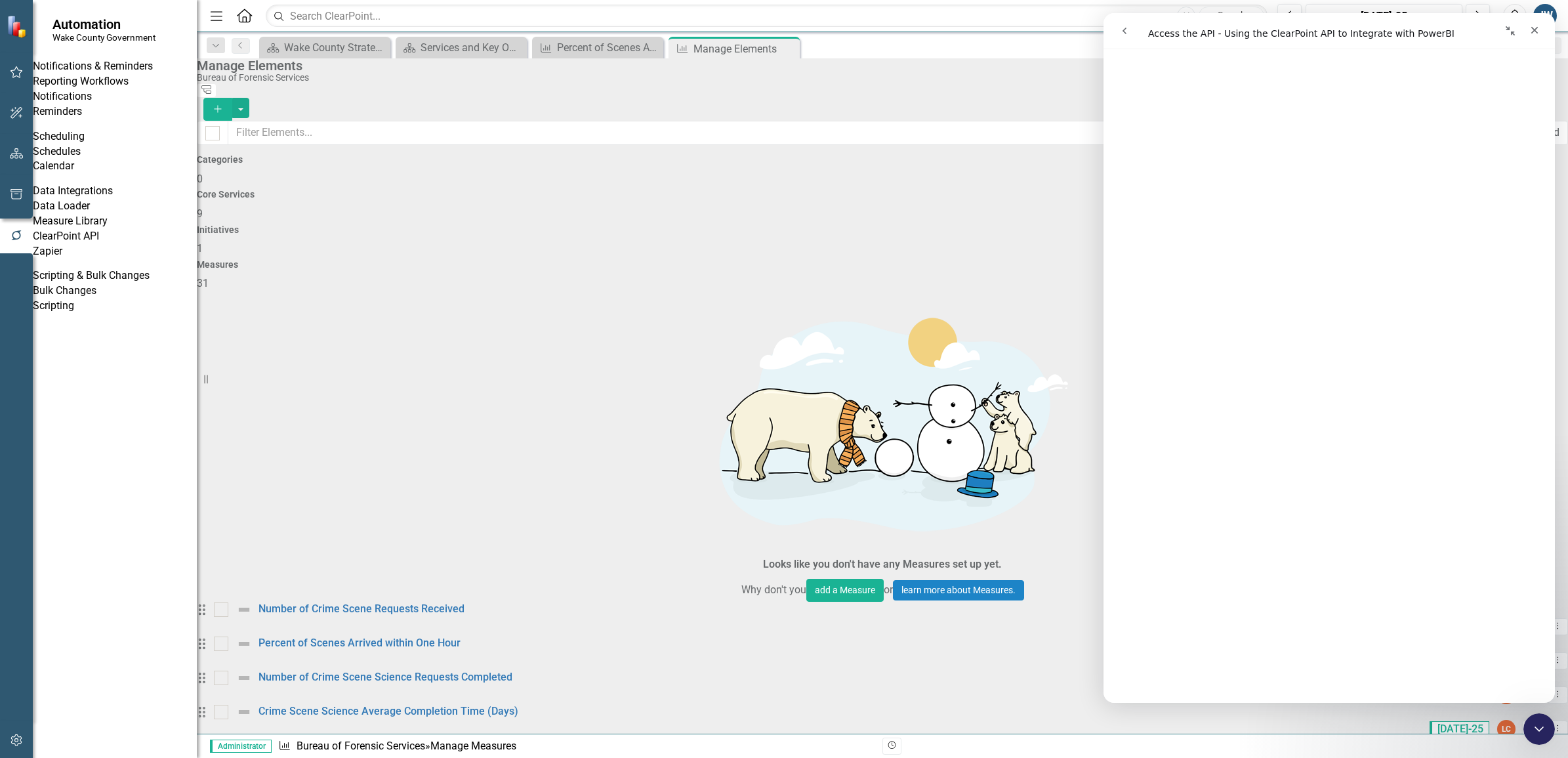
click at [86, 244] on link "ClearPoint API" at bounding box center [115, 236] width 164 height 15
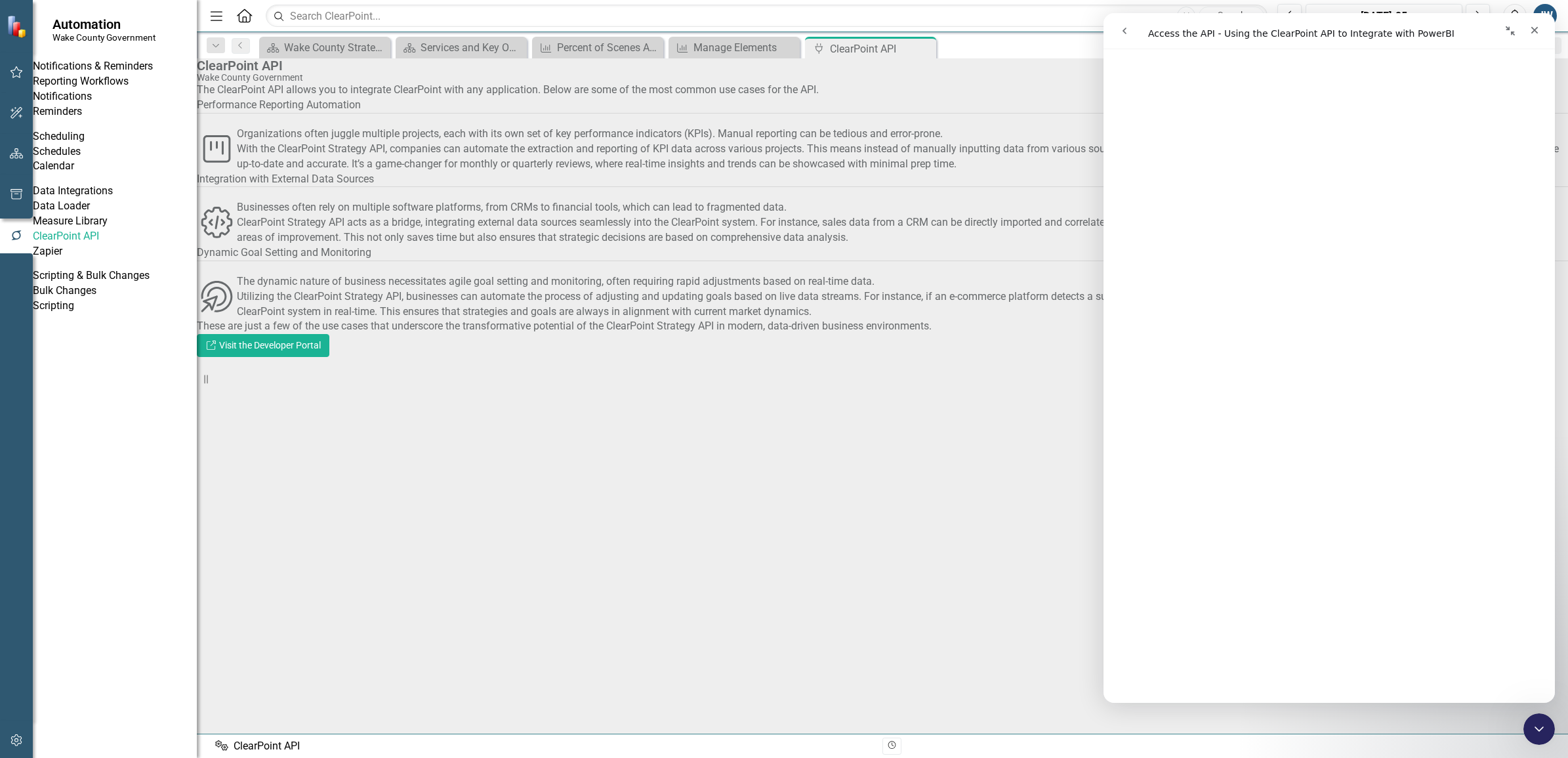
click at [96, 244] on link "ClearPoint API" at bounding box center [115, 236] width 164 height 15
drag, startPoint x: 223, startPoint y: 271, endPoint x: 221, endPoint y: 240, distance: 31.1
click at [221, 246] on div "icon.complexGear Businesses often rely on multiple software platforms, from CRM…" at bounding box center [882, 223] width 1371 height 45
click at [257, 98] on div "The ClearPoint API allows you to integrate ClearPoint with any application. Bel…" at bounding box center [882, 90] width 1371 height 15
click at [245, 98] on div "The ClearPoint API allows you to integrate ClearPoint with any application. Bel…" at bounding box center [882, 90] width 1371 height 15
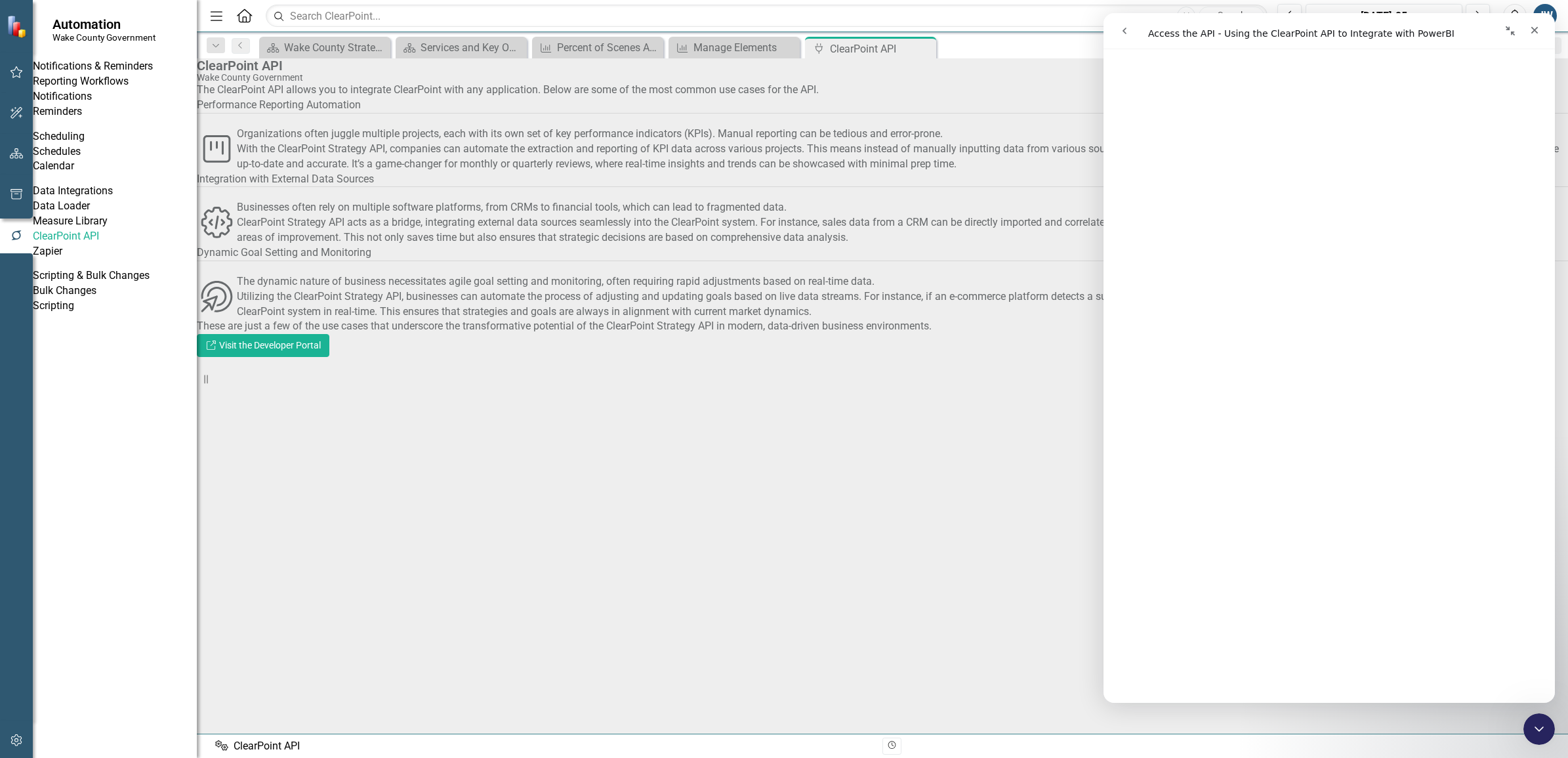
click at [77, 244] on link "ClearPoint API" at bounding box center [115, 236] width 164 height 15
drag, startPoint x: 82, startPoint y: 279, endPoint x: 76, endPoint y: 316, distance: 37.5
click at [82, 214] on link "Data Loader" at bounding box center [115, 206] width 164 height 15
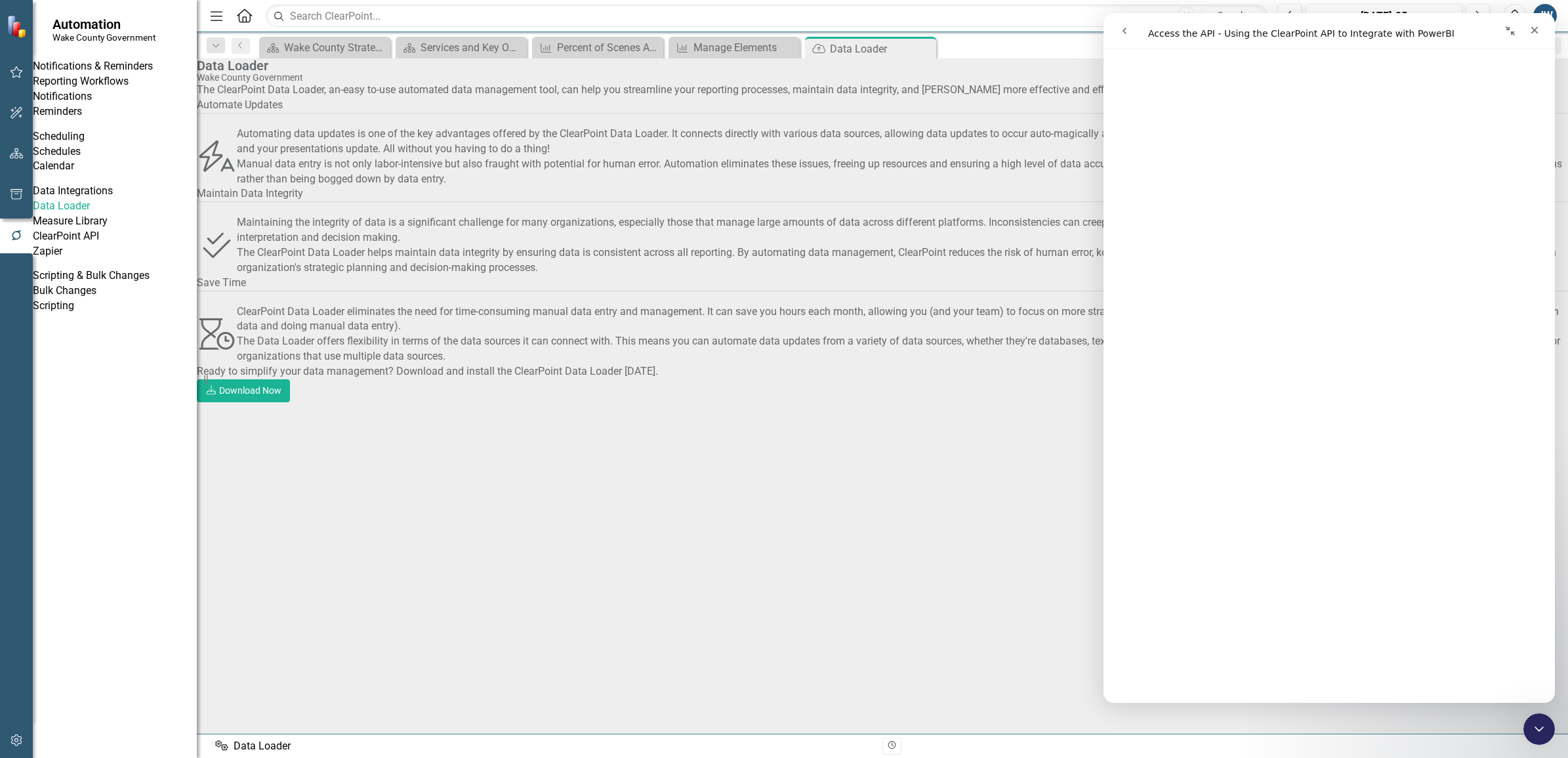
click at [80, 229] on link "Measure Library" at bounding box center [115, 221] width 164 height 15
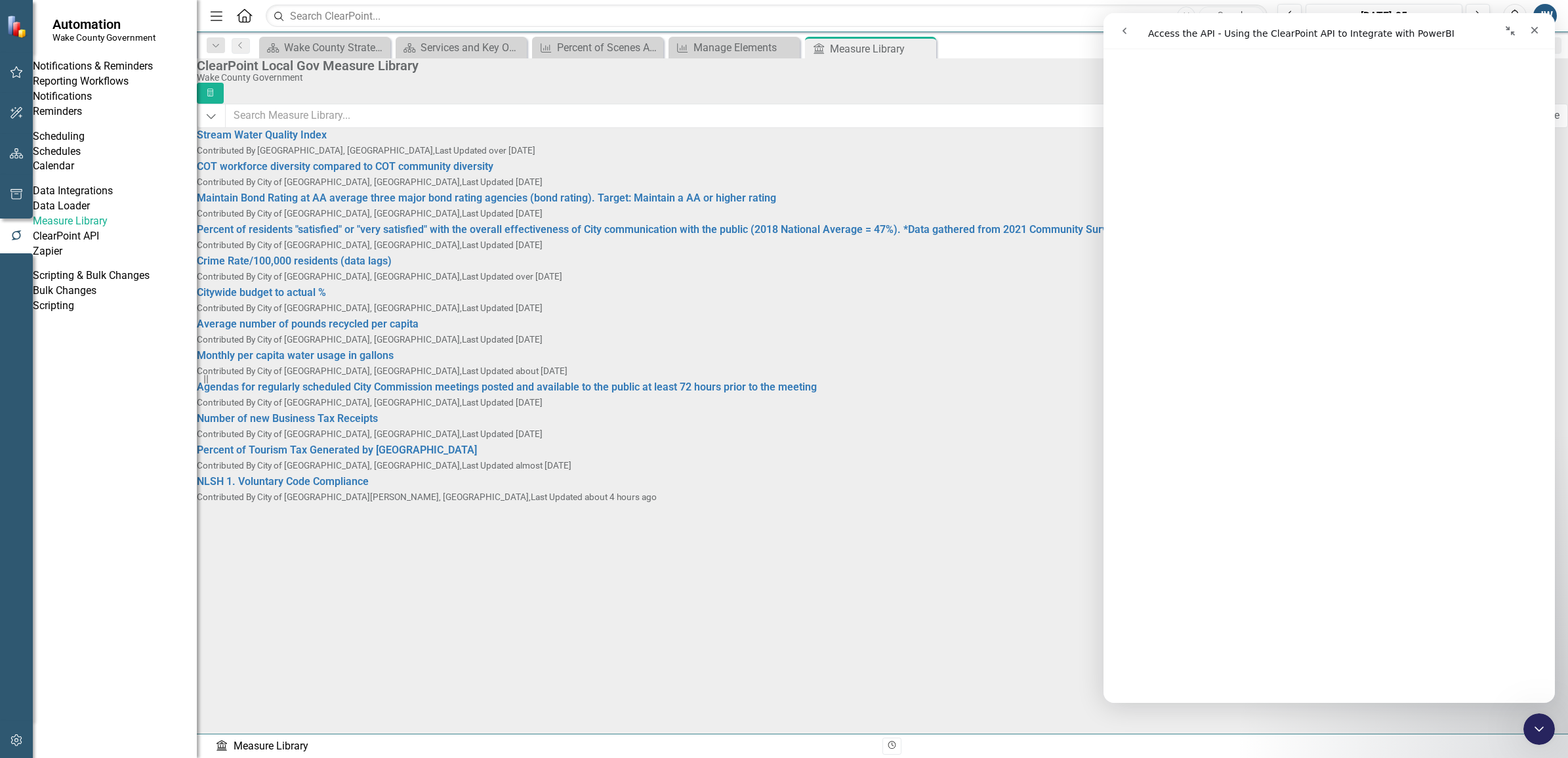
click at [79, 244] on link "ClearPoint API" at bounding box center [115, 236] width 164 height 15
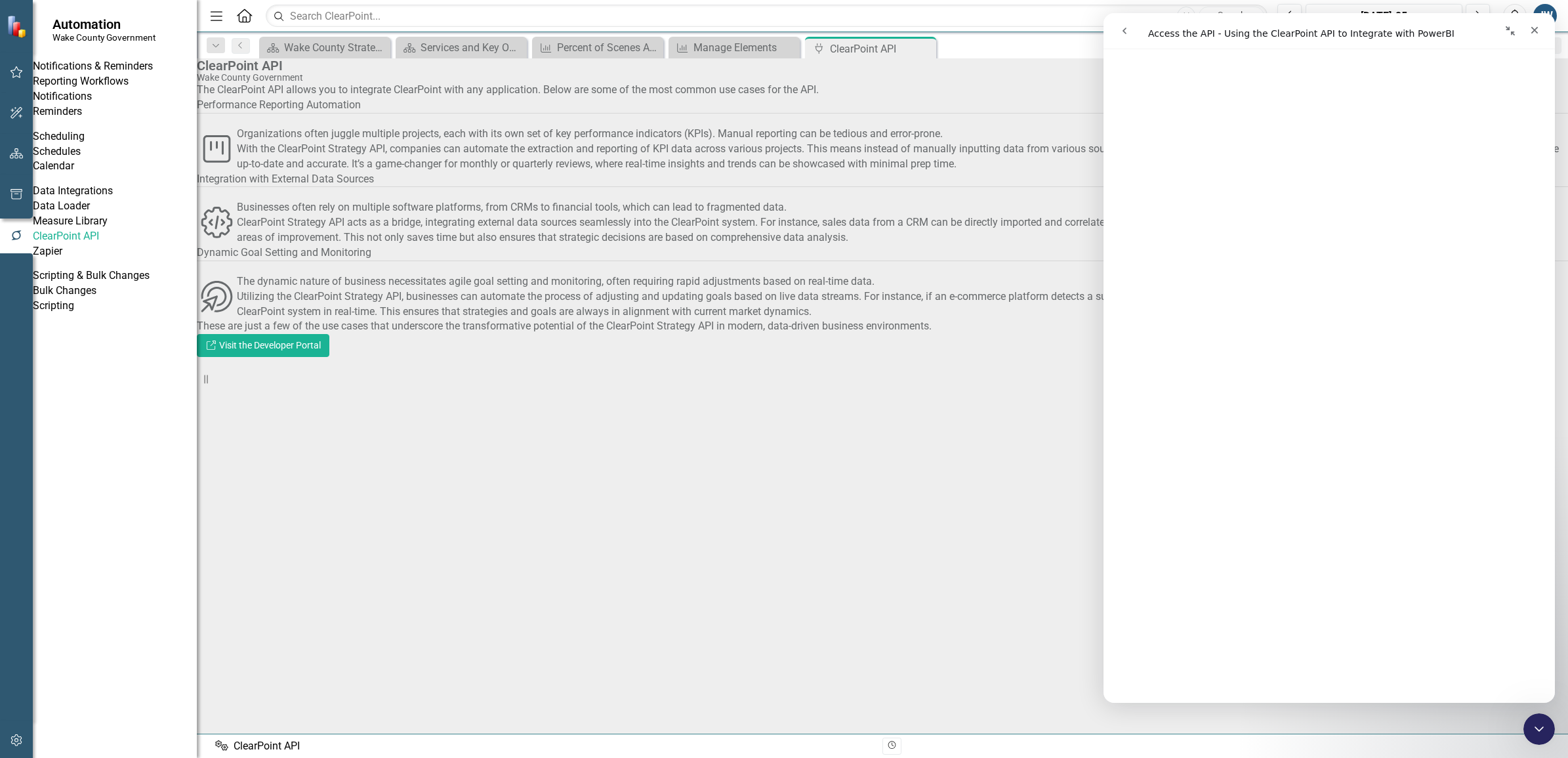
drag, startPoint x: 369, startPoint y: 132, endPoint x: 368, endPoint y: 142, distance: 10.0
click at [368, 133] on div "The ClearPoint API allows you to integrate ClearPoint with any application. Bel…" at bounding box center [882, 219] width 1371 height 274
click at [414, 357] on div "The ClearPoint API allows you to integrate ClearPoint with any application. Bel…" at bounding box center [882, 219] width 1371 height 274
click at [378, 319] on div "The dynamic nature of business necessitates agile goal setting and monitoring, …" at bounding box center [902, 297] width 1330 height 45
drag, startPoint x: 257, startPoint y: 374, endPoint x: 269, endPoint y: 376, distance: 12.2
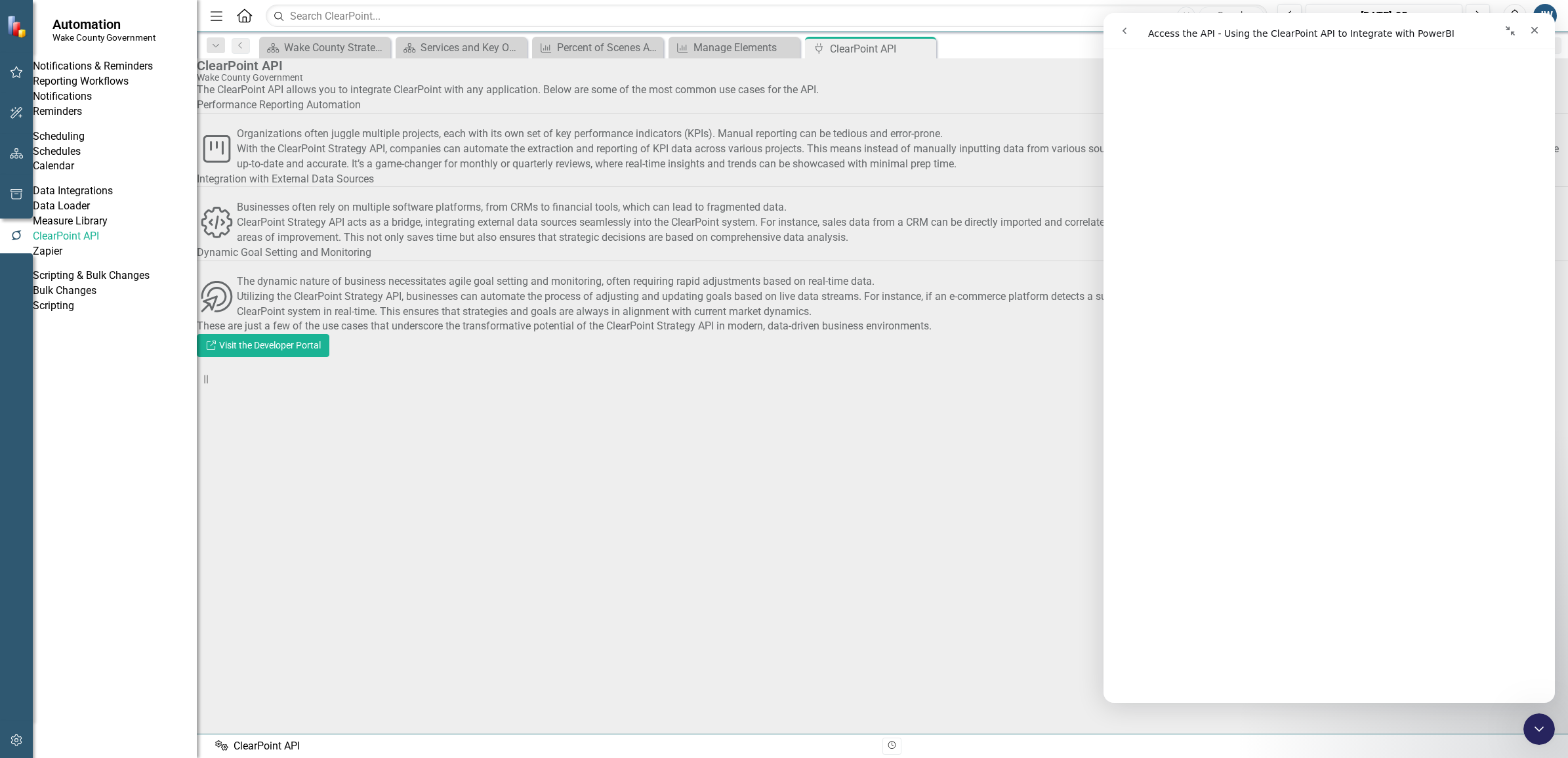
click at [269, 319] on div "icon.bullsEyePointer The dynamic nature of business necessitates agile goal set…" at bounding box center [882, 297] width 1371 height 45
drag, startPoint x: 269, startPoint y: 376, endPoint x: 415, endPoint y: 435, distance: 157.5
click at [415, 334] on div "These are just a few of the use cases that underscore the transformative potent…" at bounding box center [882, 326] width 1371 height 15
click at [11, 739] on icon "button" at bounding box center [16, 739] width 14 height 11
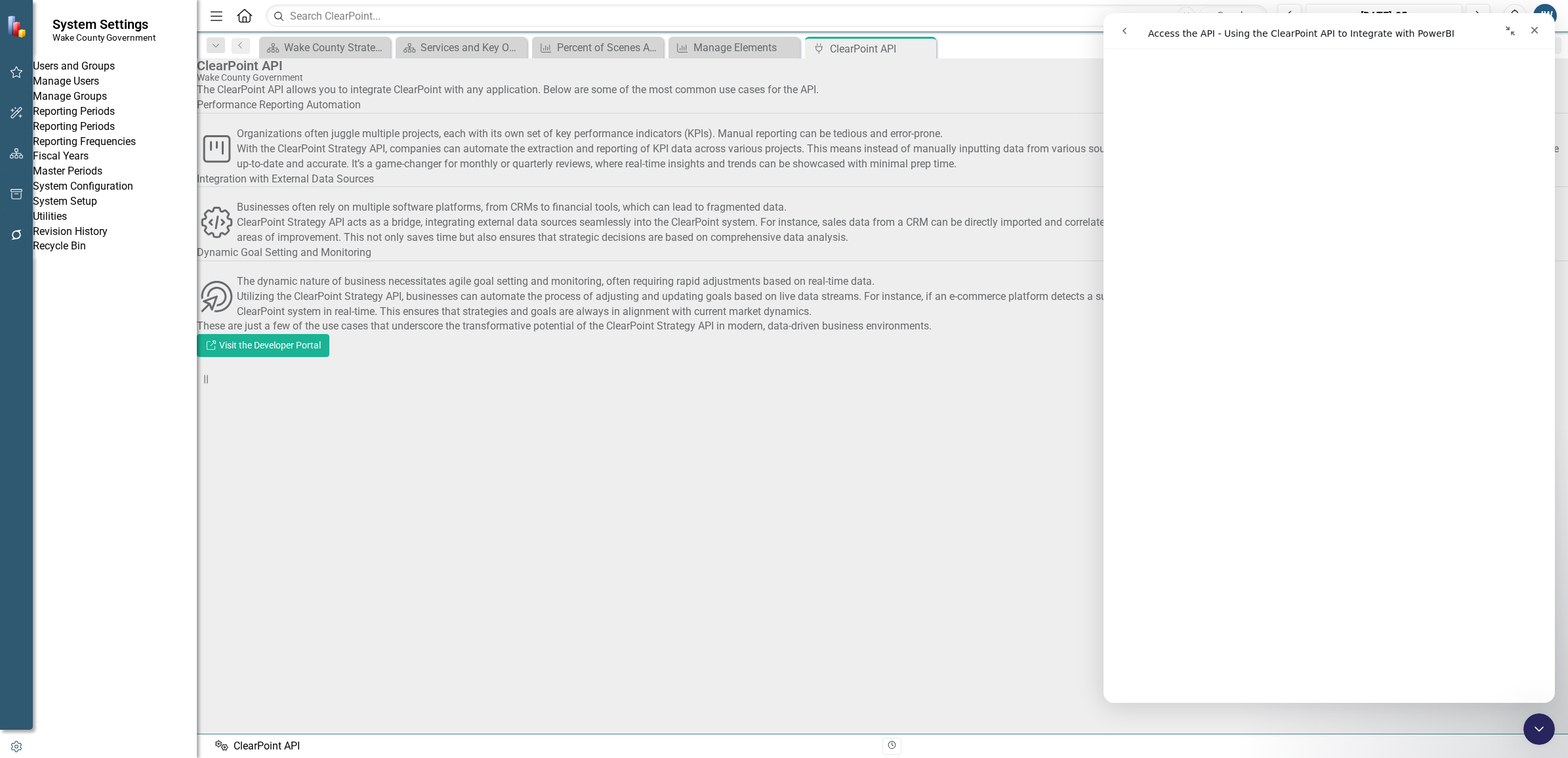
click at [86, 209] on link "System Setup" at bounding box center [115, 201] width 164 height 15
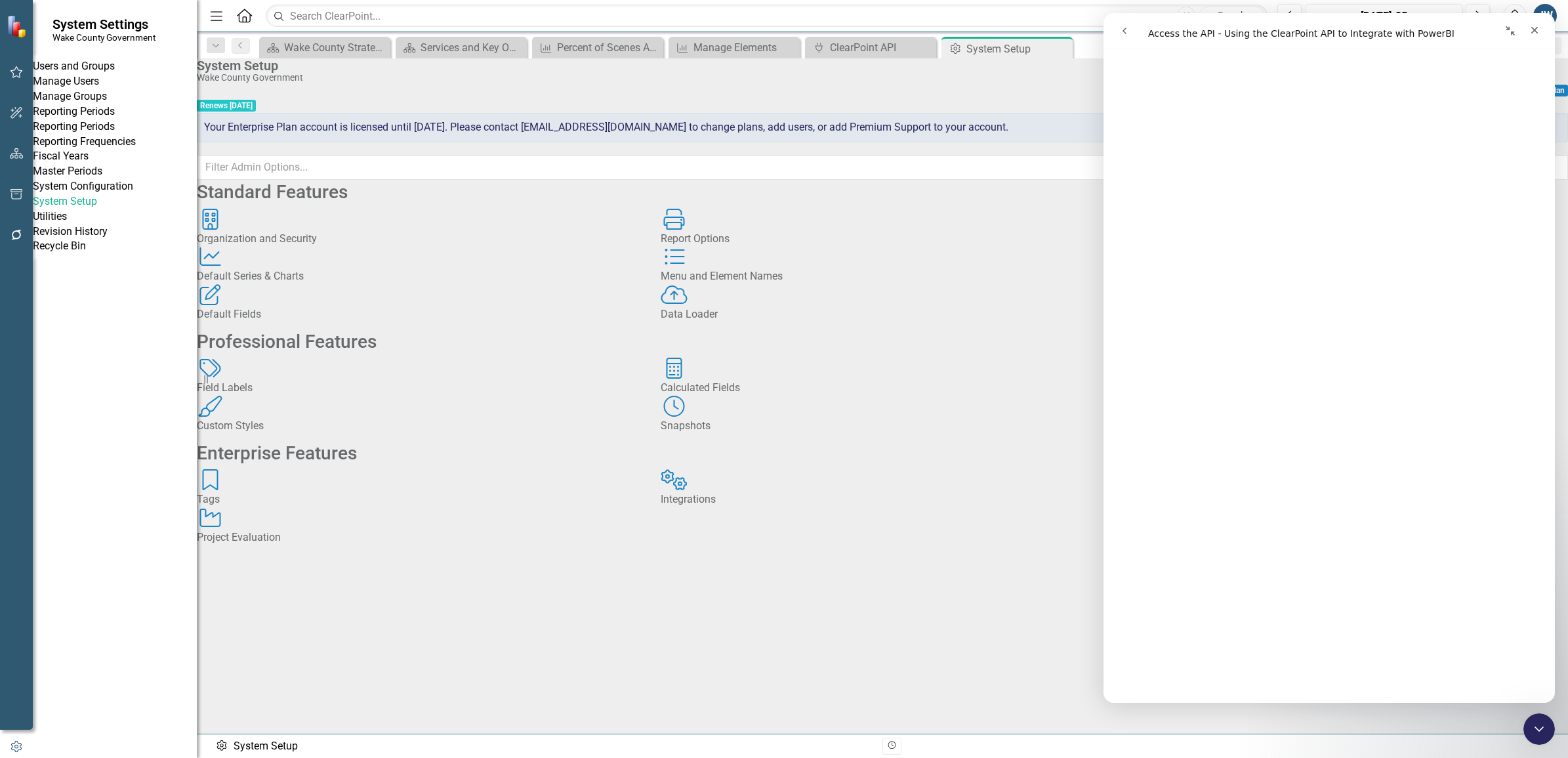
click at [739, 507] on div "Integrations" at bounding box center [883, 499] width 444 height 15
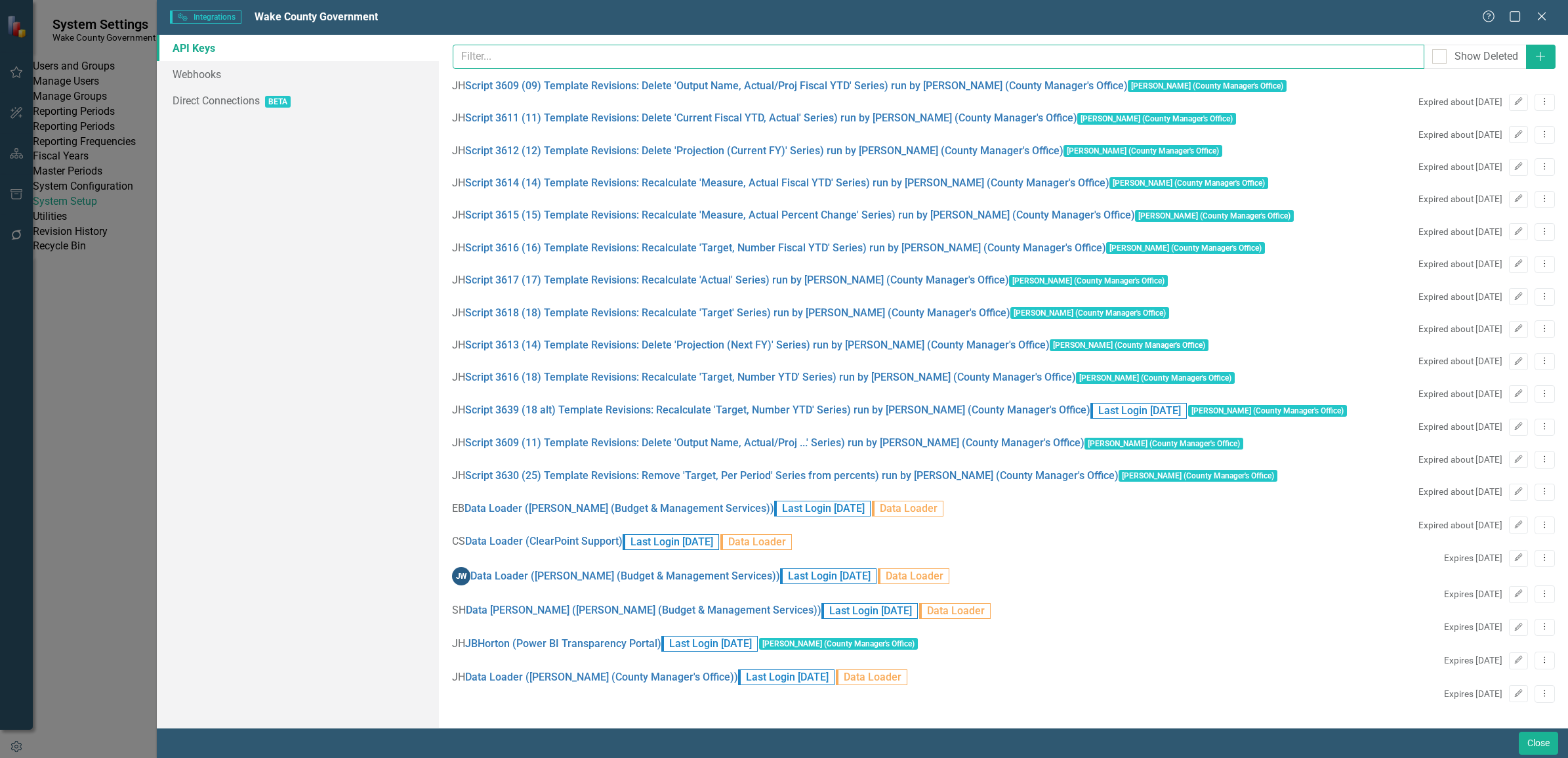
click at [599, 57] on input "text" at bounding box center [938, 57] width 971 height 24
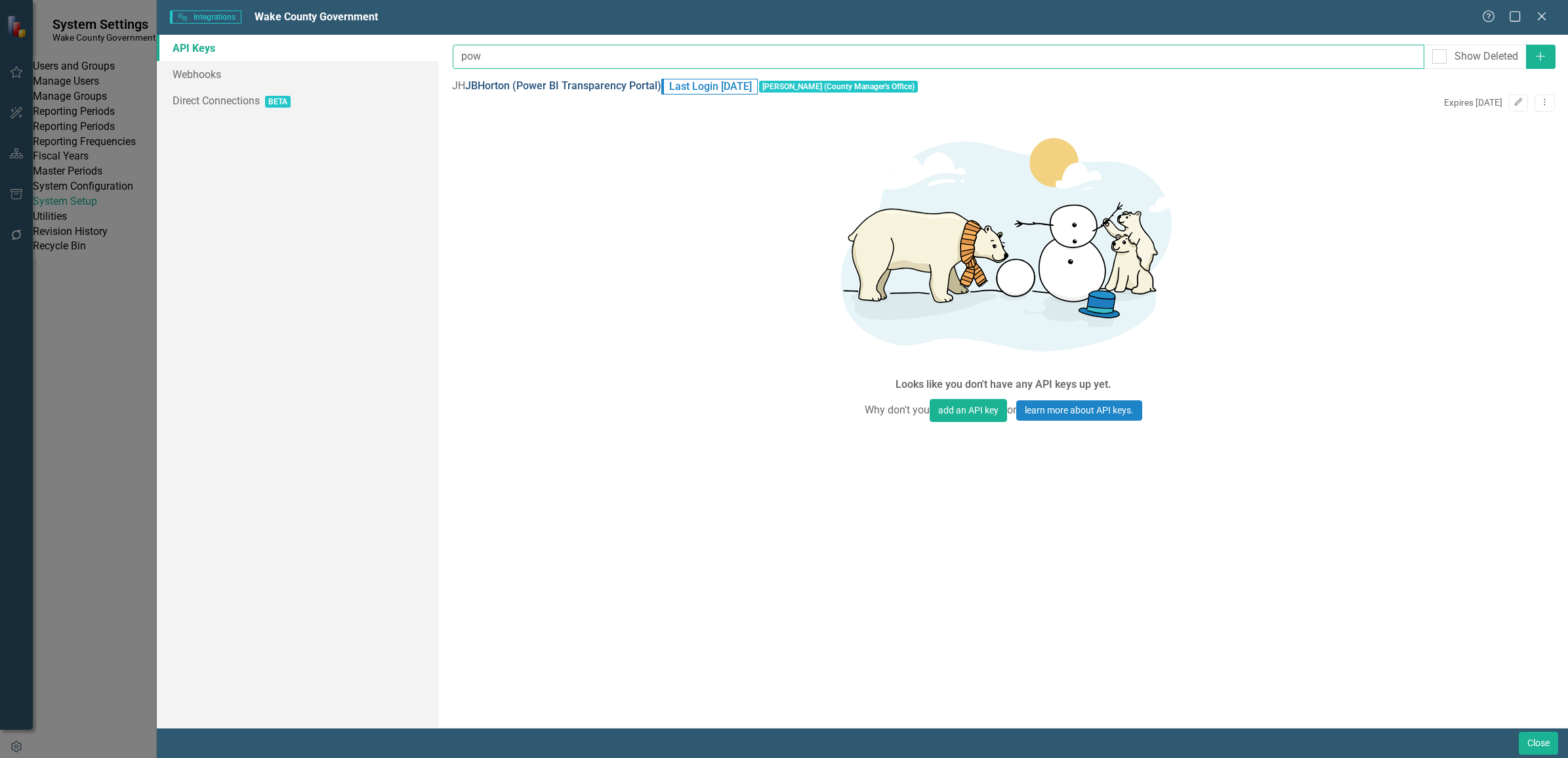
type input "pow"
click at [591, 92] on link "JBHorton (Power BI Transparency Portal)" at bounding box center [563, 86] width 196 height 15
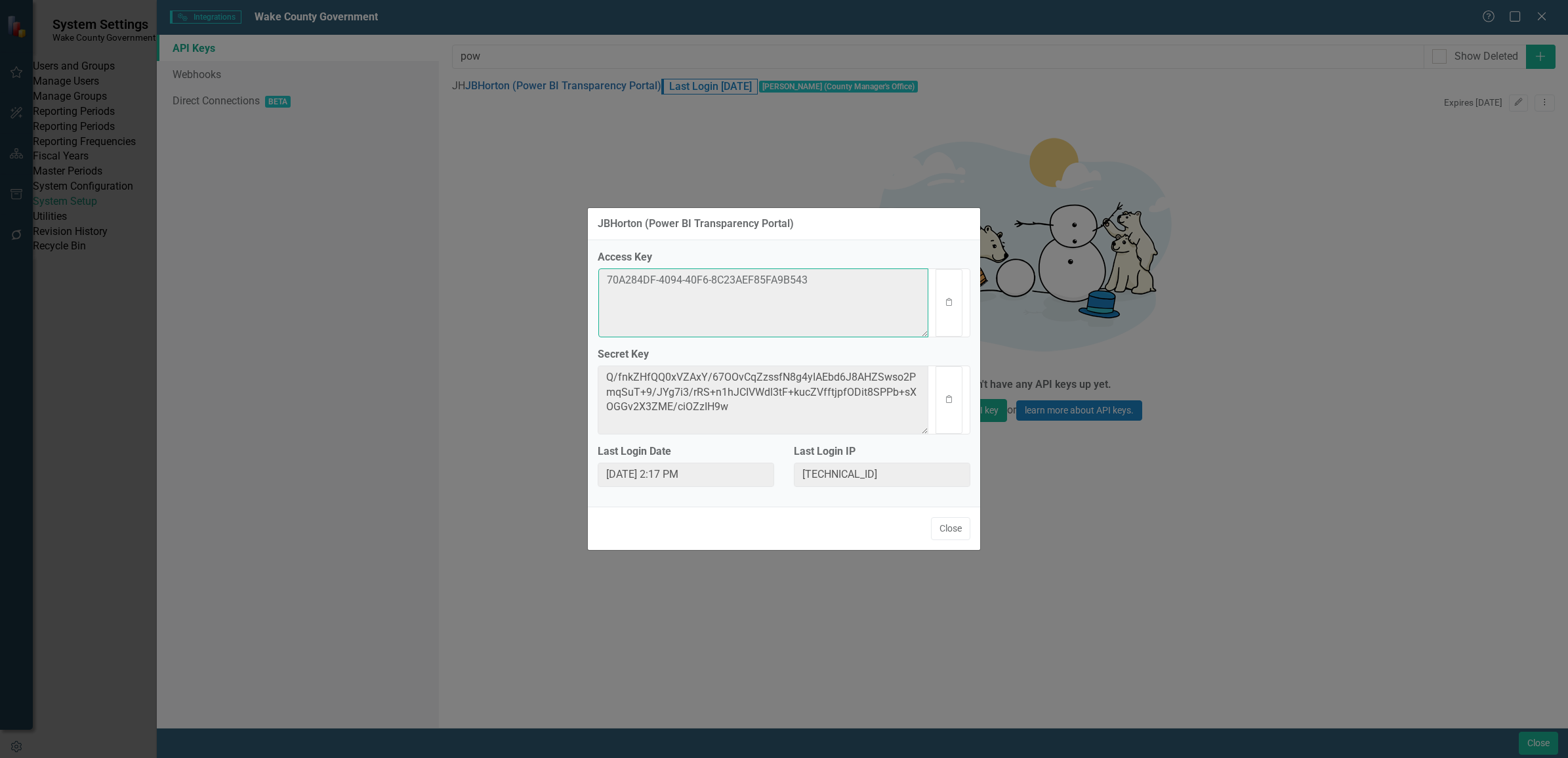
drag, startPoint x: 848, startPoint y: 280, endPoint x: 565, endPoint y: 271, distance: 283.1
click at [565, 271] on div "JBHorton (Power BI Transparency Portal) Access Key 70A284DF-4094-40F6-8C23AEF85…" at bounding box center [784, 379] width 1568 height 758
click at [798, 115] on div "JBHorton (Power BI Transparency Portal) Access Key 70A284DF-4094-40F6-8C23AEF85…" at bounding box center [784, 379] width 393 height 758
drag, startPoint x: 743, startPoint y: 407, endPoint x: 574, endPoint y: 363, distance: 174.6
click at [574, 363] on div "JBHorton (Power BI Transparency Portal) Access Key 70A284DF-4094-40F6-8C23AEF85…" at bounding box center [784, 379] width 1568 height 758
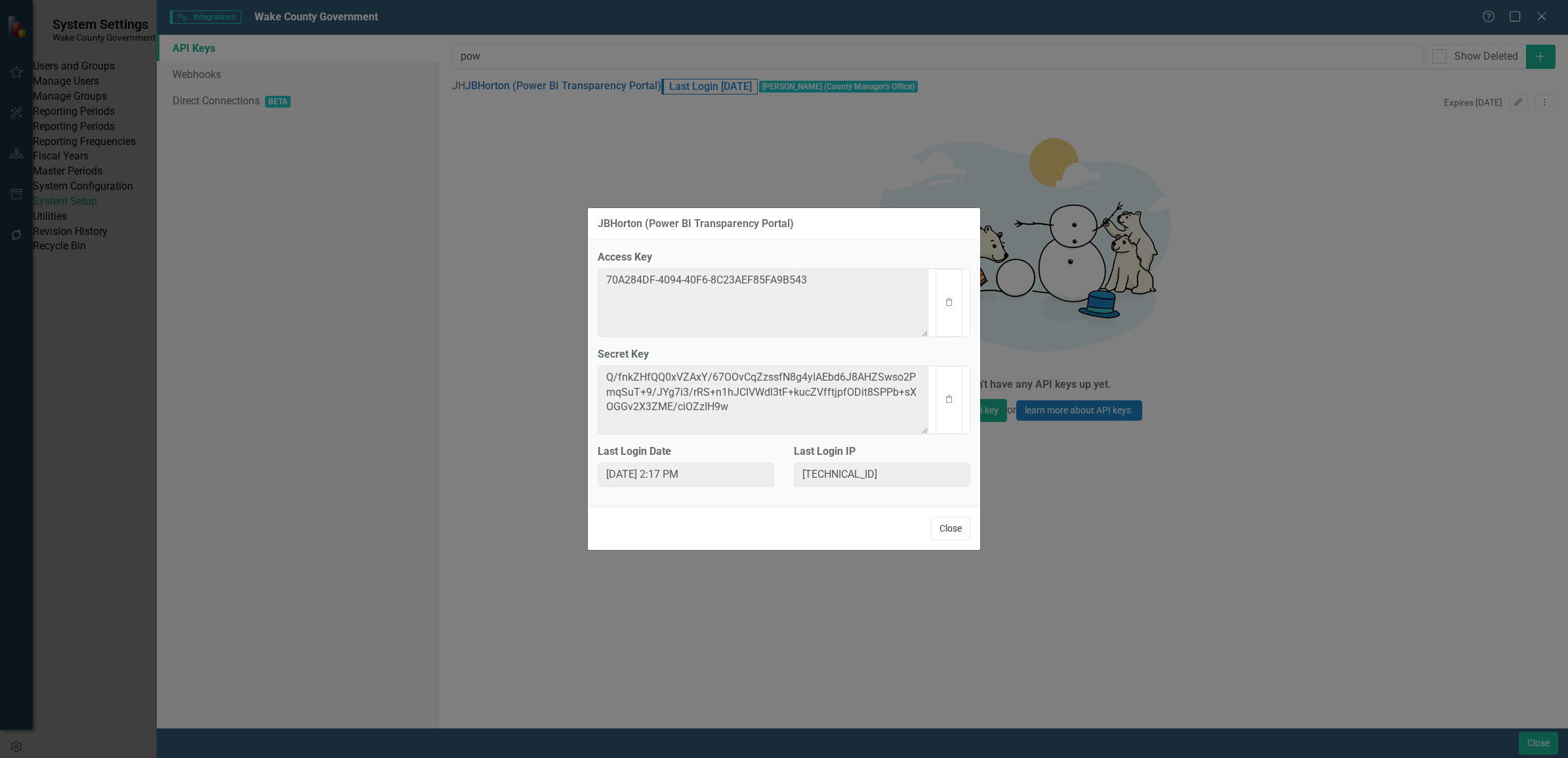
click at [948, 532] on button "Close" at bounding box center [950, 528] width 40 height 23
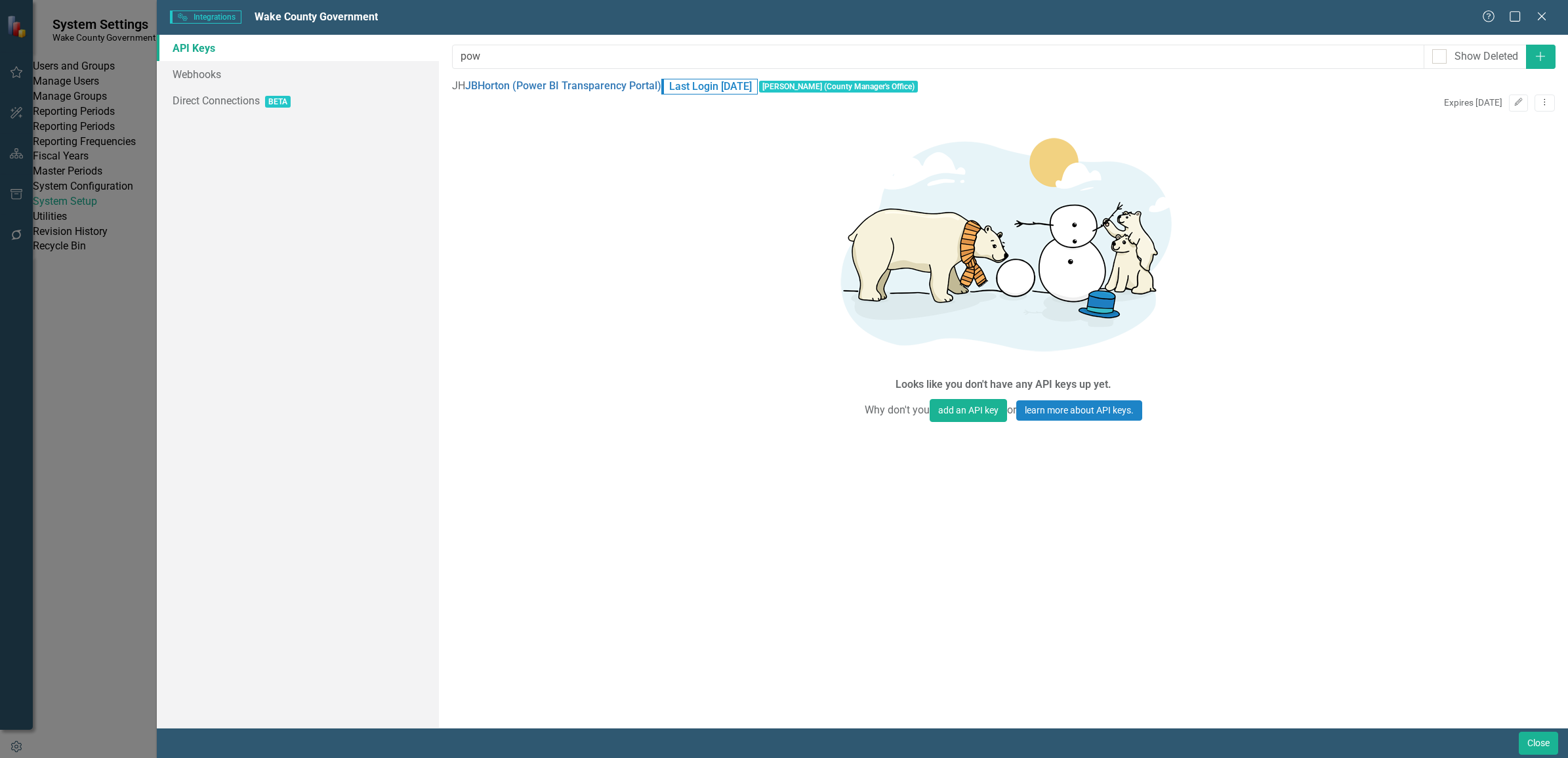
click at [622, 124] on div "API keys allow other apps to access your account without having to give out you…" at bounding box center [1003, 381] width 1129 height 693
click at [205, 73] on link "Webhooks" at bounding box center [297, 74] width 282 height 26
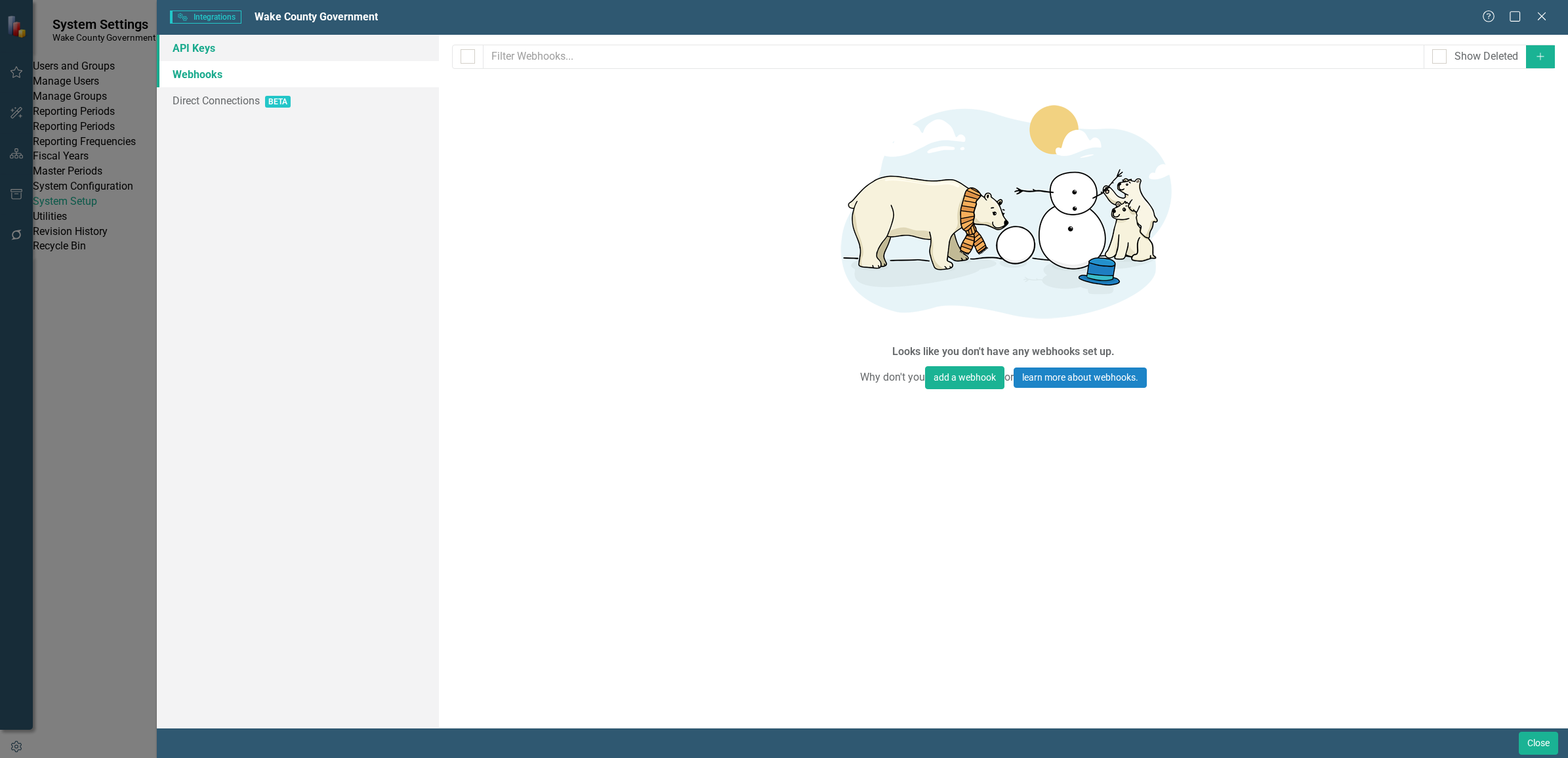
click at [200, 56] on link "API Keys" at bounding box center [297, 48] width 282 height 26
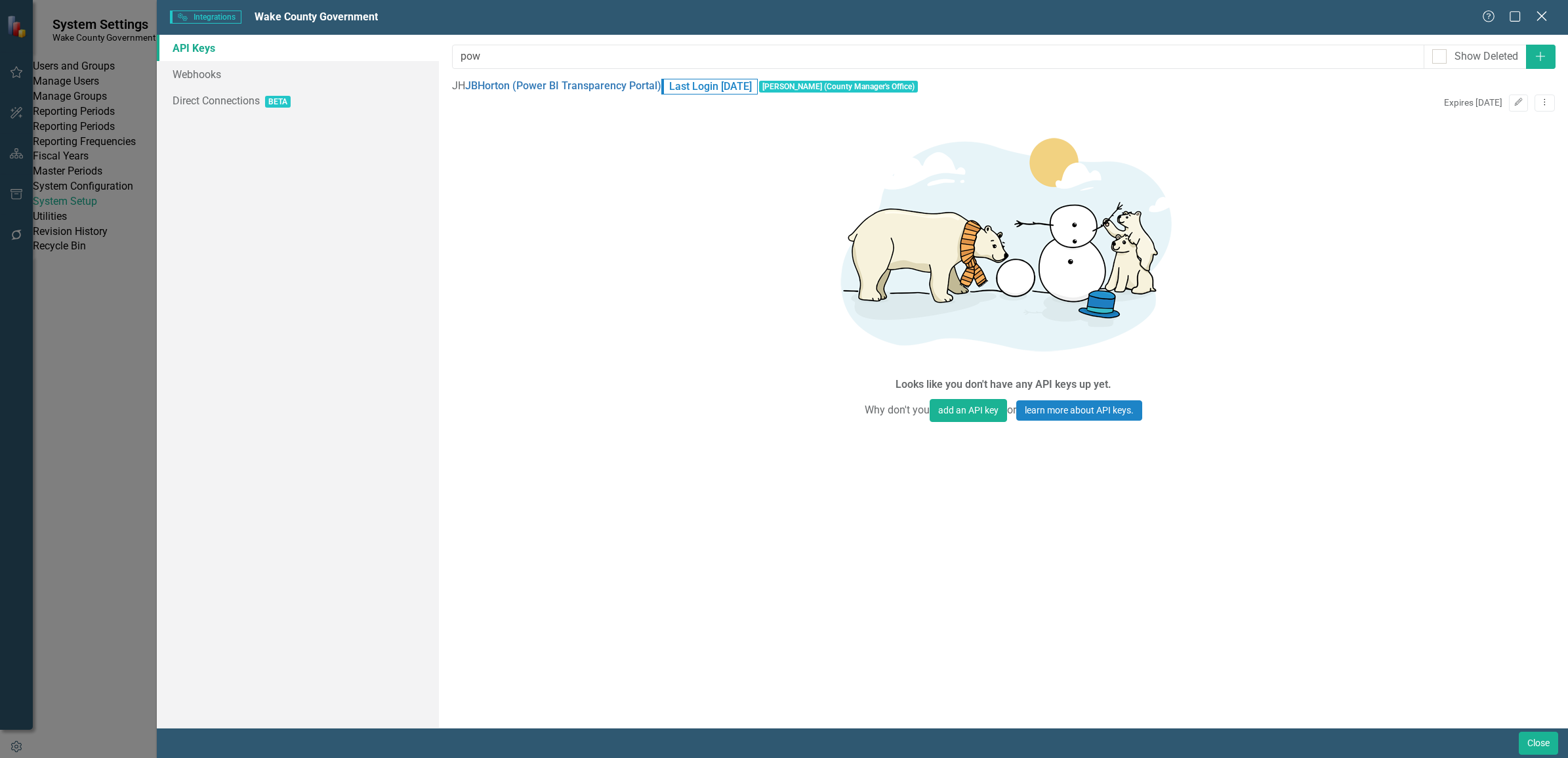
drag, startPoint x: 1540, startPoint y: 11, endPoint x: 436, endPoint y: 2, distance: 1104.0
click at [1540, 11] on icon "Close" at bounding box center [1541, 15] width 16 height 12
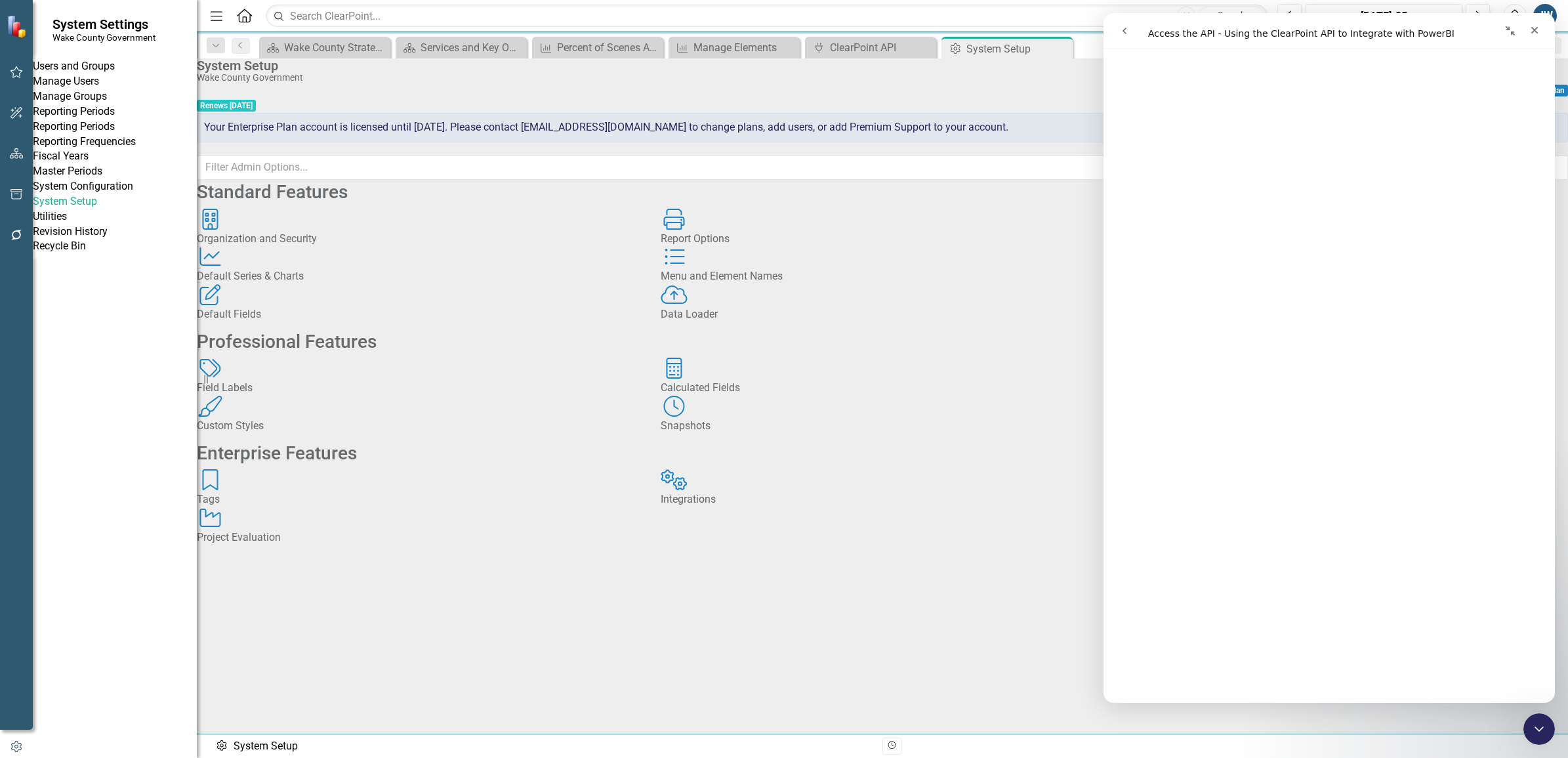
scroll to position [3974, 0]
